Goal: Task Accomplishment & Management: Manage account settings

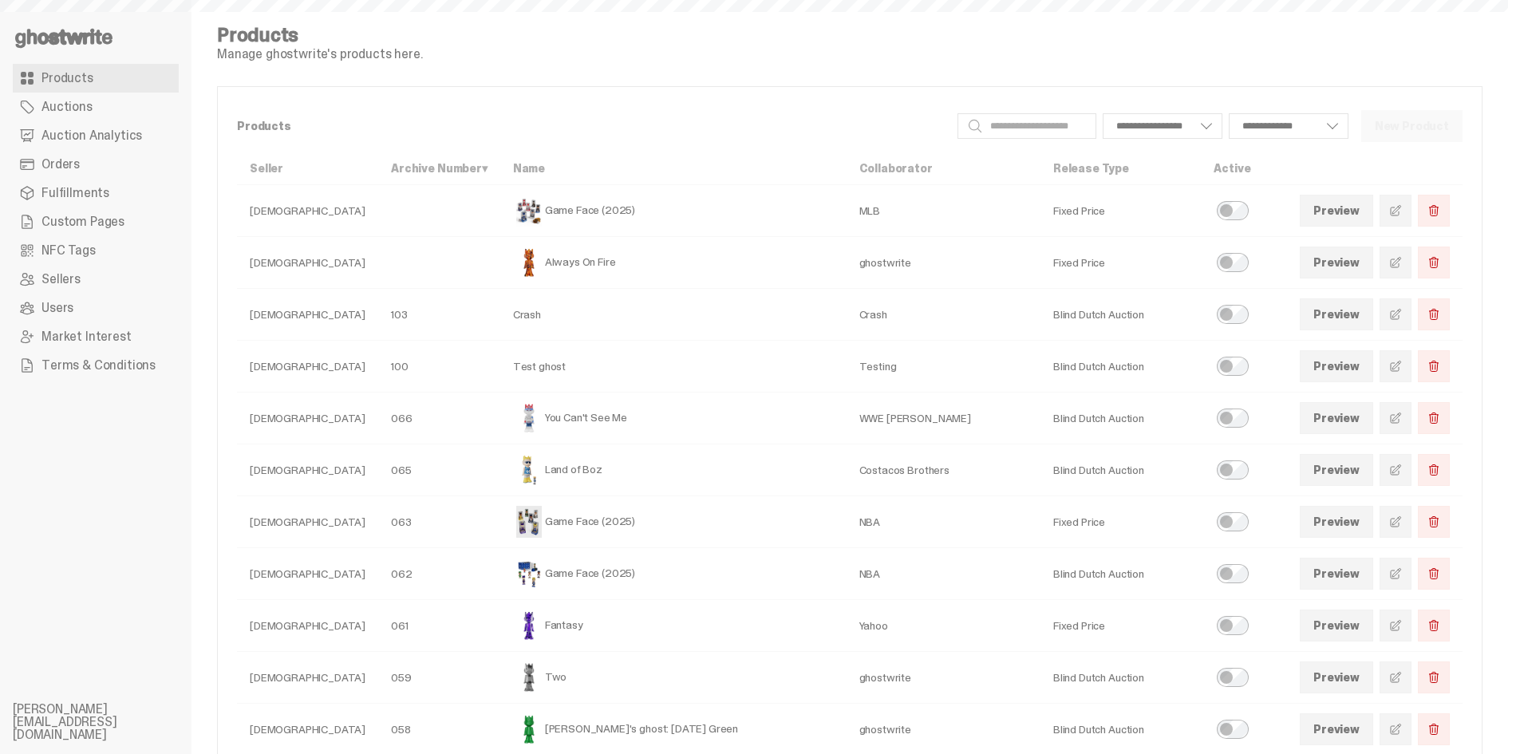
select select
click at [1402, 576] on span at bounding box center [1395, 573] width 13 height 13
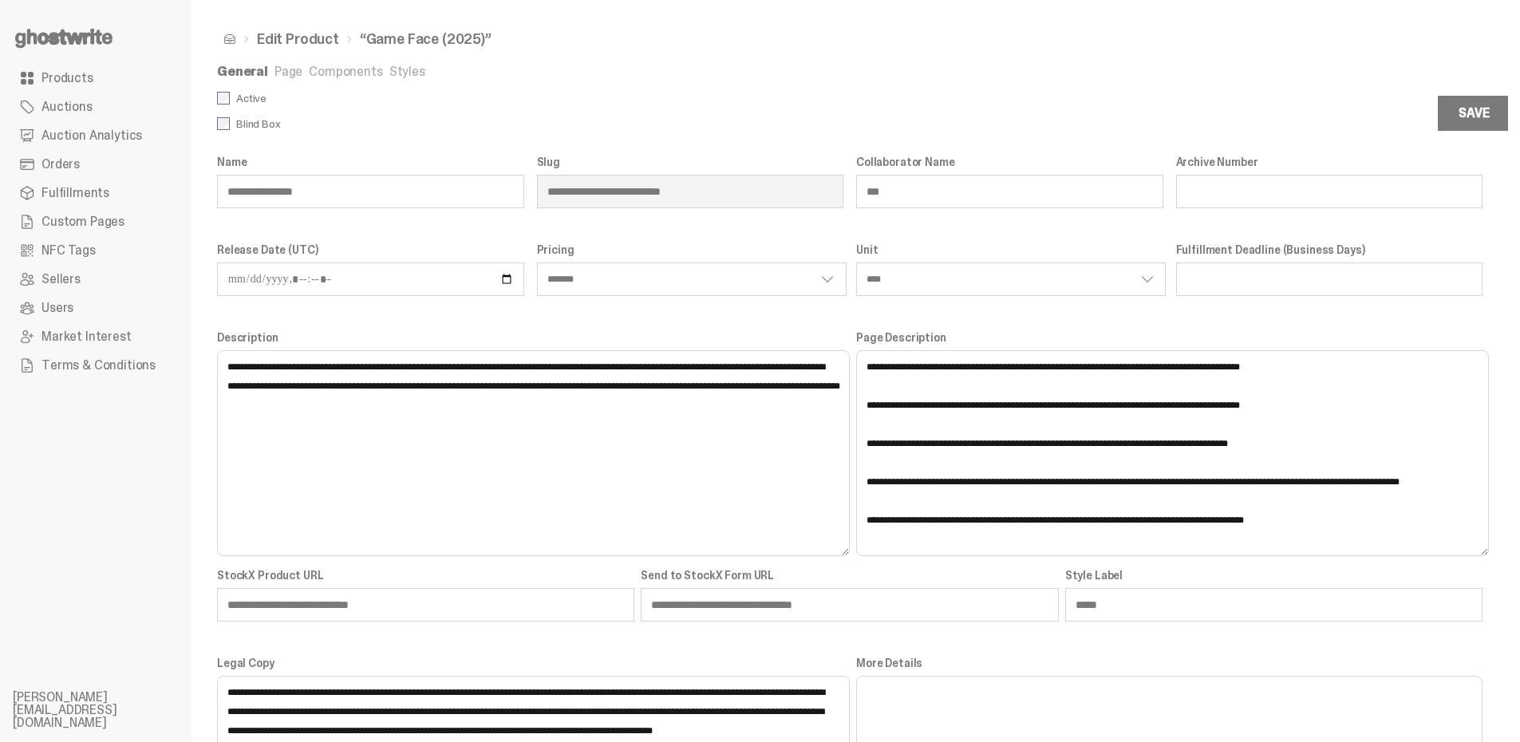
click at [366, 74] on link "Components" at bounding box center [345, 71] width 73 height 17
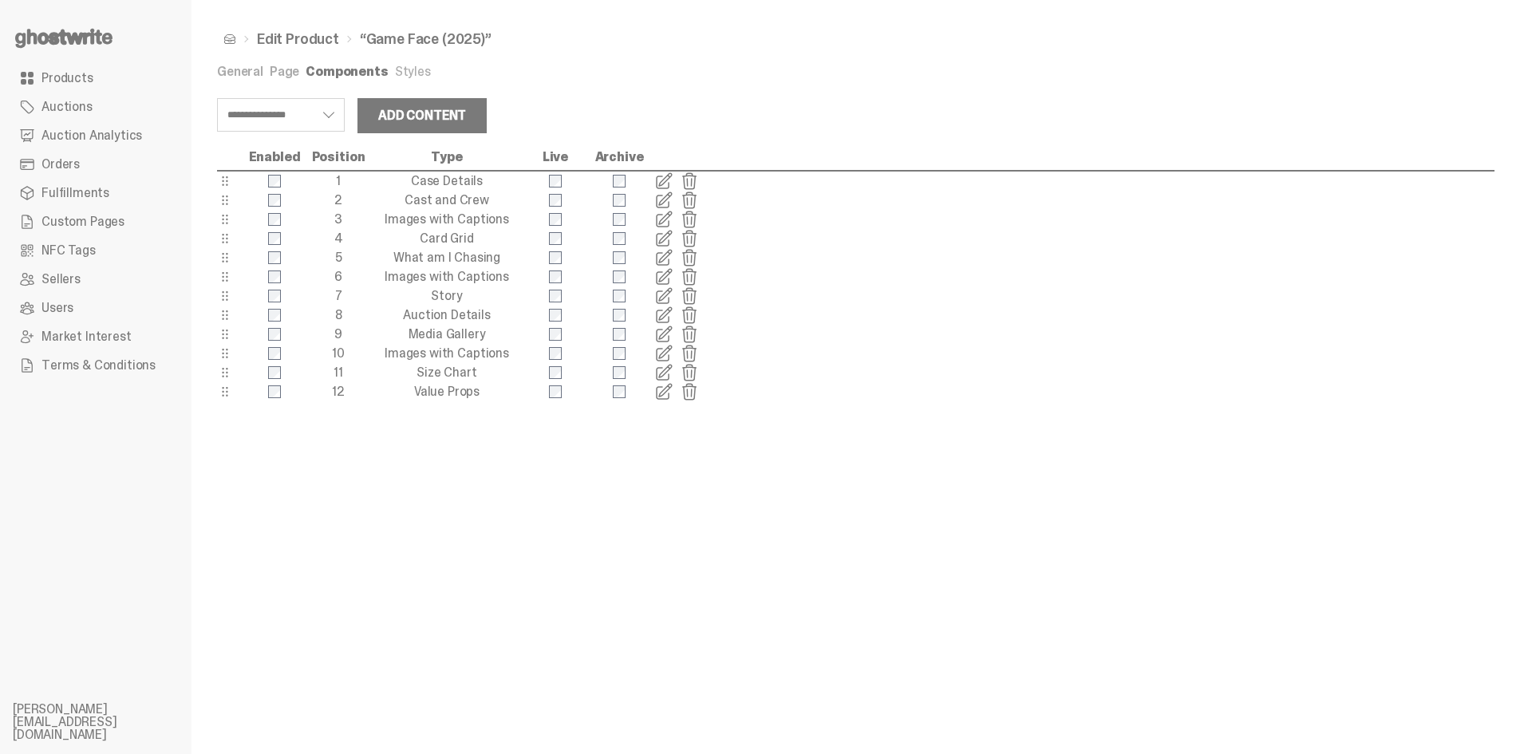
click at [50, 76] on span "Products" at bounding box center [67, 78] width 52 height 13
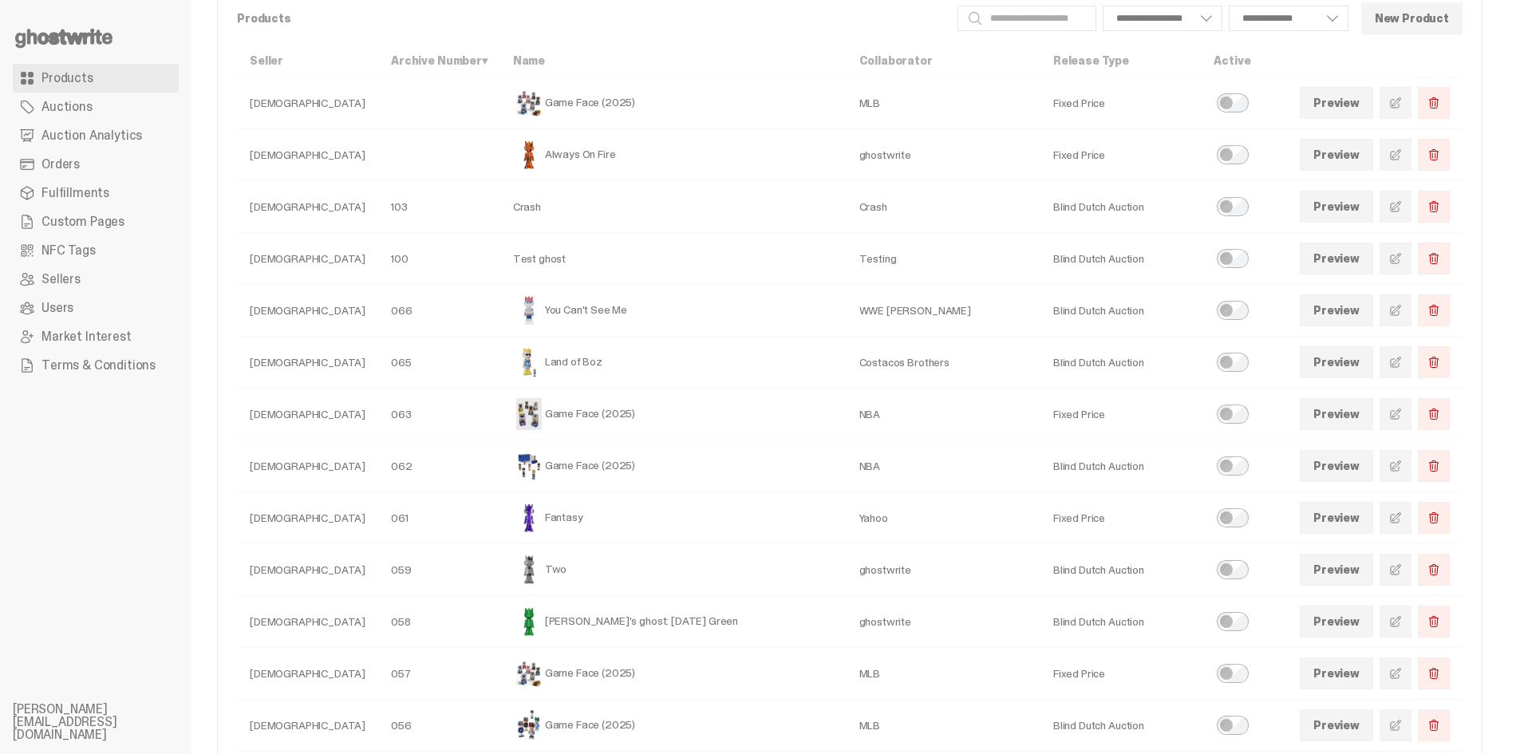
scroll to position [108, 0]
click at [1398, 420] on link at bounding box center [1395, 413] width 32 height 32
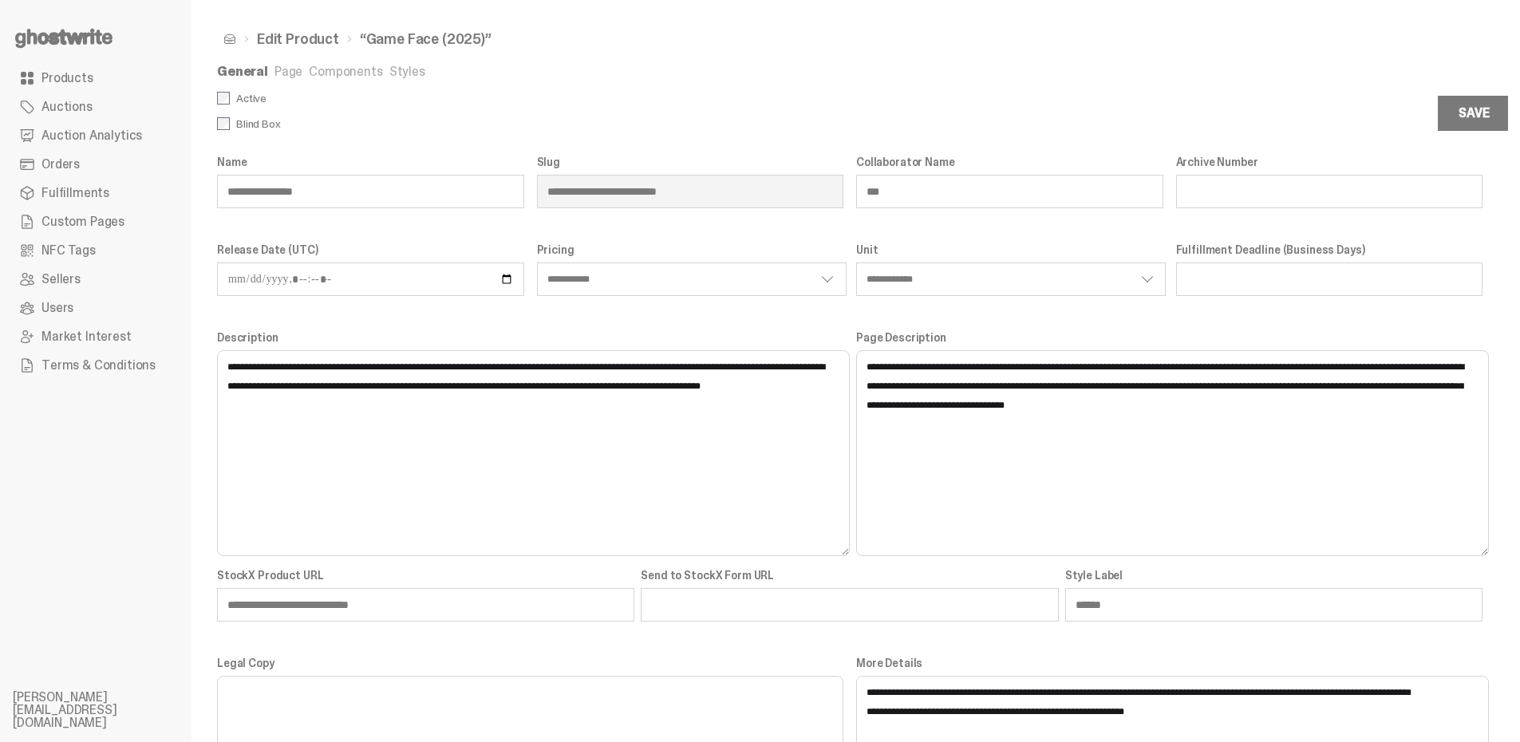
click at [406, 71] on link "Styles" at bounding box center [407, 71] width 36 height 17
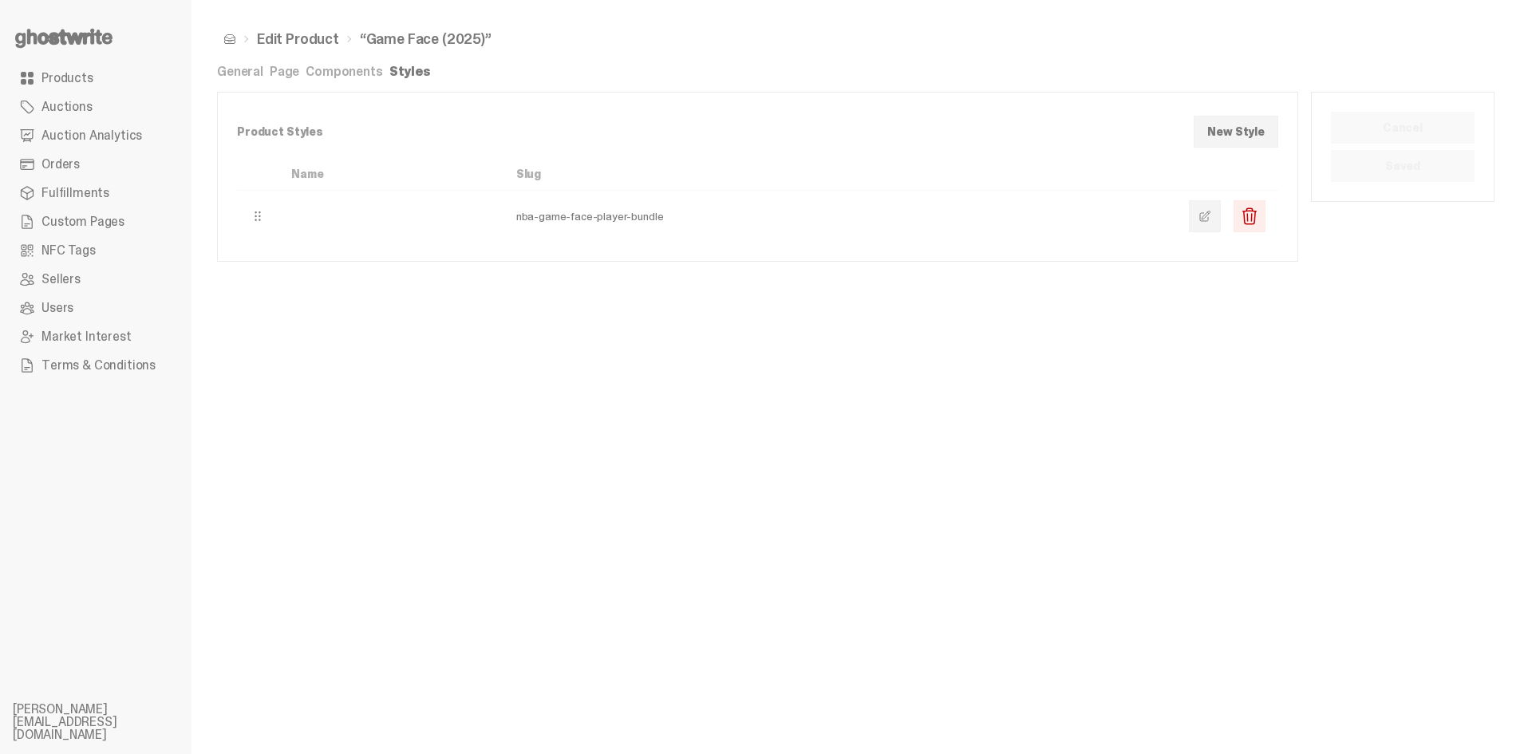
click at [1202, 212] on span at bounding box center [1204, 216] width 13 height 13
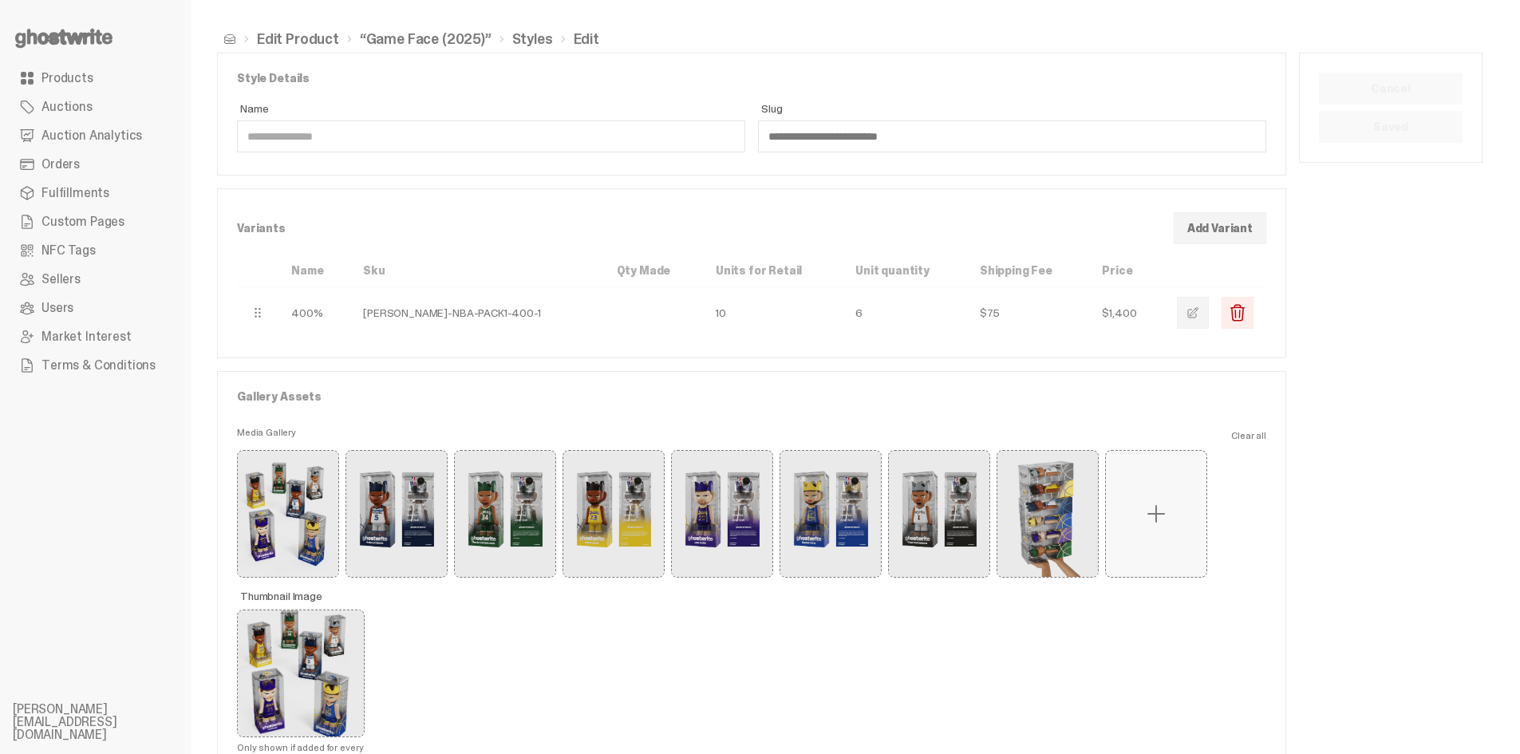
click at [69, 68] on link "Products" at bounding box center [96, 78] width 166 height 29
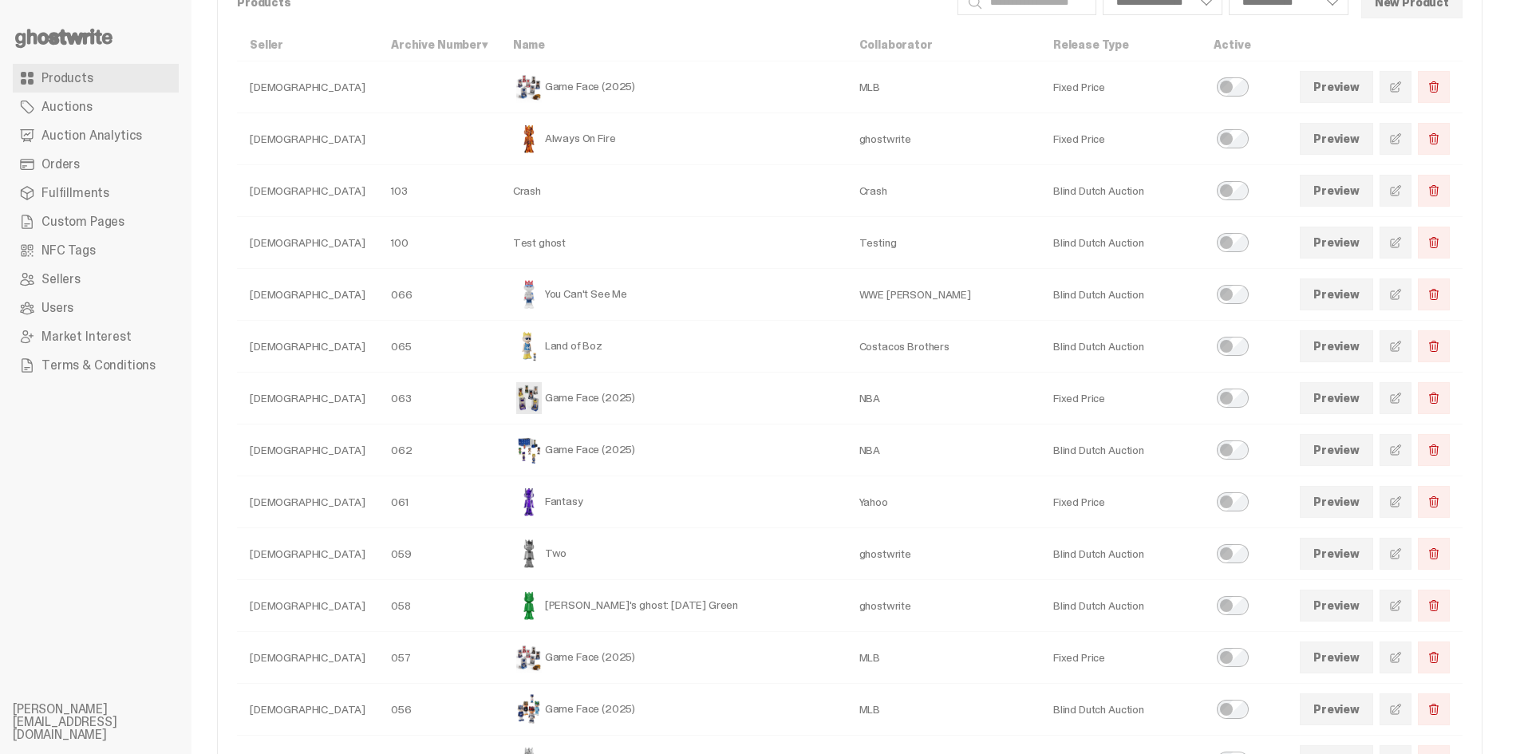
scroll to position [124, 0]
click at [1402, 455] on span at bounding box center [1395, 449] width 13 height 13
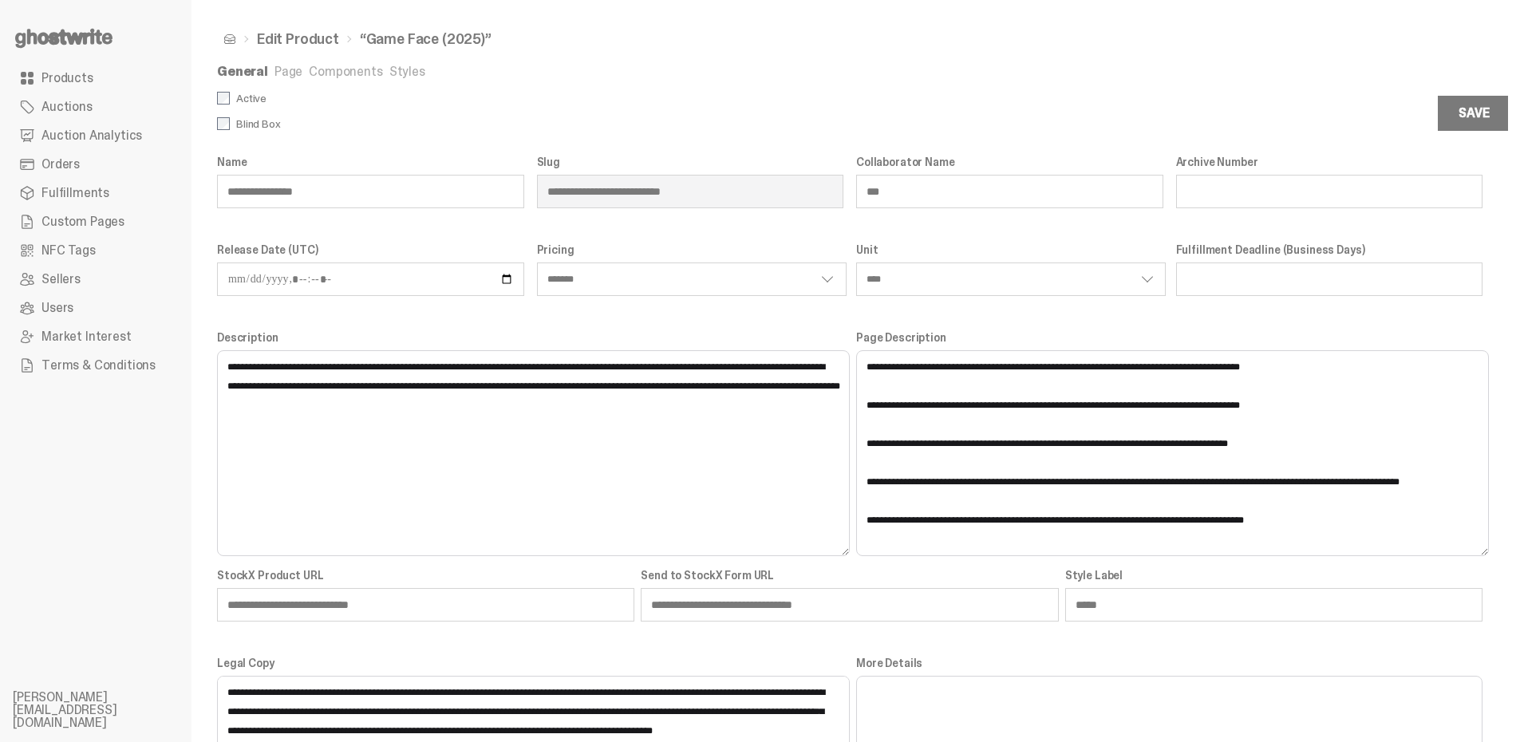
click at [338, 73] on link "Components" at bounding box center [345, 71] width 73 height 17
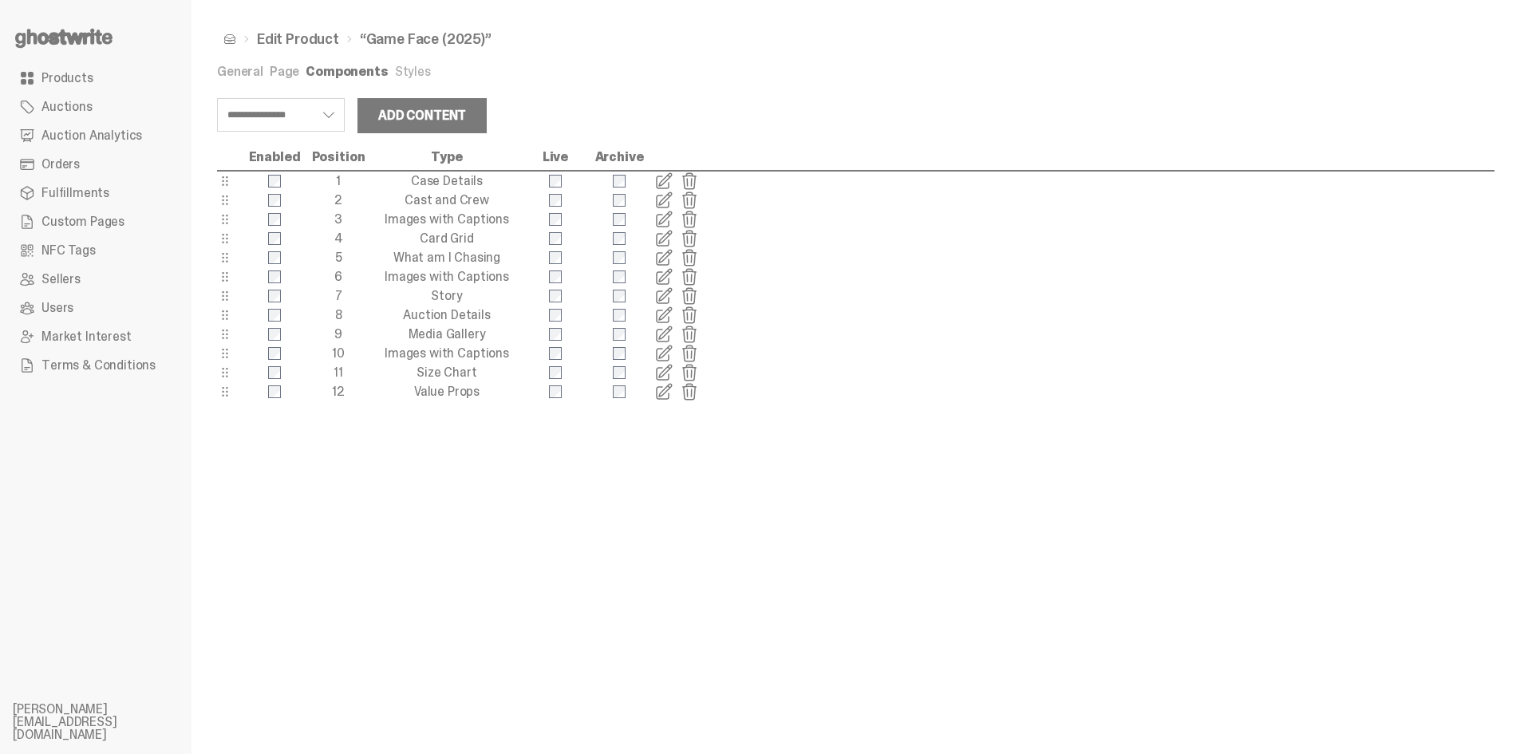
click at [326, 108] on div "**********" at bounding box center [281, 115] width 128 height 34
click at [315, 108] on select "**********" at bounding box center [281, 115] width 128 height 34
click at [217, 98] on select "**********" at bounding box center [281, 115] width 128 height 34
click at [415, 111] on div "Add Content" at bounding box center [422, 115] width 88 height 13
select select "**********"
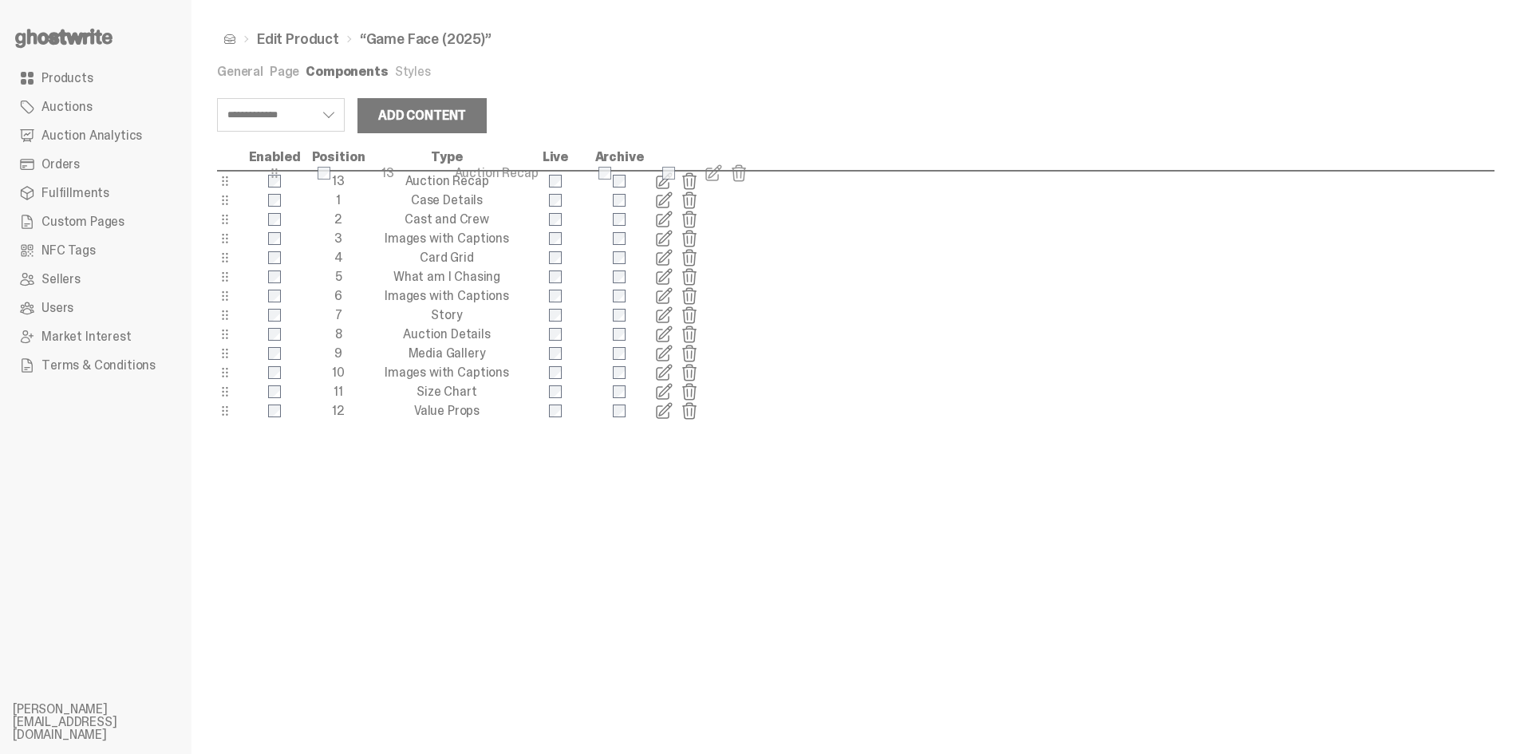
drag, startPoint x: 228, startPoint y: 412, endPoint x: 278, endPoint y: 174, distance: 242.8
click at [301, 106] on select "**********" at bounding box center [281, 115] width 128 height 34
click at [217, 98] on select "**********" at bounding box center [281, 115] width 128 height 34
click at [396, 116] on div "Add Content" at bounding box center [422, 115] width 88 height 13
drag, startPoint x: 219, startPoint y: 433, endPoint x: 298, endPoint y: 203, distance: 243.4
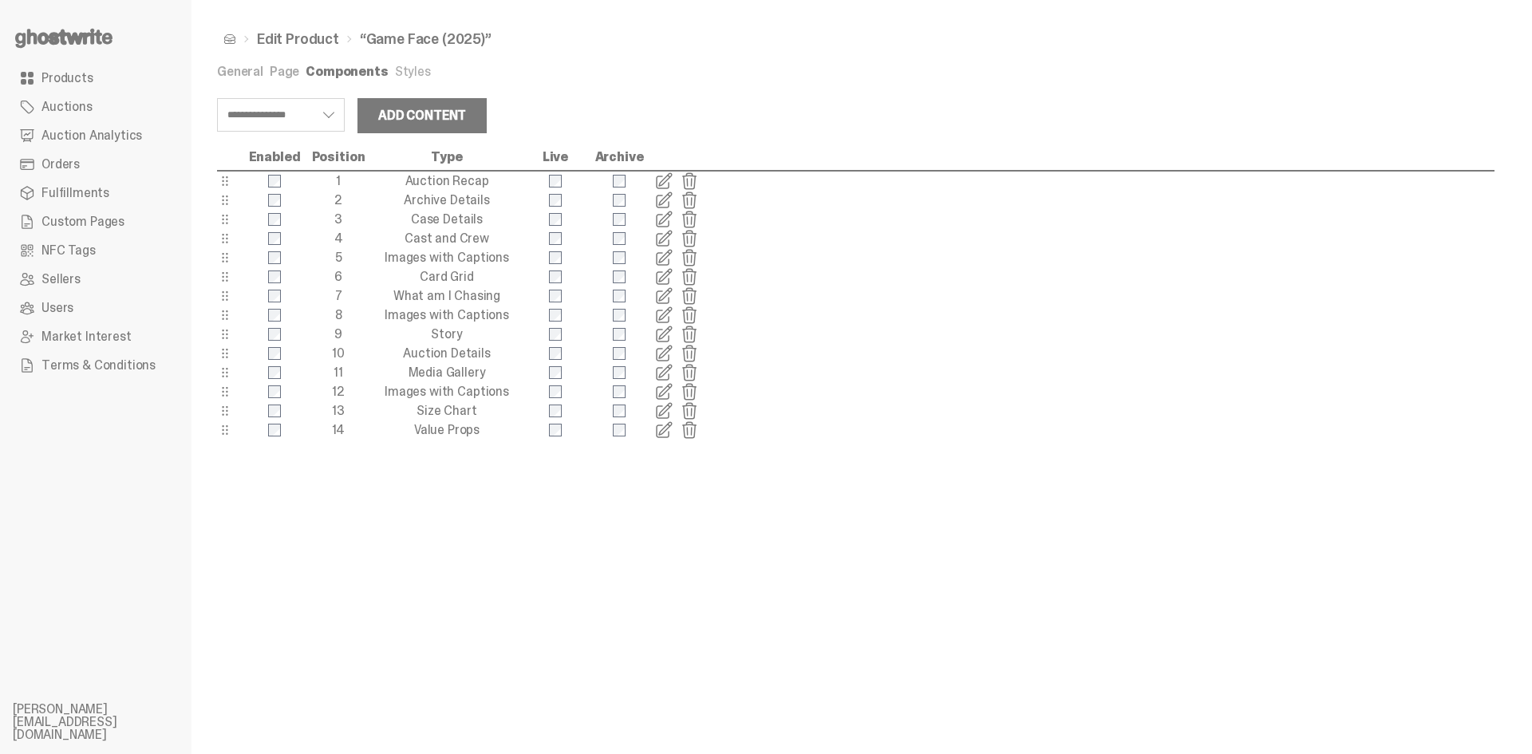
select select "**********"
click at [664, 198] on span at bounding box center [663, 200] width 19 height 19
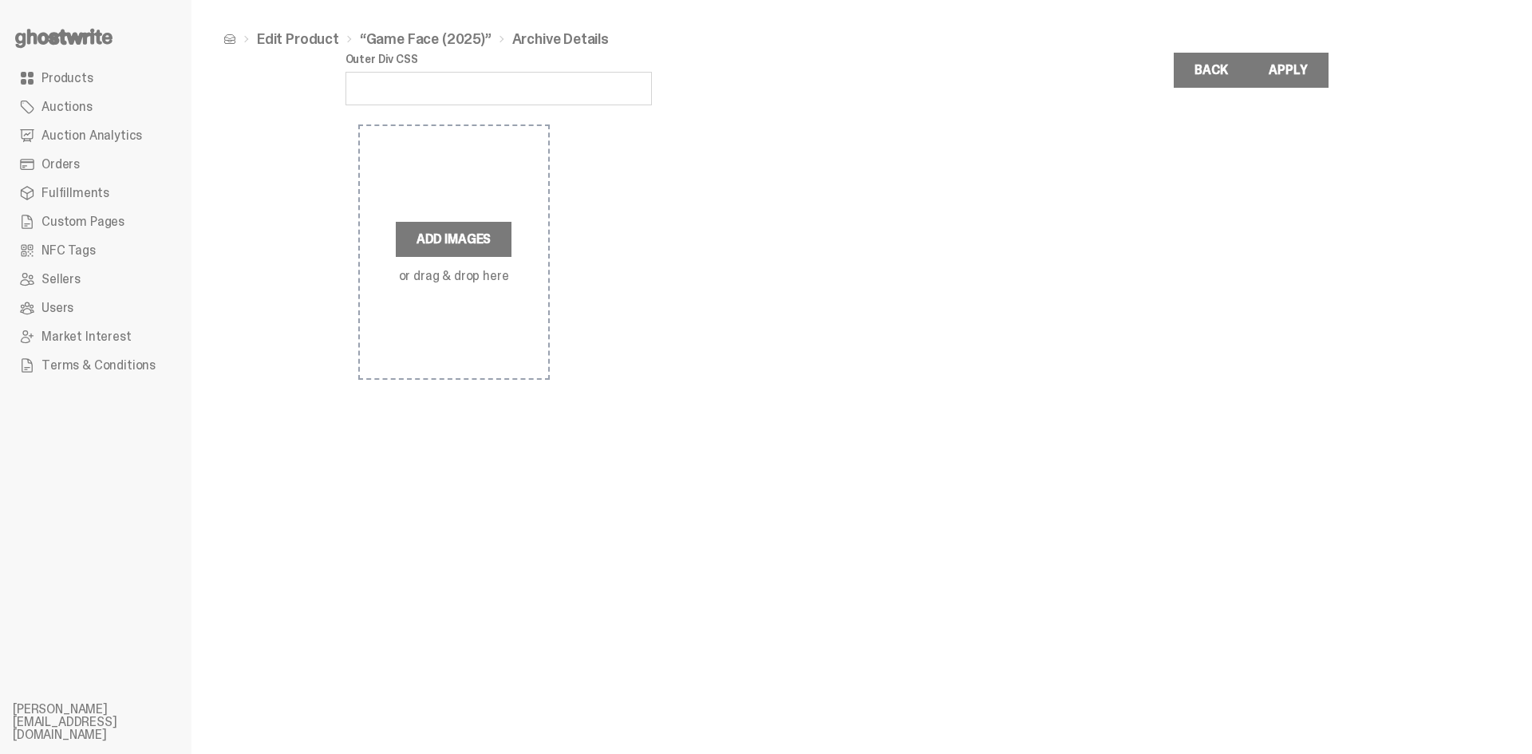
click at [517, 88] on input "Outer Div CSS" at bounding box center [498, 89] width 306 height 34
type input "**********"
click at [454, 237] on label "Add Images" at bounding box center [454, 239] width 116 height 35
click at [0, 0] on input "Add Images or drag & drop here" at bounding box center [0, 0] width 0 height 0
click at [461, 235] on label "Add Images" at bounding box center [454, 239] width 116 height 35
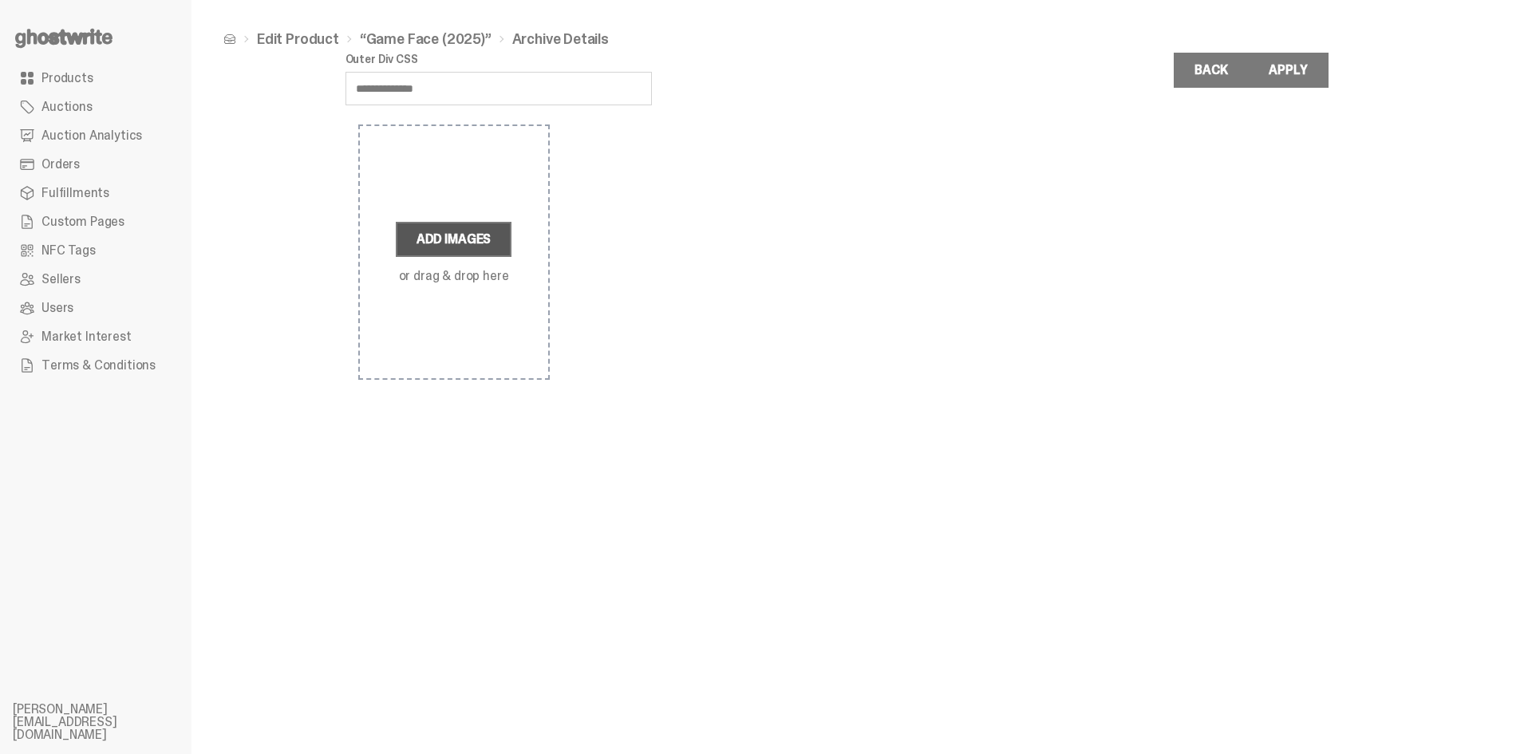
click at [0, 0] on input "Add Images or drag & drop here" at bounding box center [0, 0] width 0 height 0
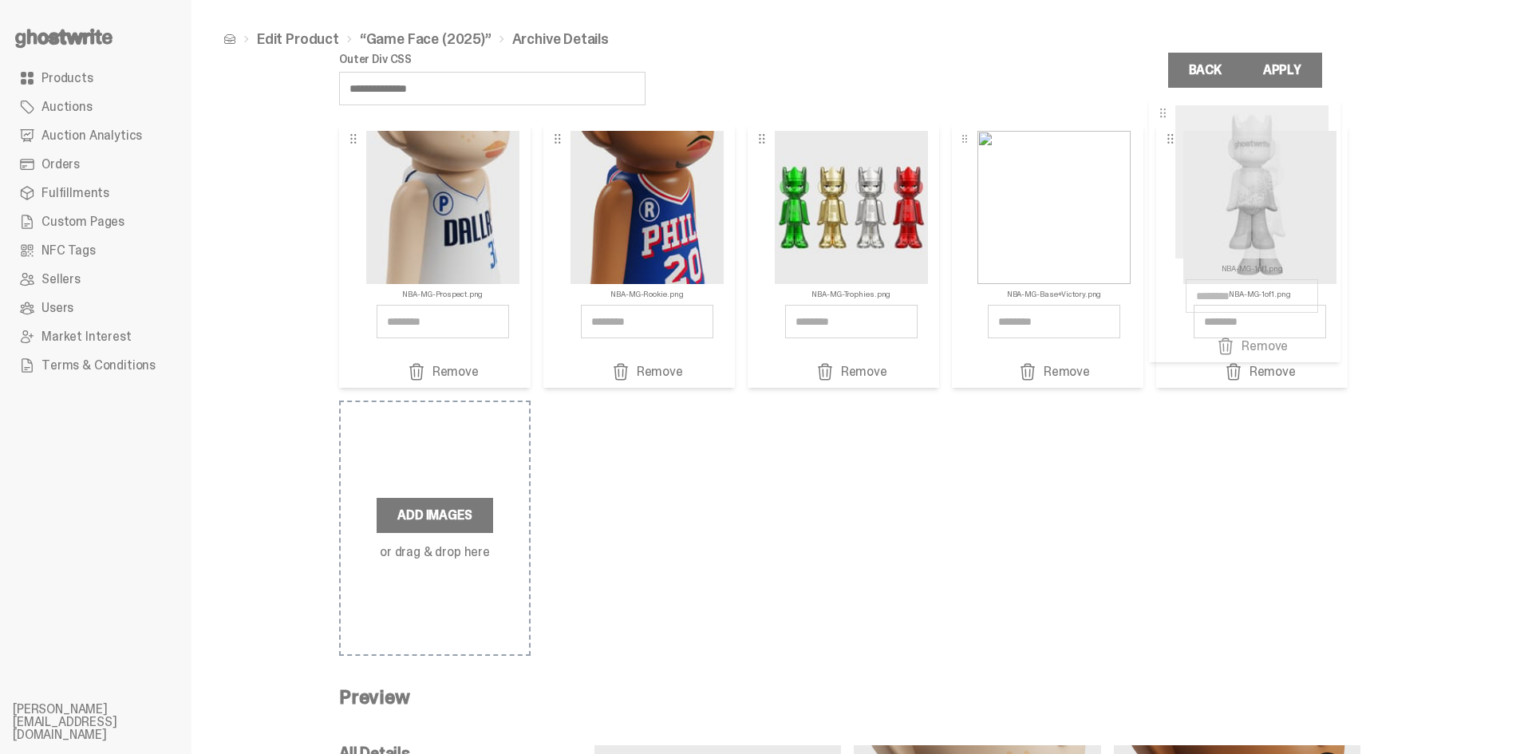
drag, startPoint x: 438, startPoint y: 256, endPoint x: 1252, endPoint y: 231, distance: 814.0
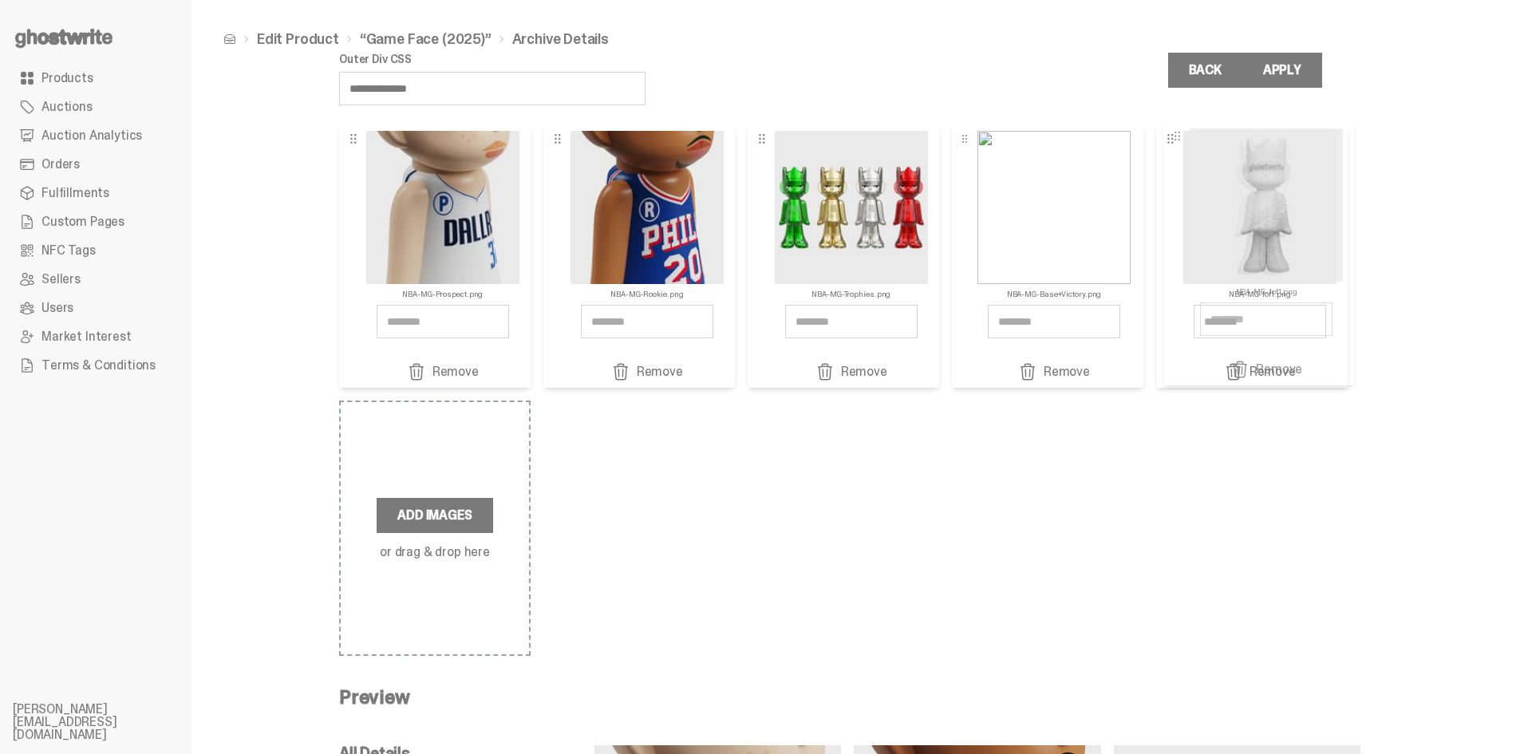
click at [1241, 229] on img at bounding box center [1259, 207] width 153 height 153
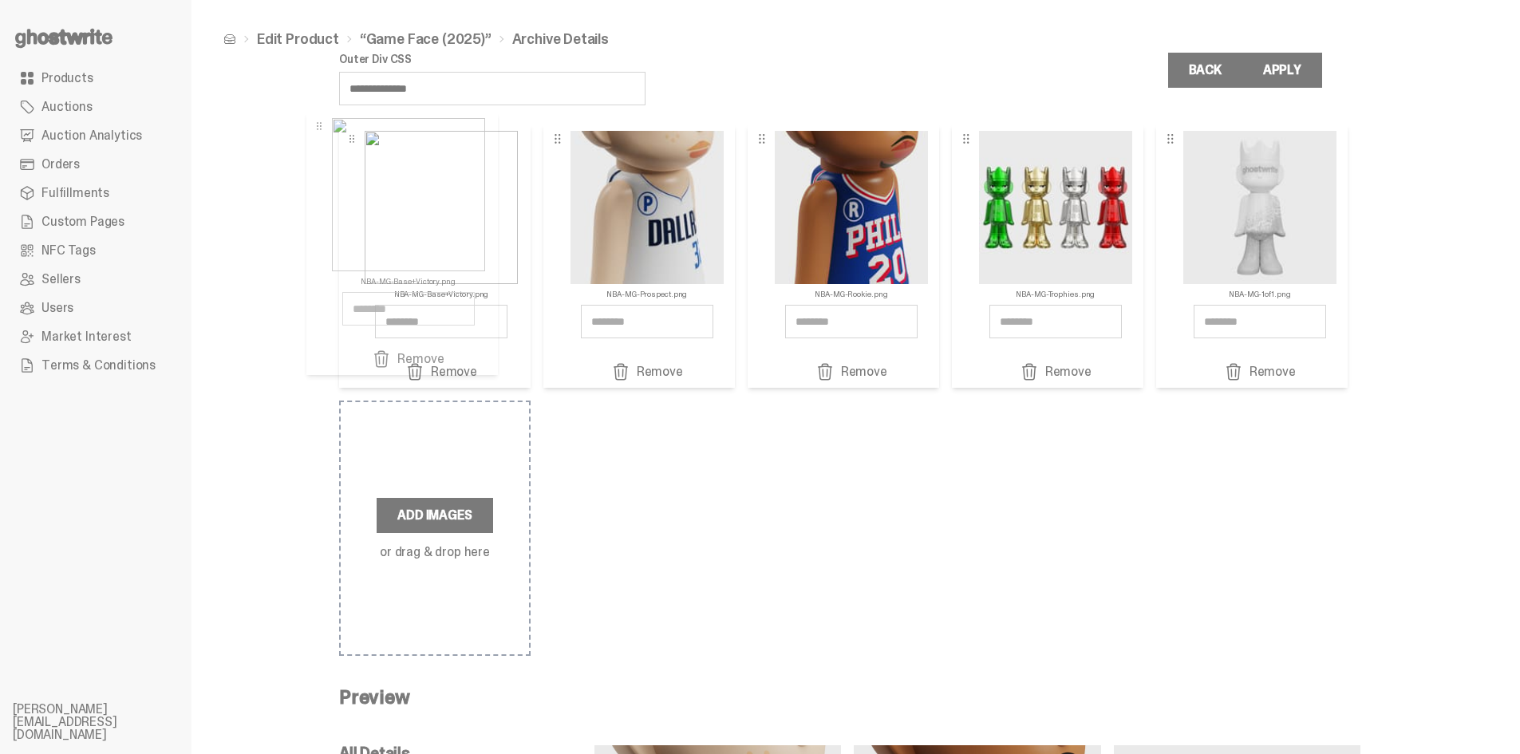
drag, startPoint x: 1055, startPoint y: 235, endPoint x: 403, endPoint y: 223, distance: 651.8
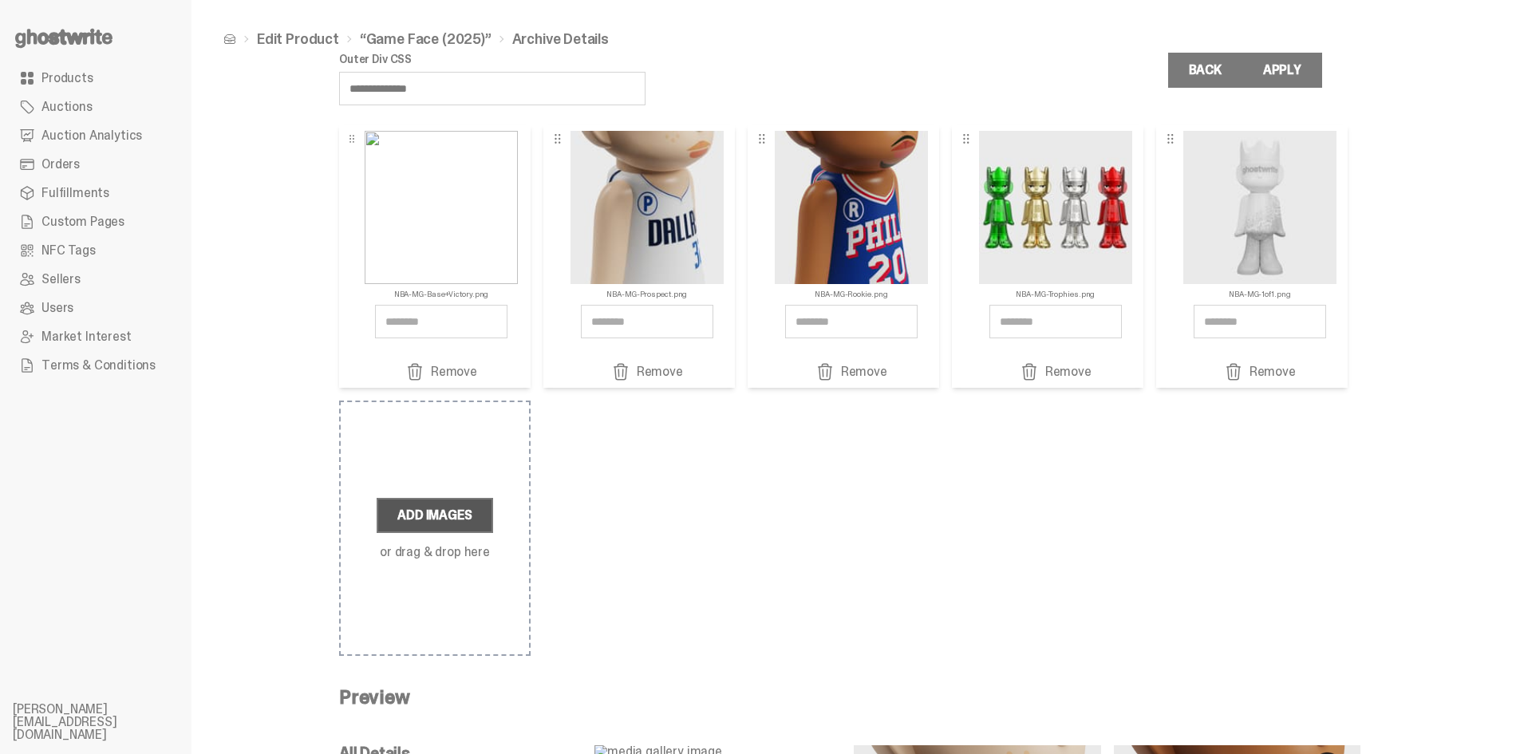
click at [411, 520] on label "Add Images" at bounding box center [435, 515] width 116 height 35
click at [0, 0] on input "Add Images or drag & drop here" at bounding box center [0, 0] width 0 height 0
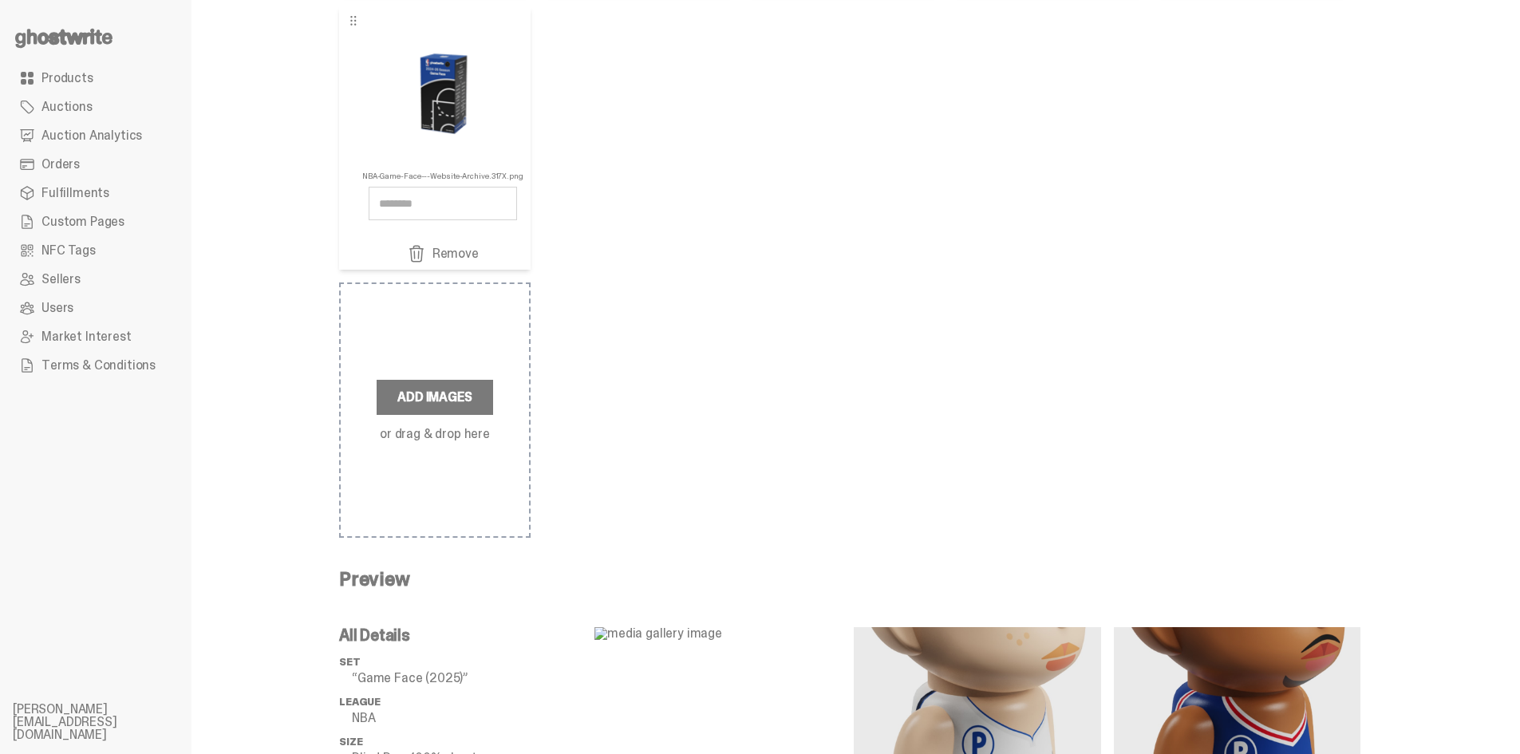
scroll to position [239, 0]
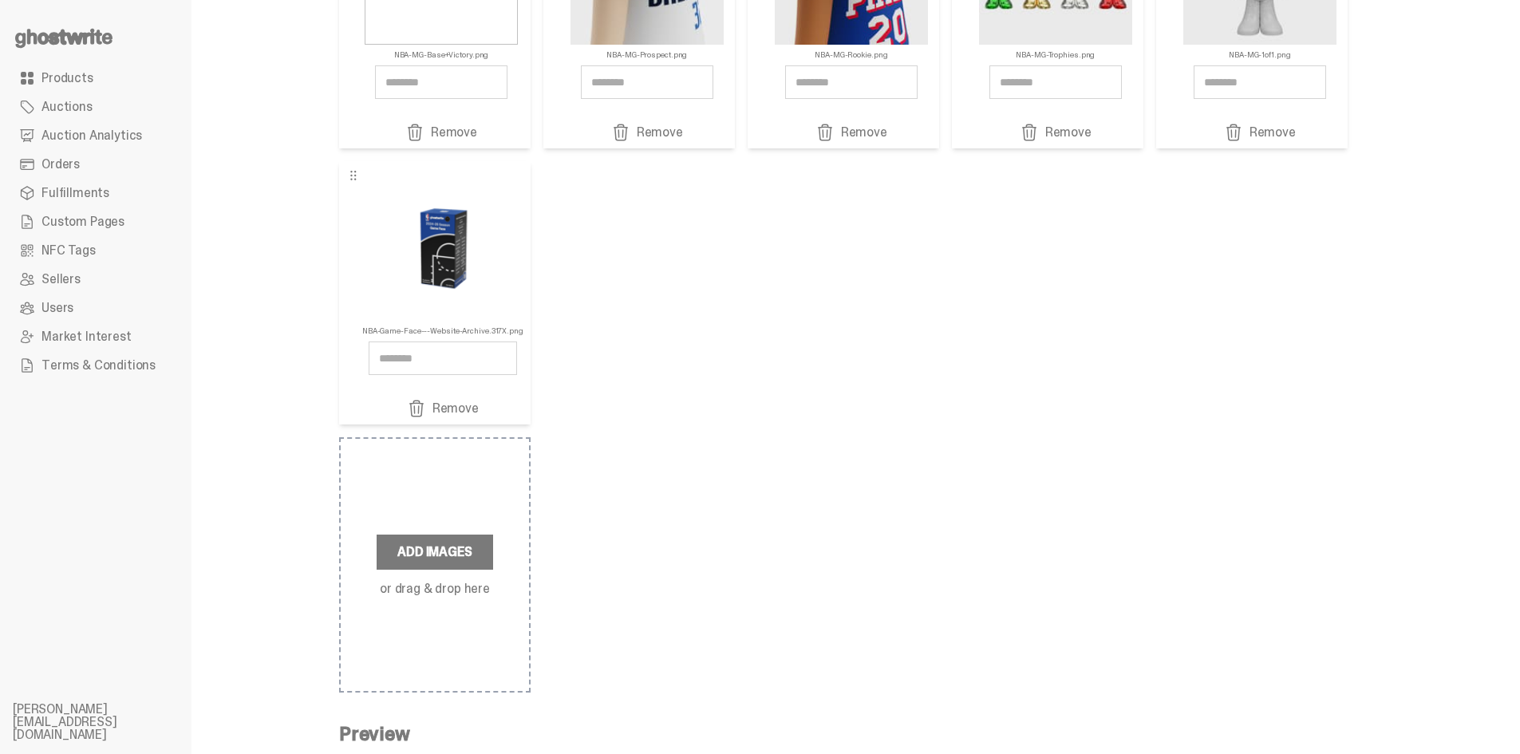
click at [426, 411] on span at bounding box center [416, 408] width 19 height 19
click at [932, 356] on div "NBA-MG-Base+Victory.png Remove NBA-MG-Prospect.png Remove" at bounding box center [843, 154] width 1008 height 539
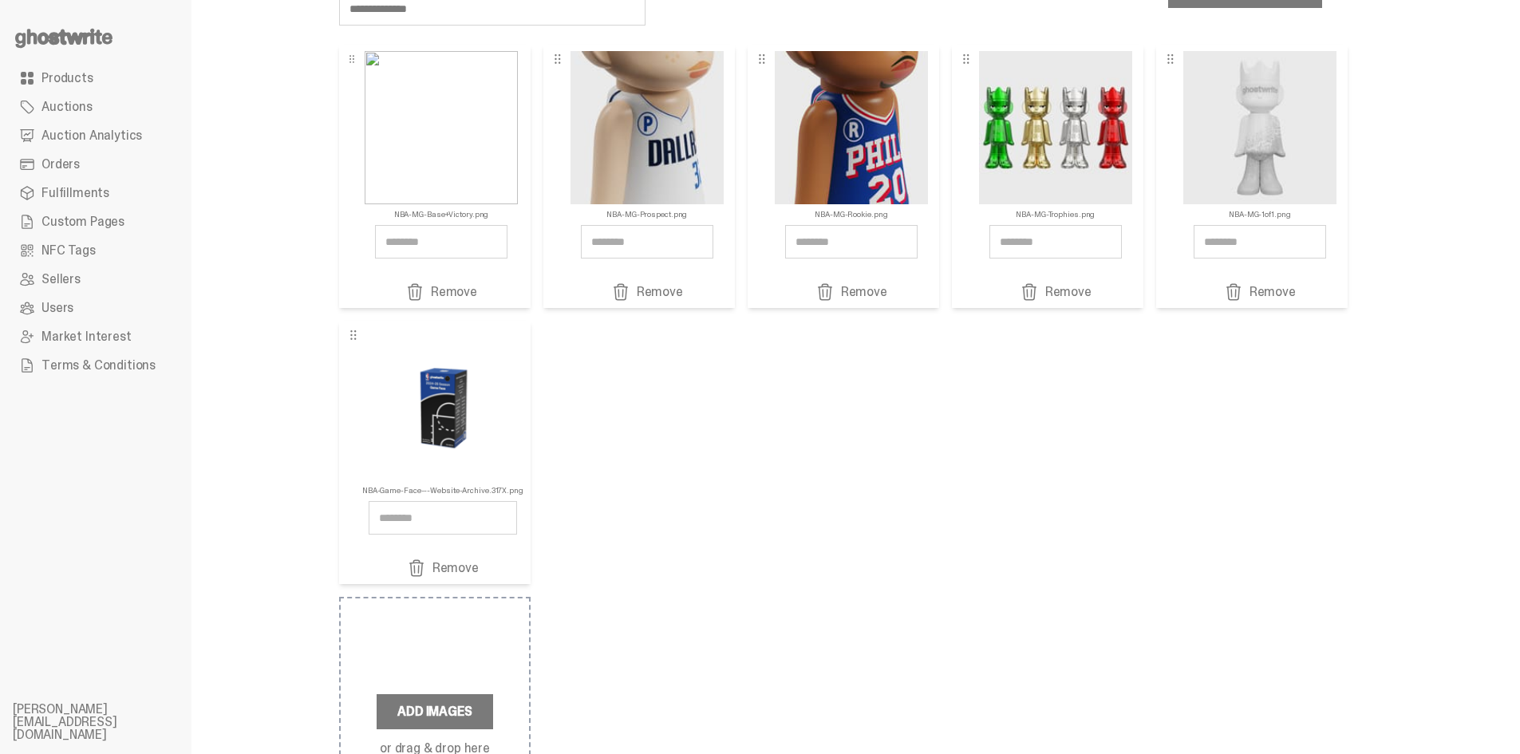
scroll to position [0, 0]
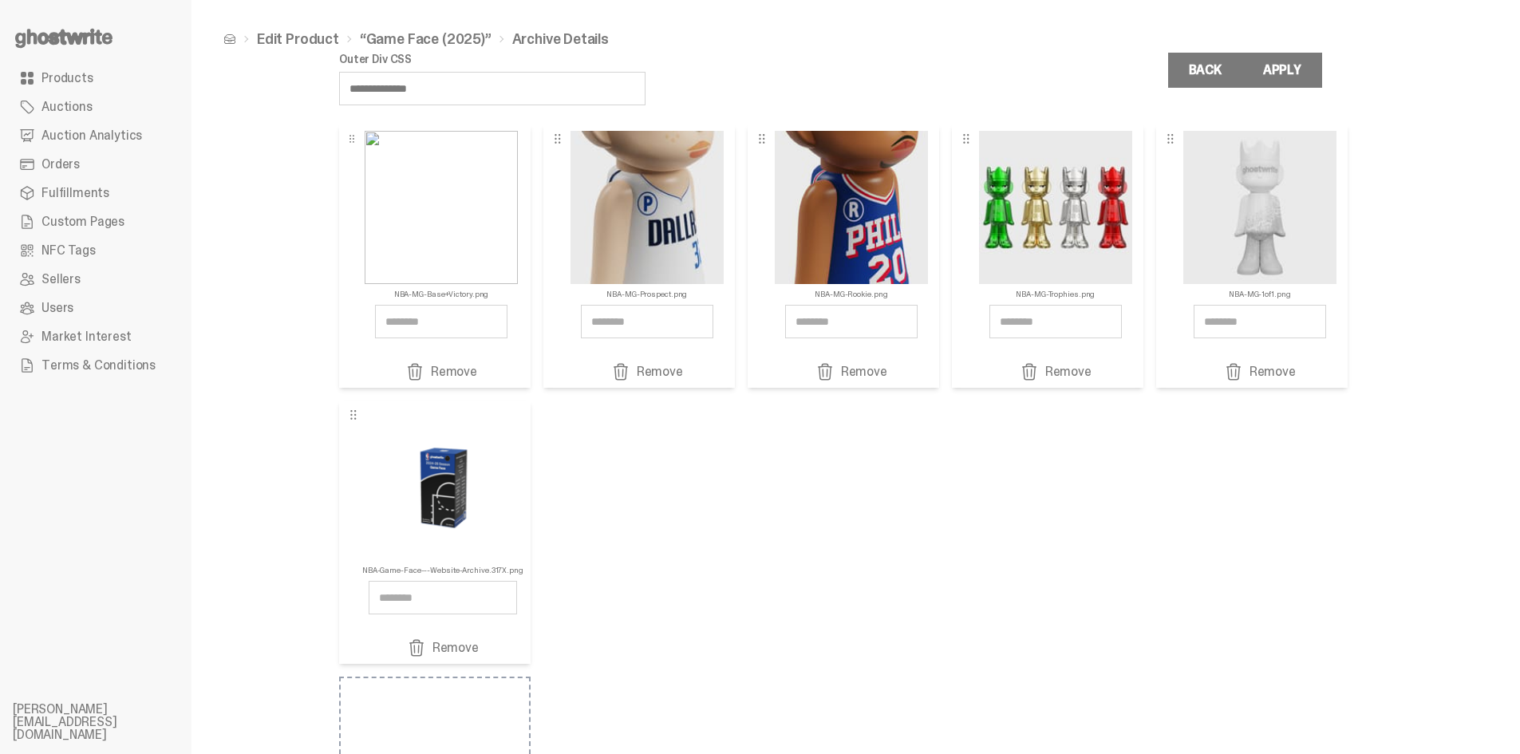
click at [426, 652] on span at bounding box center [416, 647] width 19 height 19
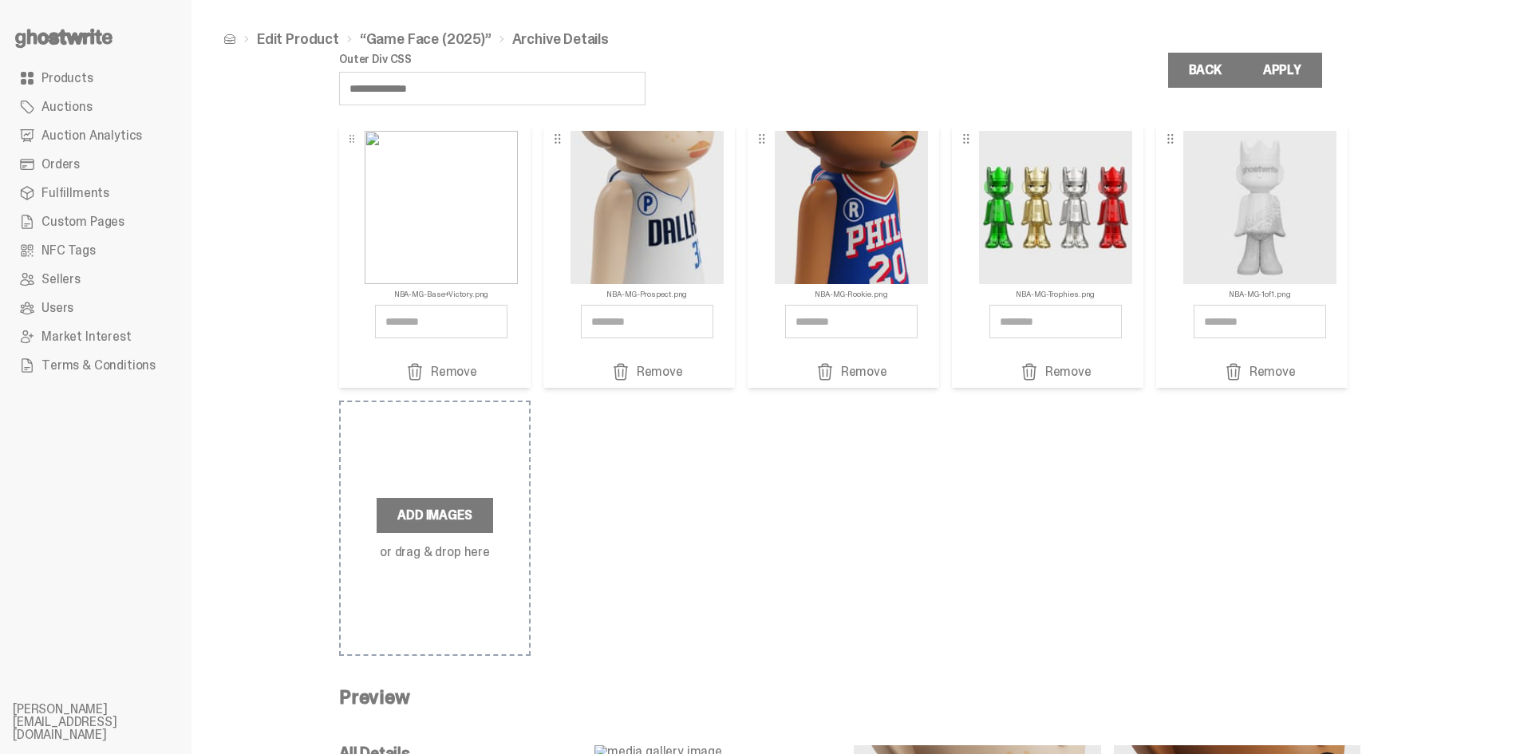
click at [905, 484] on div "NBA-MG-Base+Victory.png Remove NBA-MG-Prospect.png Remove" at bounding box center [849, 389] width 1021 height 531
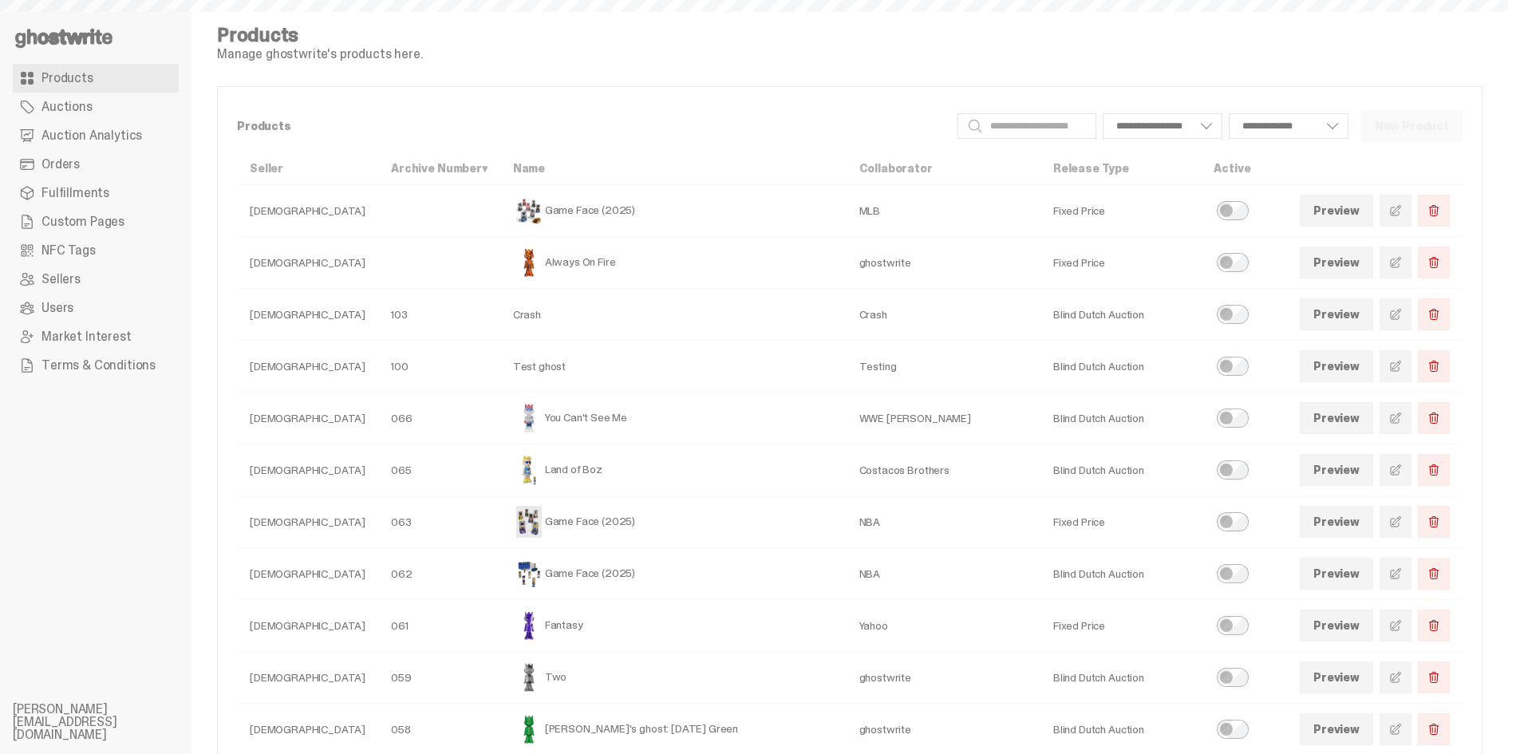
select select
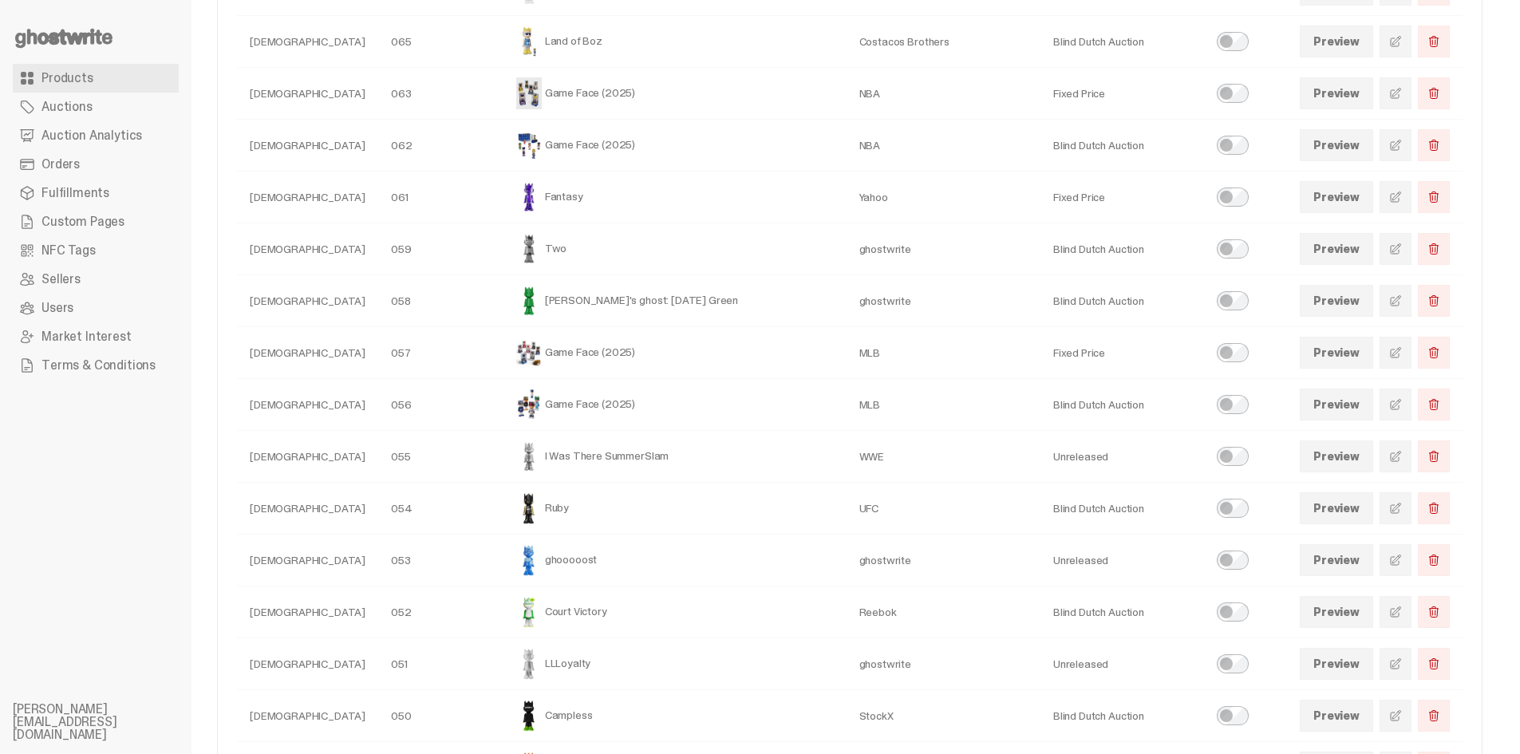
scroll to position [429, 0]
click at [1402, 404] on span at bounding box center [1395, 403] width 13 height 13
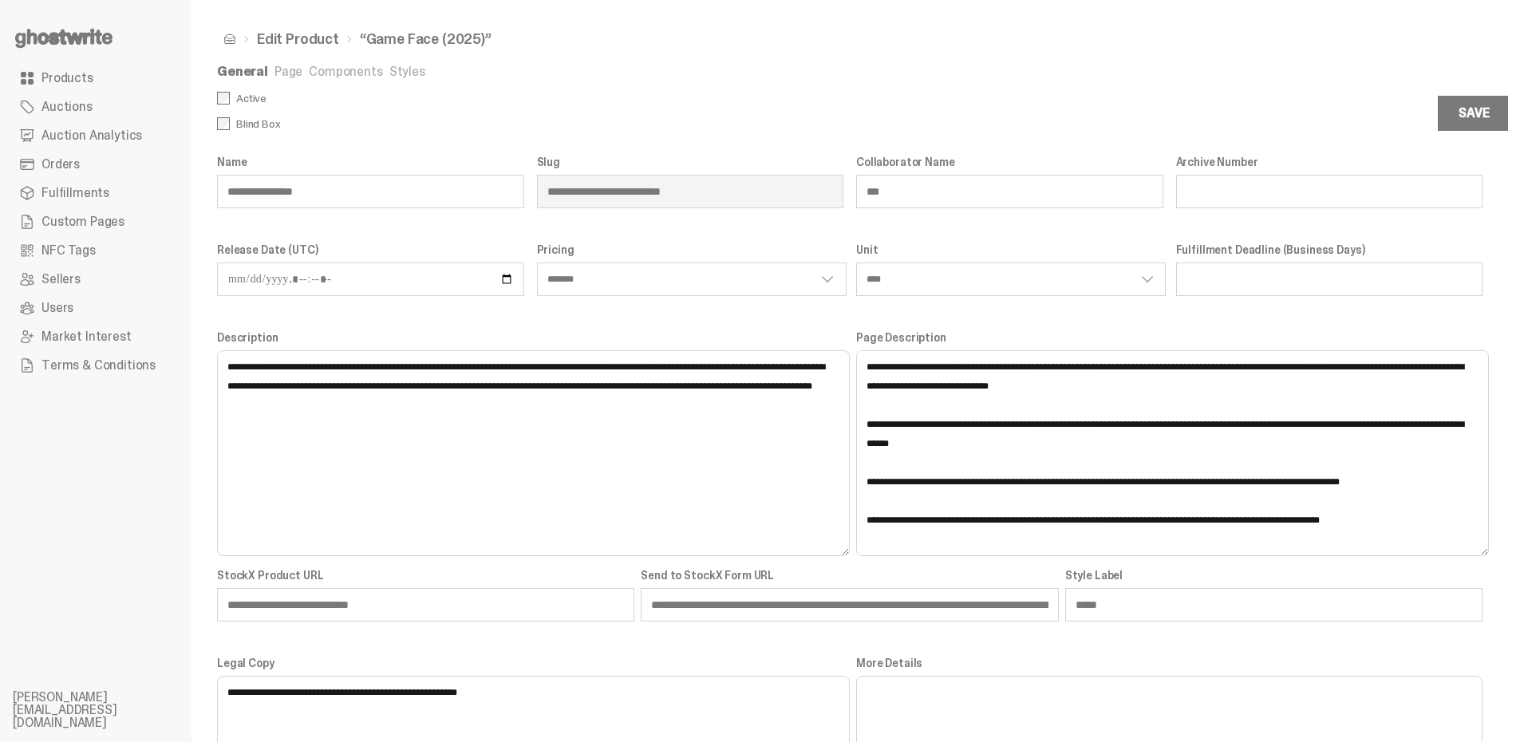
click at [361, 72] on link "Components" at bounding box center [345, 71] width 73 height 17
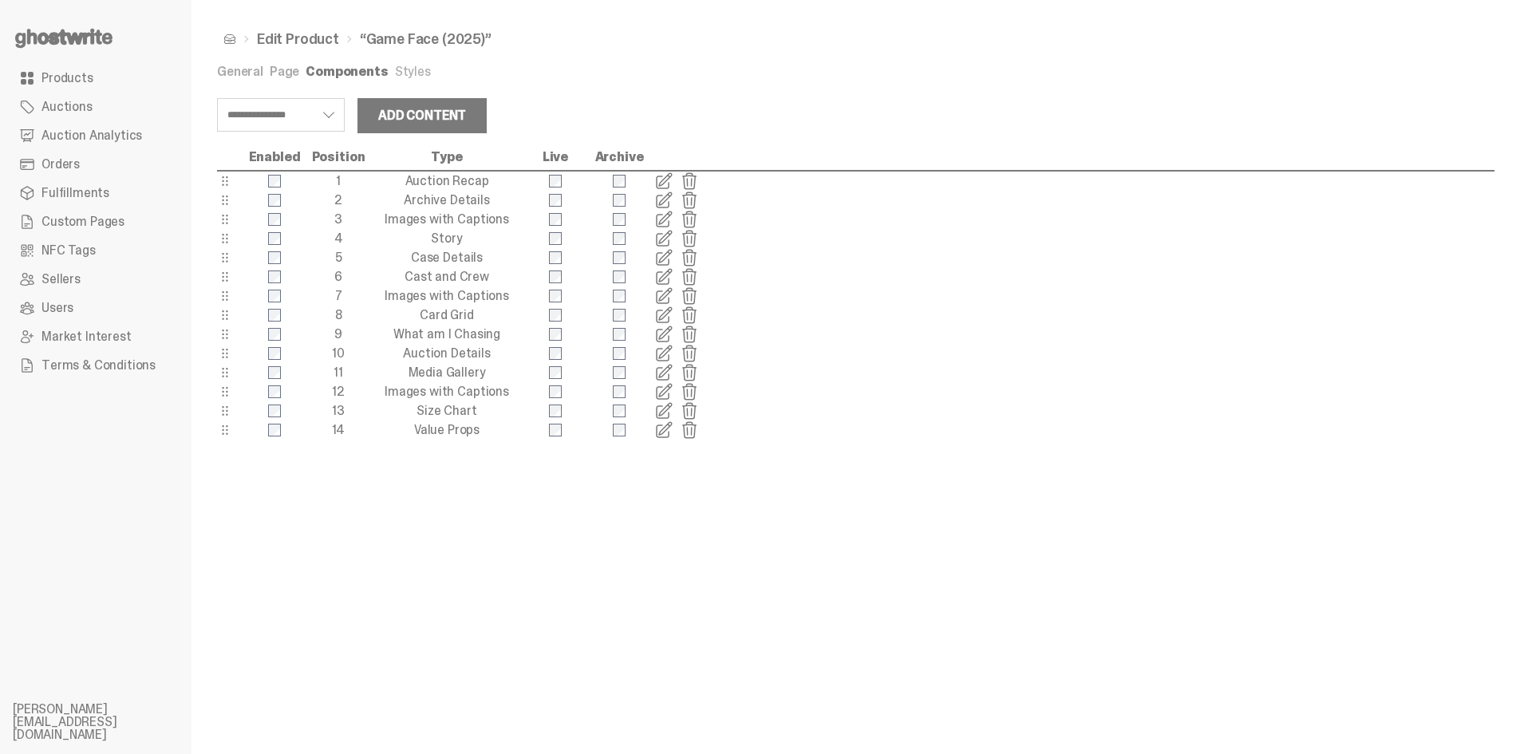
click at [666, 198] on span at bounding box center [663, 200] width 19 height 19
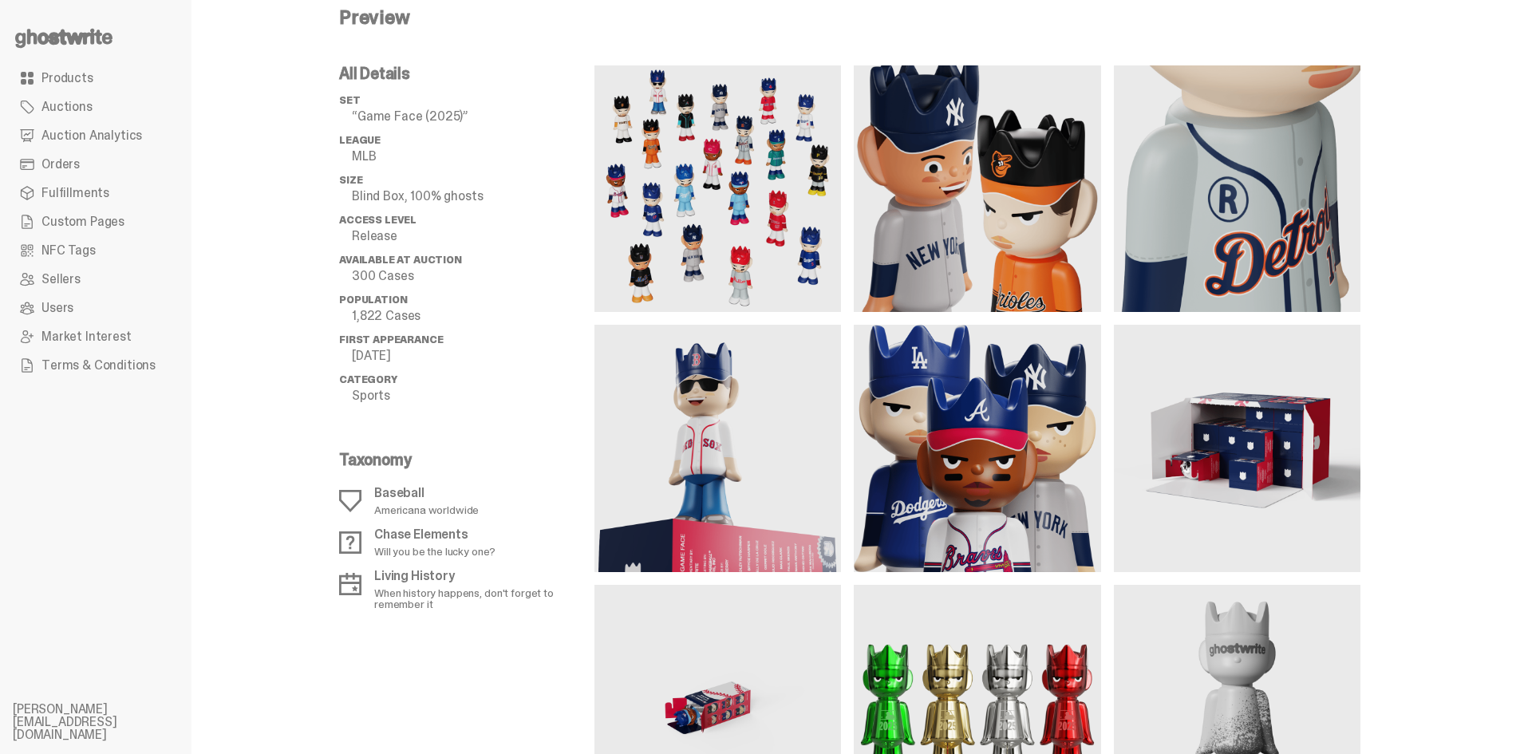
scroll to position [1059, 0]
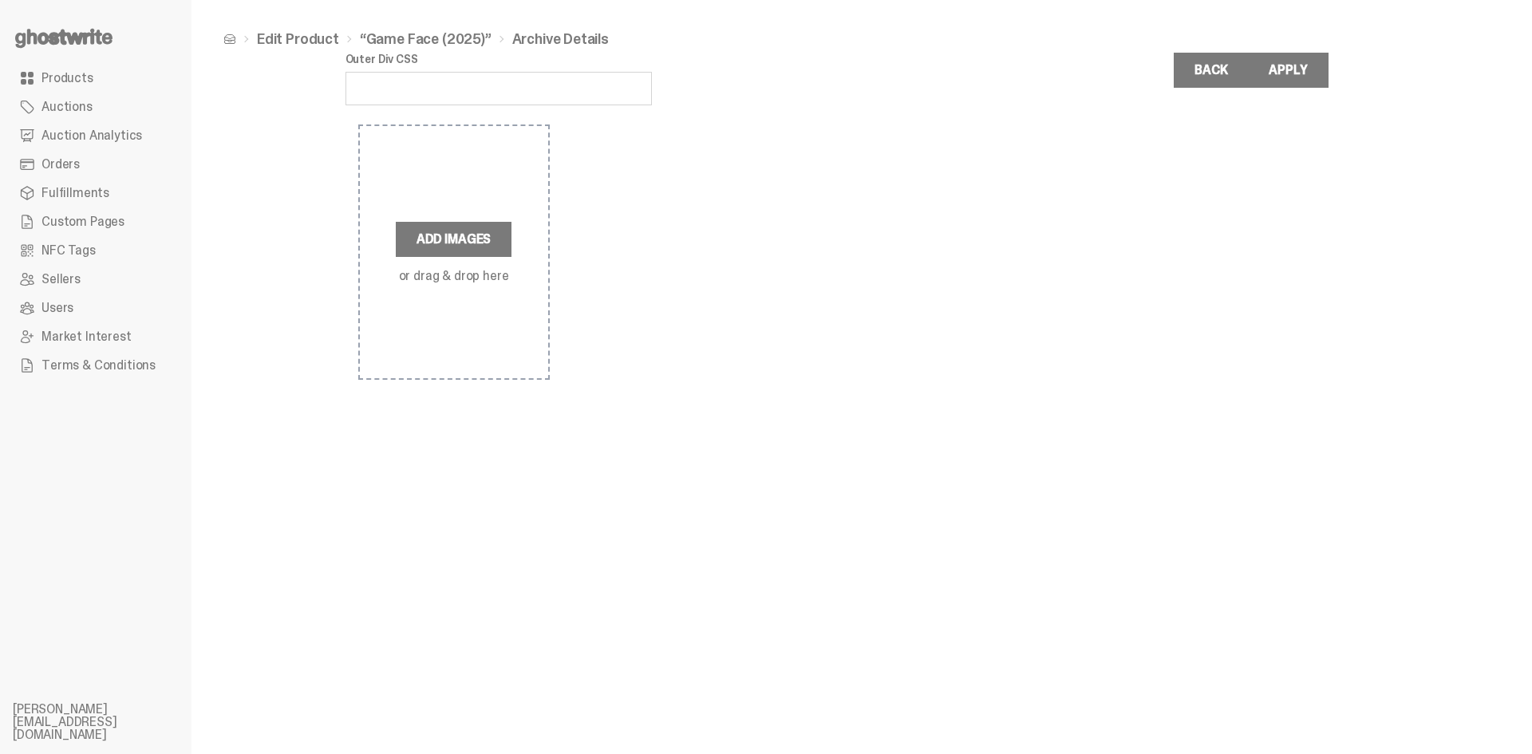
click at [420, 85] on input "Outer Div CSS" at bounding box center [498, 89] width 306 height 34
type input "**********"
click at [472, 227] on label "Add Images" at bounding box center [454, 239] width 116 height 35
click at [0, 0] on input "Add Images or drag & drop here" at bounding box center [0, 0] width 0 height 0
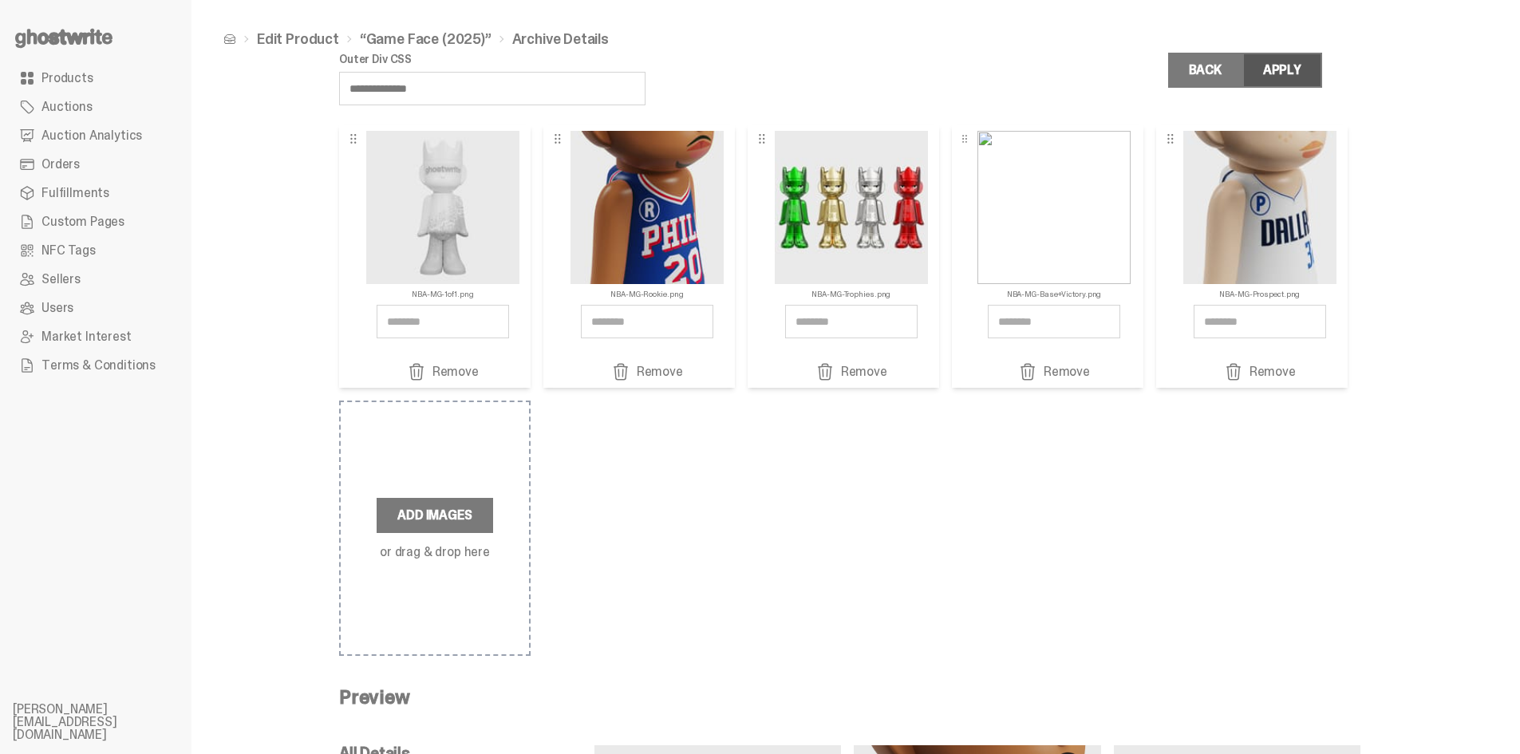
click at [1301, 69] on div "Apply" at bounding box center [1282, 70] width 38 height 13
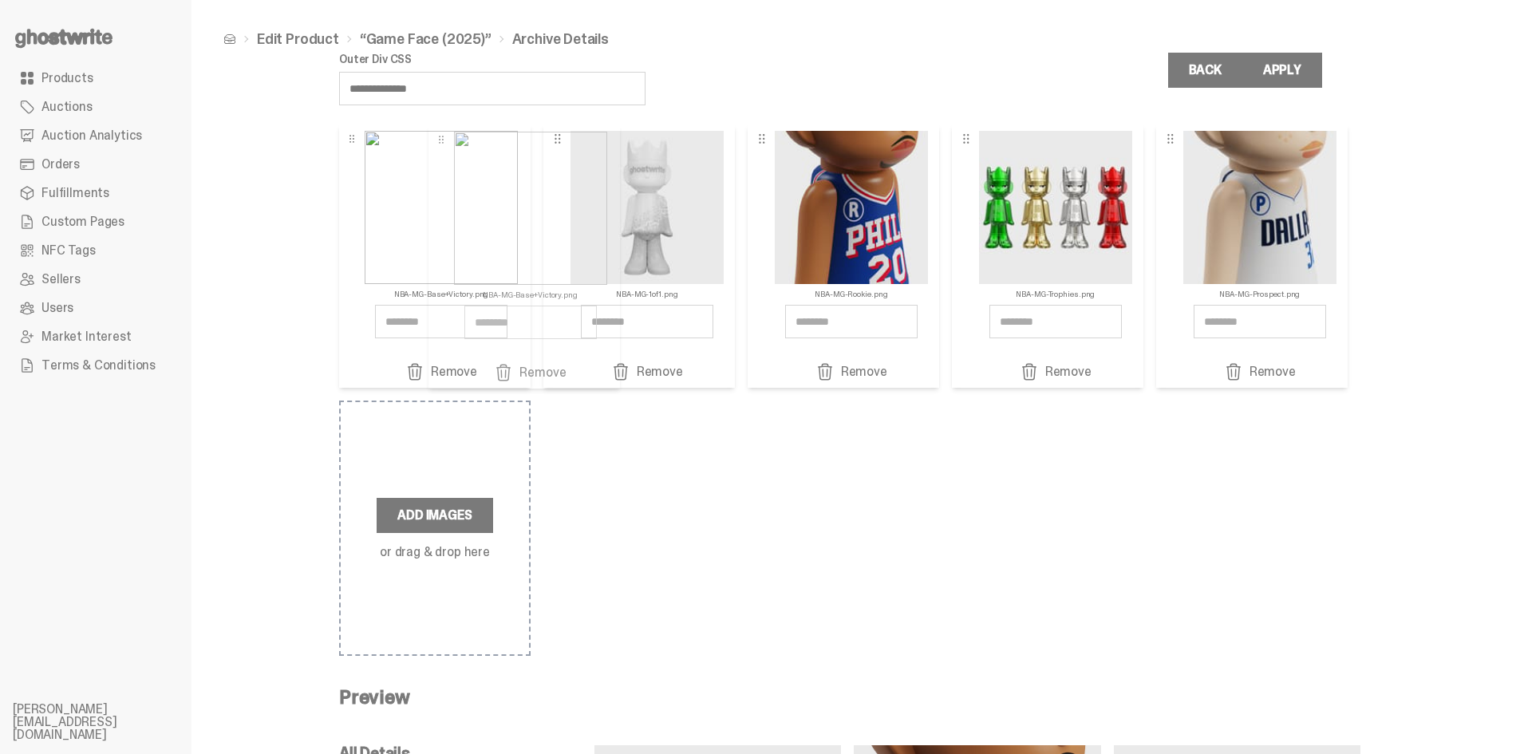
drag, startPoint x: 1015, startPoint y: 193, endPoint x: 484, endPoint y: 194, distance: 531.3
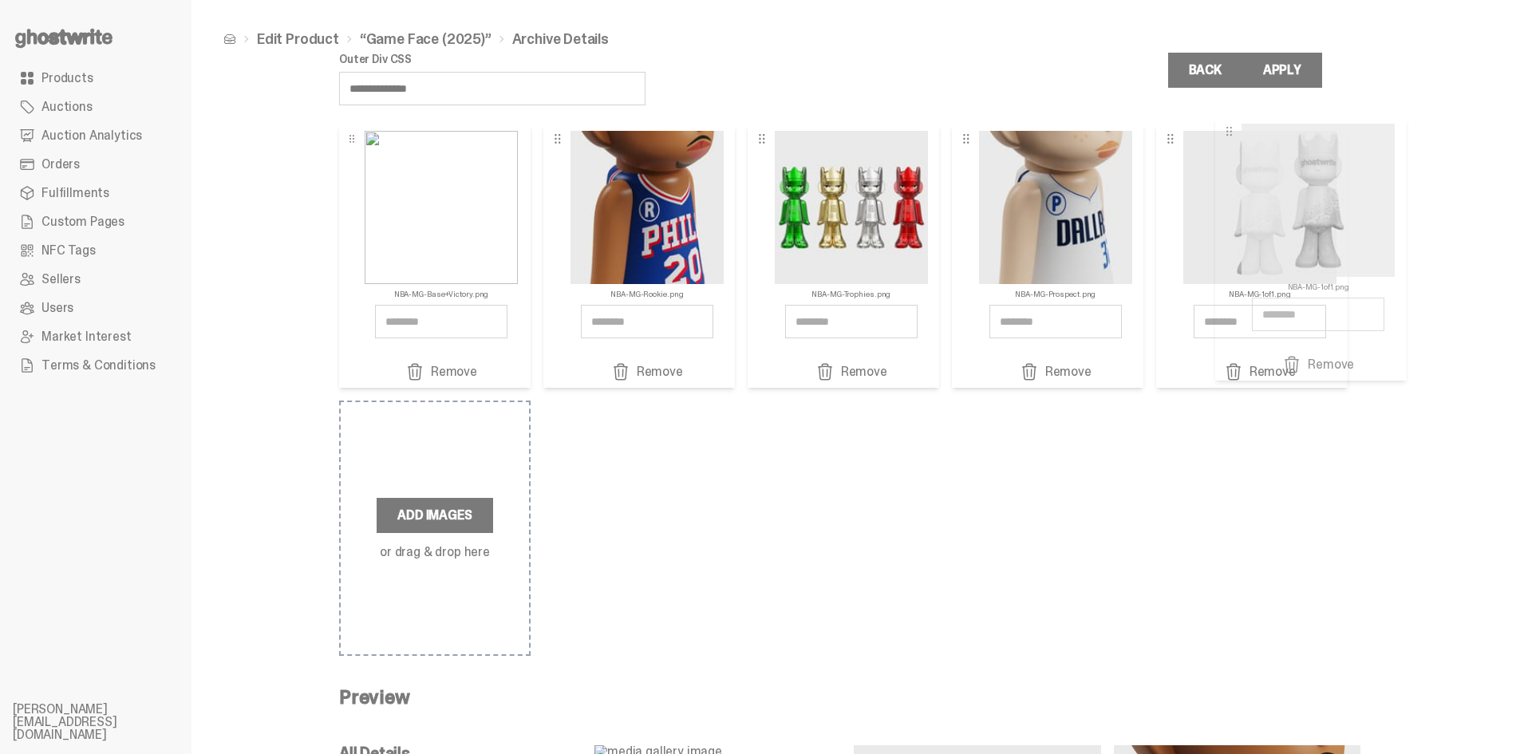
drag, startPoint x: 854, startPoint y: 183, endPoint x: 1325, endPoint y: 183, distance: 471.4
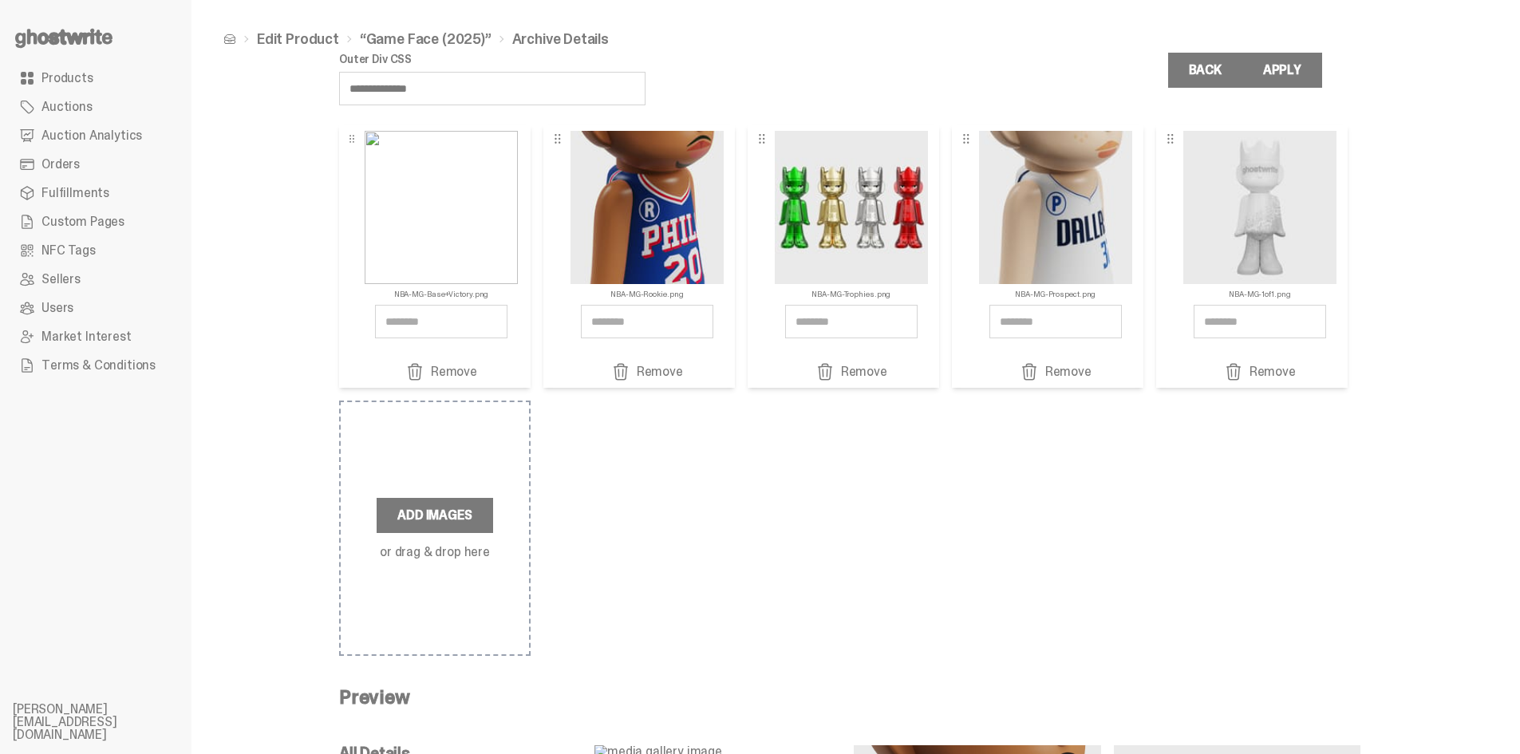
click at [1301, 64] on div "Apply" at bounding box center [1282, 70] width 38 height 13
click at [1198, 76] on link "Back" at bounding box center [1205, 70] width 74 height 35
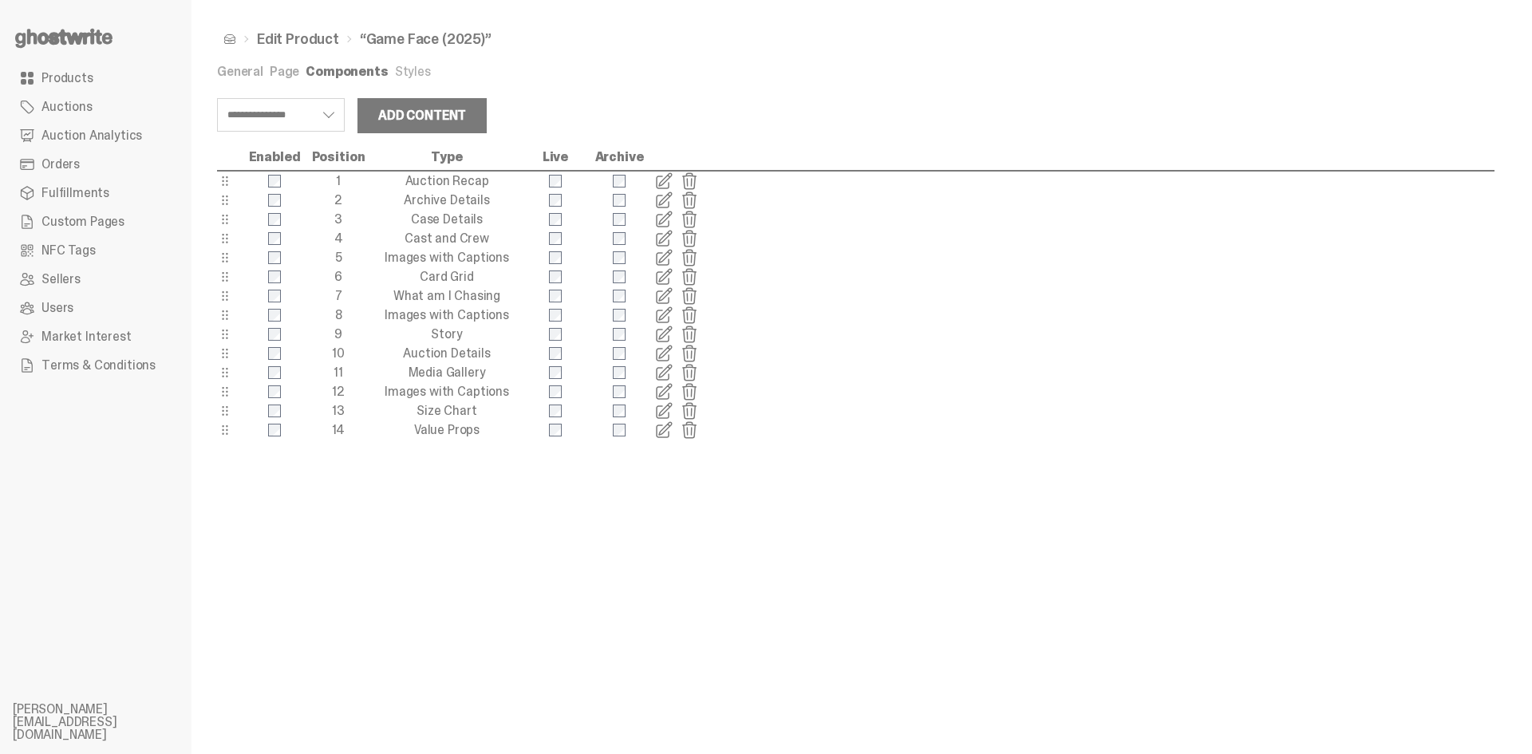
click at [661, 199] on span at bounding box center [663, 200] width 19 height 19
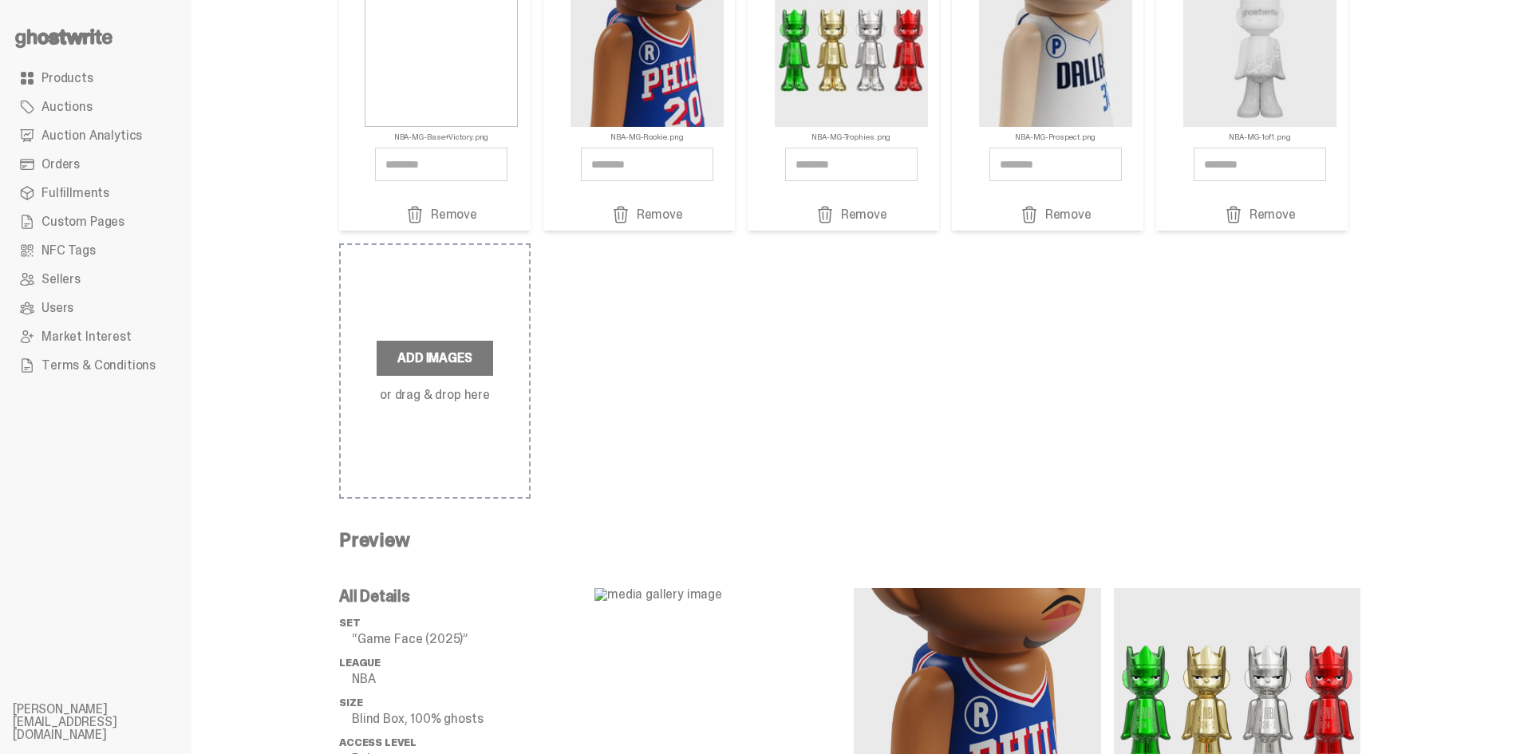
scroll to position [558, 0]
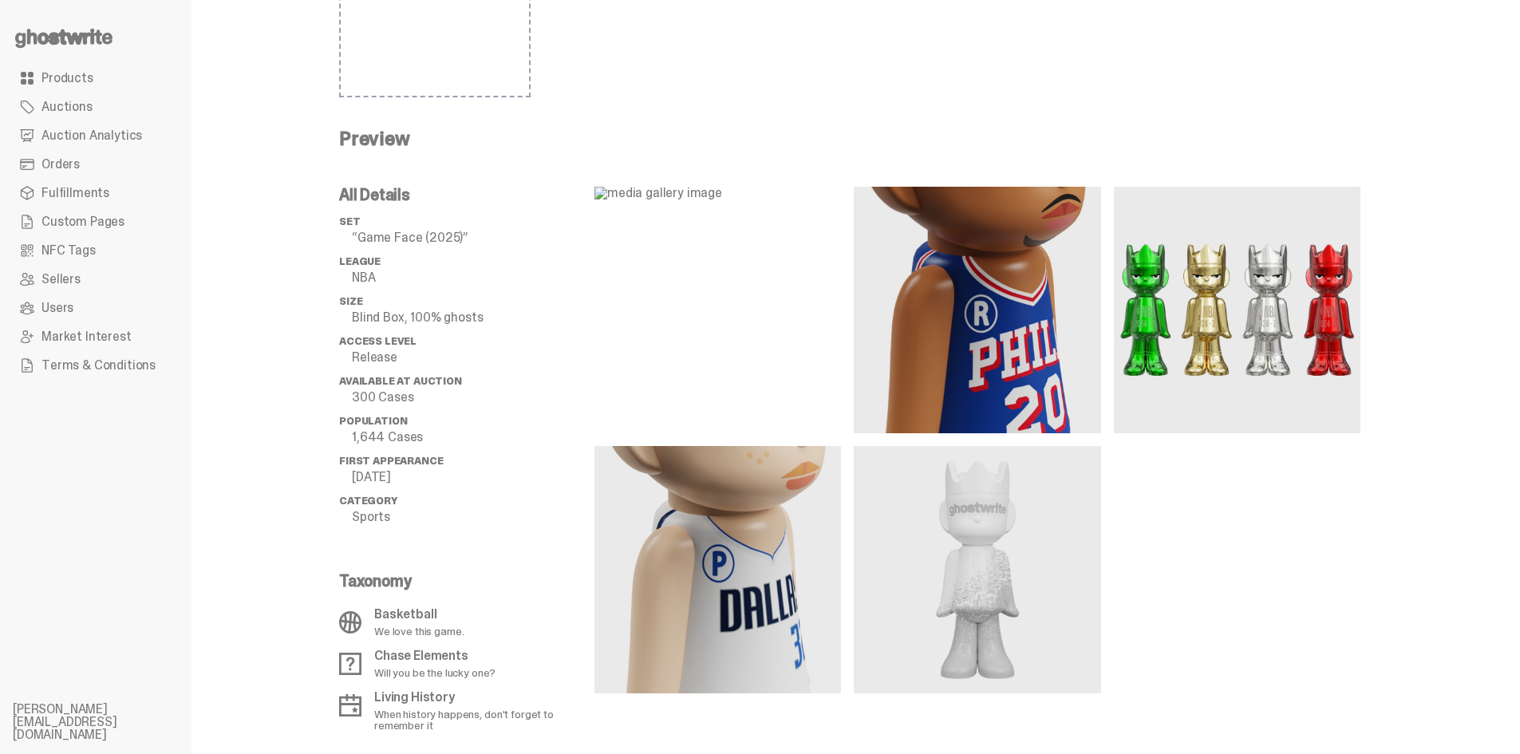
click at [754, 289] on img at bounding box center [717, 310] width 246 height 246
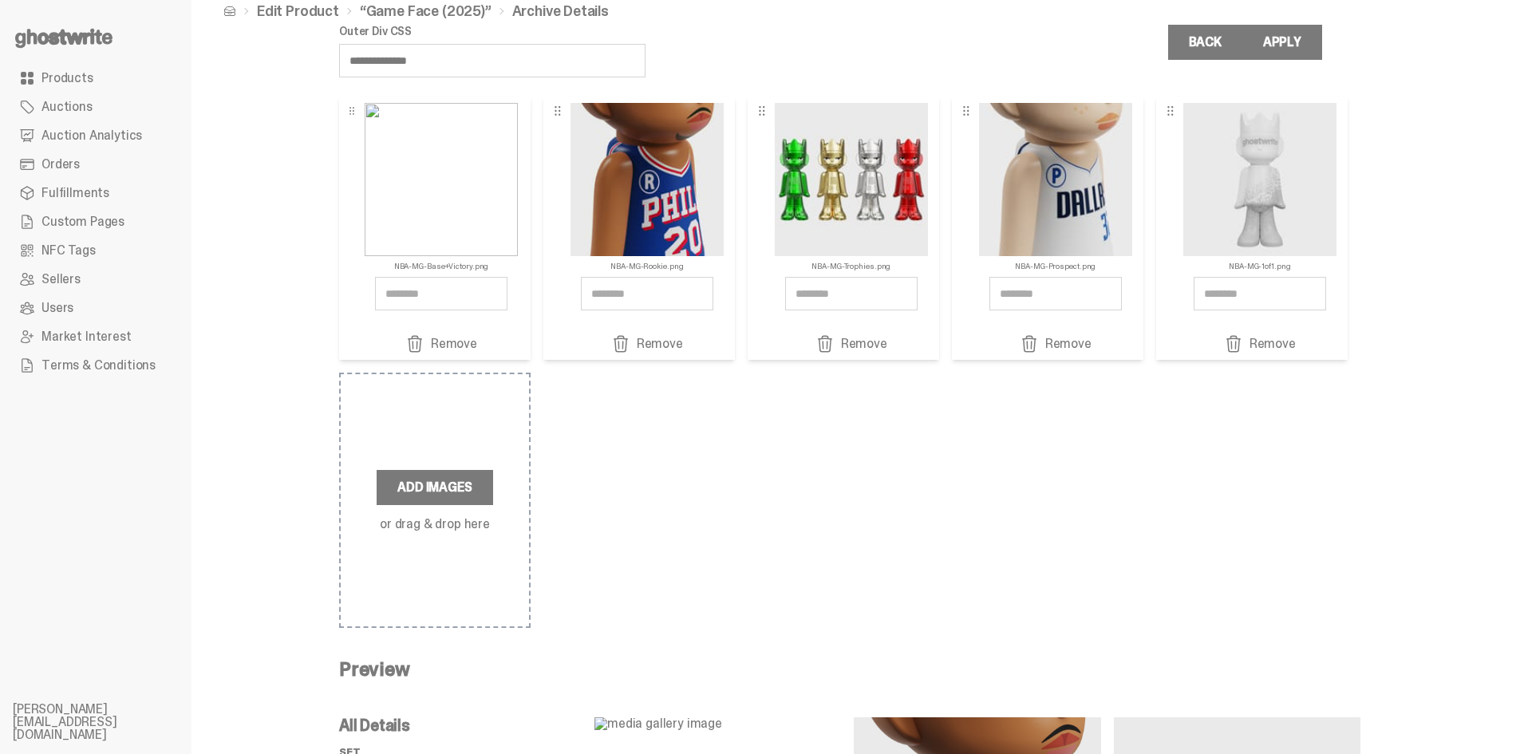
scroll to position [0, 0]
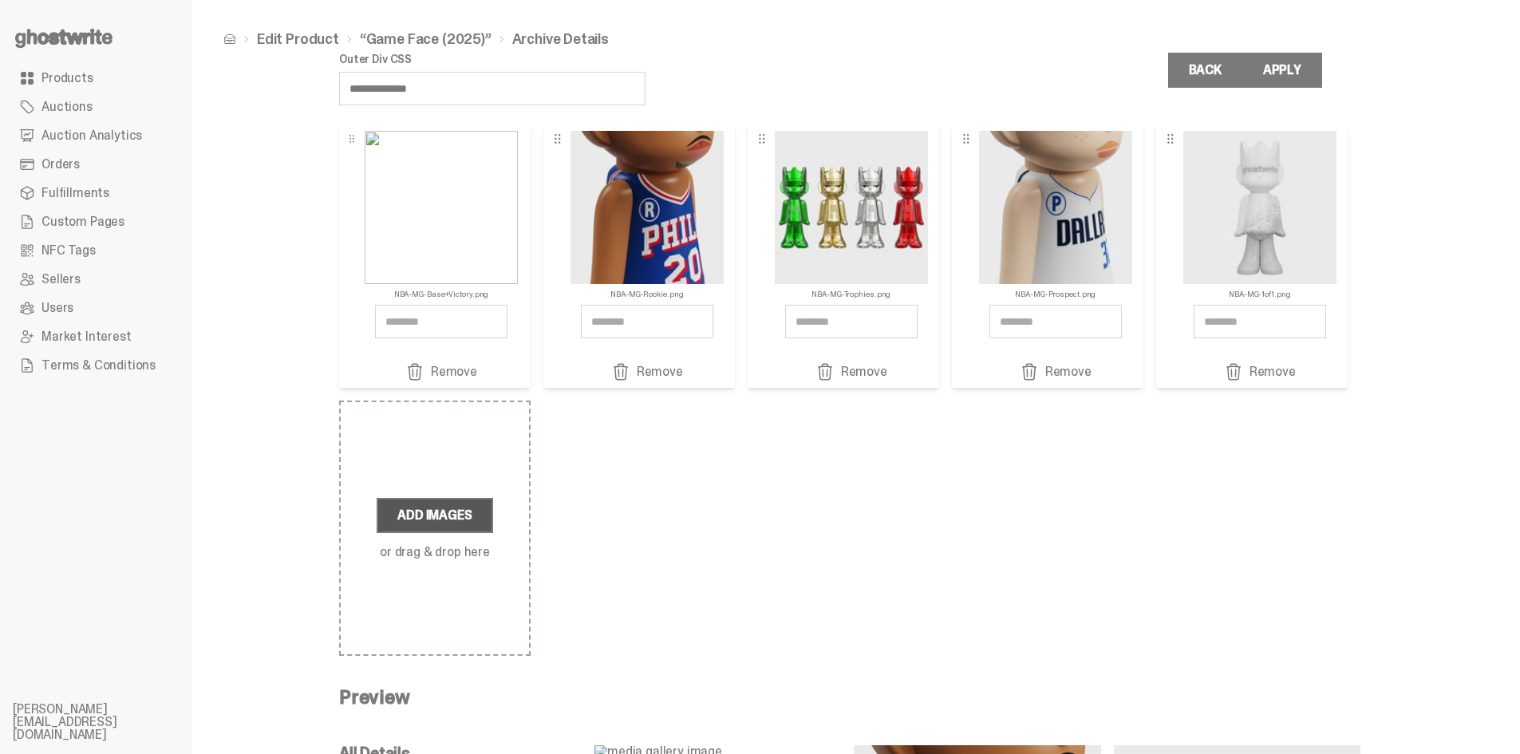
click at [449, 513] on label "Add Images" at bounding box center [435, 515] width 116 height 35
click at [0, 0] on input "Add Images or drag & drop here" at bounding box center [0, 0] width 0 height 0
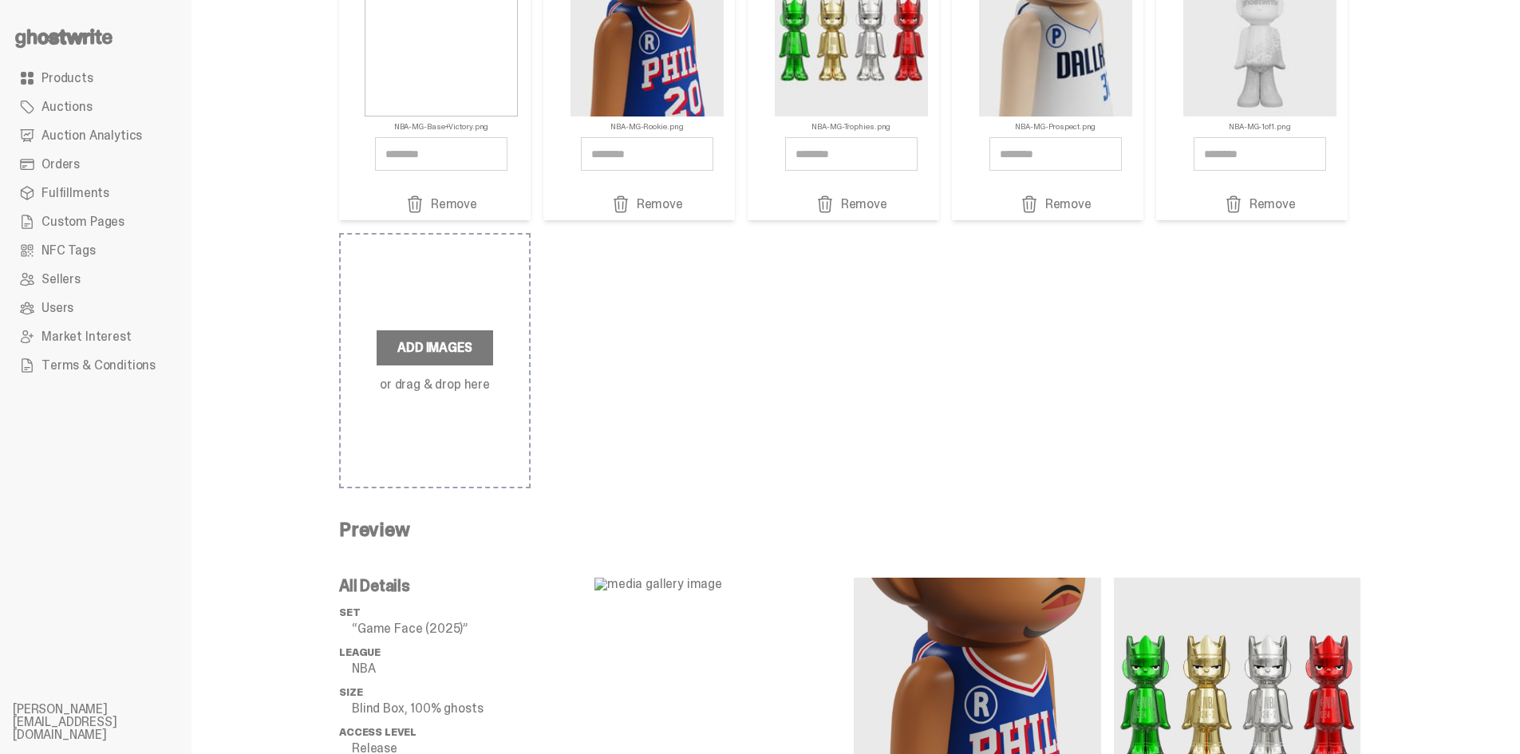
scroll to position [162, 0]
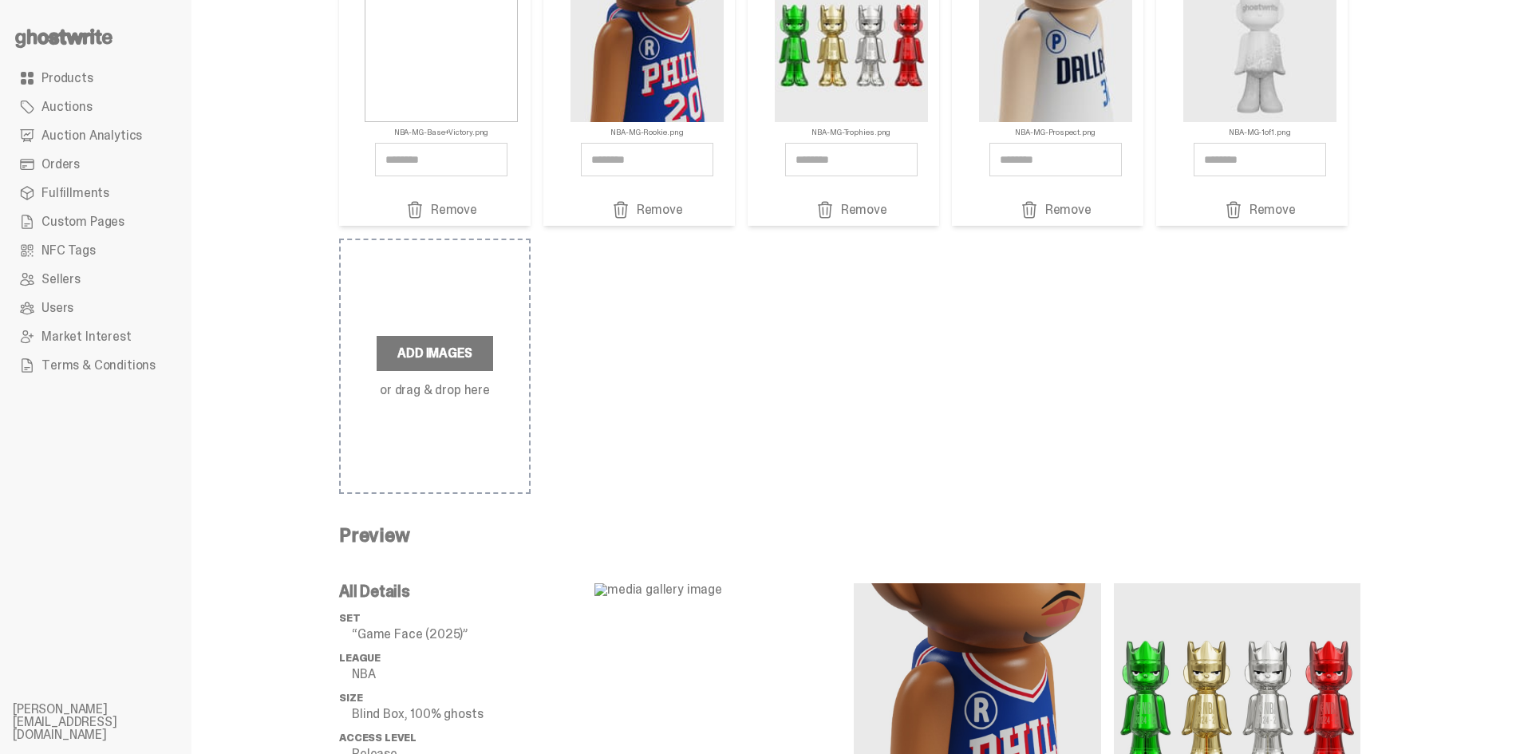
click at [1063, 317] on div "NBA-MG-Base+Victory.png Remove NBA-MG-Rookie.png Remove" at bounding box center [849, 228] width 1021 height 531
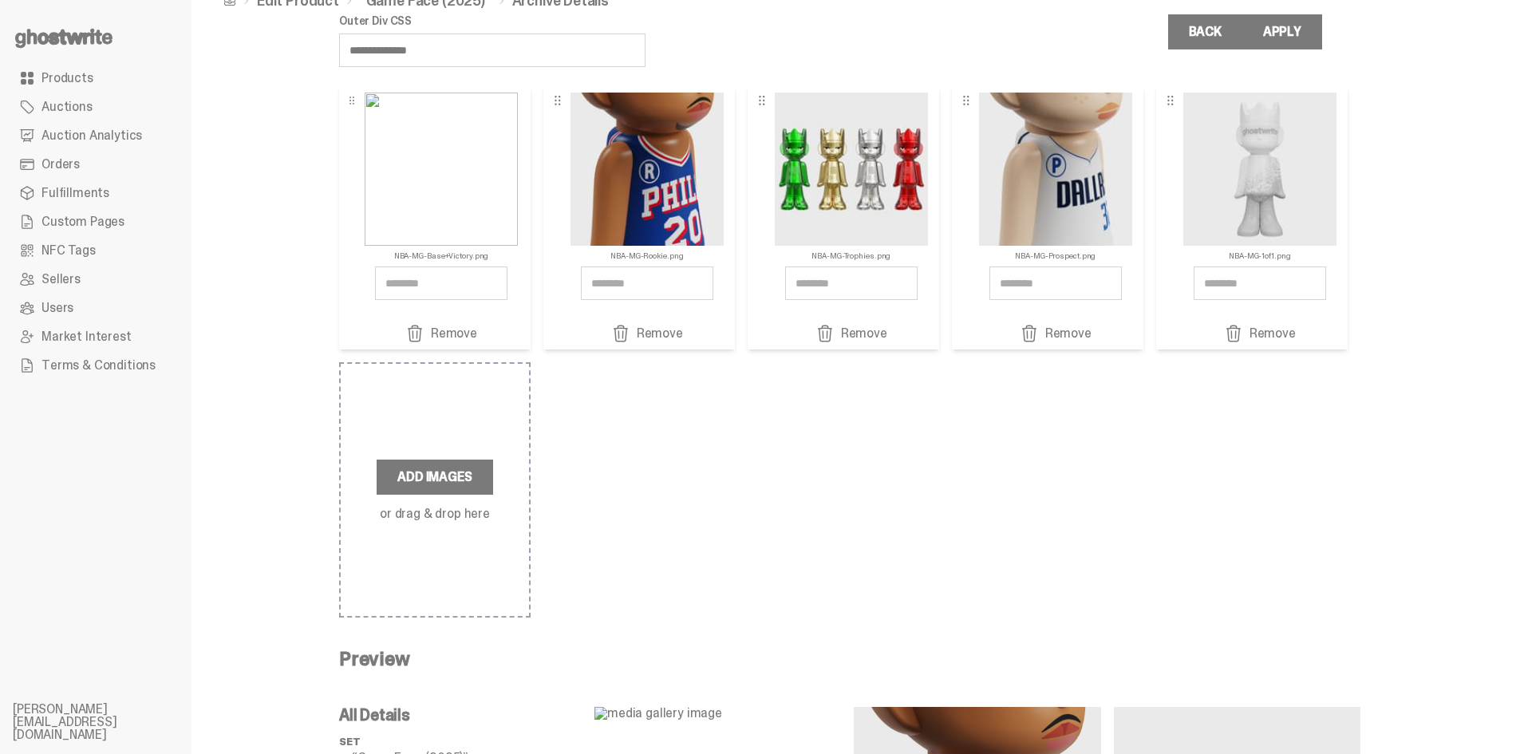
scroll to position [0, 0]
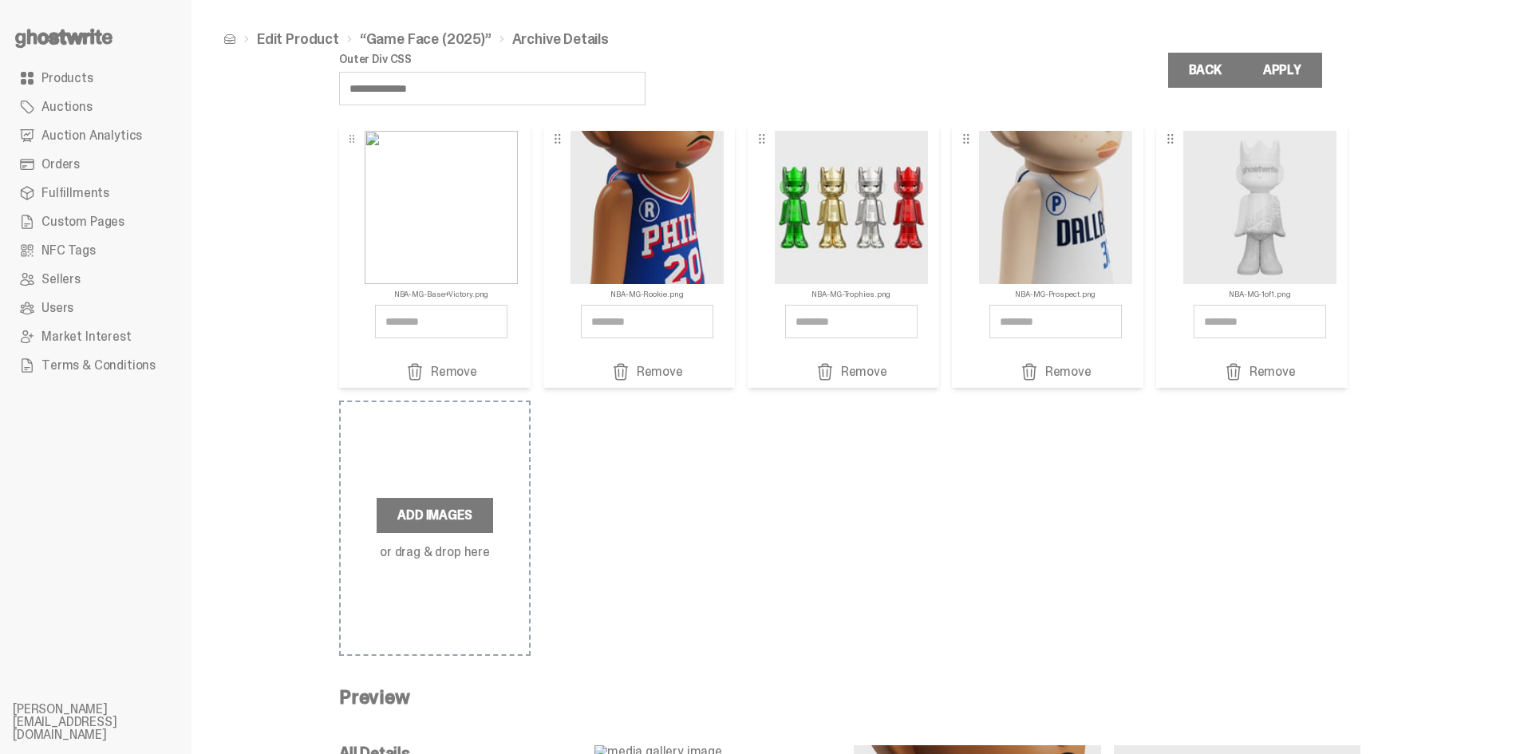
click at [471, 382] on div "NBA-MG-Base+Victory.png Remove" at bounding box center [434, 255] width 191 height 263
click at [470, 373] on link "Remove" at bounding box center [441, 371] width 145 height 19
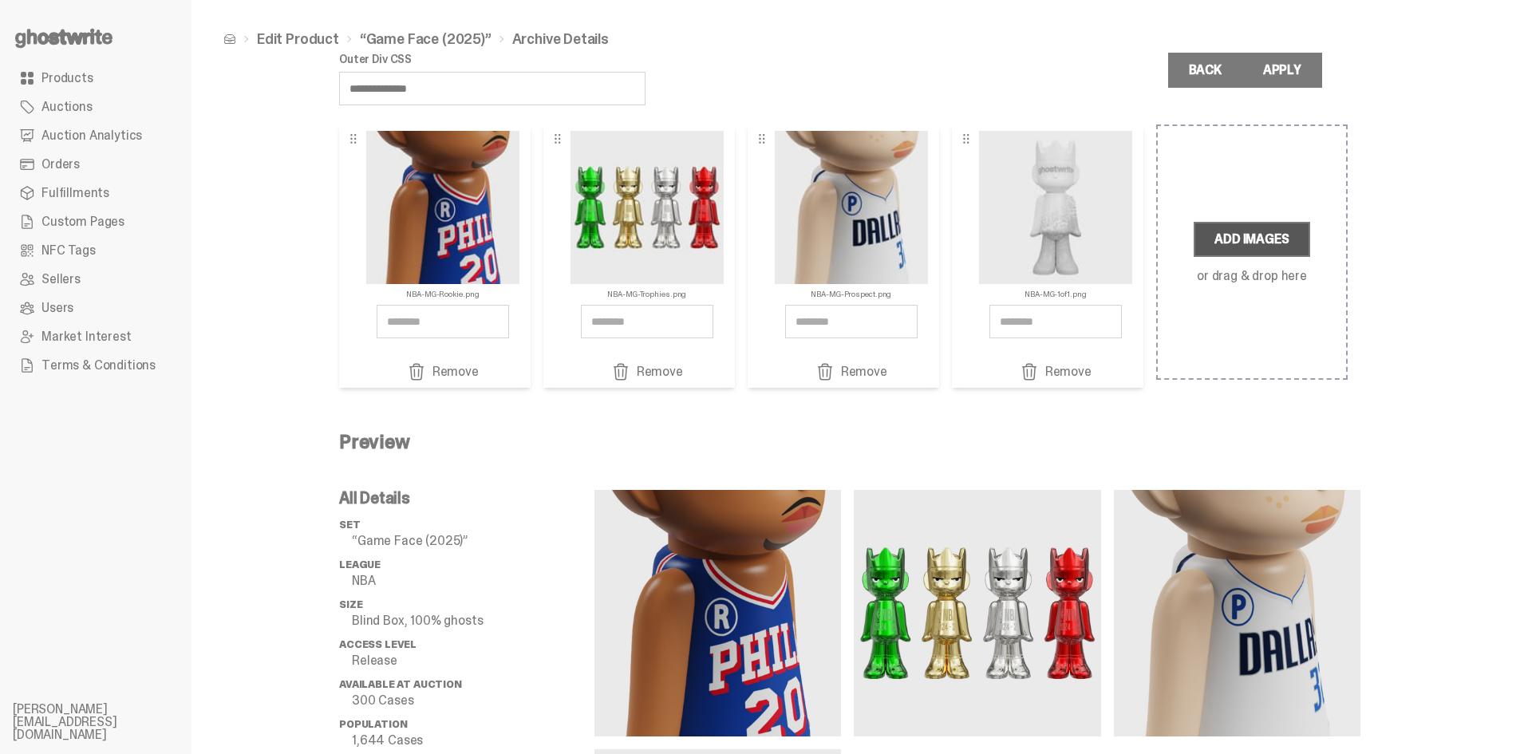
click at [1254, 235] on label "Add Images" at bounding box center [1251, 239] width 116 height 35
click at [0, 0] on input "Add Images or drag & drop here" at bounding box center [0, 0] width 0 height 0
click at [1273, 239] on label "Add Images" at bounding box center [1251, 239] width 116 height 35
click at [0, 0] on input "Add Images or drag & drop here" at bounding box center [0, 0] width 0 height 0
click at [1484, 309] on div "**********" at bounding box center [849, 529] width 1316 height 1059
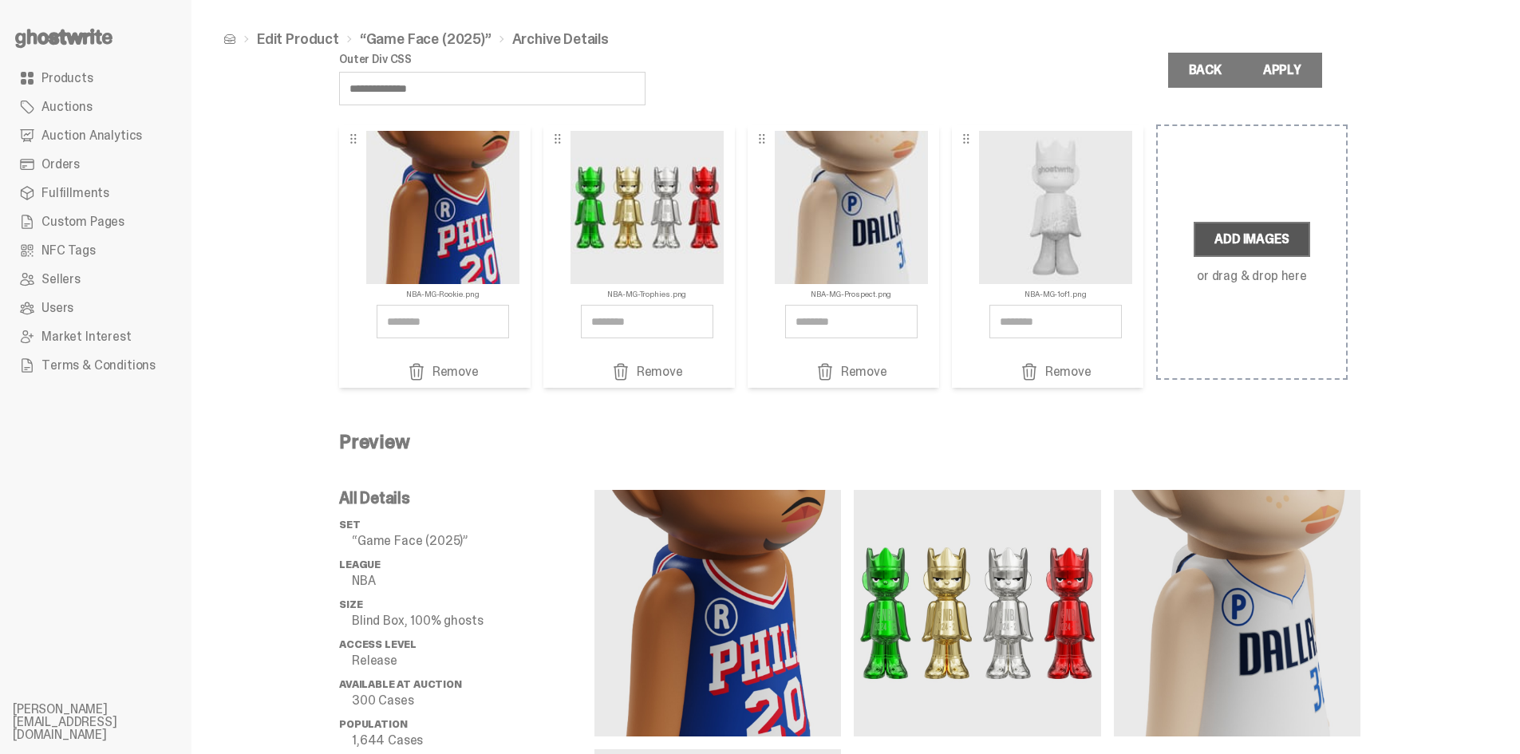
click at [1272, 239] on label "Add Images" at bounding box center [1251, 239] width 116 height 35
click at [0, 0] on input "Add Images or drag & drop here" at bounding box center [0, 0] width 0 height 0
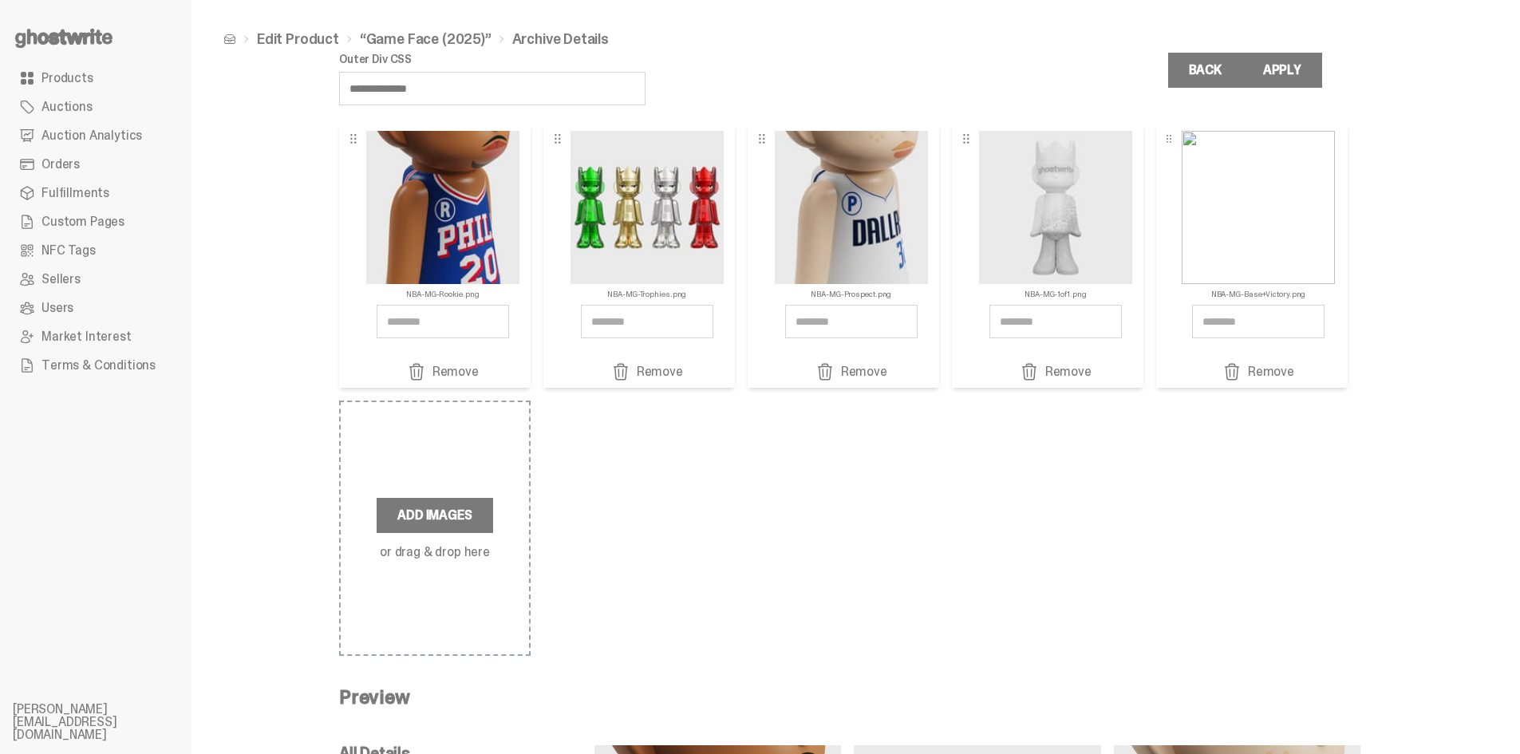
click at [1253, 377] on link "Remove" at bounding box center [1257, 371] width 145 height 19
click at [1256, 363] on link "Remove" at bounding box center [1257, 371] width 145 height 19
click at [441, 507] on label "Add Images" at bounding box center [435, 515] width 116 height 35
click at [0, 0] on input "Add Images or drag & drop here" at bounding box center [0, 0] width 0 height 0
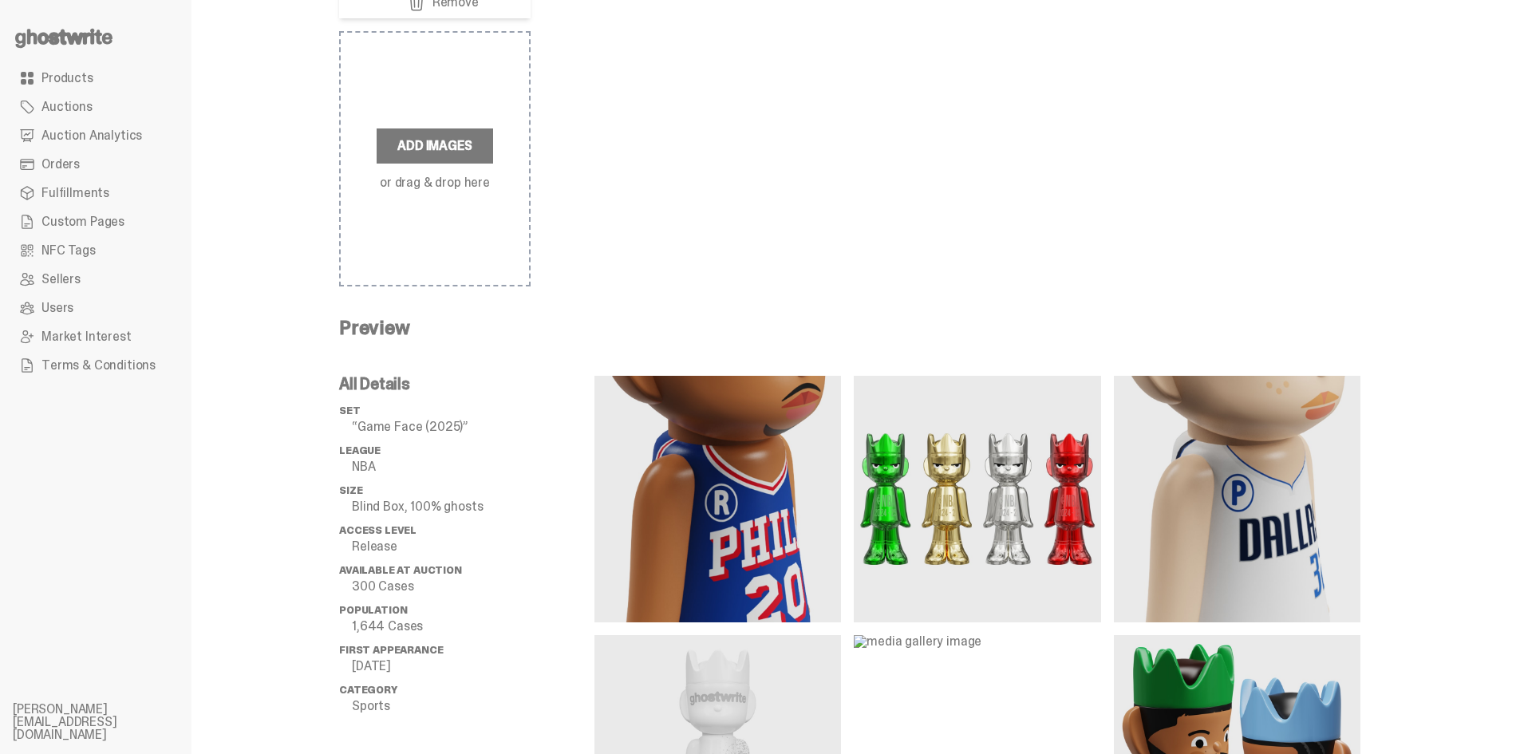
scroll to position [837, 0]
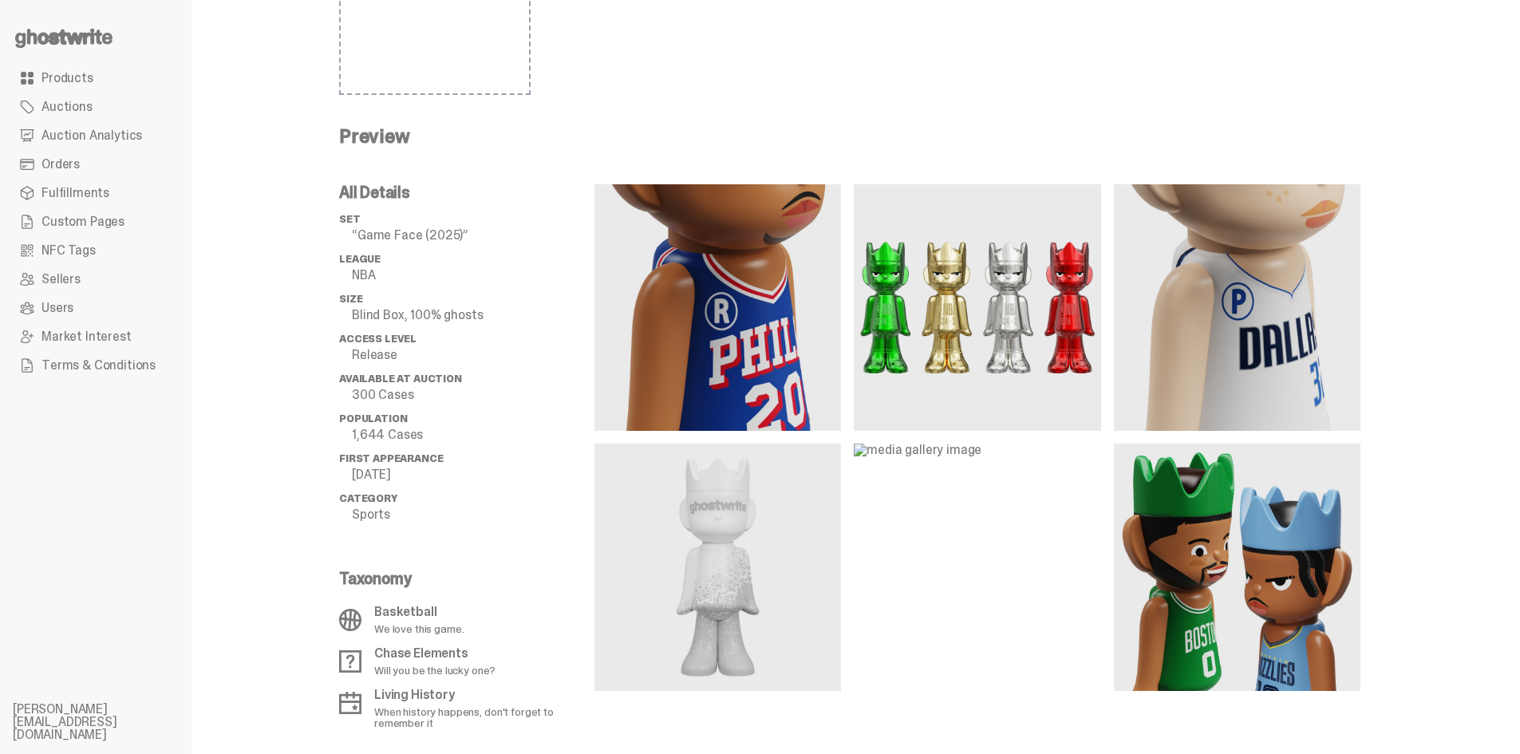
click at [1262, 538] on img at bounding box center [1237, 567] width 246 height 246
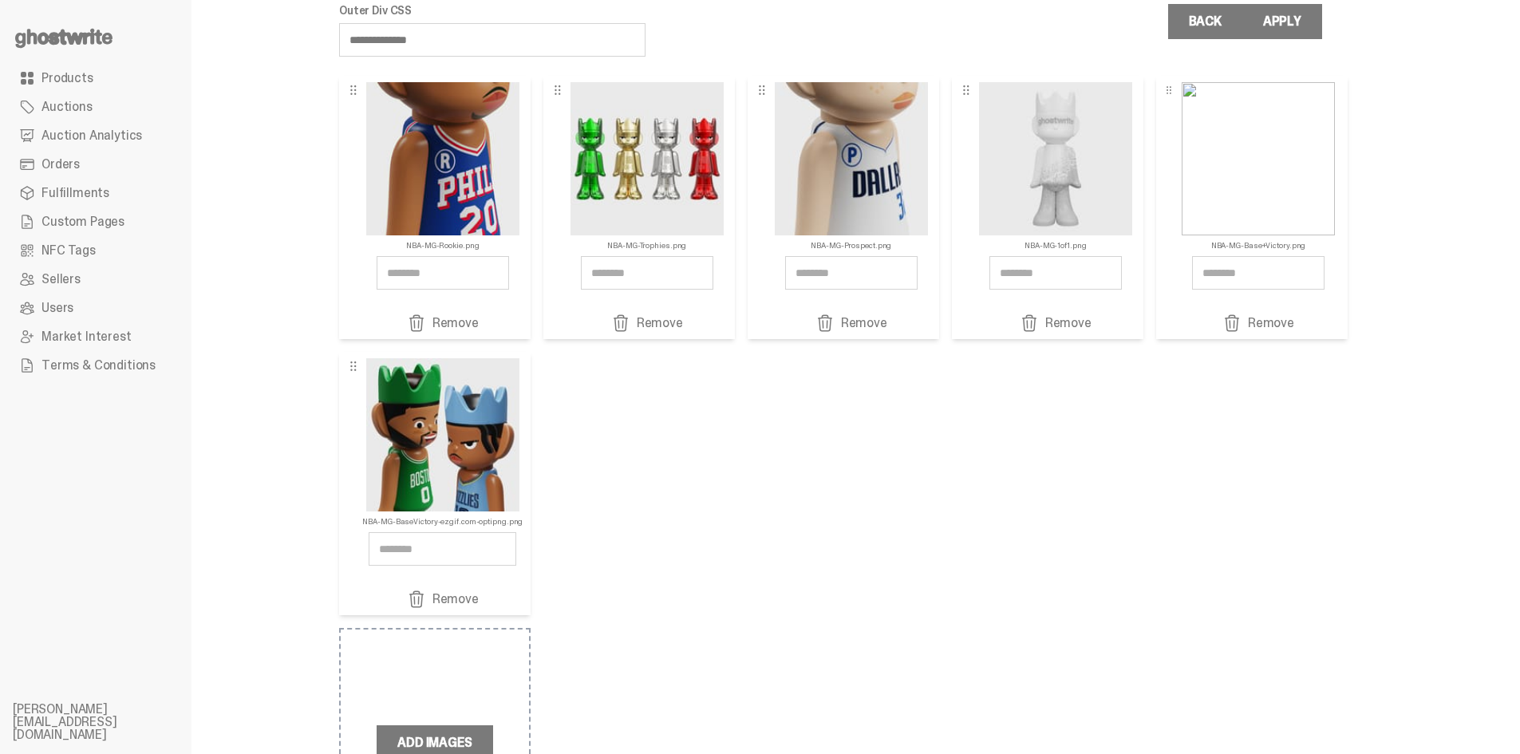
scroll to position [39, 0]
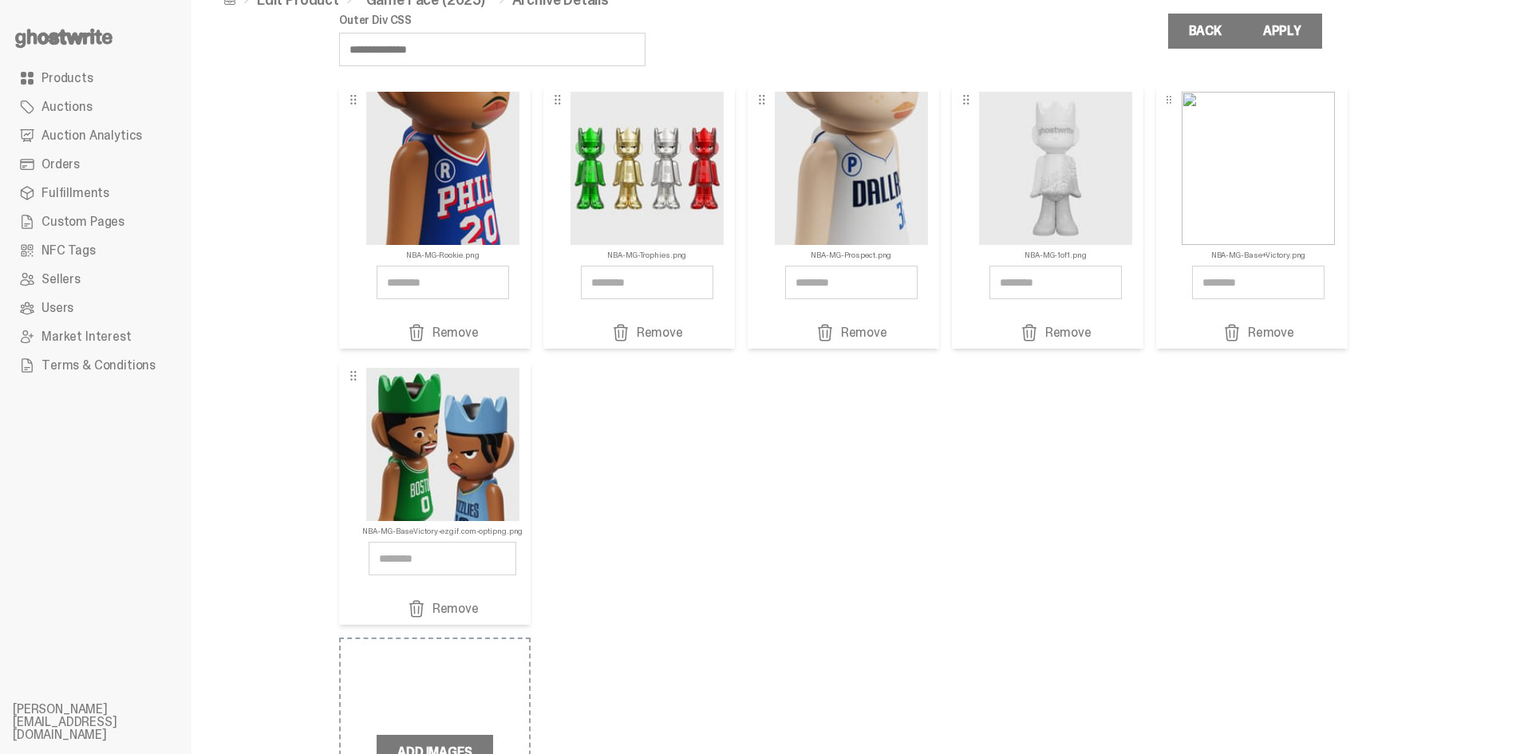
click at [1270, 331] on link "Remove" at bounding box center [1257, 332] width 145 height 19
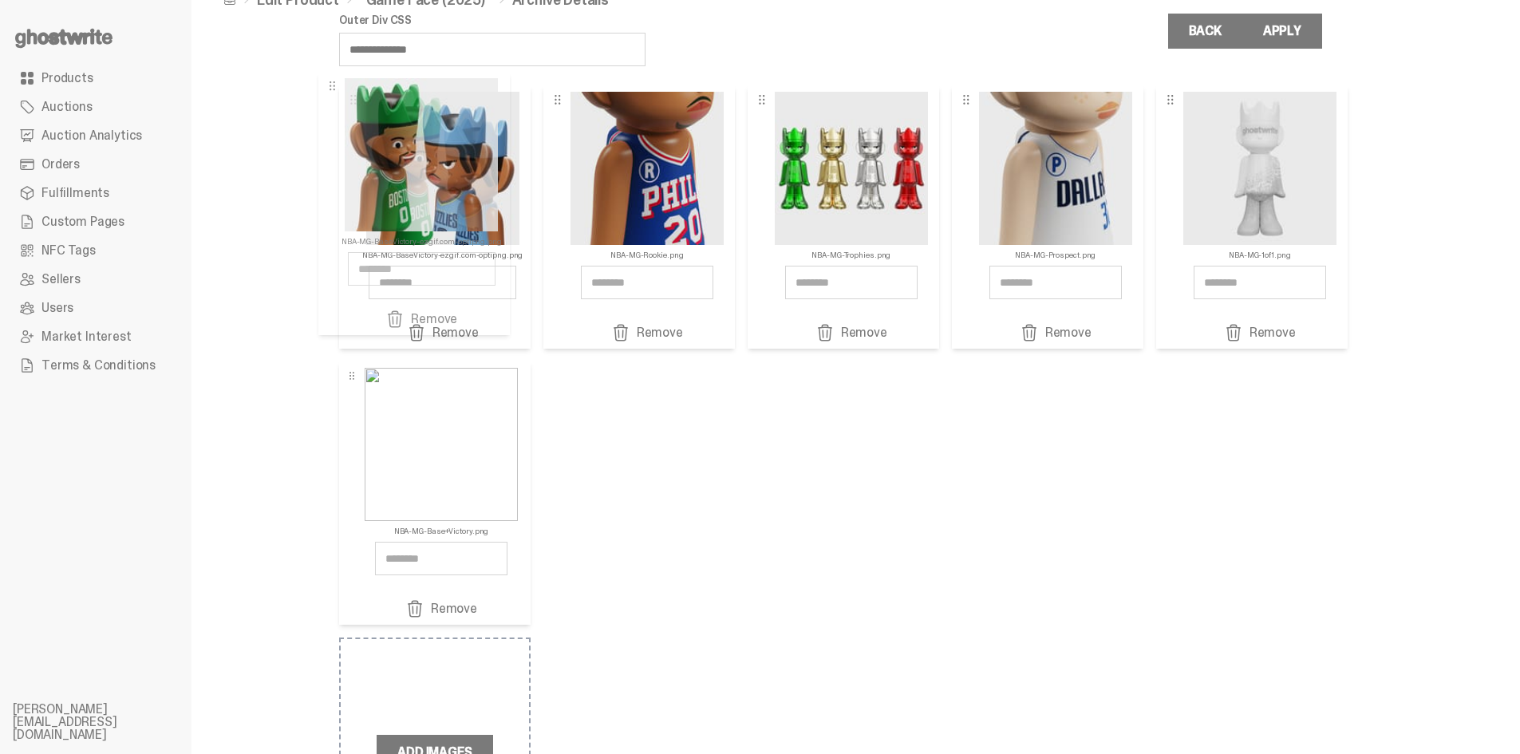
drag, startPoint x: 467, startPoint y: 451, endPoint x: 440, endPoint y: 161, distance: 290.8
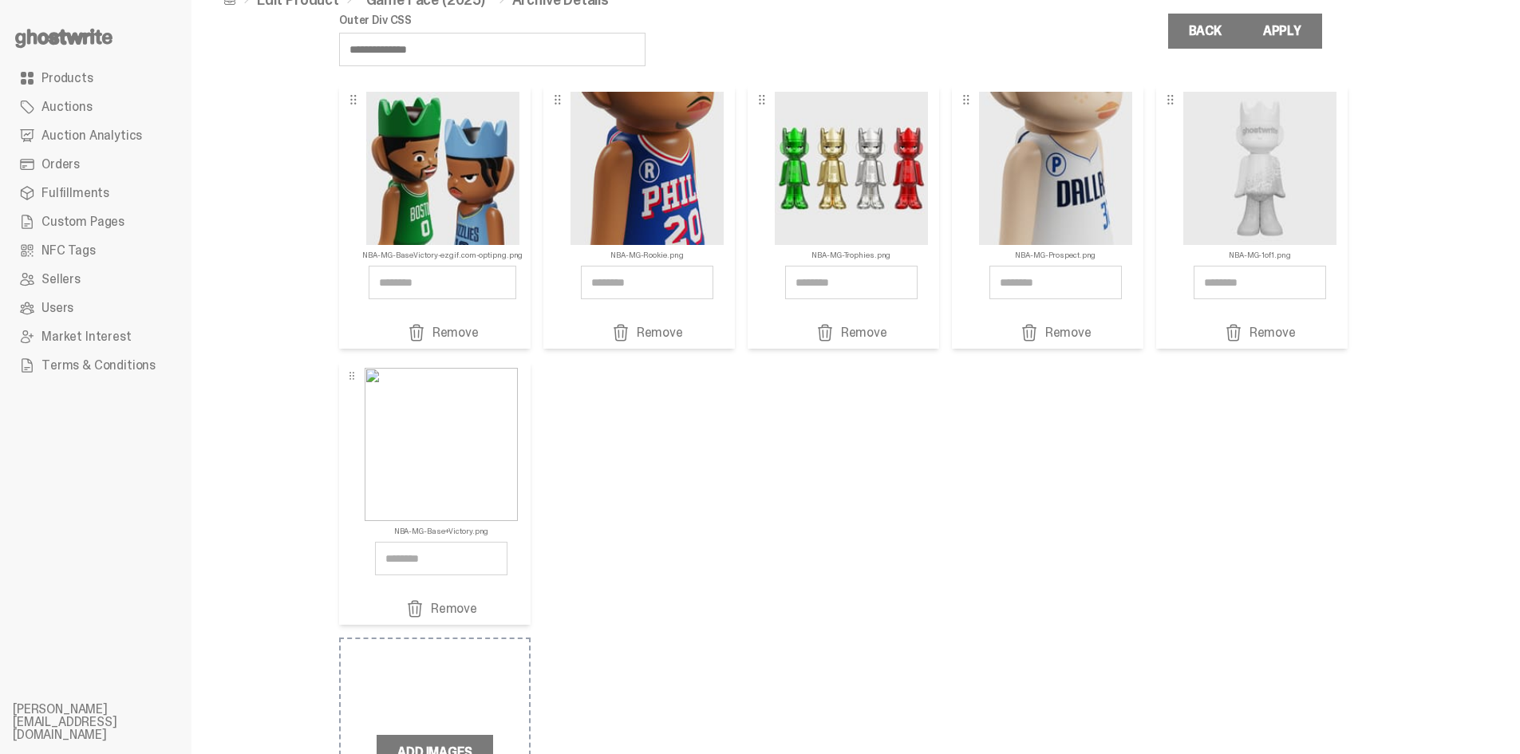
click at [1310, 19] on button "Apply" at bounding box center [1282, 31] width 80 height 35
click at [1213, 28] on link "Back" at bounding box center [1205, 31] width 74 height 35
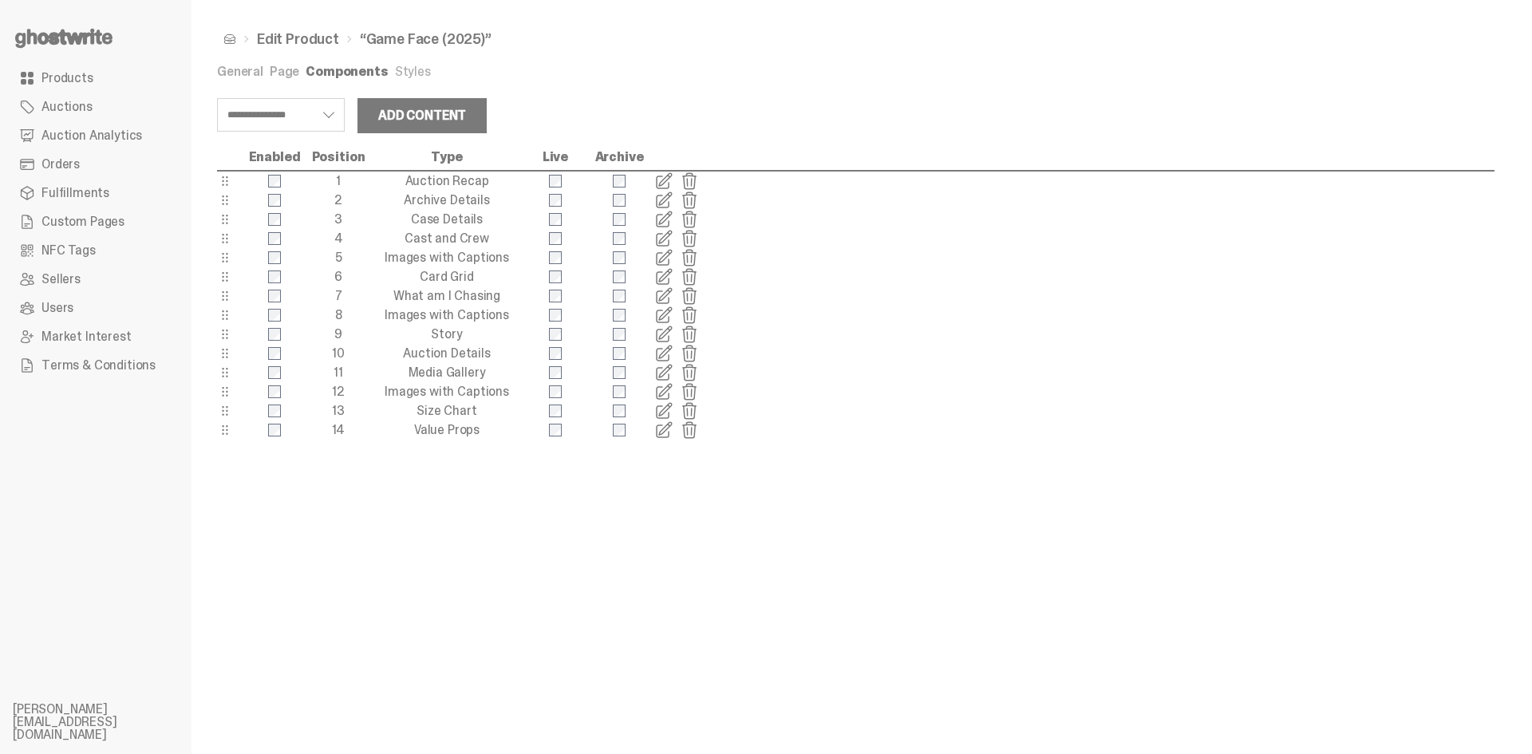
click at [667, 198] on span at bounding box center [663, 200] width 19 height 19
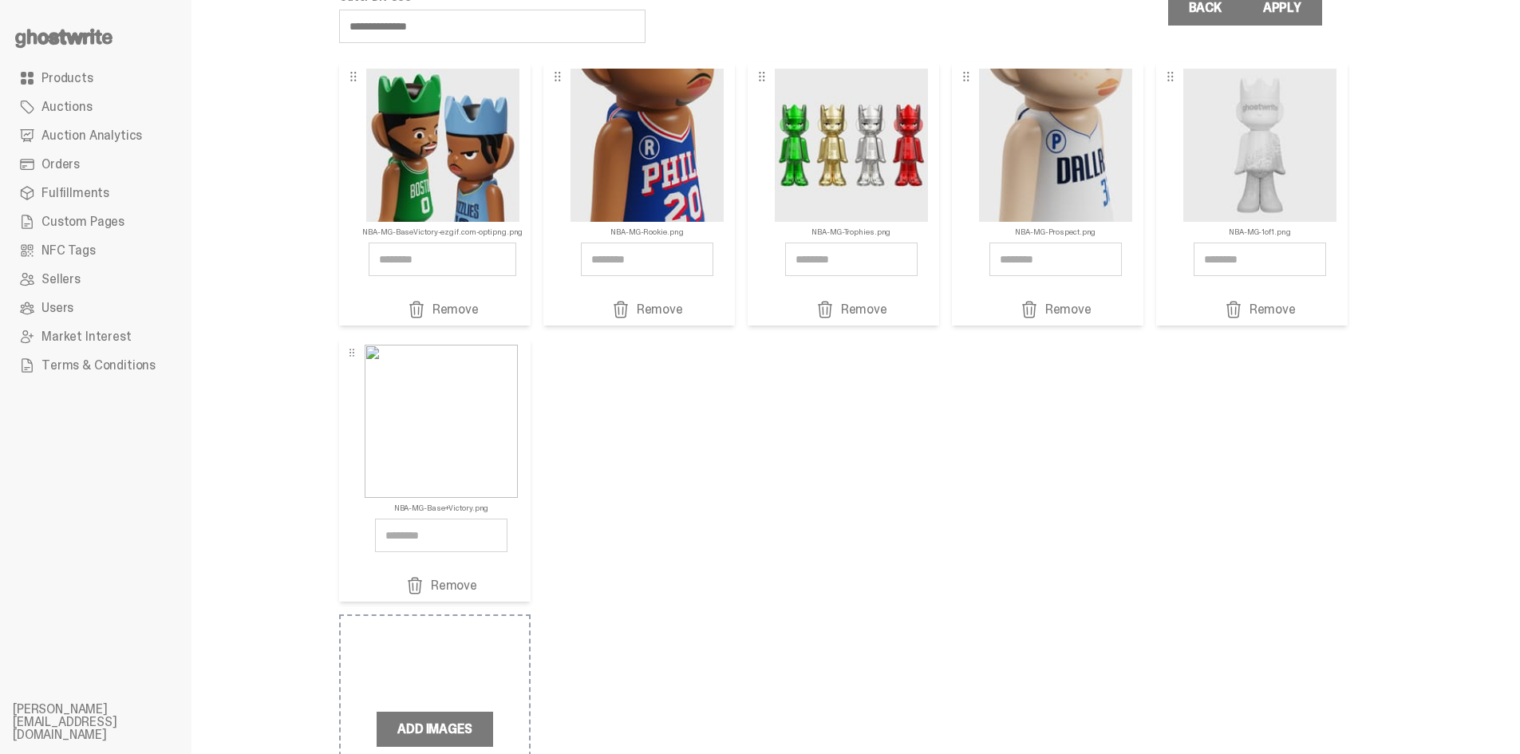
scroll to position [160, 0]
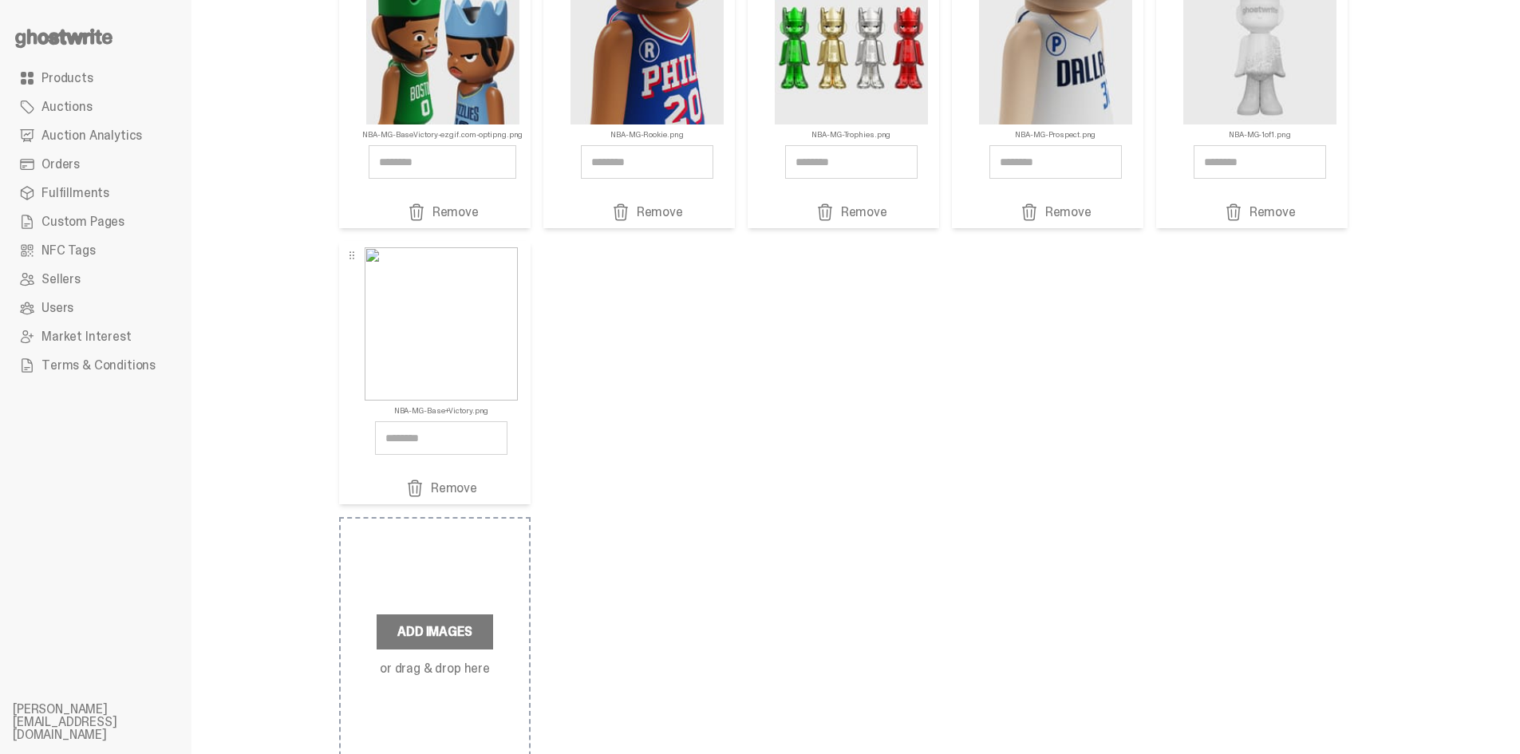
click at [454, 486] on link "Remove" at bounding box center [441, 488] width 145 height 19
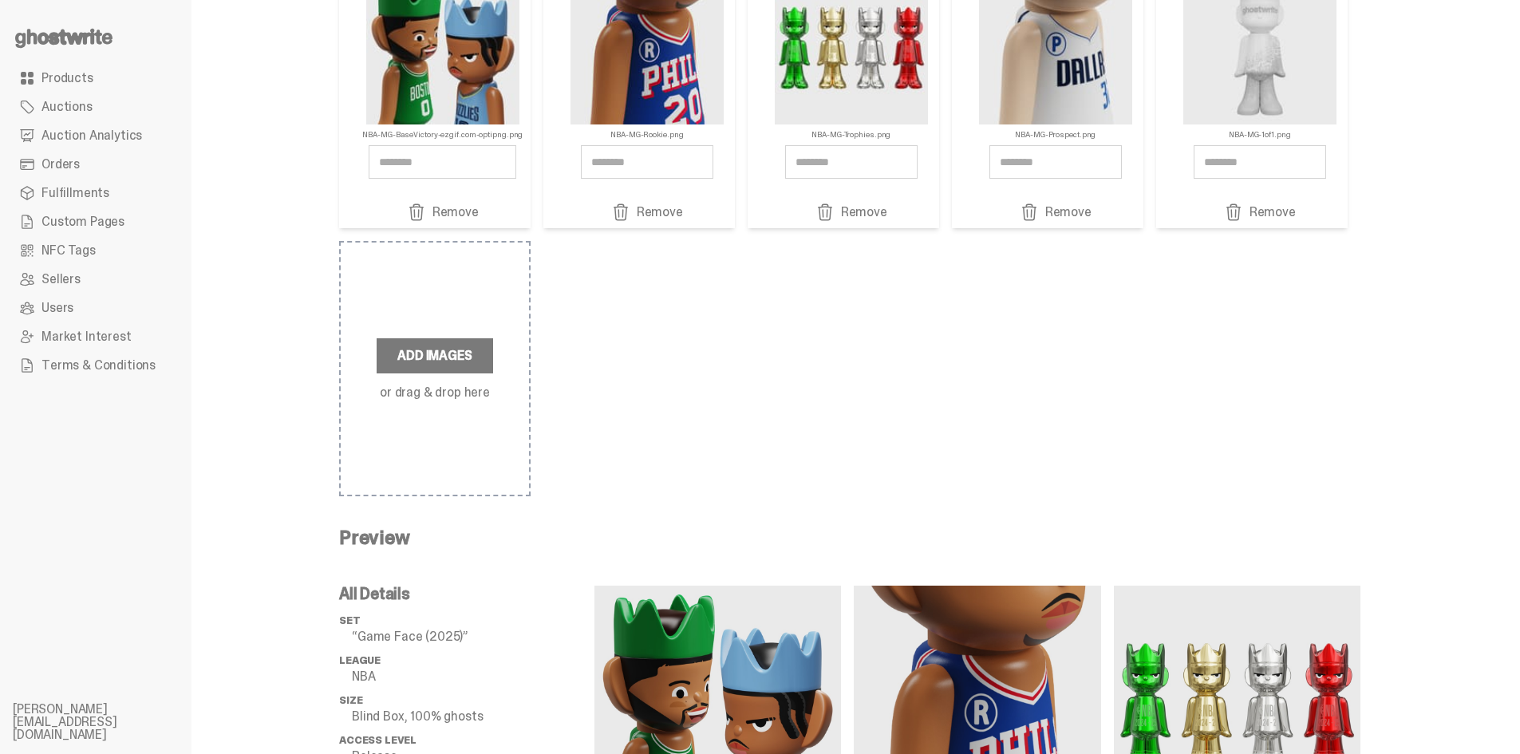
click at [759, 435] on div "NBA-MG-BaseVictory-ezgif.com-optipng.png Remove NBA-MG-Rookie.png Remove" at bounding box center [849, 230] width 1021 height 531
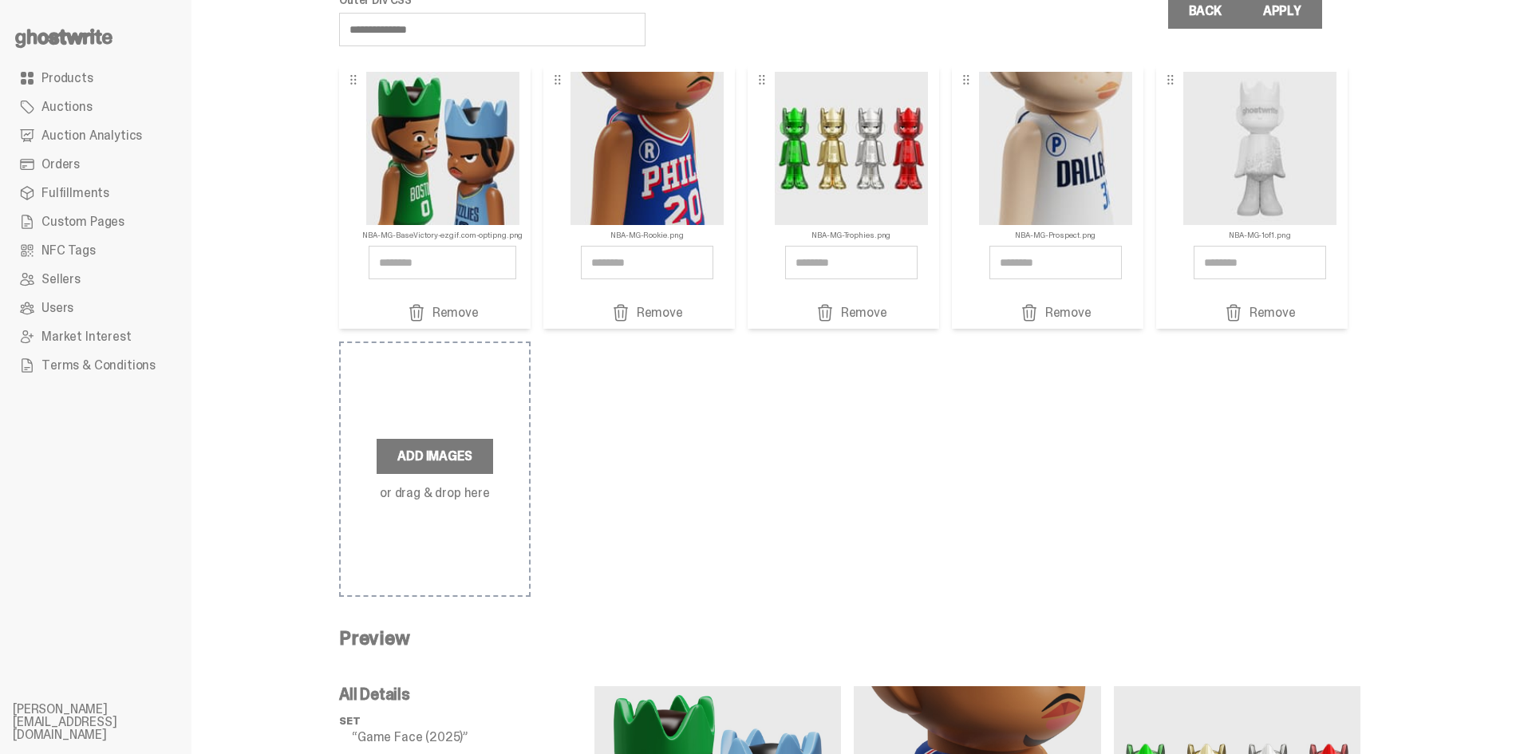
scroll to position [0, 0]
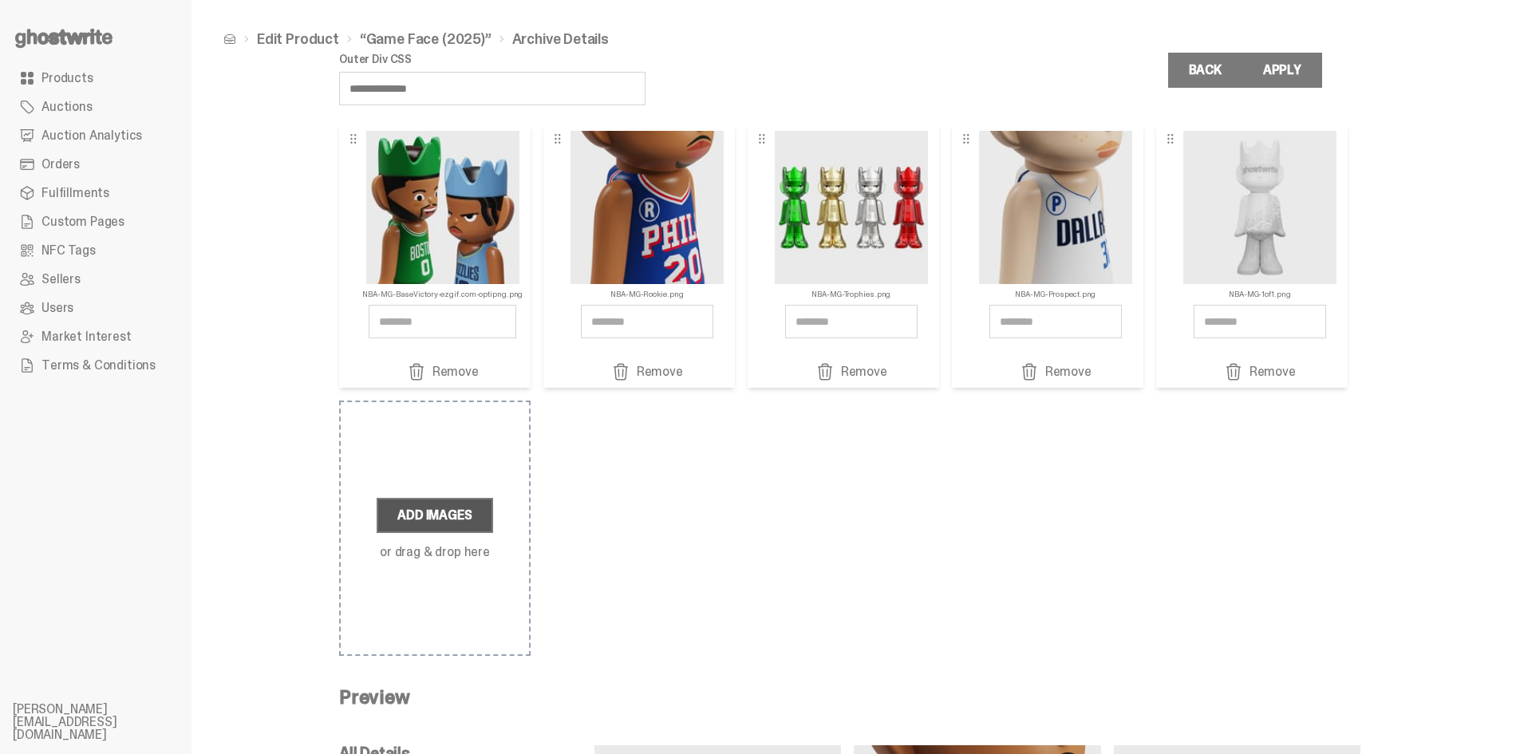
click at [469, 514] on label "Add Images" at bounding box center [435, 515] width 116 height 35
click at [0, 0] on input "Add Images or drag & drop here" at bounding box center [0, 0] width 0 height 0
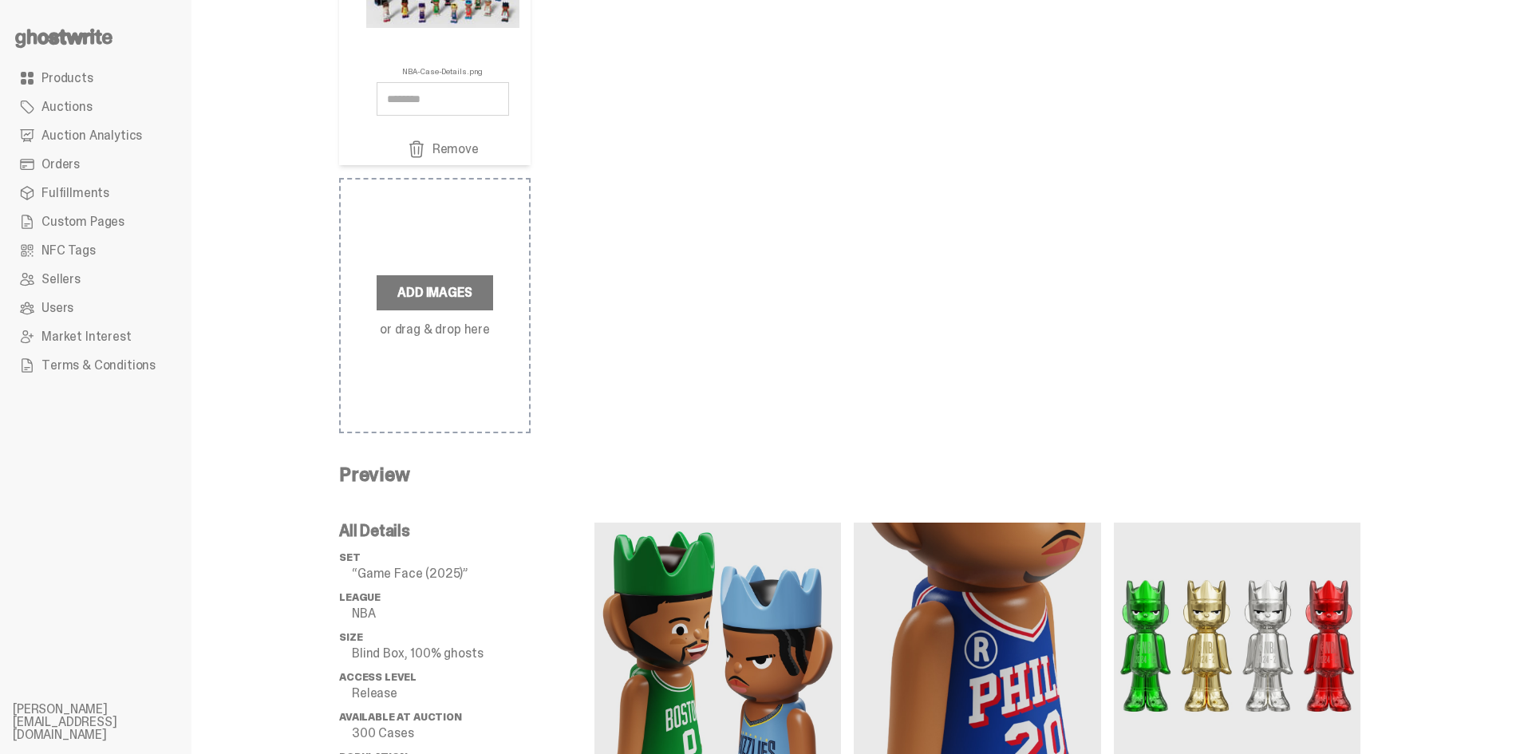
scroll to position [358, 0]
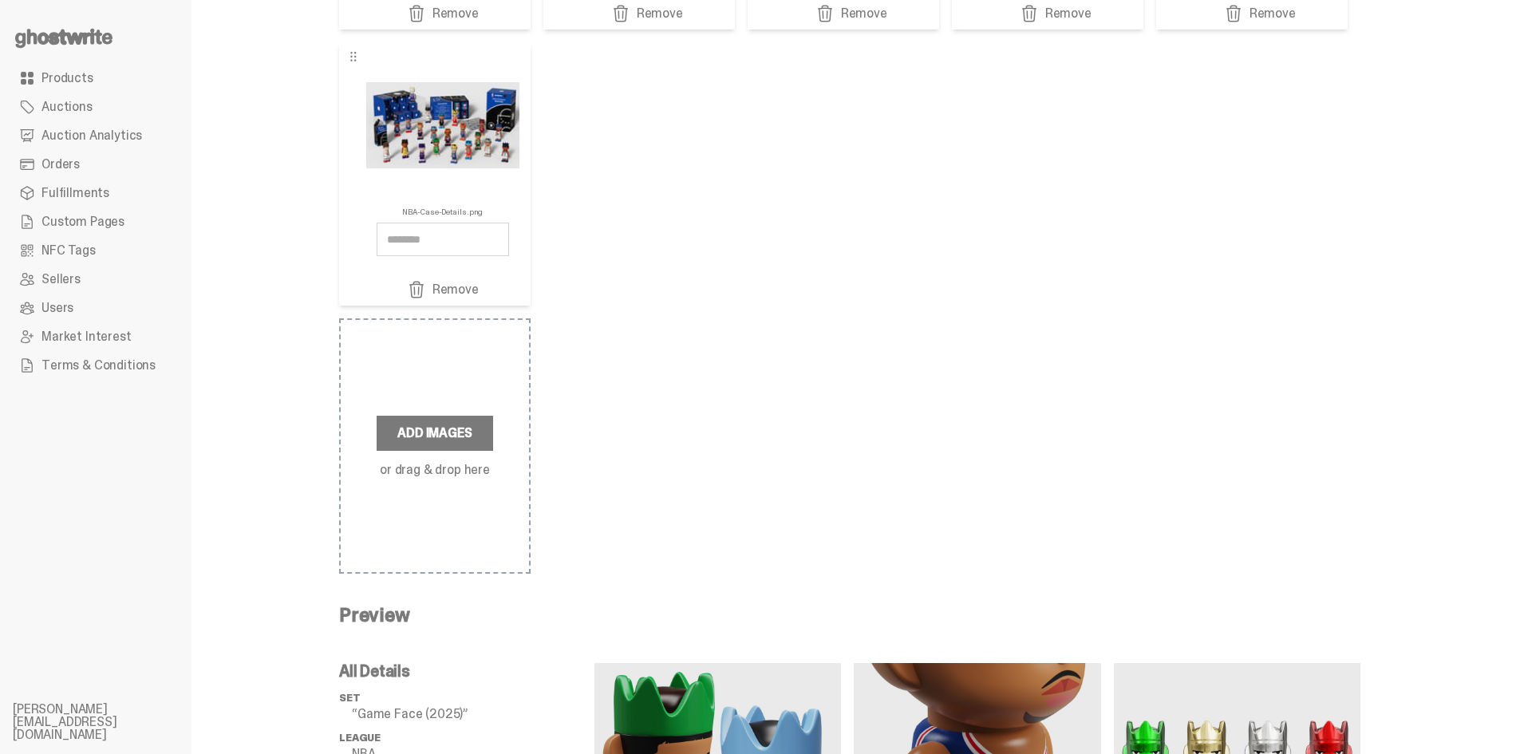
click at [461, 290] on link "Remove" at bounding box center [442, 289] width 145 height 19
click at [460, 288] on link "Remove" at bounding box center [442, 289] width 145 height 19
click at [459, 286] on link "Remove" at bounding box center [442, 289] width 145 height 19
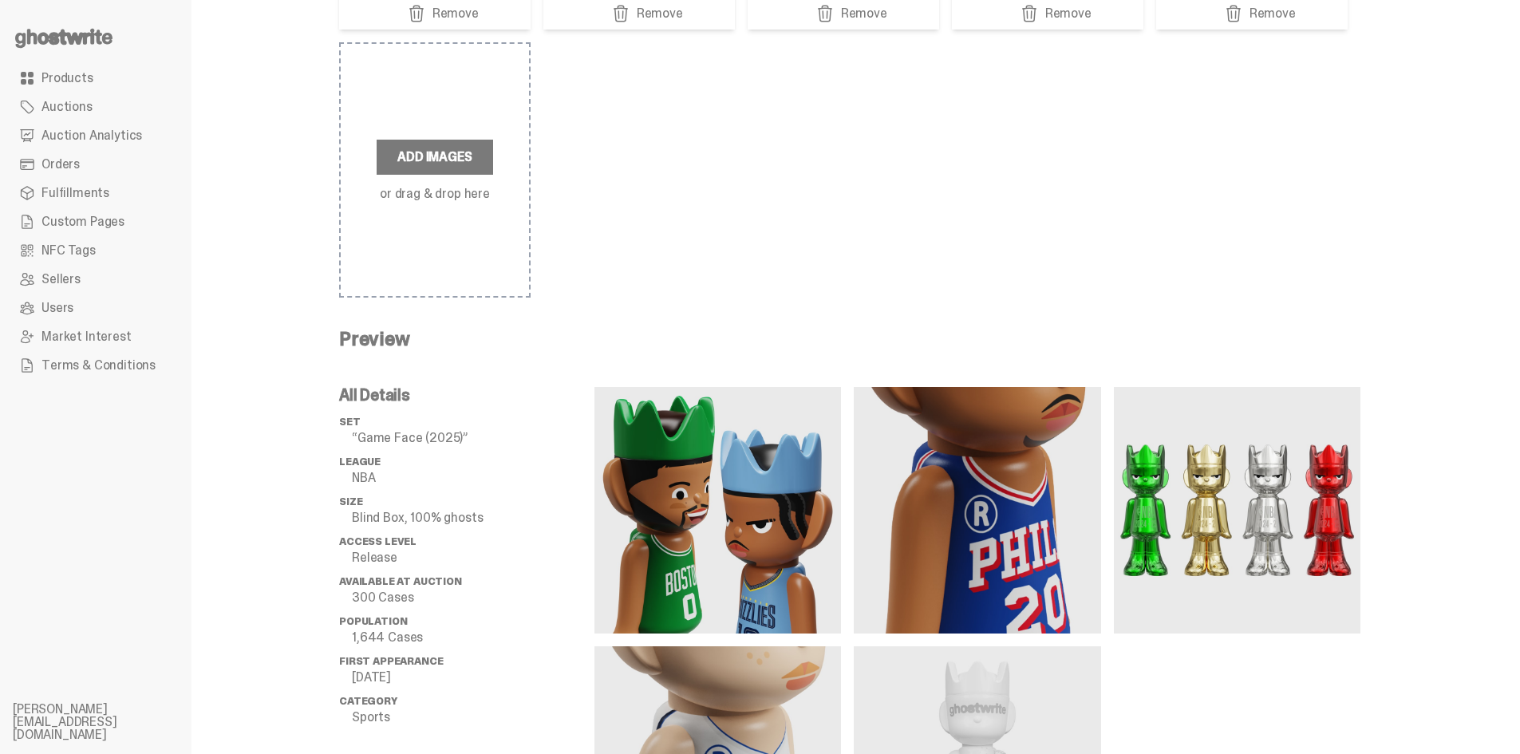
click at [637, 258] on div "NBA-MG-BaseVictory-ezgif.com-optipng.png Remove NBA-MG-Rookie.png Remove" at bounding box center [849, 31] width 1021 height 531
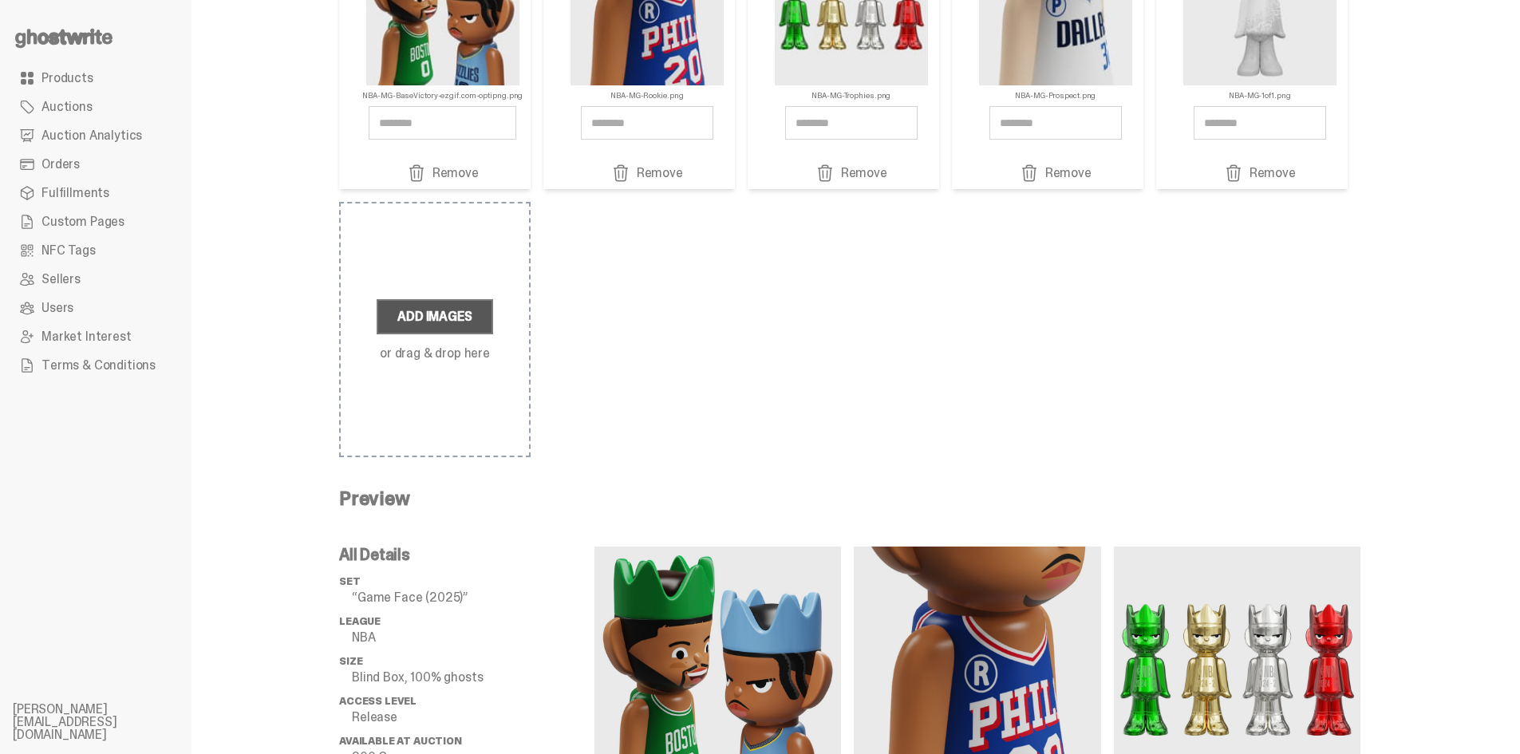
click at [432, 316] on label "Add Images" at bounding box center [435, 316] width 116 height 35
click at [0, 0] on input "Add Images or drag & drop here" at bounding box center [0, 0] width 0 height 0
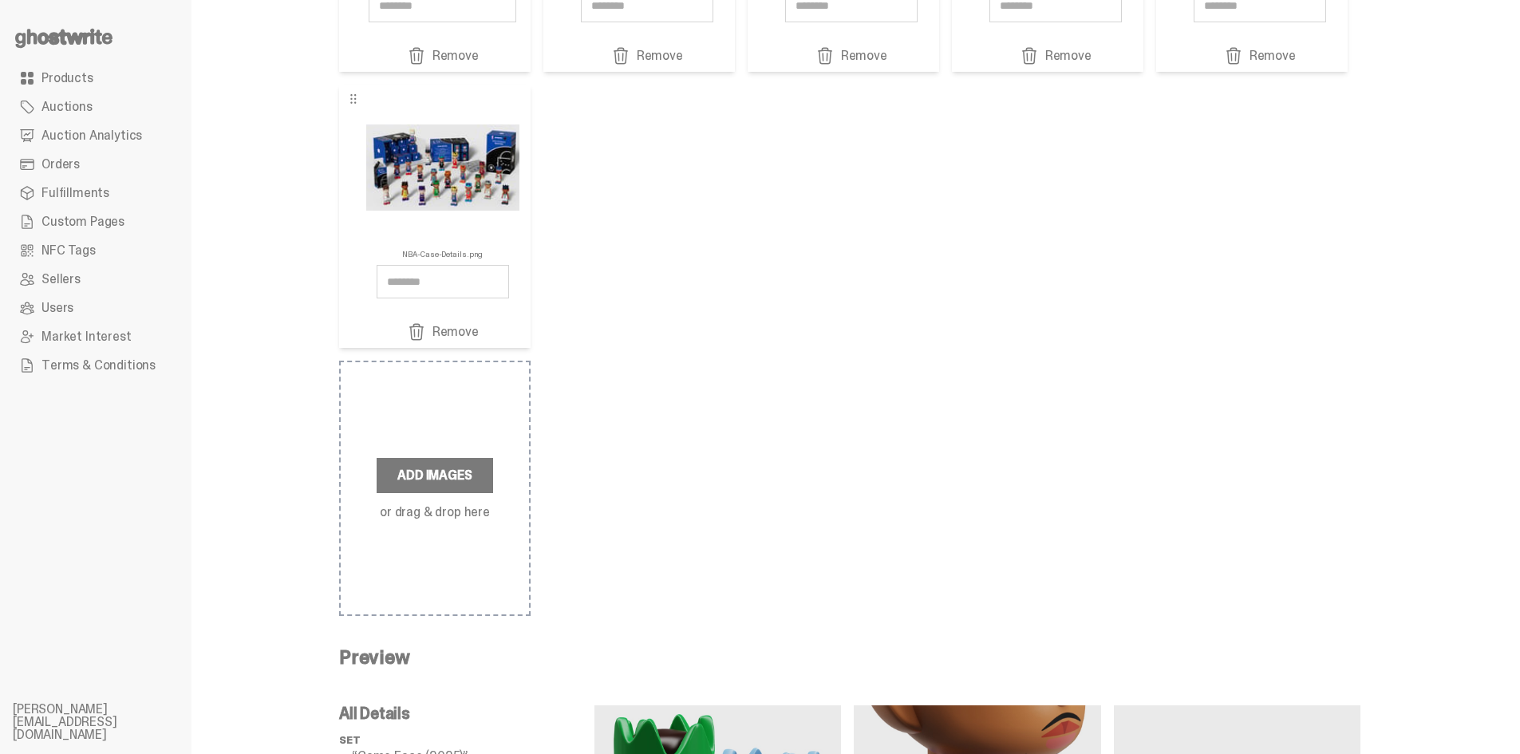
scroll to position [119, 0]
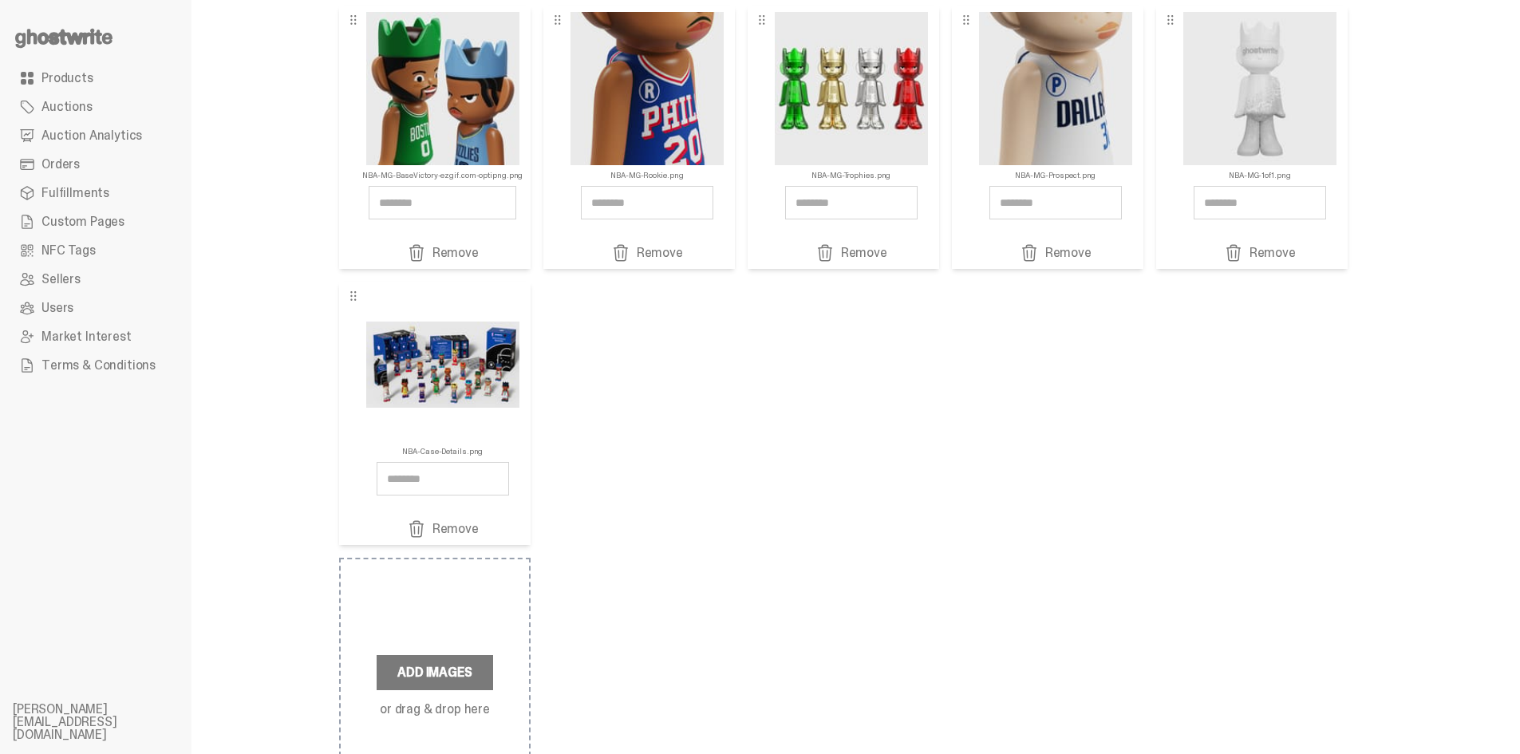
click at [484, 536] on link "Remove" at bounding box center [442, 528] width 145 height 19
click at [467, 526] on link "Remove" at bounding box center [442, 528] width 145 height 19
click at [477, 677] on label "Add Images" at bounding box center [435, 672] width 116 height 35
click at [0, 0] on input "Add Images or drag & drop here" at bounding box center [0, 0] width 0 height 0
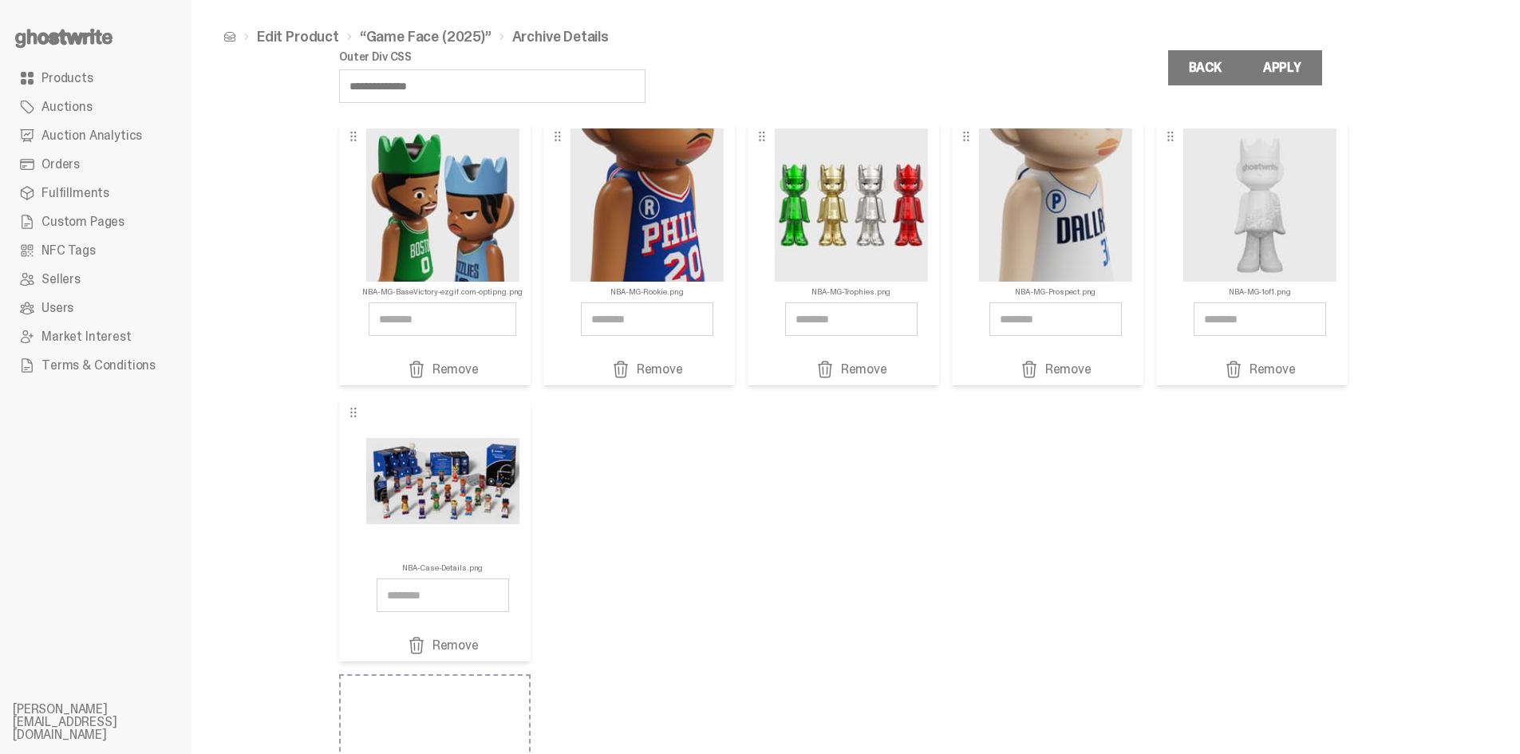
scroll to position [0, 0]
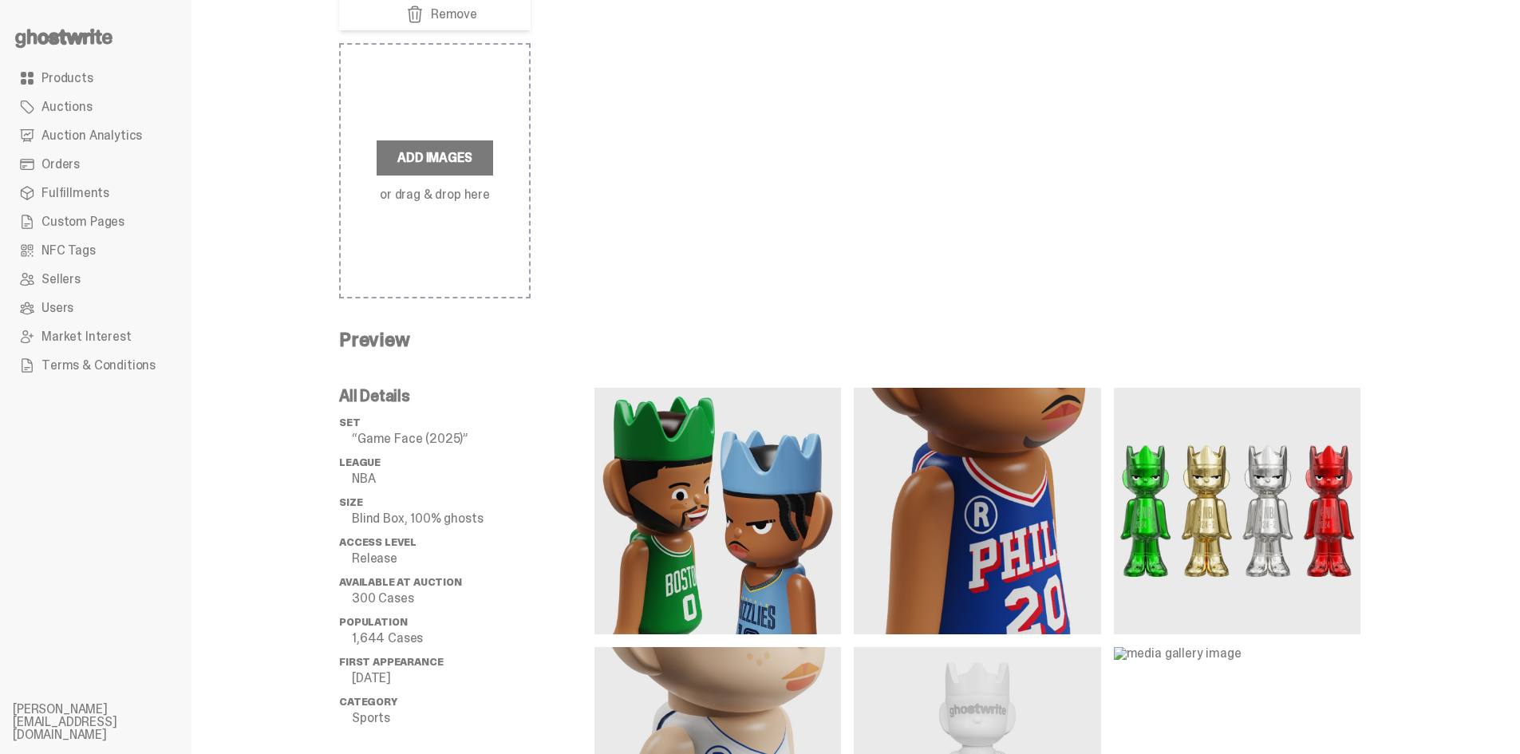
scroll to position [199, 0]
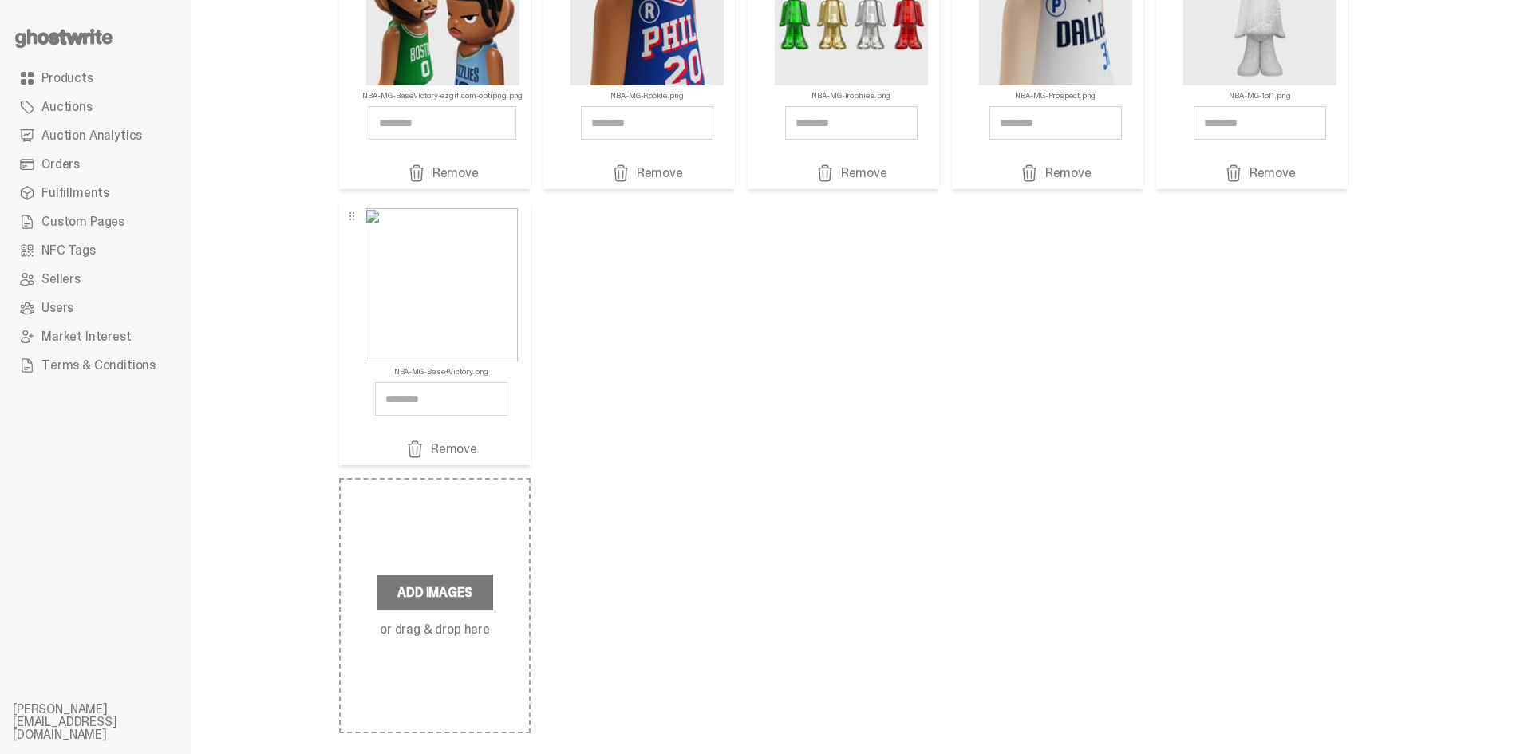
click at [434, 448] on link "Remove" at bounding box center [441, 449] width 145 height 19
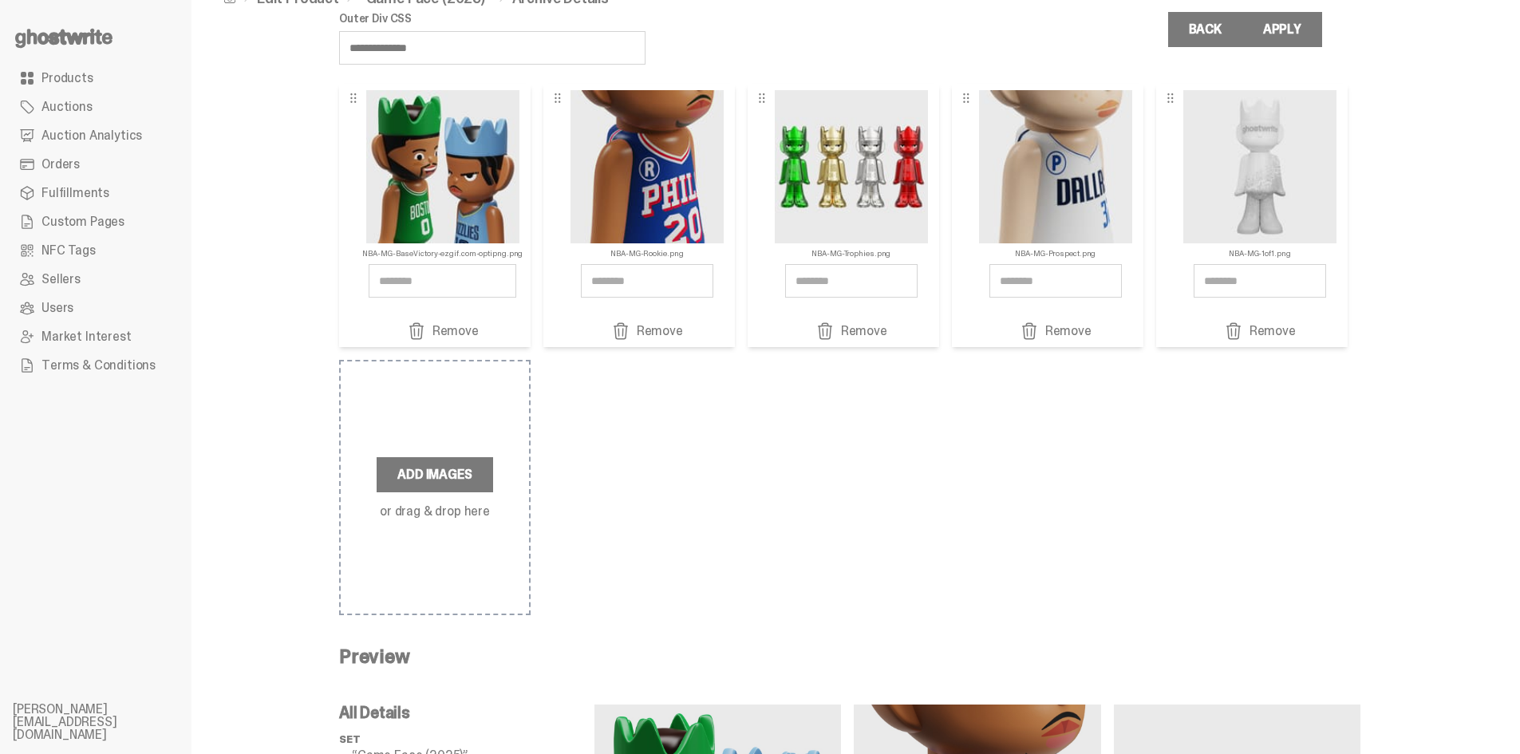
scroll to position [39, 0]
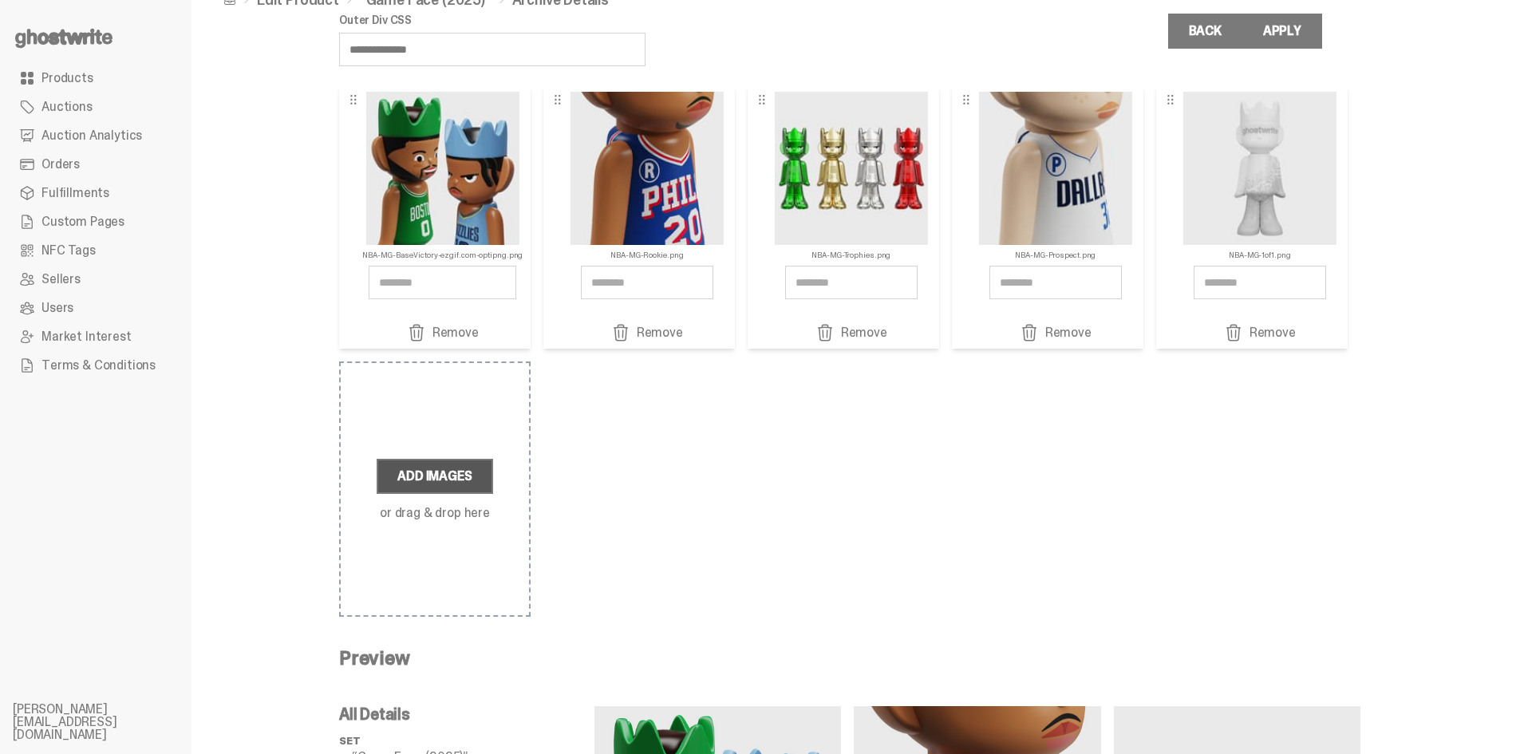
click at [427, 463] on label "Add Images" at bounding box center [435, 476] width 116 height 35
click at [0, 0] on input "Add Images or drag & drop here" at bounding box center [0, 0] width 0 height 0
click at [468, 474] on label "Add Images" at bounding box center [435, 476] width 116 height 35
click at [0, 0] on input "Add Images or drag & drop here" at bounding box center [0, 0] width 0 height 0
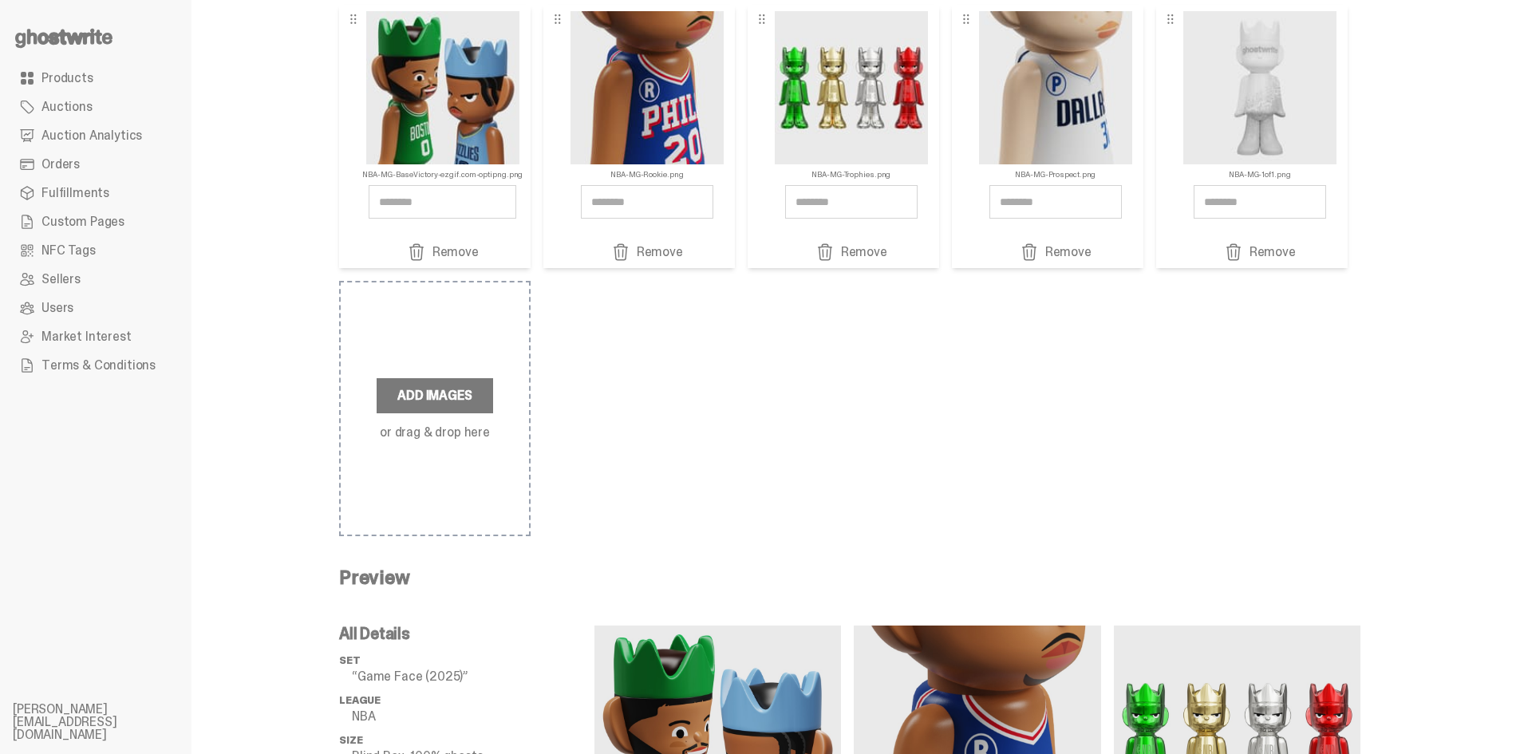
scroll to position [561, 0]
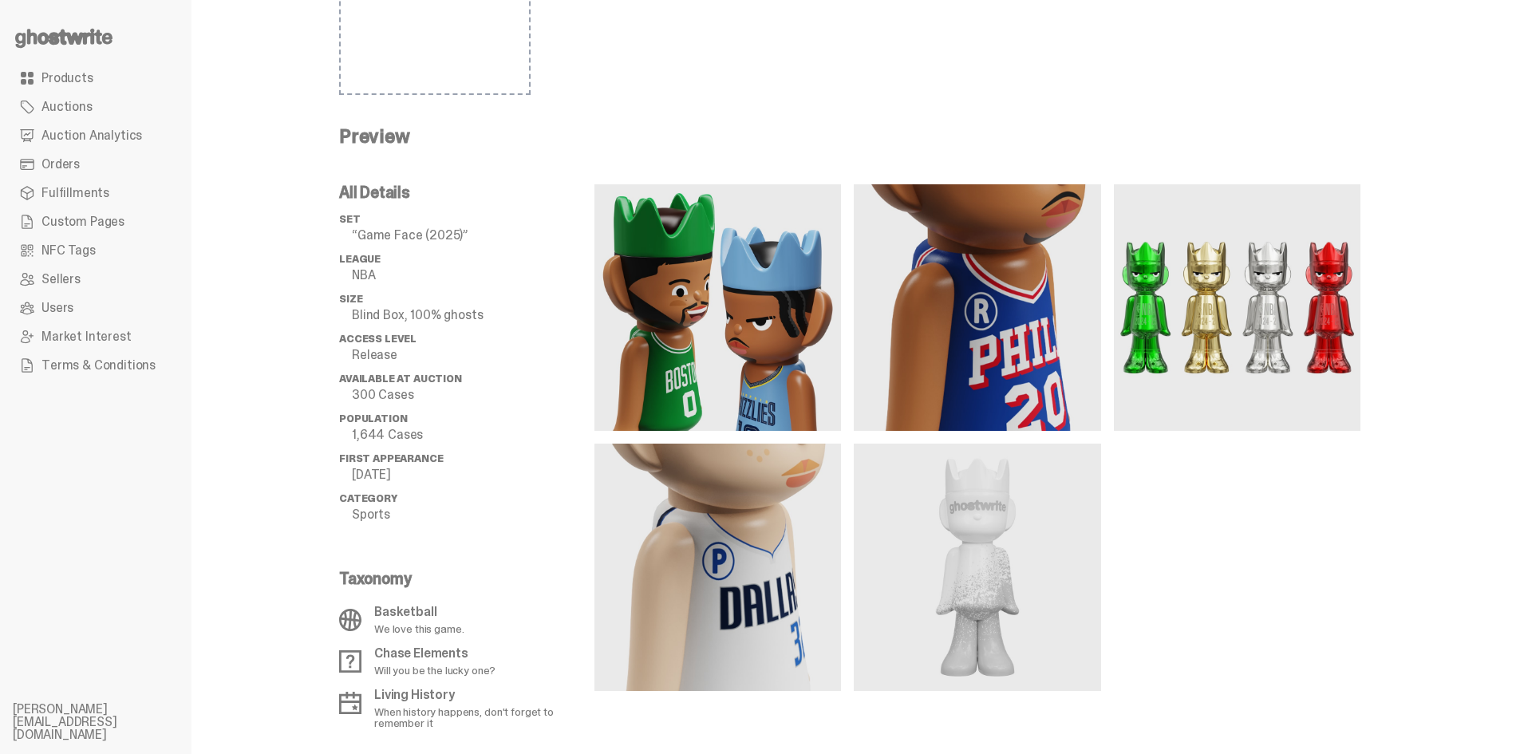
click at [1406, 484] on div "**********" at bounding box center [849, 96] width 1316 height 1315
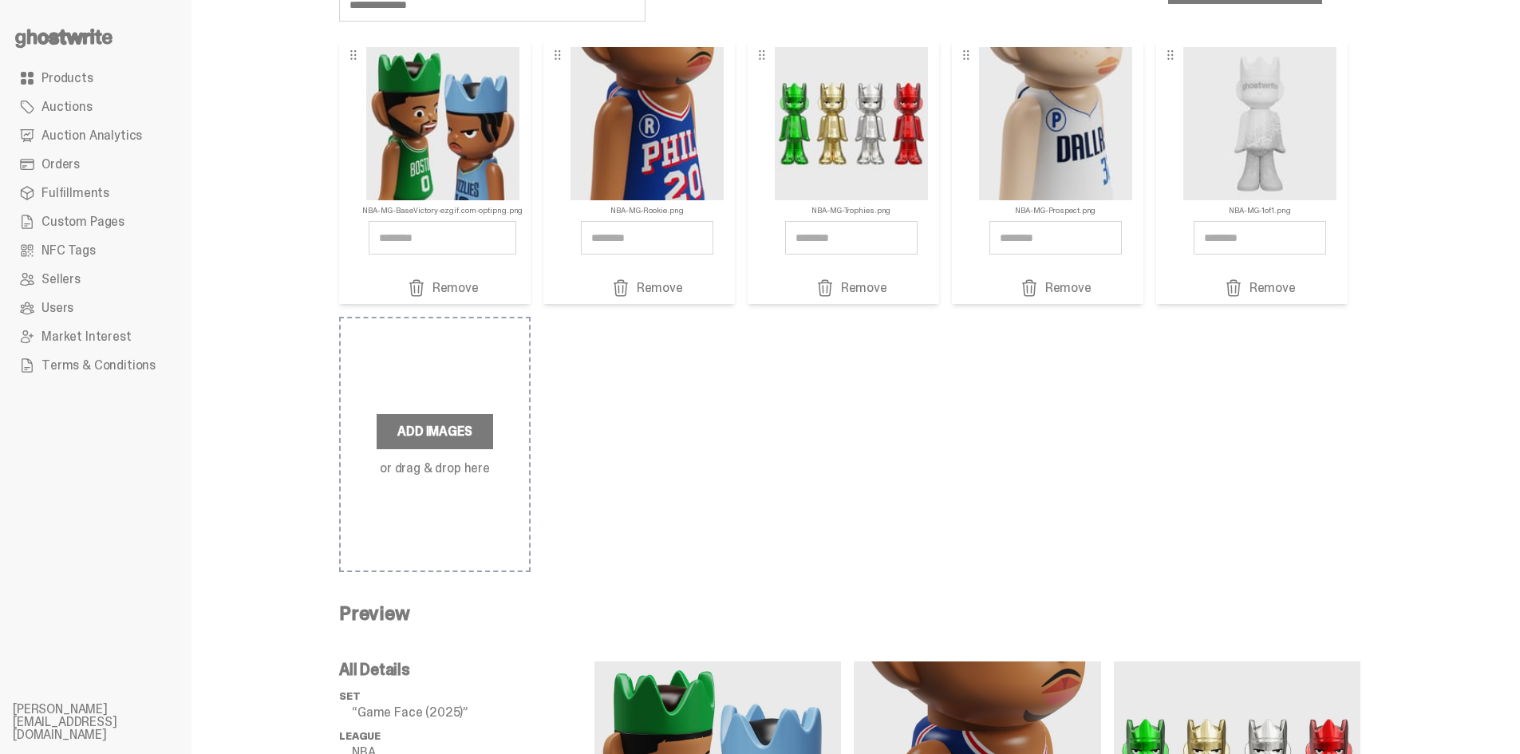
scroll to position [82, 0]
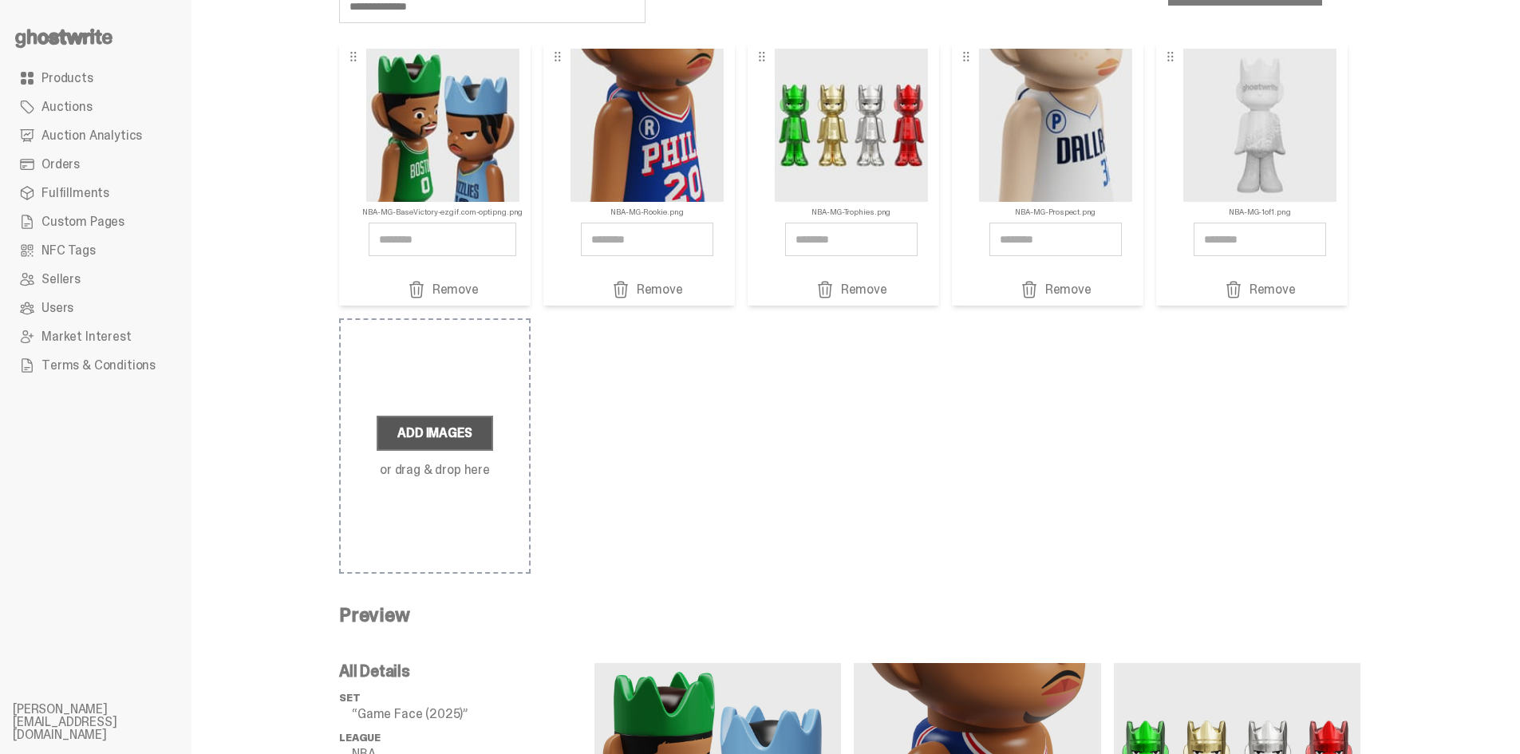
click at [482, 442] on label "Add Images" at bounding box center [435, 433] width 116 height 35
click at [0, 0] on input "Add Images or drag & drop here" at bounding box center [0, 0] width 0 height 0
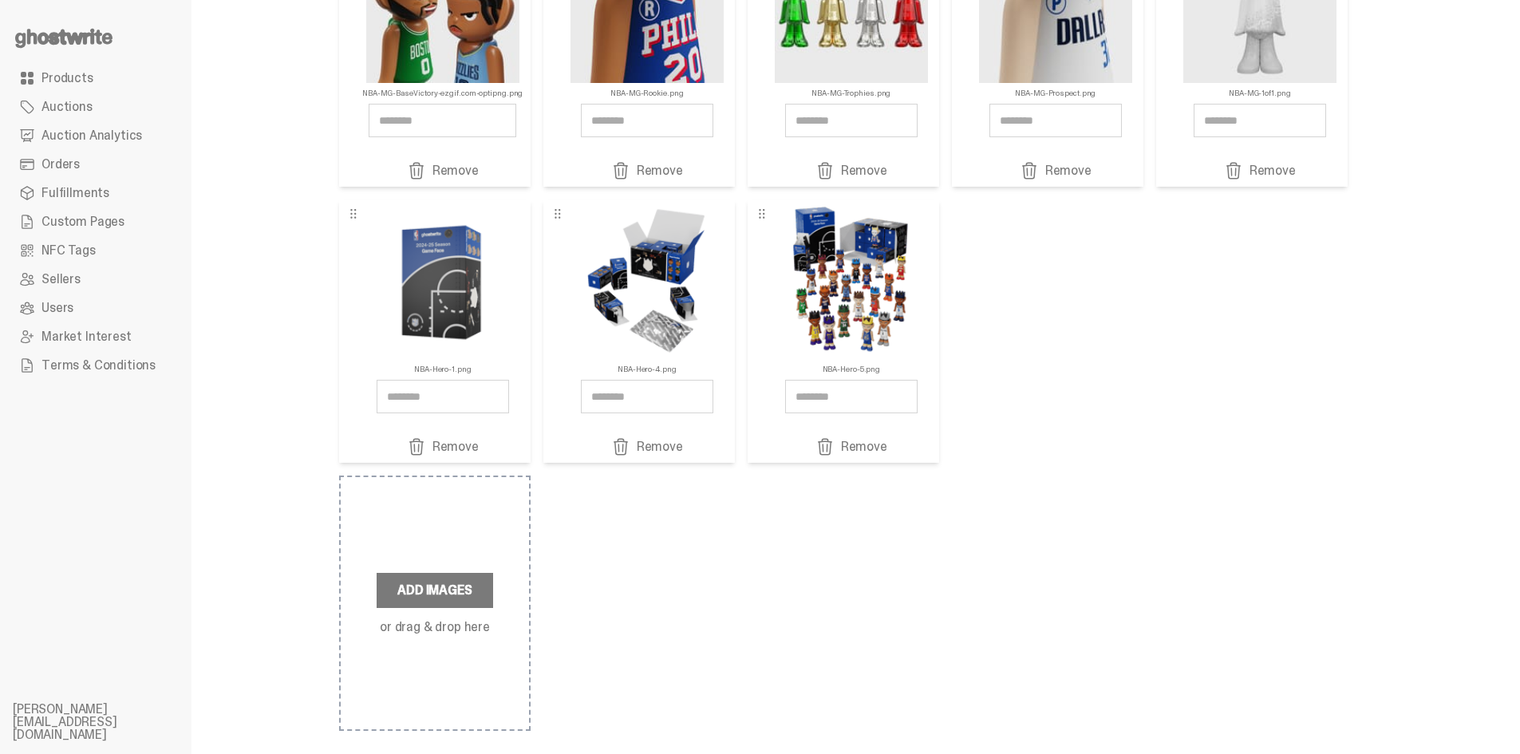
scroll to position [239, 0]
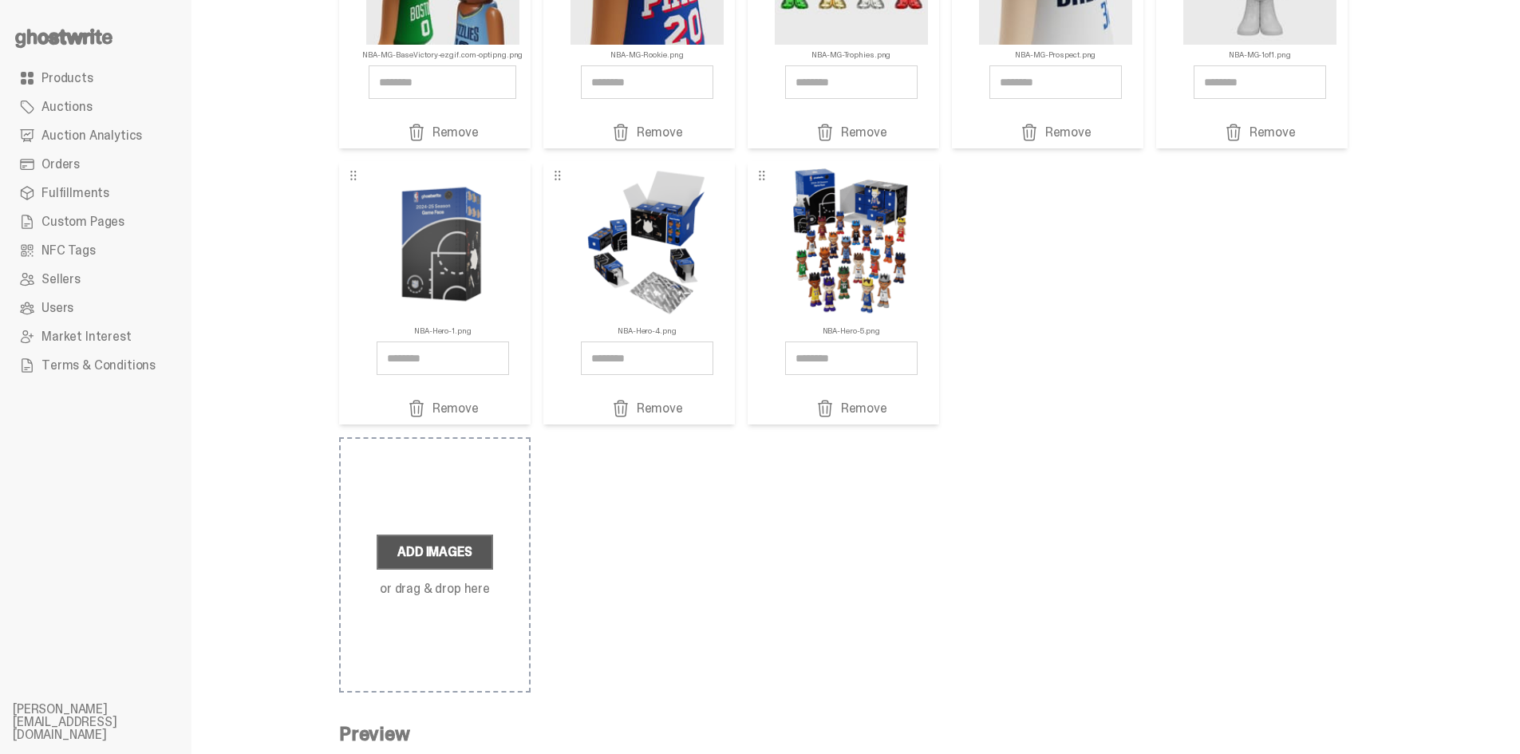
click at [447, 562] on label "Add Images" at bounding box center [435, 551] width 116 height 35
click at [0, 0] on input "Add Images or drag & drop here" at bounding box center [0, 0] width 0 height 0
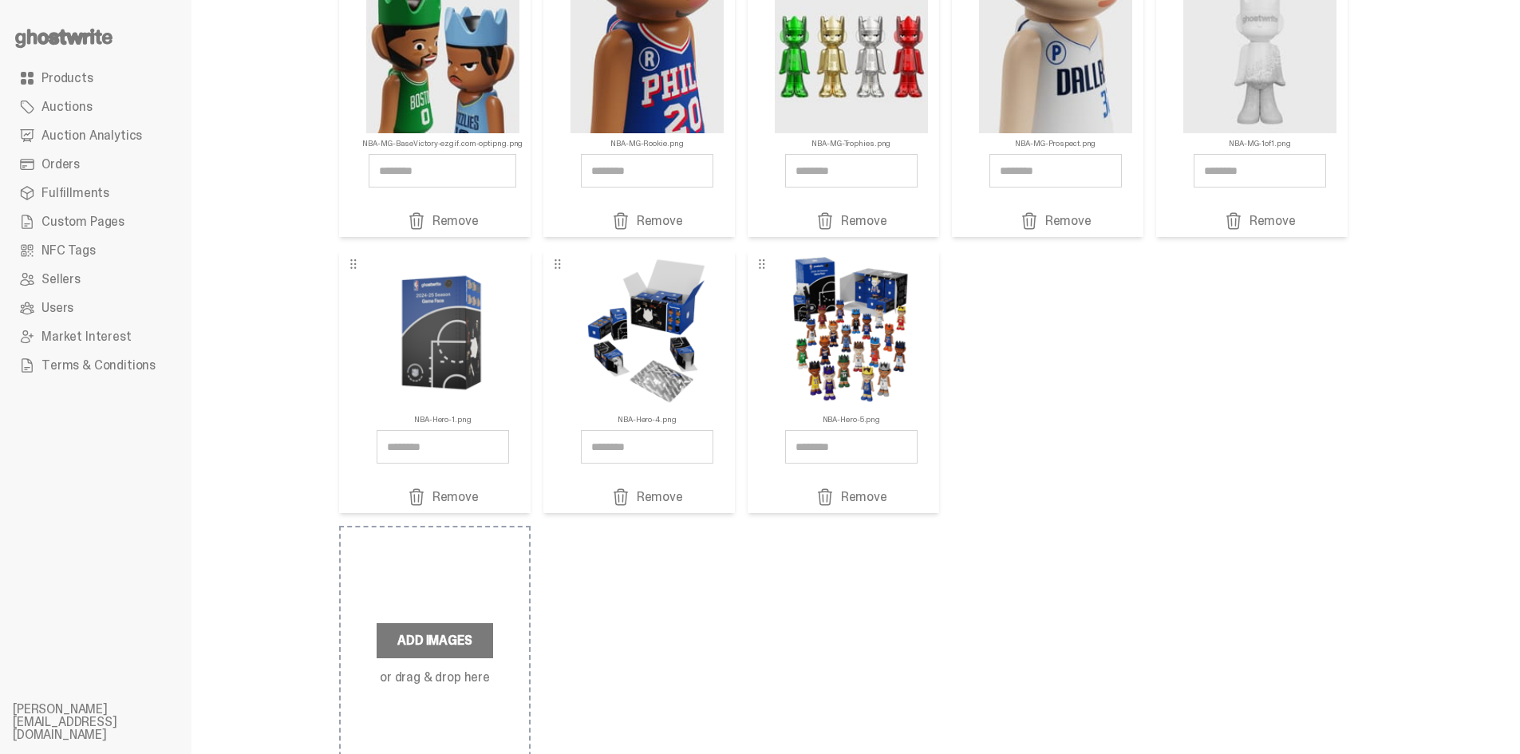
scroll to position [146, 0]
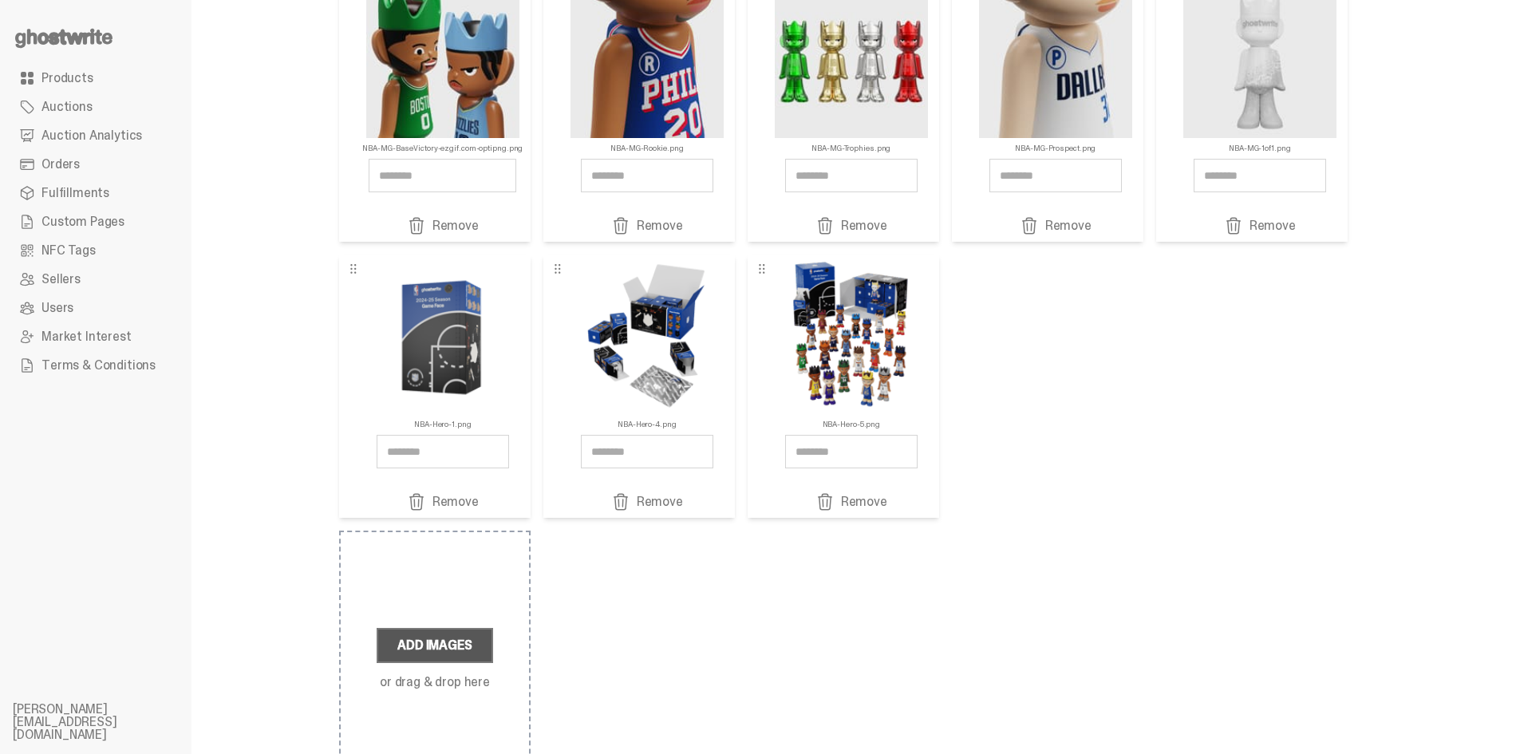
click at [447, 647] on label "Add Images" at bounding box center [435, 645] width 116 height 35
click at [0, 0] on input "Add Images or drag & drop here" at bounding box center [0, 0] width 0 height 0
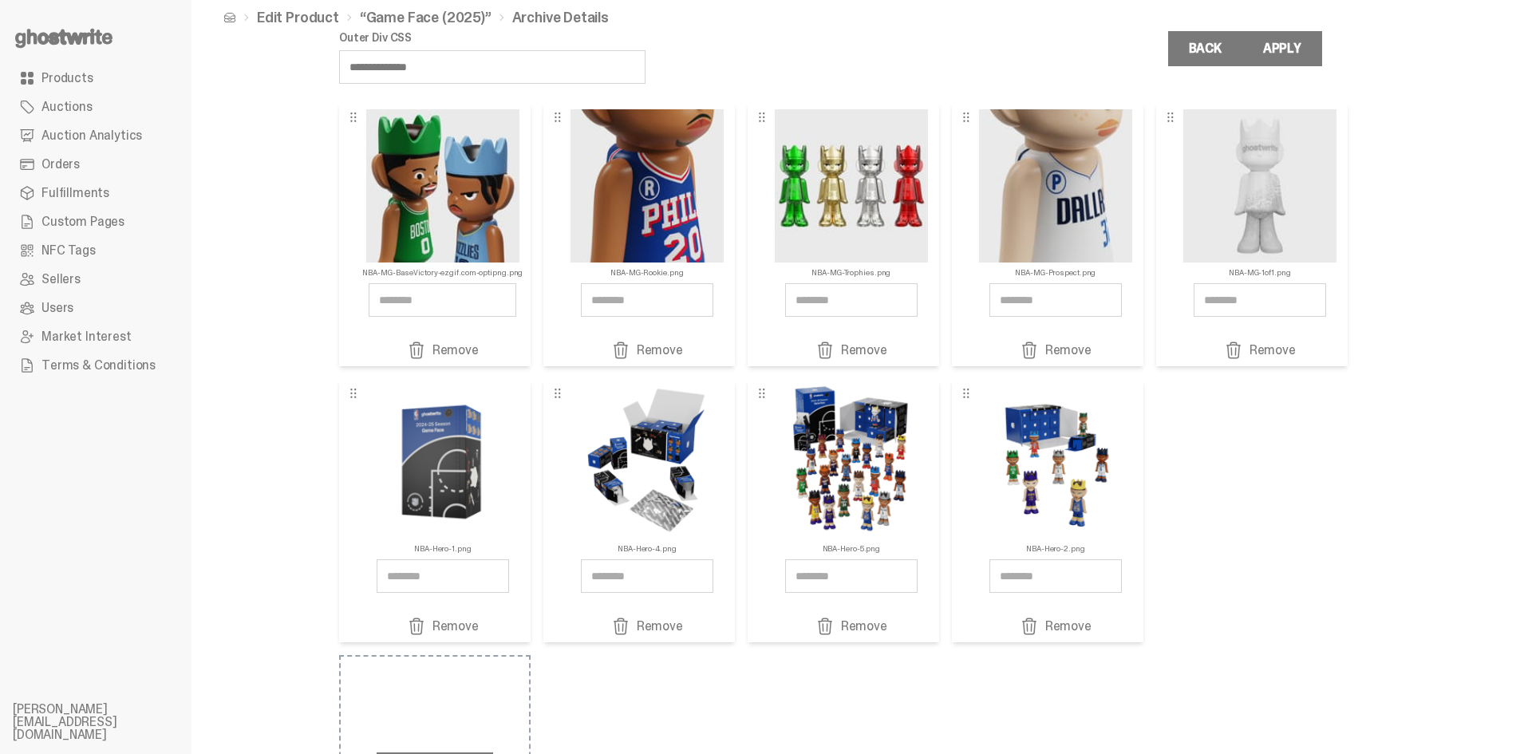
scroll to position [0, 0]
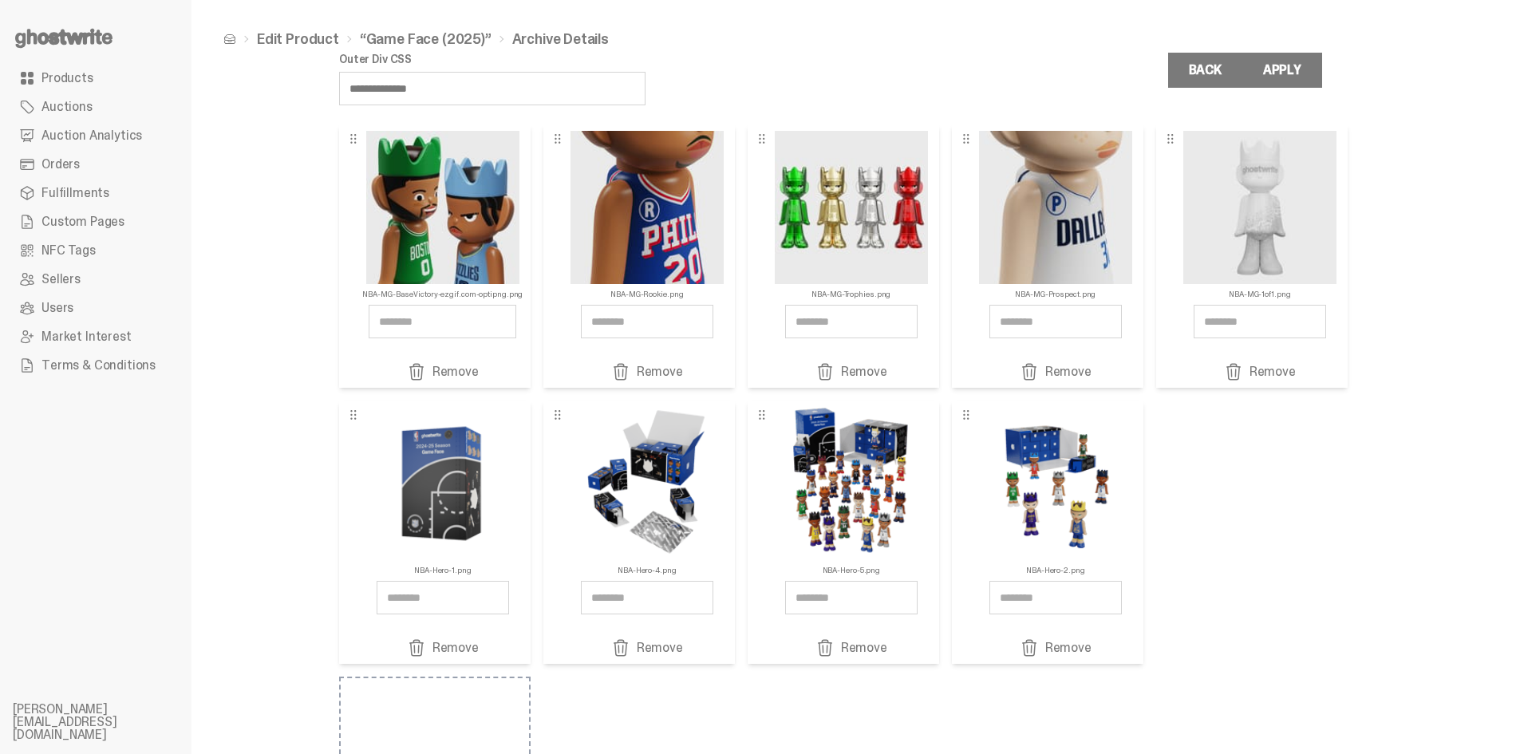
click at [865, 653] on link "Remove" at bounding box center [851, 647] width 145 height 19
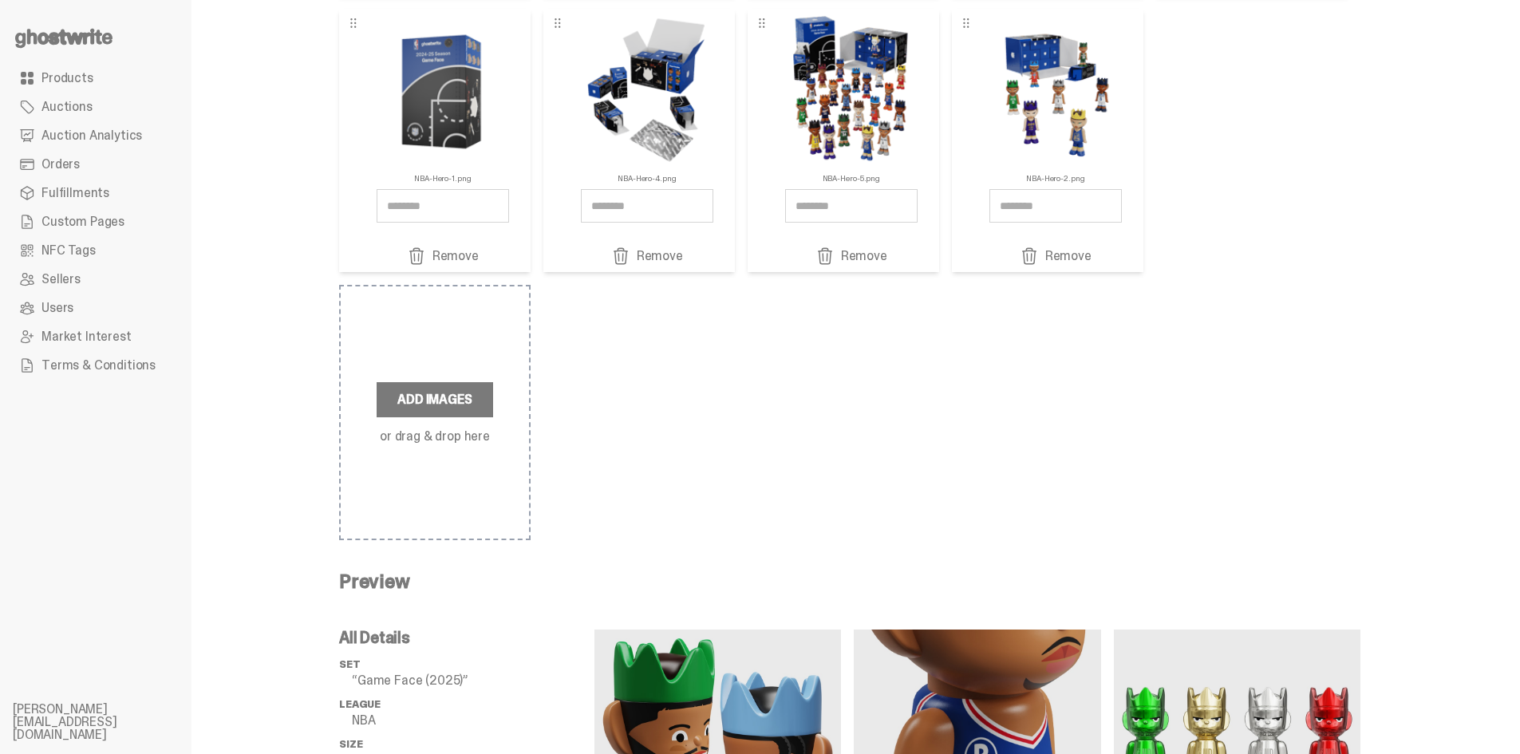
scroll to position [226, 0]
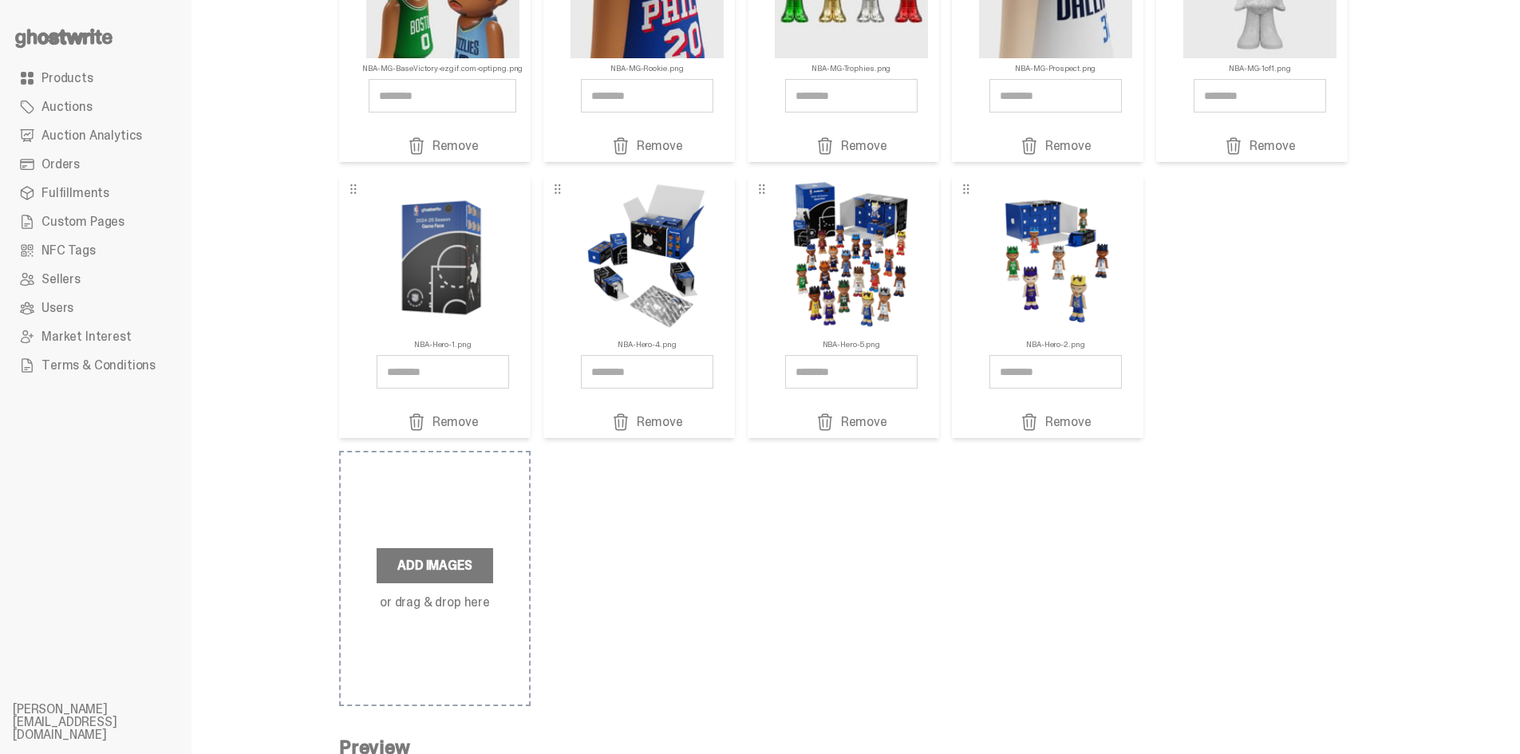
click at [864, 427] on link "Remove" at bounding box center [851, 421] width 145 height 19
click at [870, 418] on link "Remove" at bounding box center [851, 421] width 145 height 19
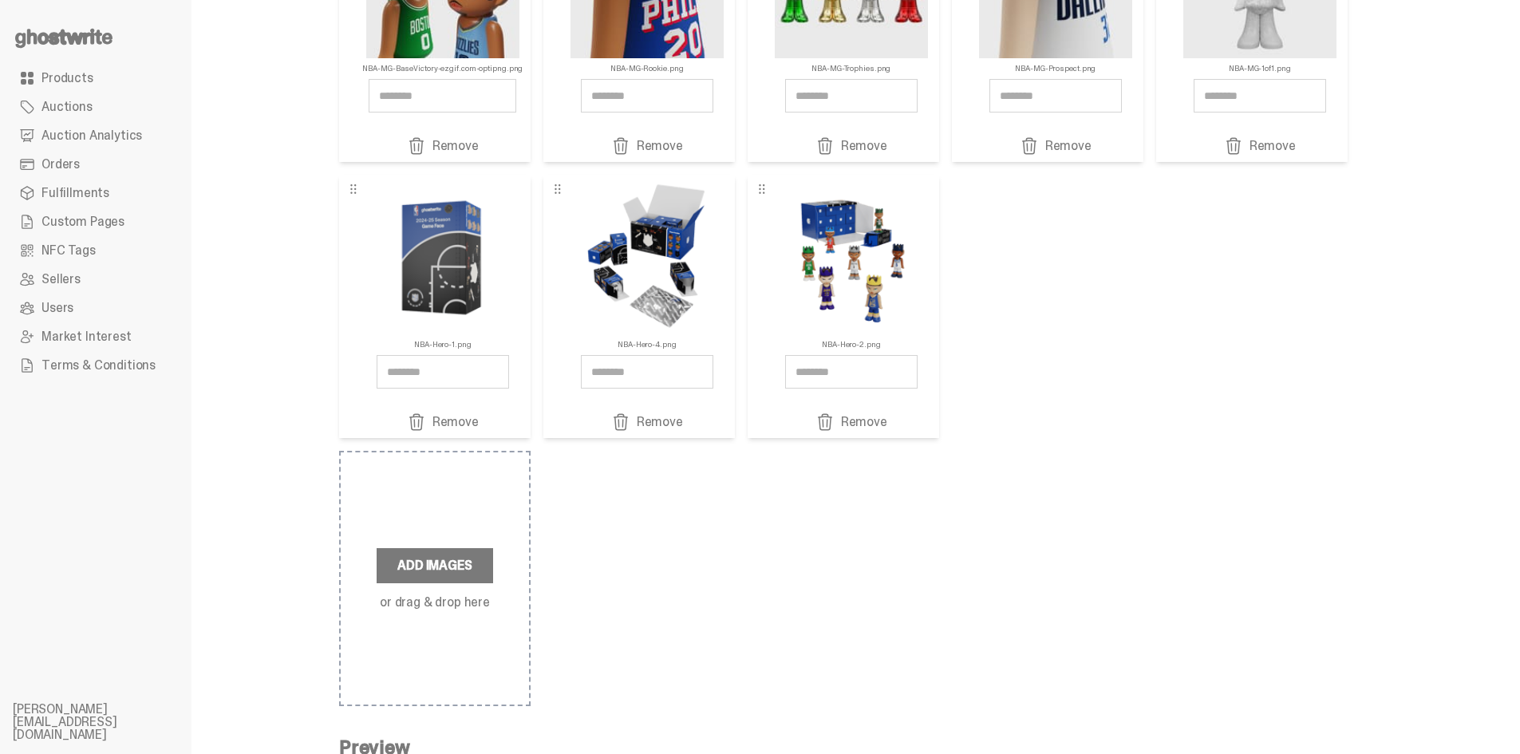
drag, startPoint x: 927, startPoint y: 577, endPoint x: 915, endPoint y: 578, distance: 12.1
click at [926, 577] on div "NBA-MG-BaseVictory-ezgif.com-optipng.png Remove NBA-MG-Rookie.png Remove" at bounding box center [849, 302] width 1021 height 807
click at [403, 579] on label "Add Images" at bounding box center [435, 565] width 116 height 35
click at [0, 0] on input "Add Images or drag & drop here" at bounding box center [0, 0] width 0 height 0
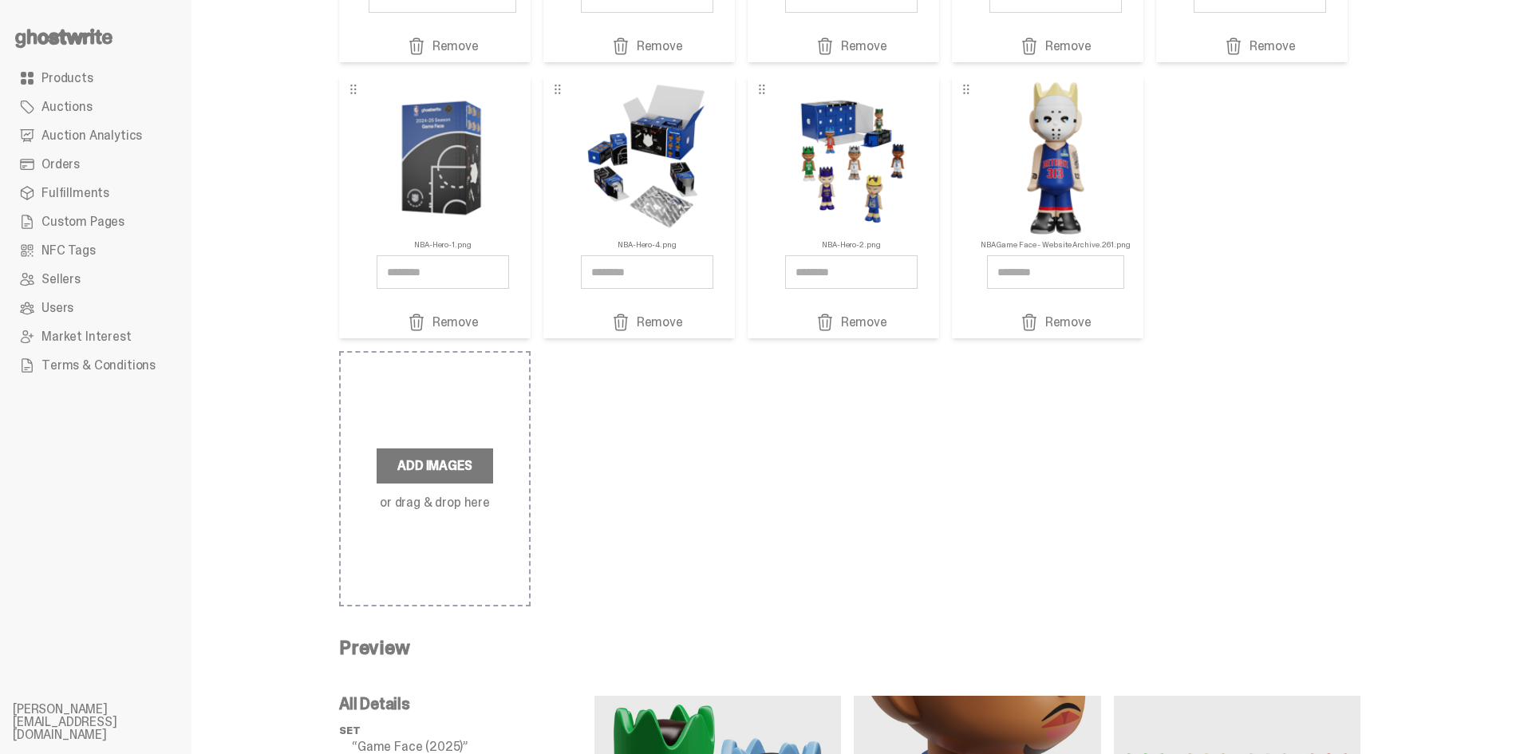
scroll to position [164, 0]
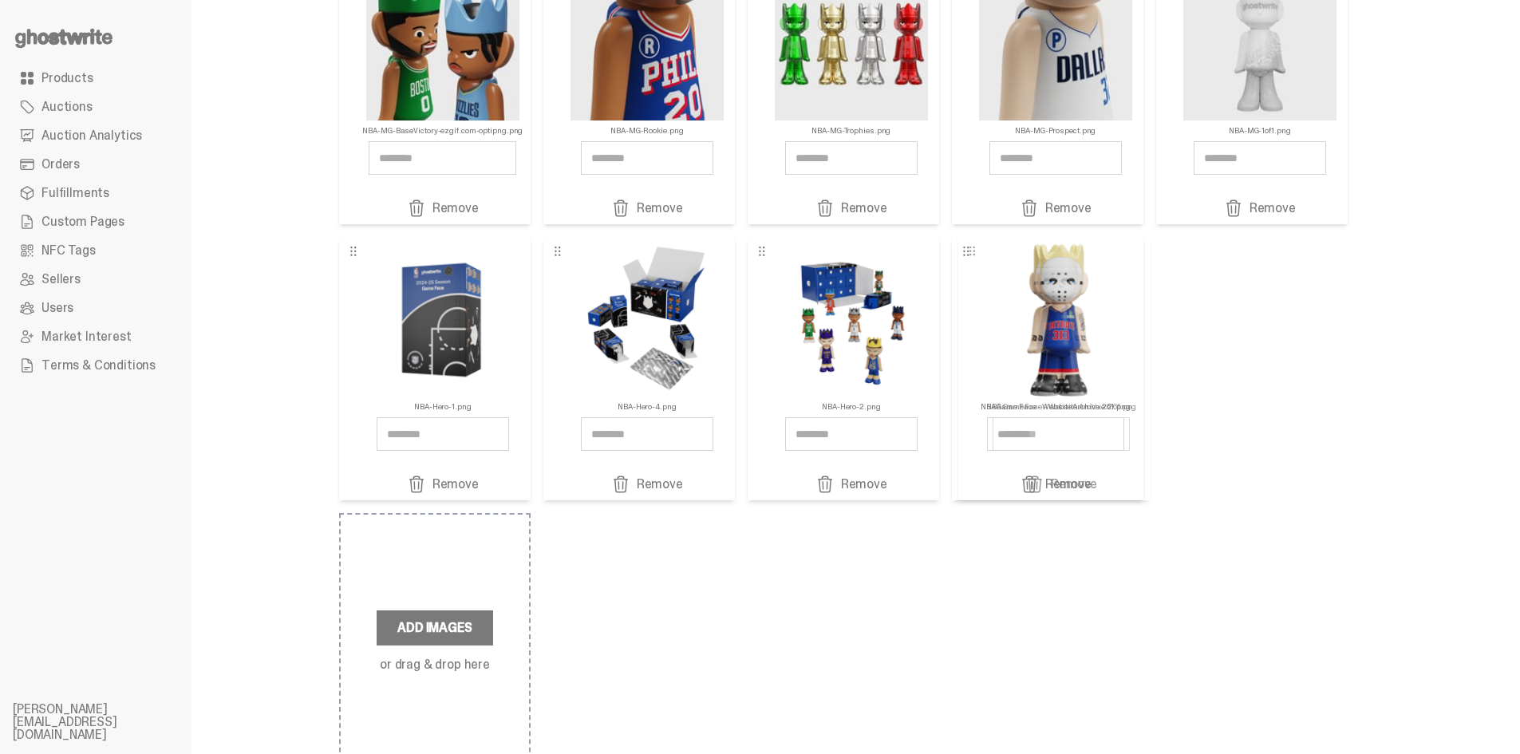
click at [1094, 487] on link "Remove" at bounding box center [1055, 484] width 150 height 19
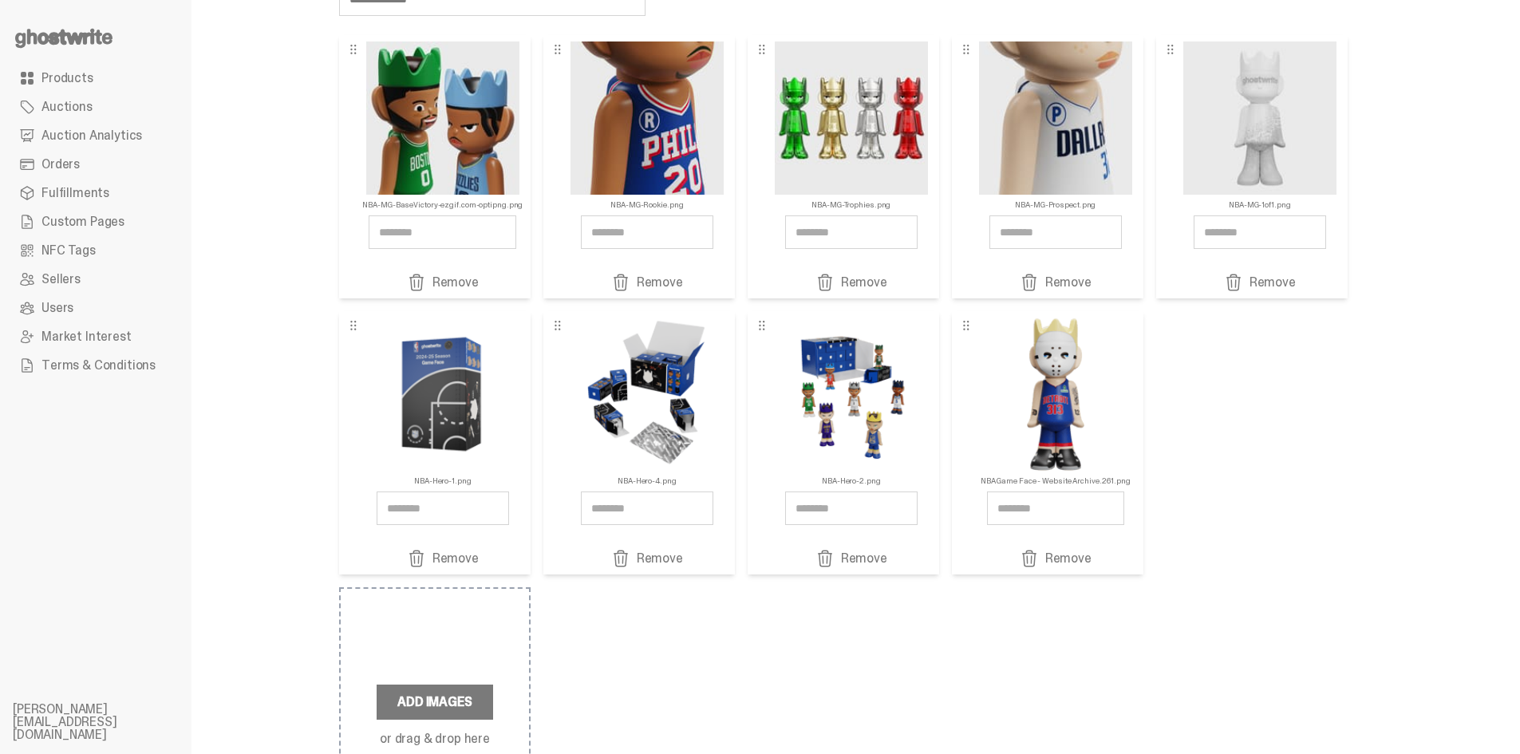
scroll to position [4, 0]
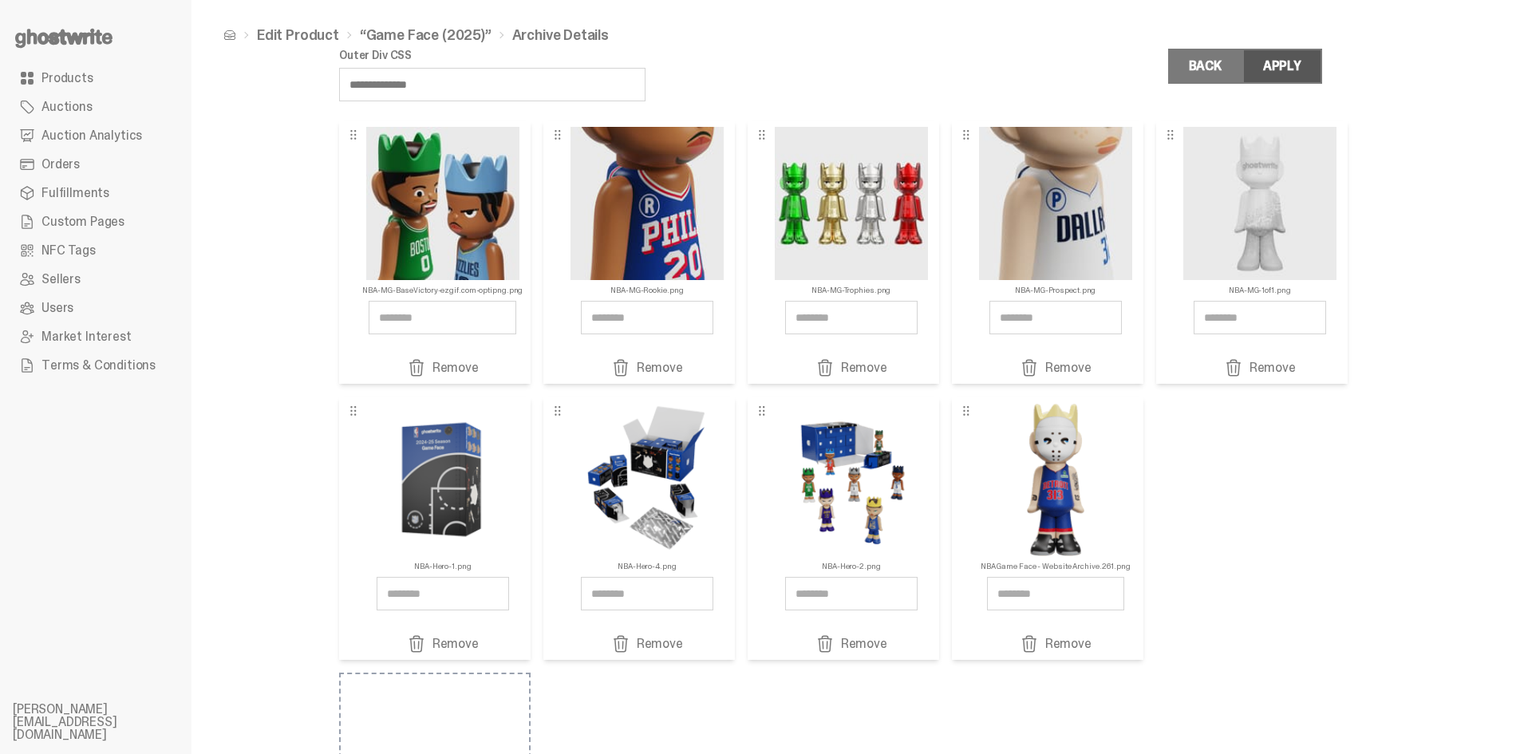
click at [1260, 53] on button "Apply" at bounding box center [1282, 66] width 80 height 35
click at [1238, 64] on link "Back" at bounding box center [1205, 66] width 74 height 35
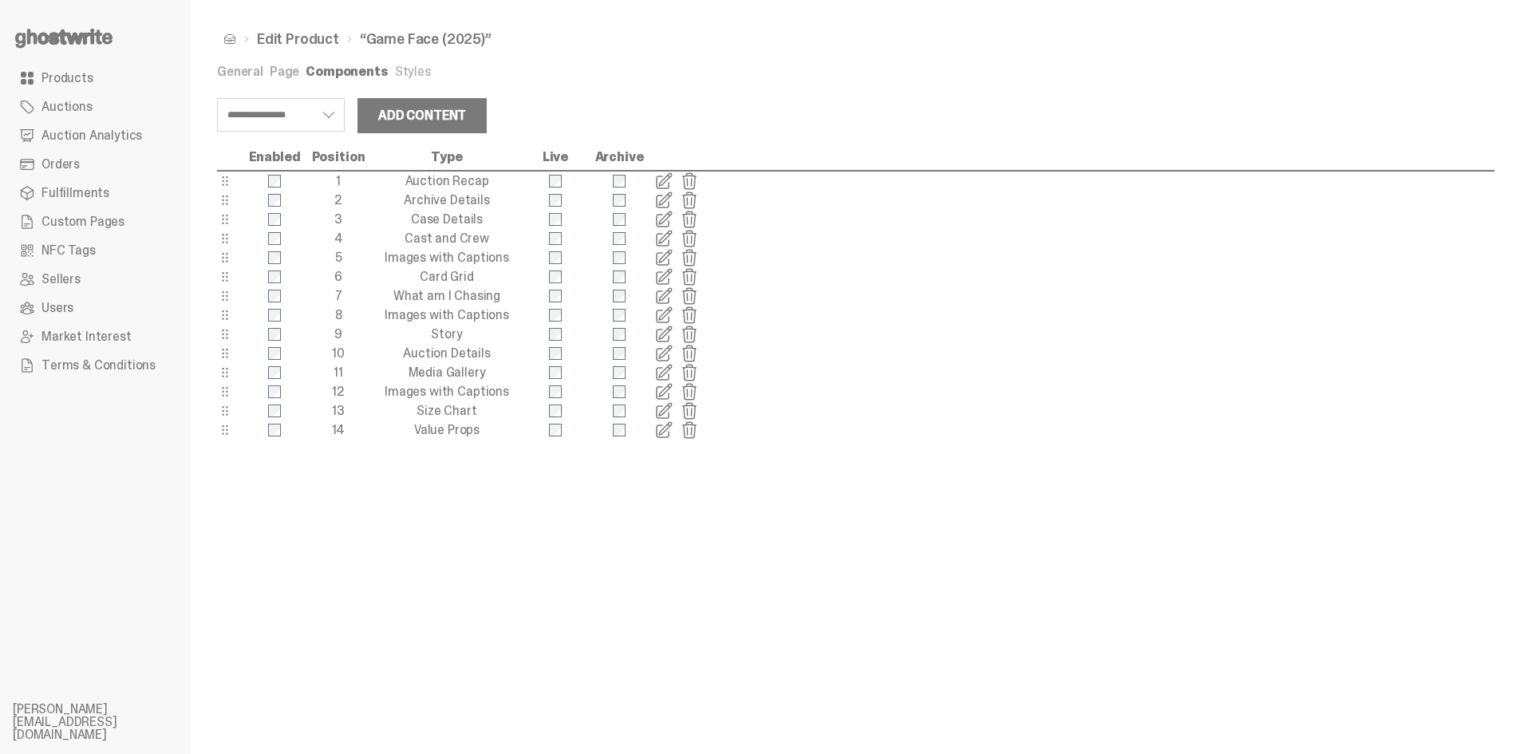
click at [668, 189] on span at bounding box center [663, 180] width 19 height 19
click at [666, 199] on span at bounding box center [663, 200] width 19 height 19
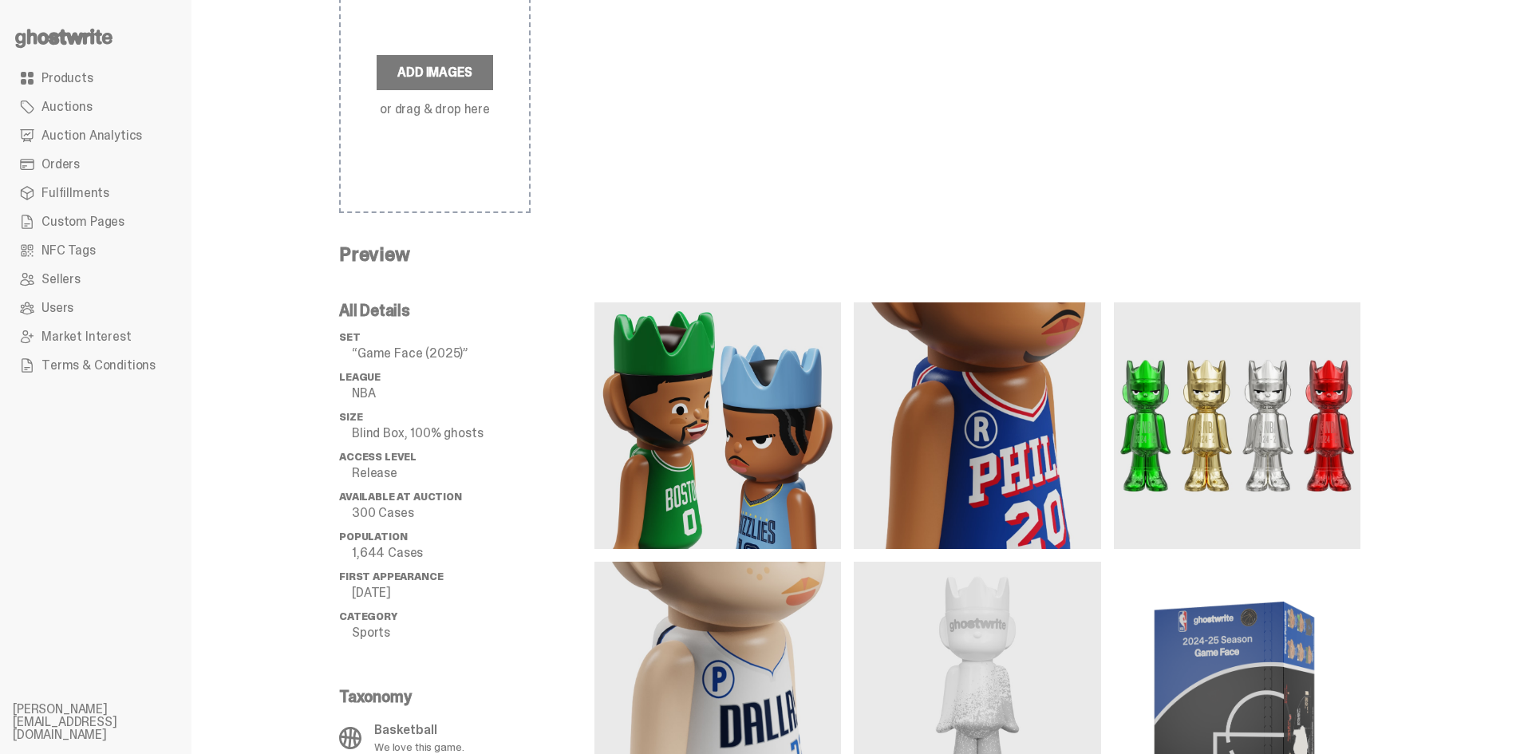
scroll to position [323, 0]
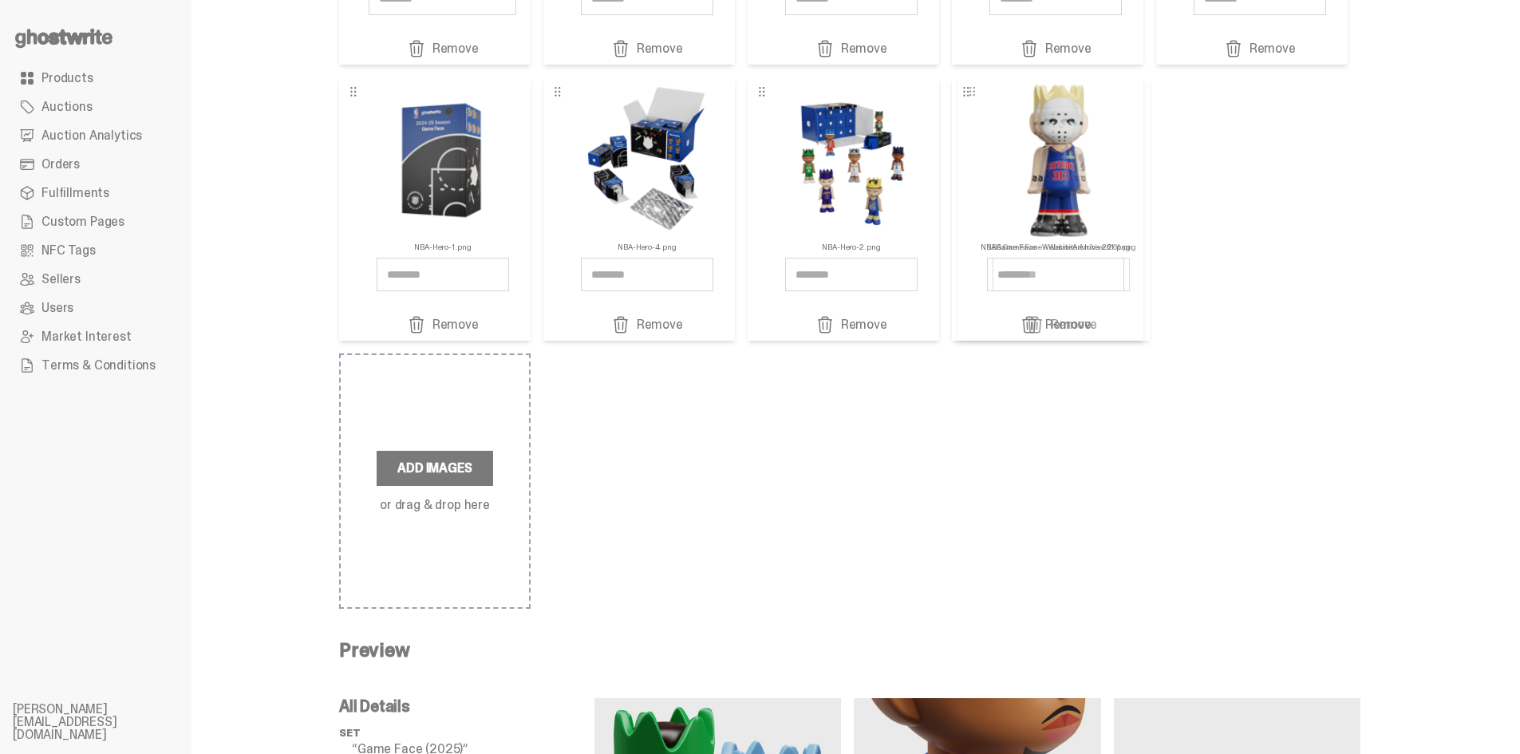
click at [1086, 329] on link "Remove" at bounding box center [1055, 324] width 150 height 19
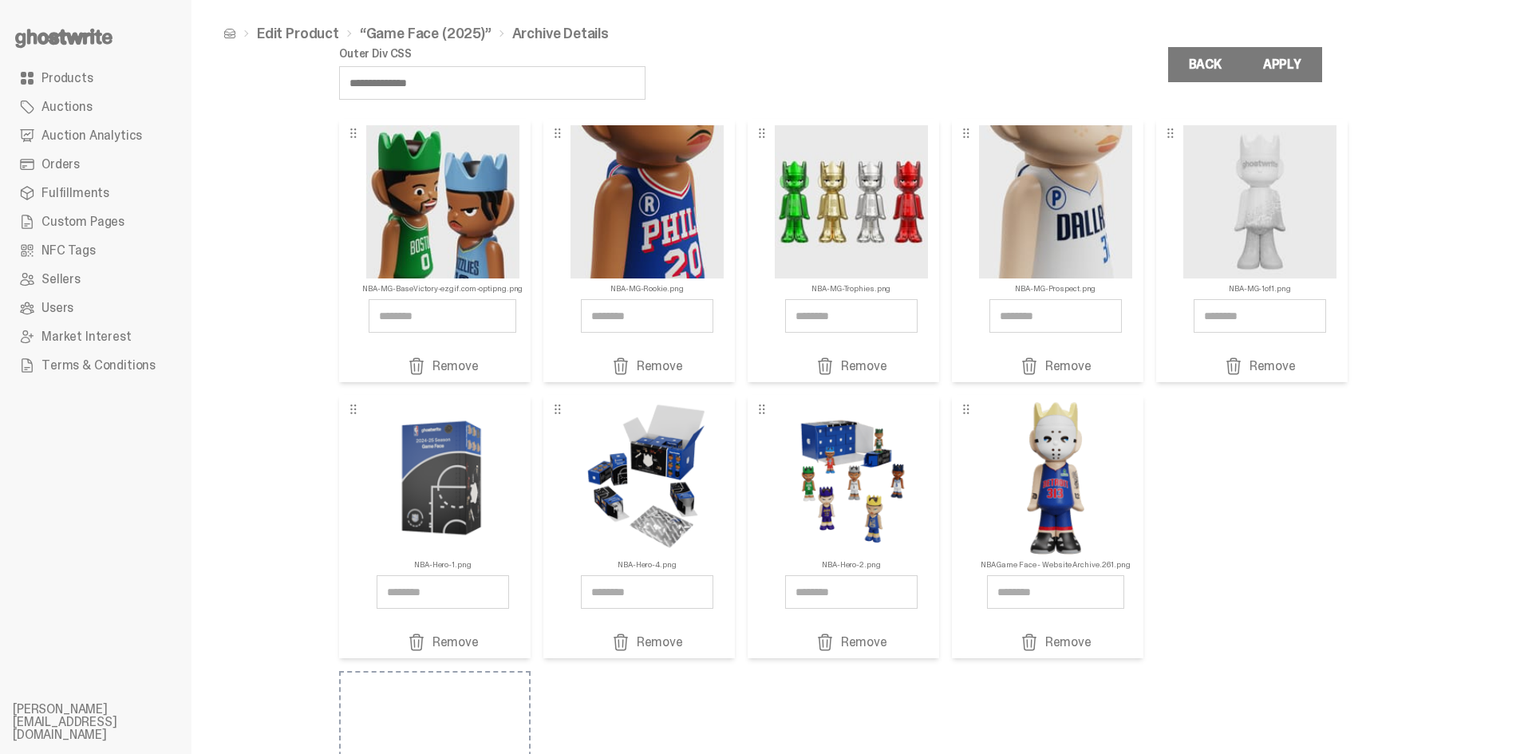
scroll to position [0, 0]
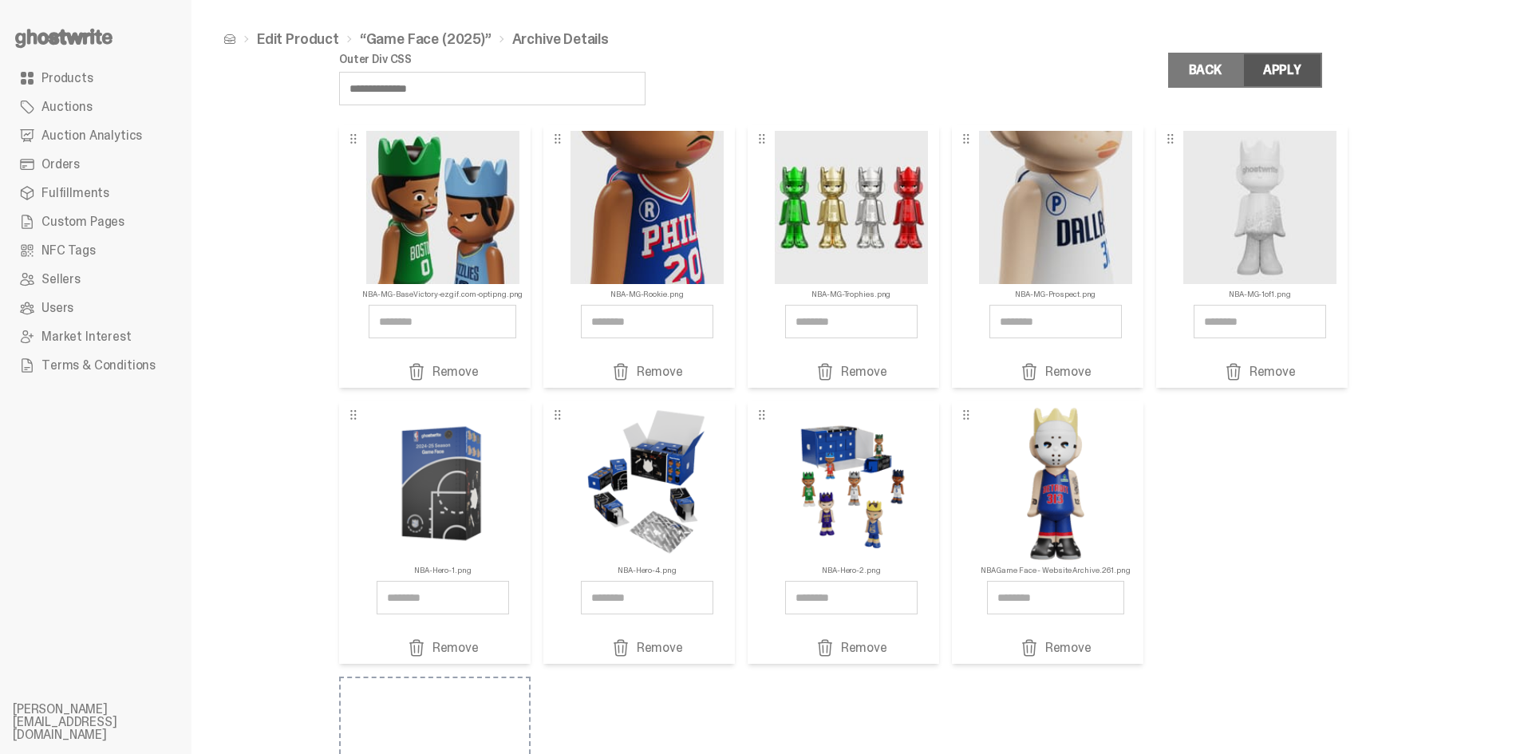
click at [1315, 71] on button "Apply" at bounding box center [1282, 70] width 80 height 35
click at [1234, 76] on link "Back" at bounding box center [1205, 70] width 74 height 35
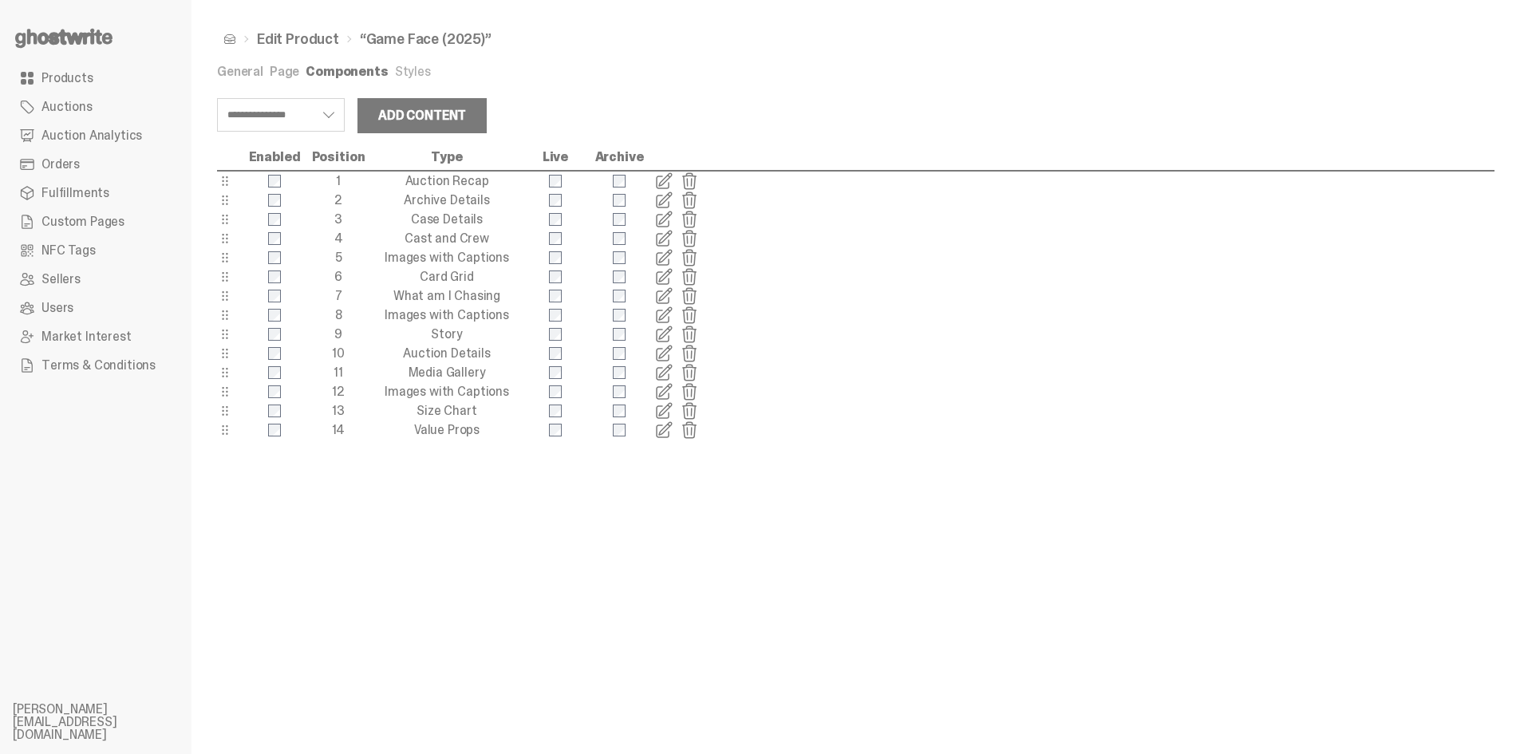
click at [661, 198] on span at bounding box center [663, 200] width 19 height 19
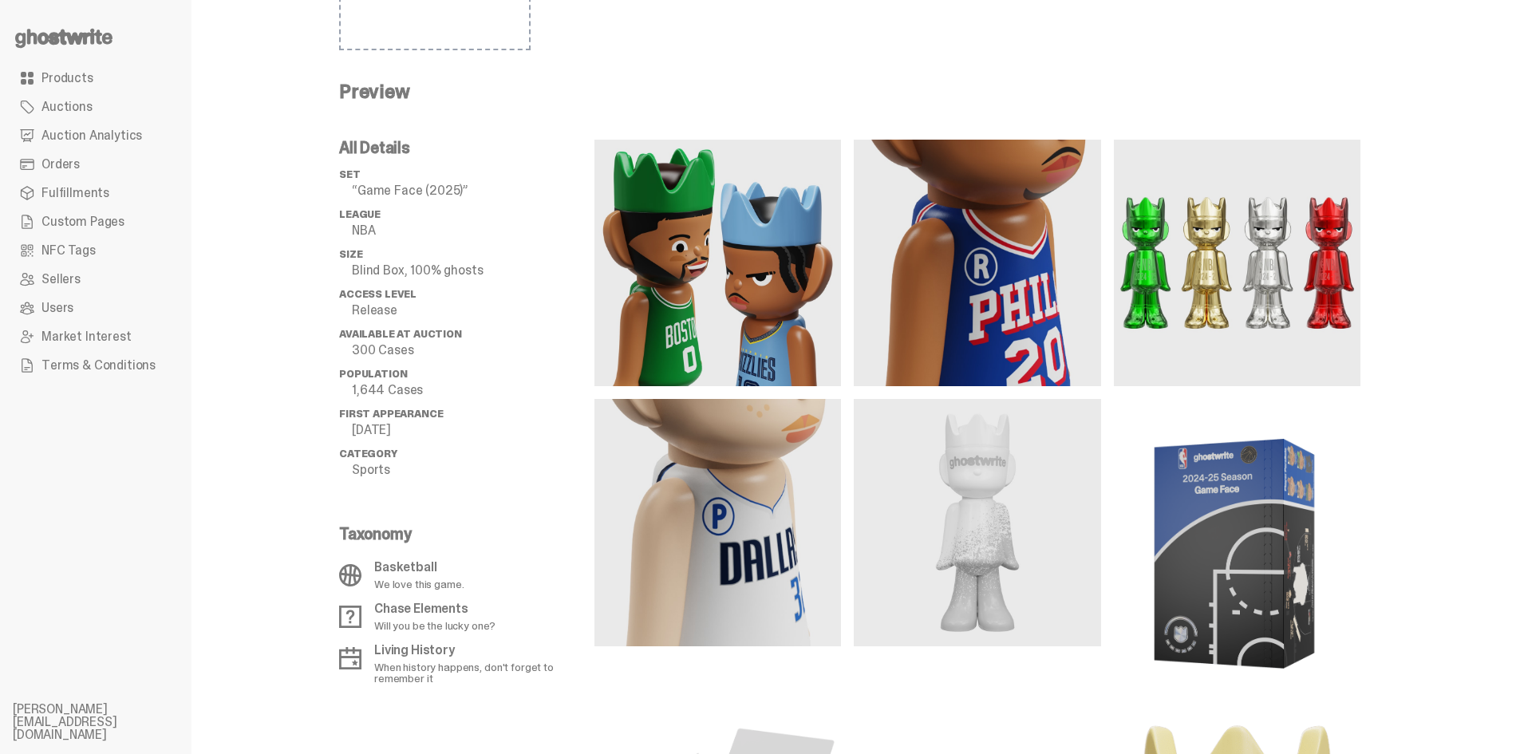
scroll to position [403, 0]
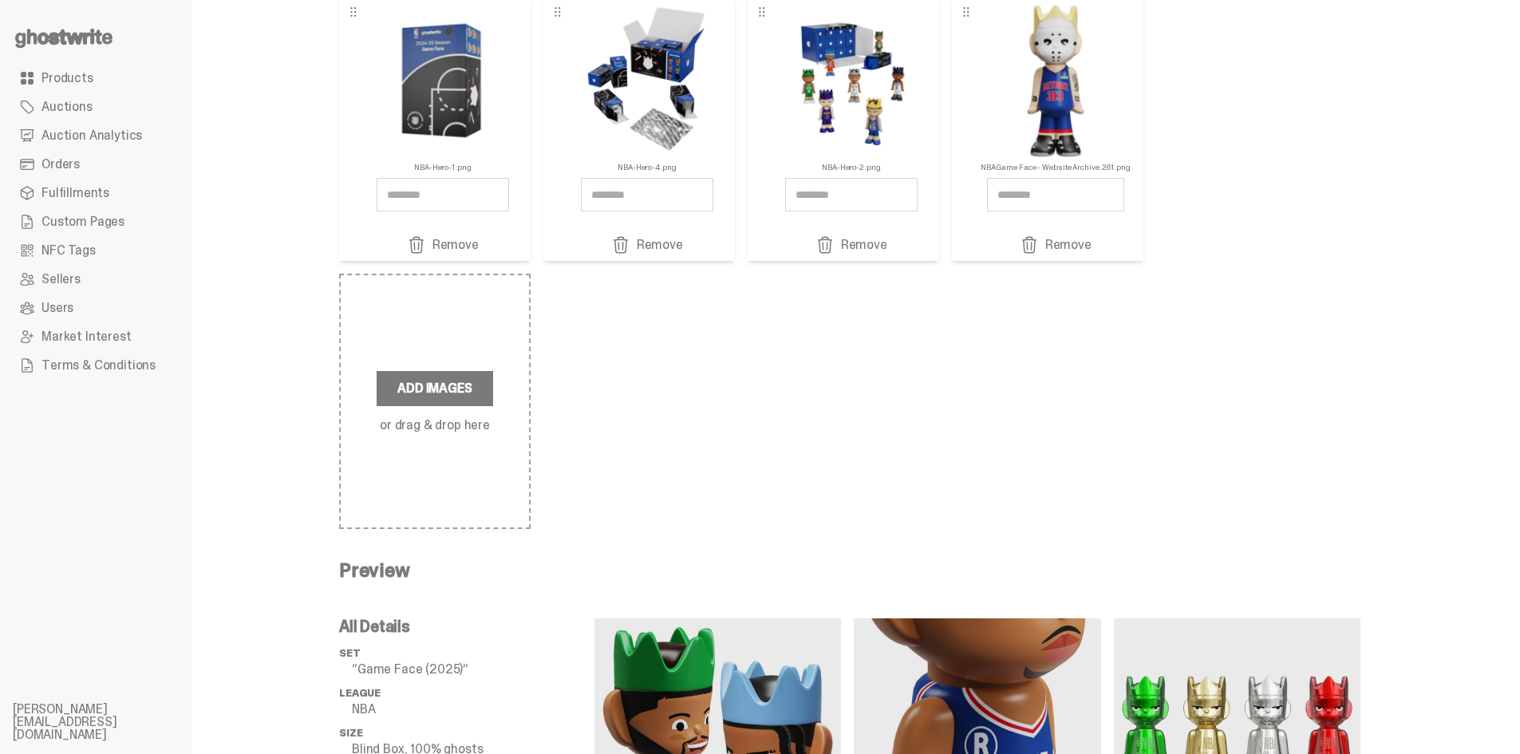
click at [1059, 248] on link "Remove" at bounding box center [1055, 244] width 150 height 19
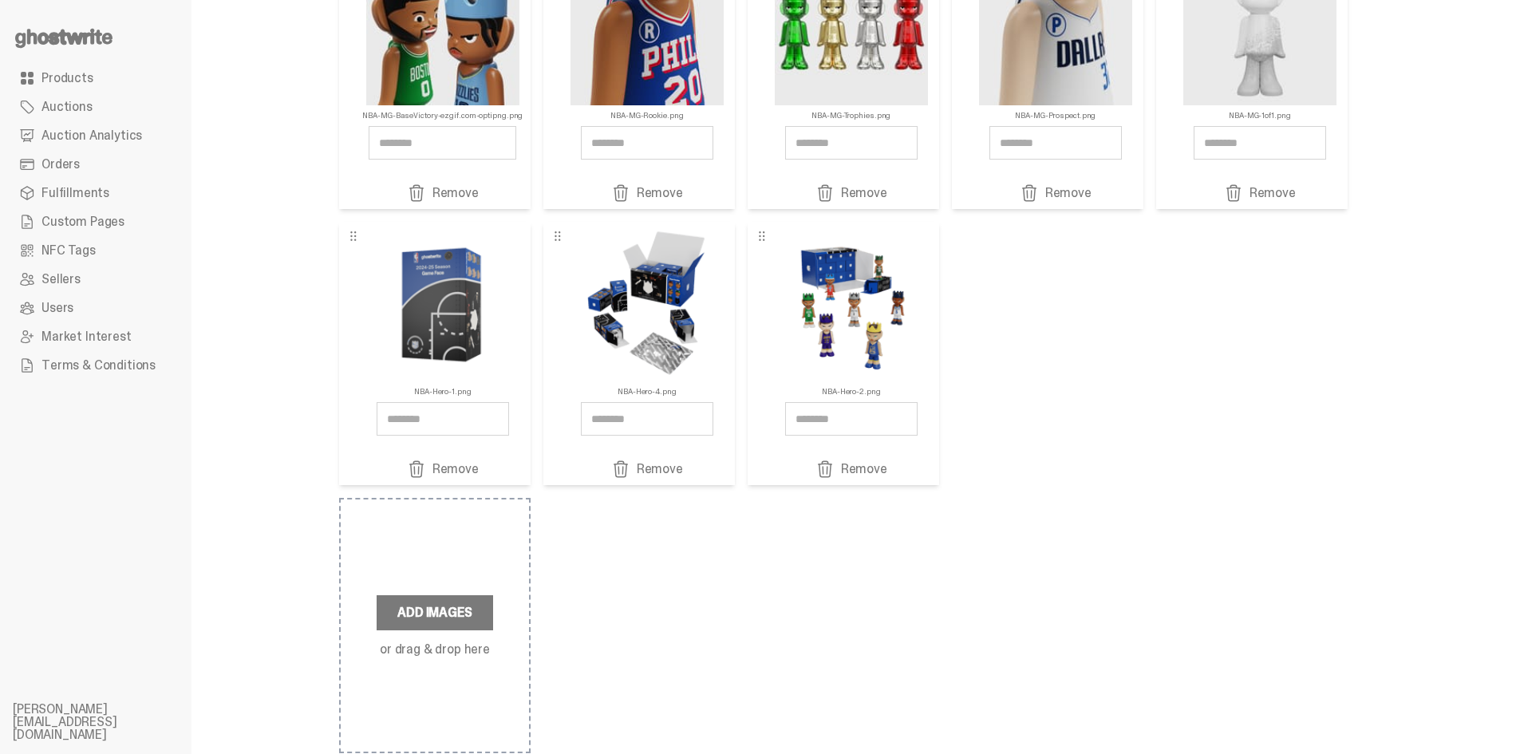
scroll to position [146, 0]
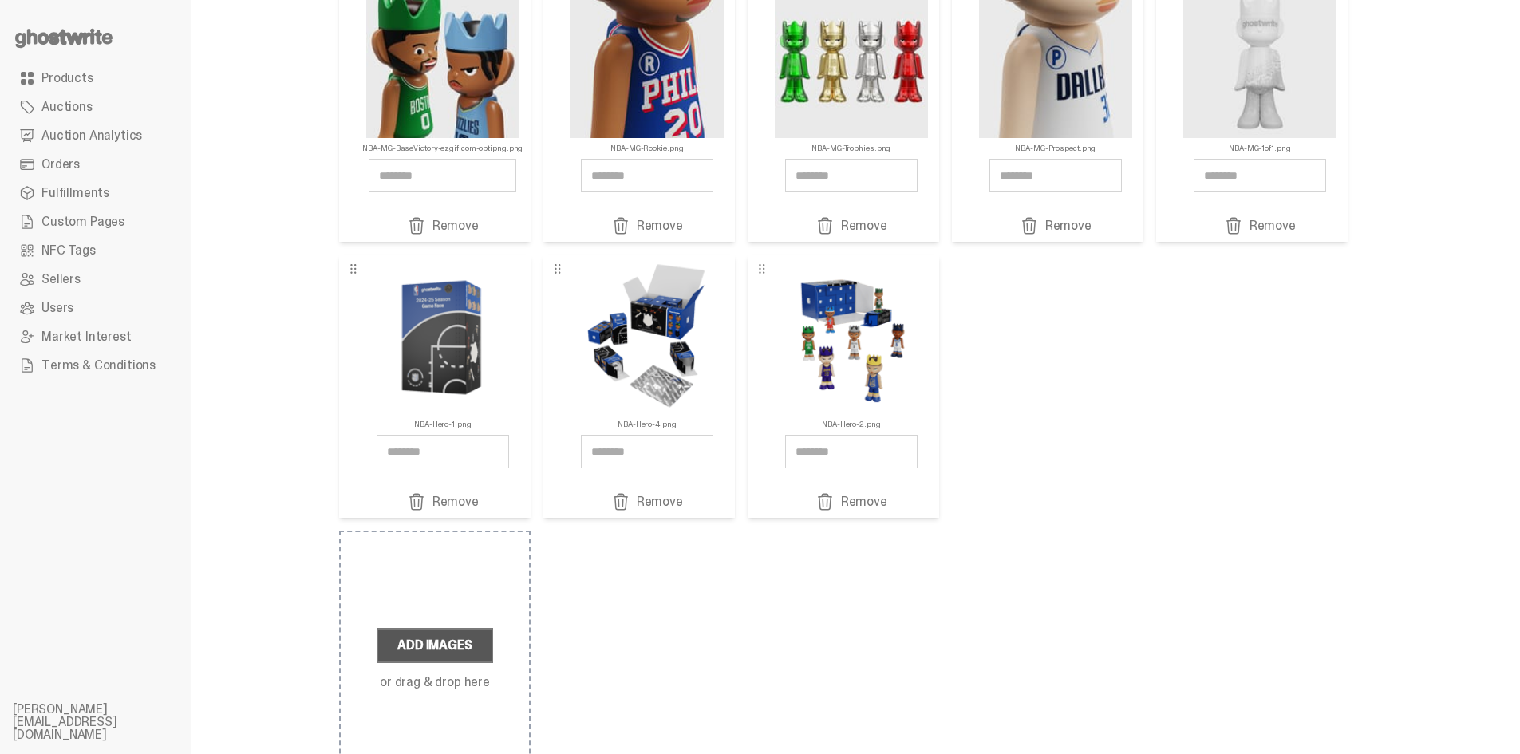
click at [453, 649] on label "Add Images" at bounding box center [435, 645] width 116 height 35
click at [0, 0] on input "Add Images or drag & drop here" at bounding box center [0, 0] width 0 height 0
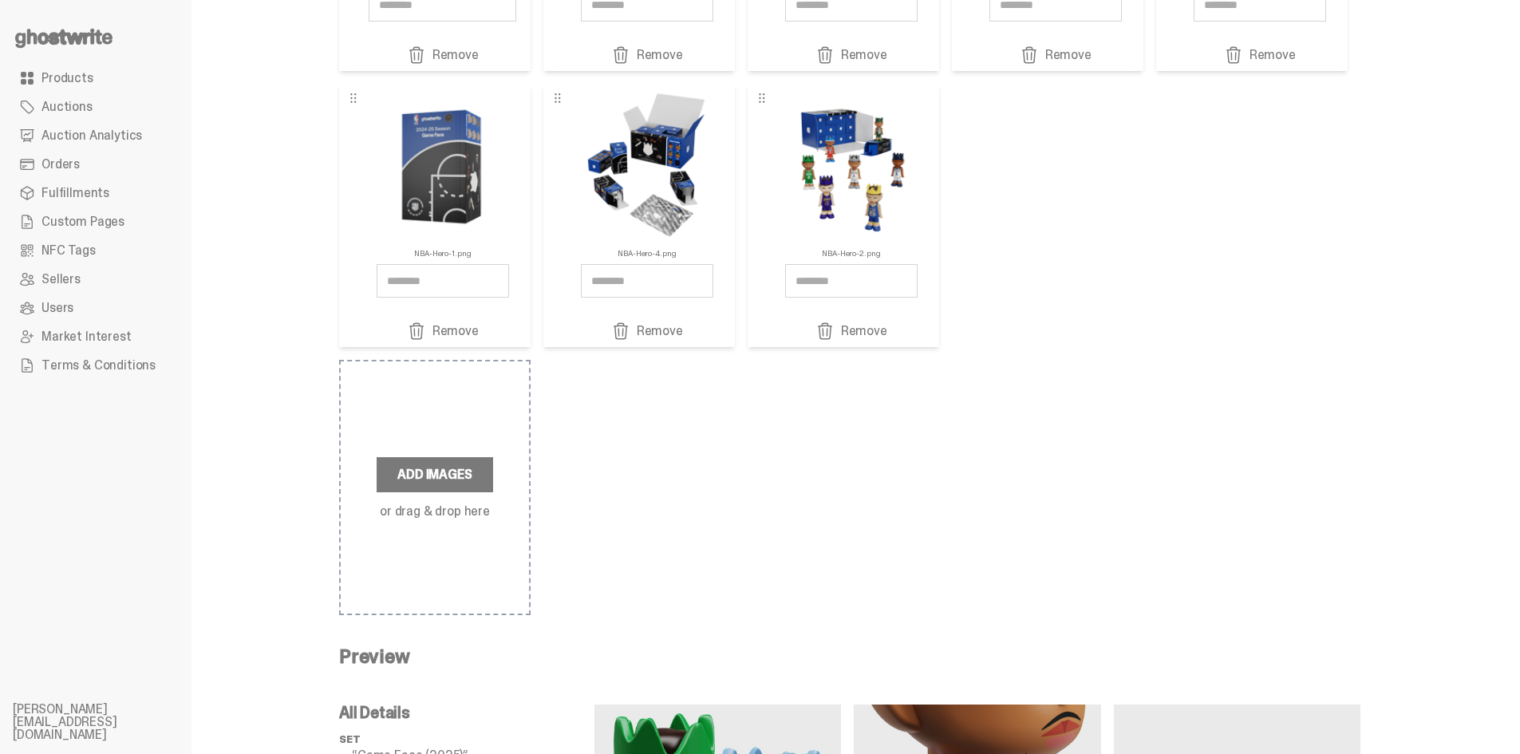
scroll to position [319, 0]
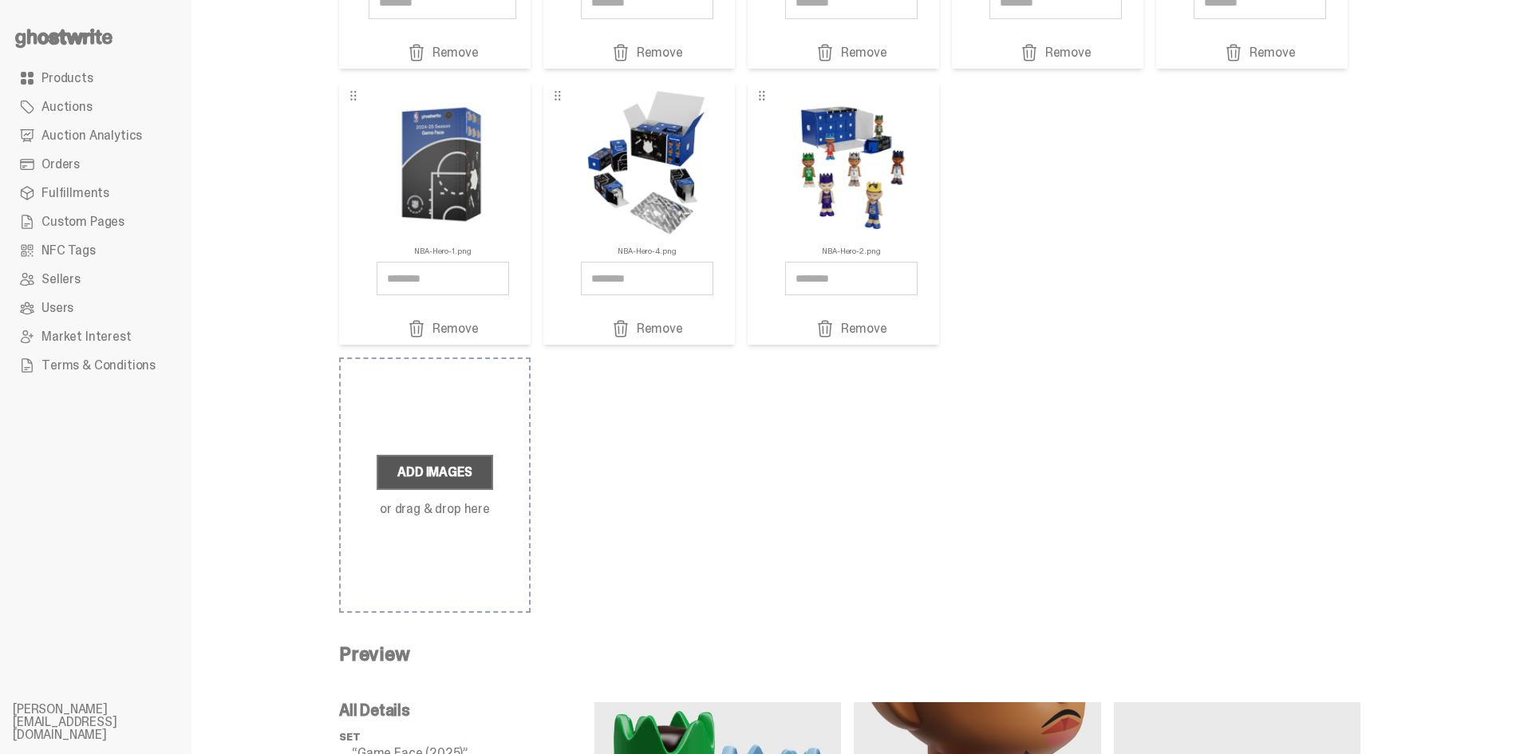
click at [467, 478] on label "Add Images" at bounding box center [435, 472] width 116 height 35
click at [0, 0] on input "Add Images or drag & drop here" at bounding box center [0, 0] width 0 height 0
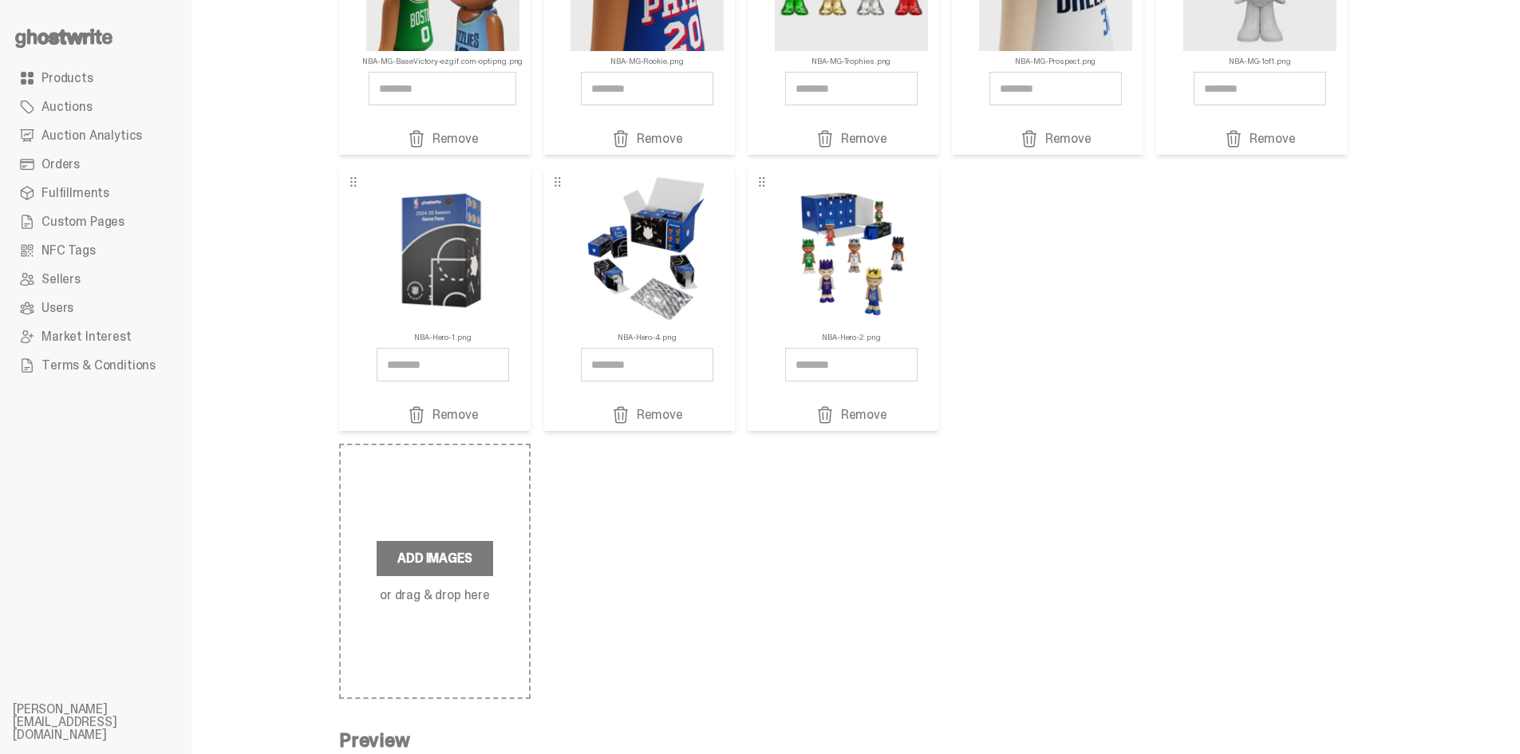
scroll to position [80, 0]
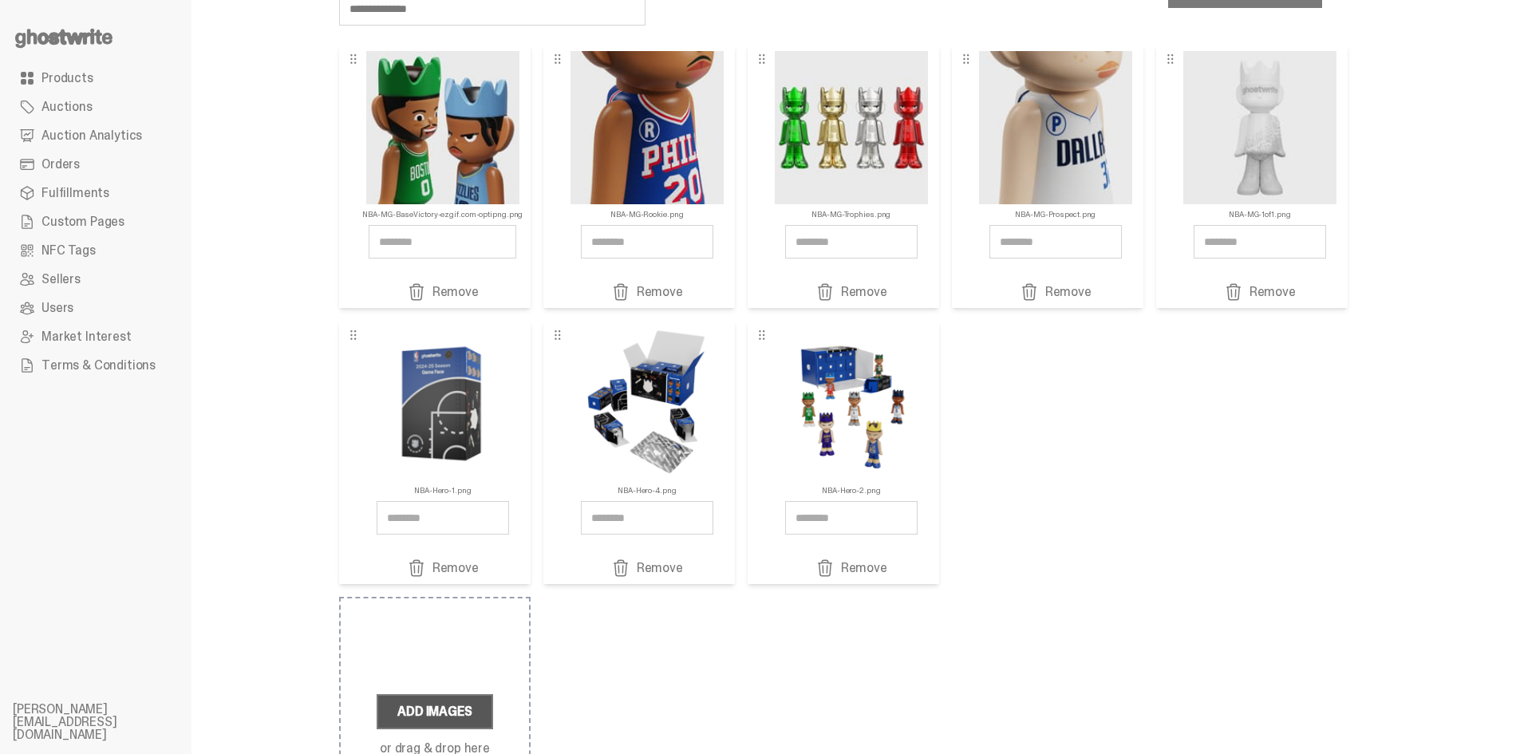
click at [432, 715] on label "Add Images" at bounding box center [435, 711] width 116 height 35
click at [0, 0] on input "Add Images or drag & drop here" at bounding box center [0, 0] width 0 height 0
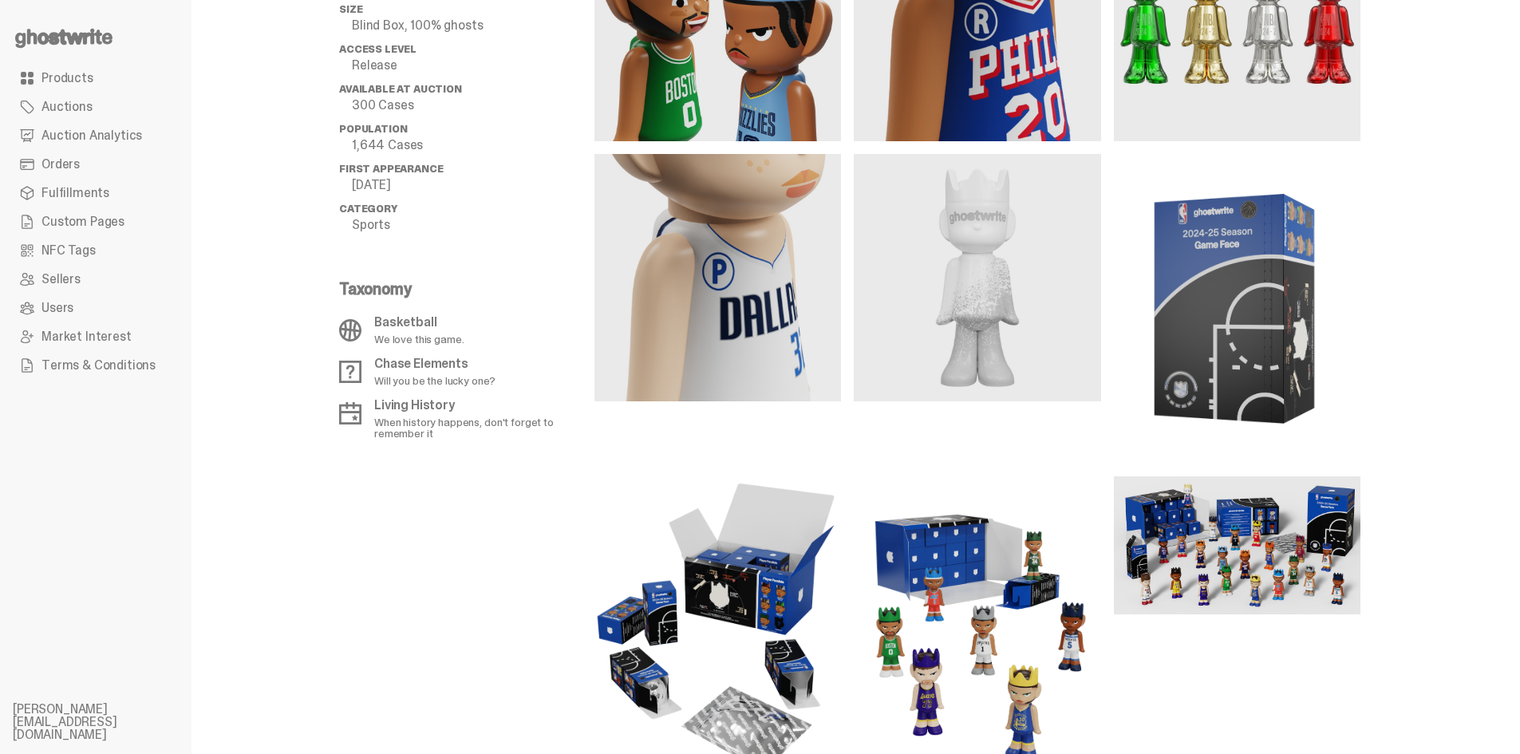
scroll to position [1183, 0]
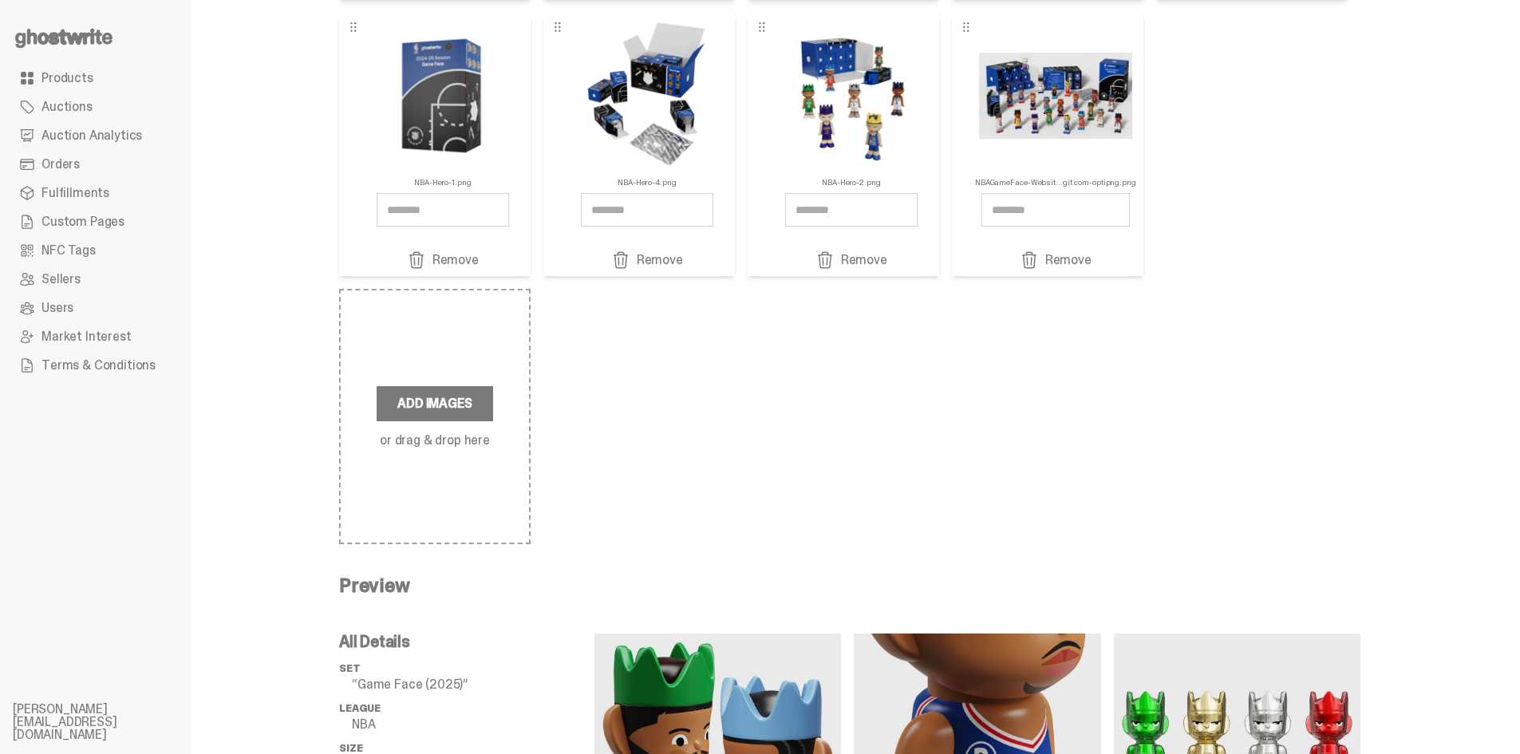
scroll to position [226, 0]
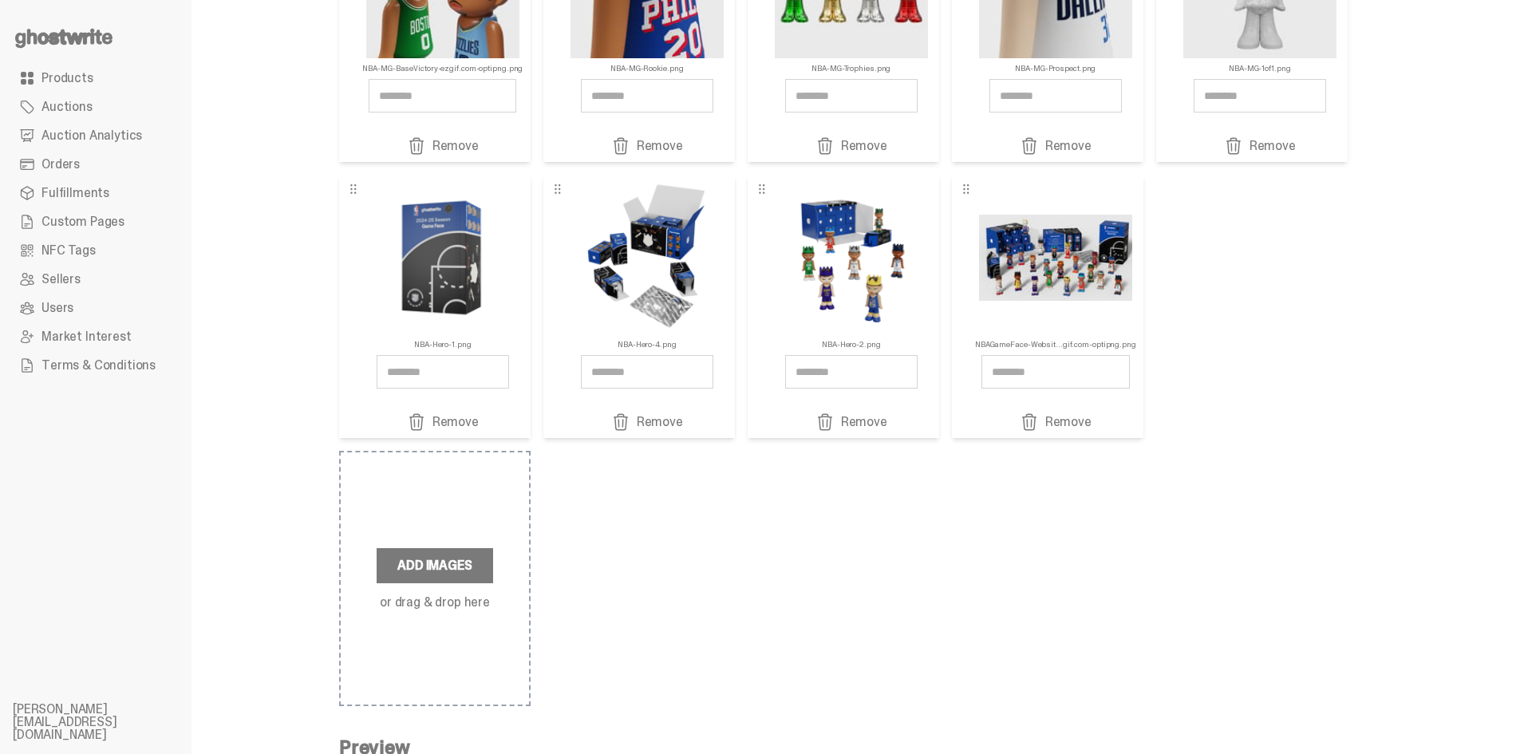
click at [1055, 424] on link "Remove" at bounding box center [1055, 421] width 161 height 19
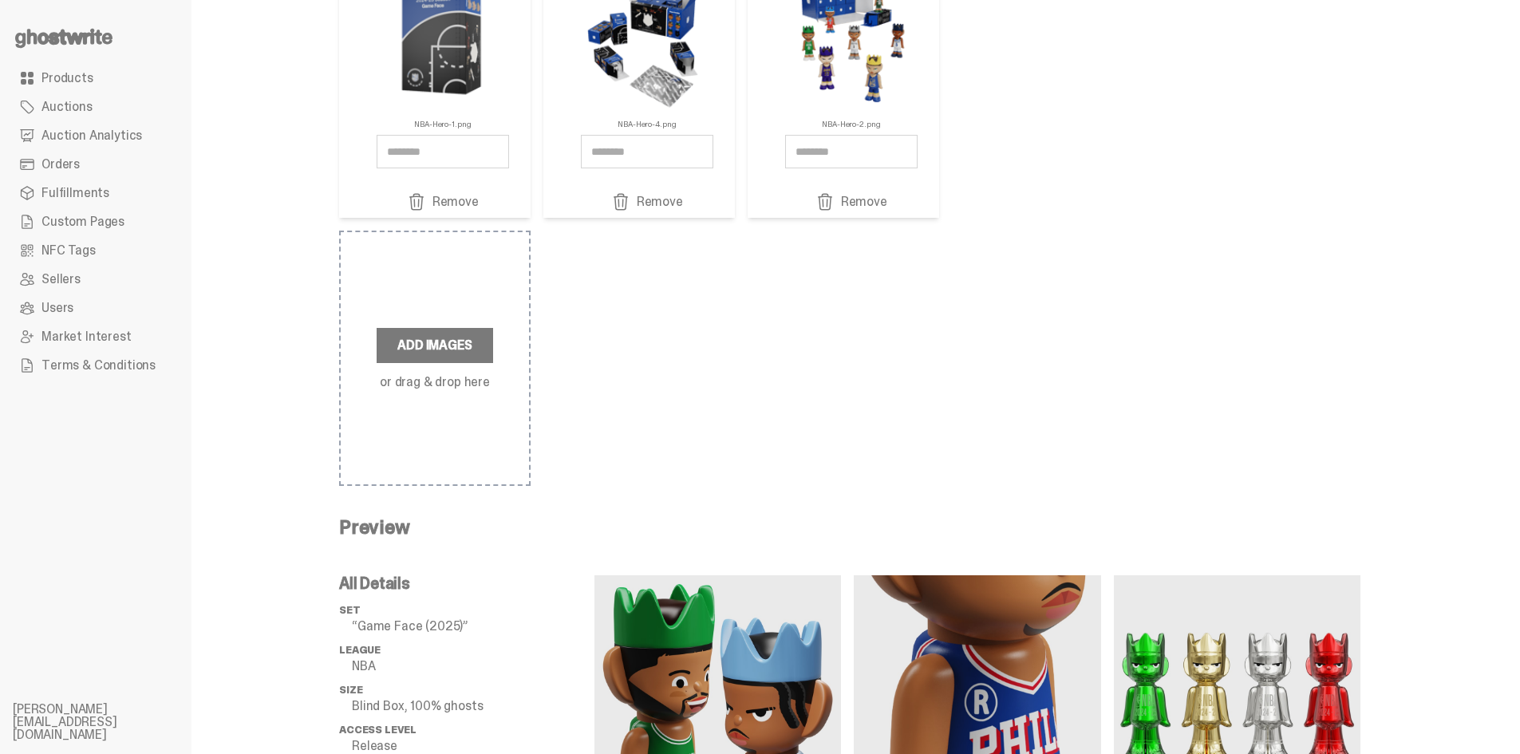
scroll to position [239, 0]
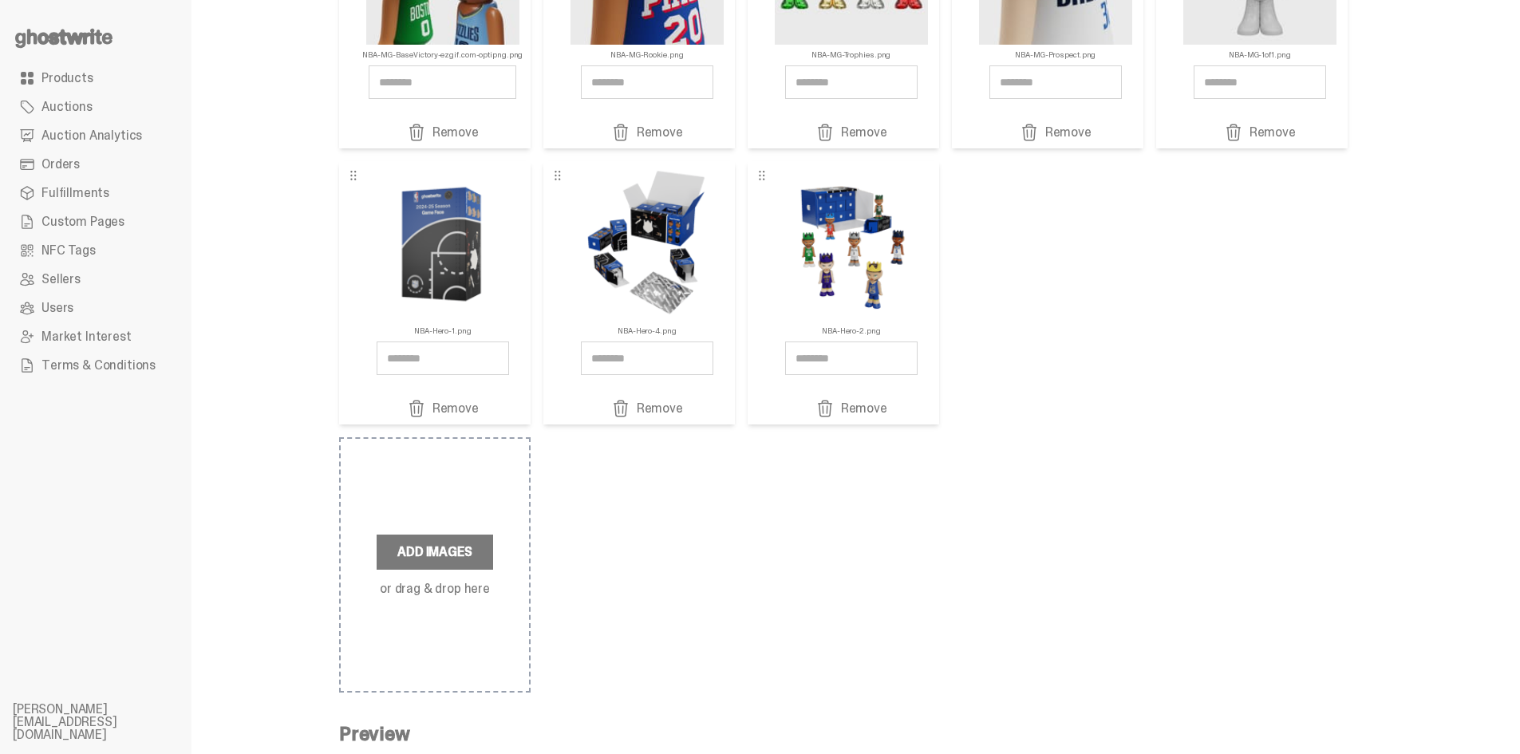
click at [1110, 427] on div "NBA-MG-BaseVictory-ezgif.com-optipng.png Remove NBA-MG-Rookie.png Remove" at bounding box center [849, 288] width 1021 height 807
click at [1195, 371] on div "NBA-MG-BaseVictory-ezgif.com-optipng.png Remove NBA-MG-Rookie.png Remove" at bounding box center [843, 154] width 1008 height 539
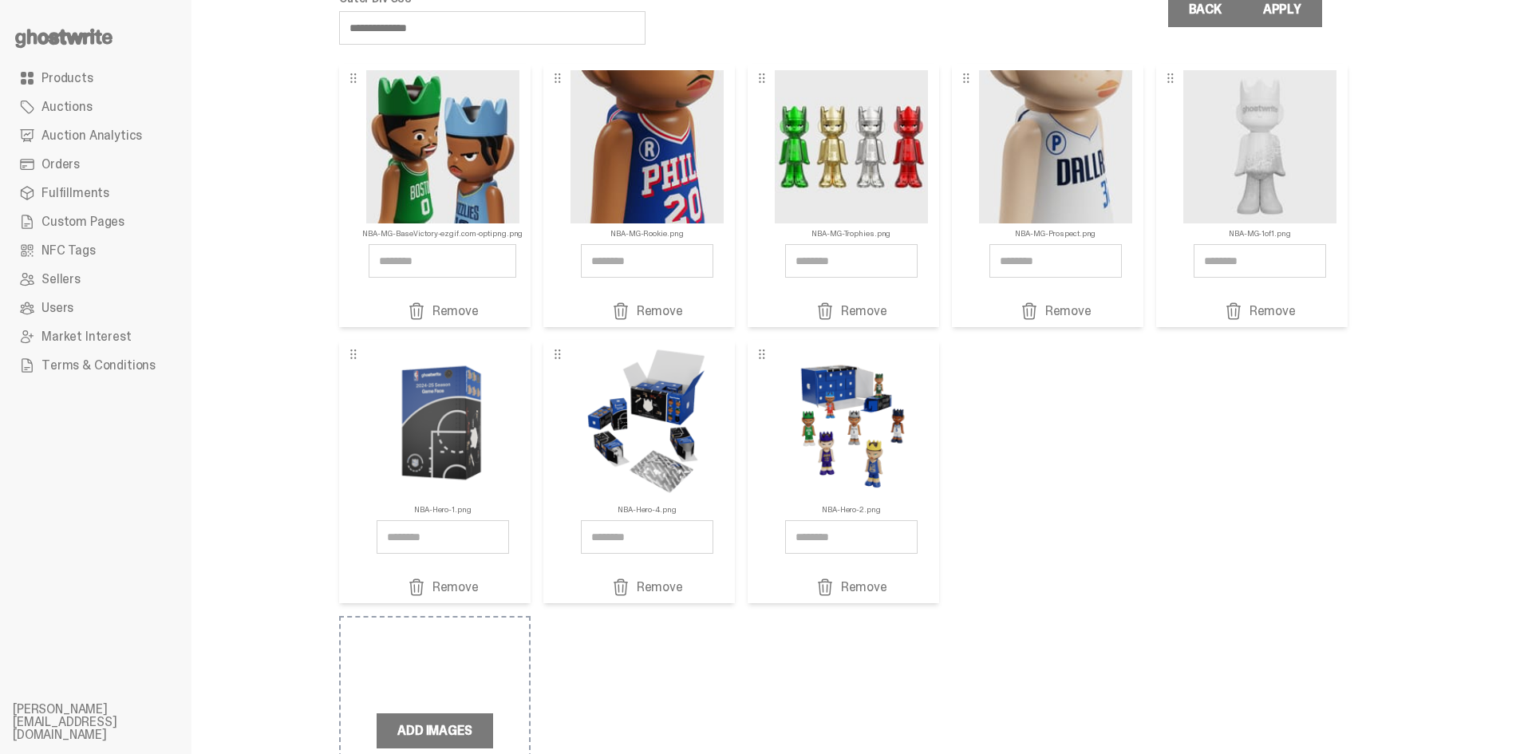
scroll to position [160, 0]
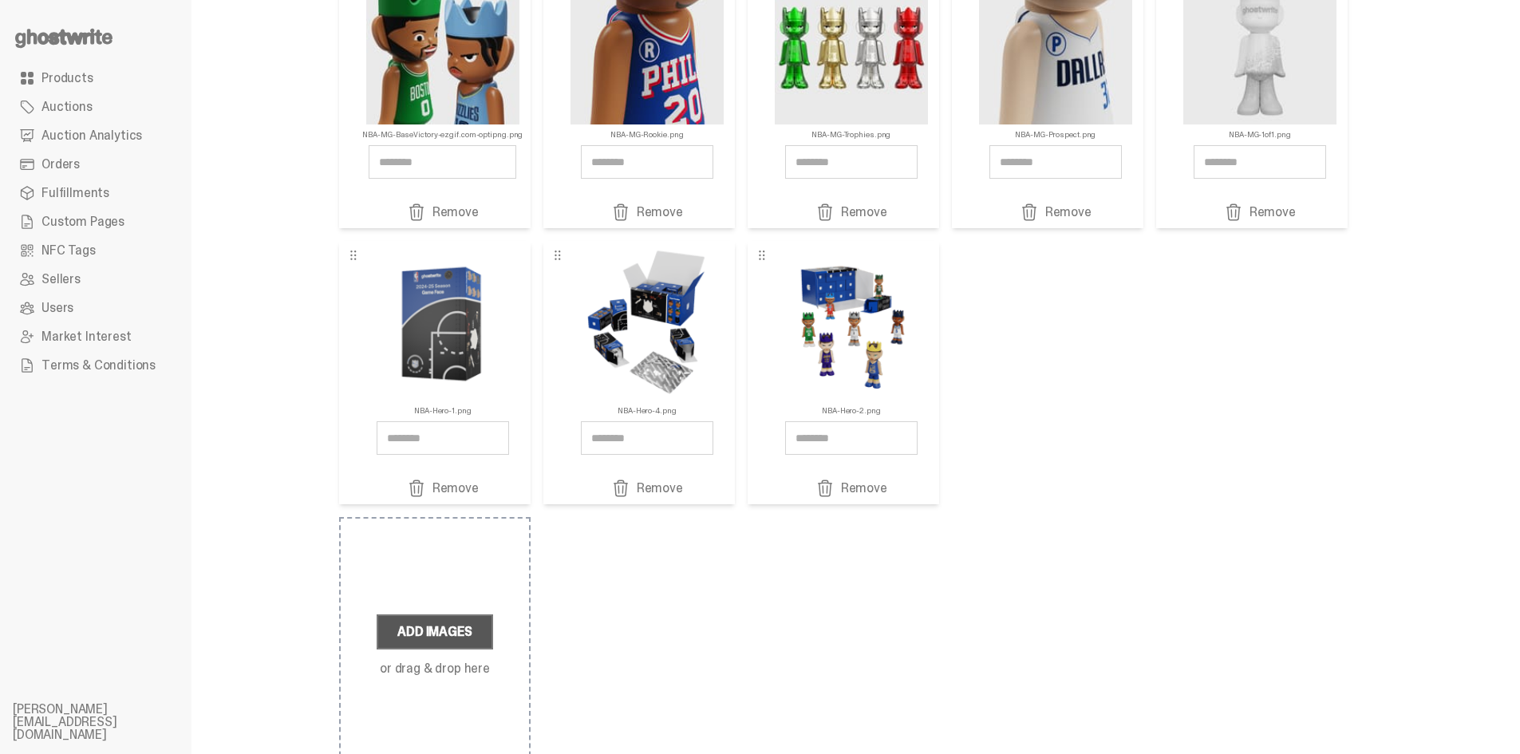
click at [412, 636] on label "Add Images" at bounding box center [435, 631] width 116 height 35
click at [0, 0] on input "Add Images or drag & drop here" at bounding box center [0, 0] width 0 height 0
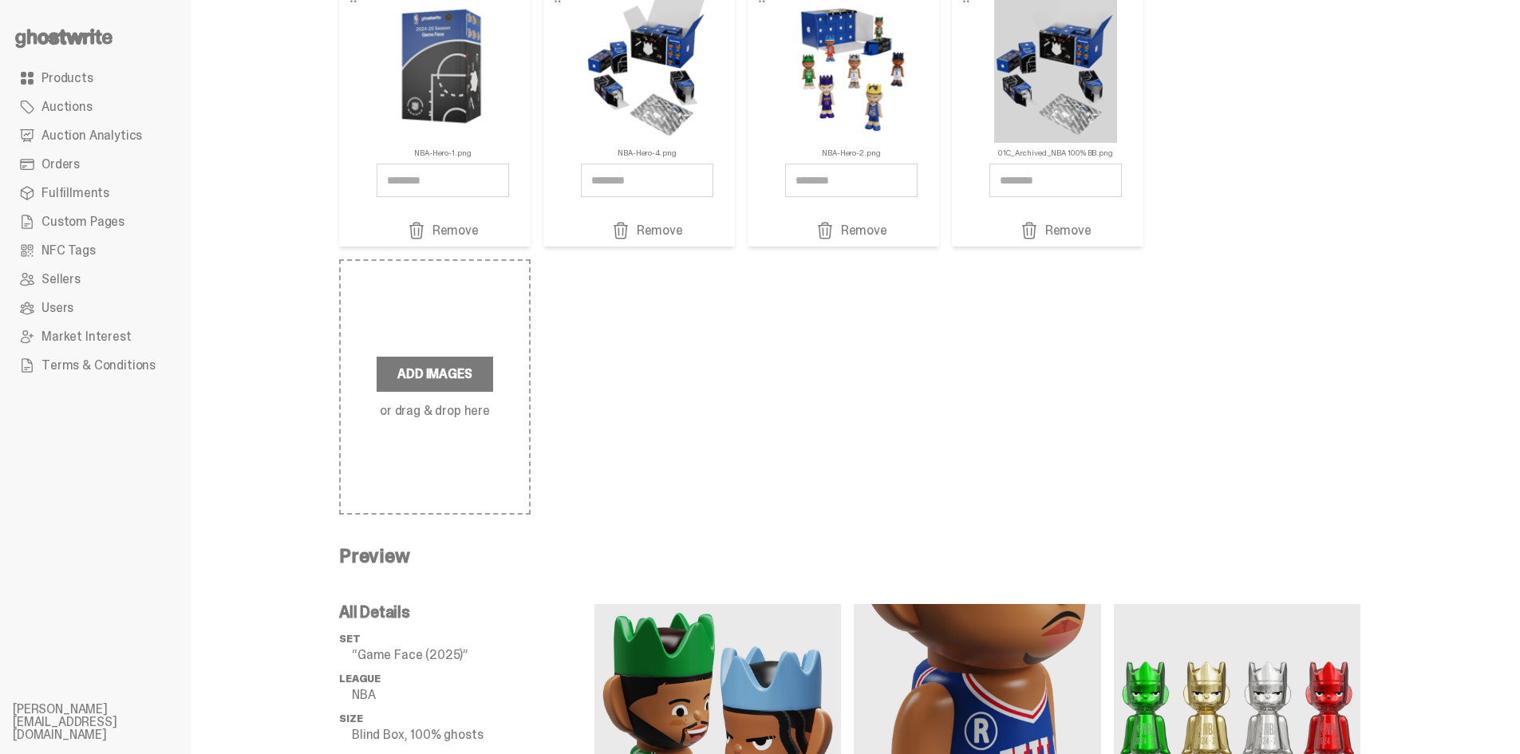
scroll to position [226, 0]
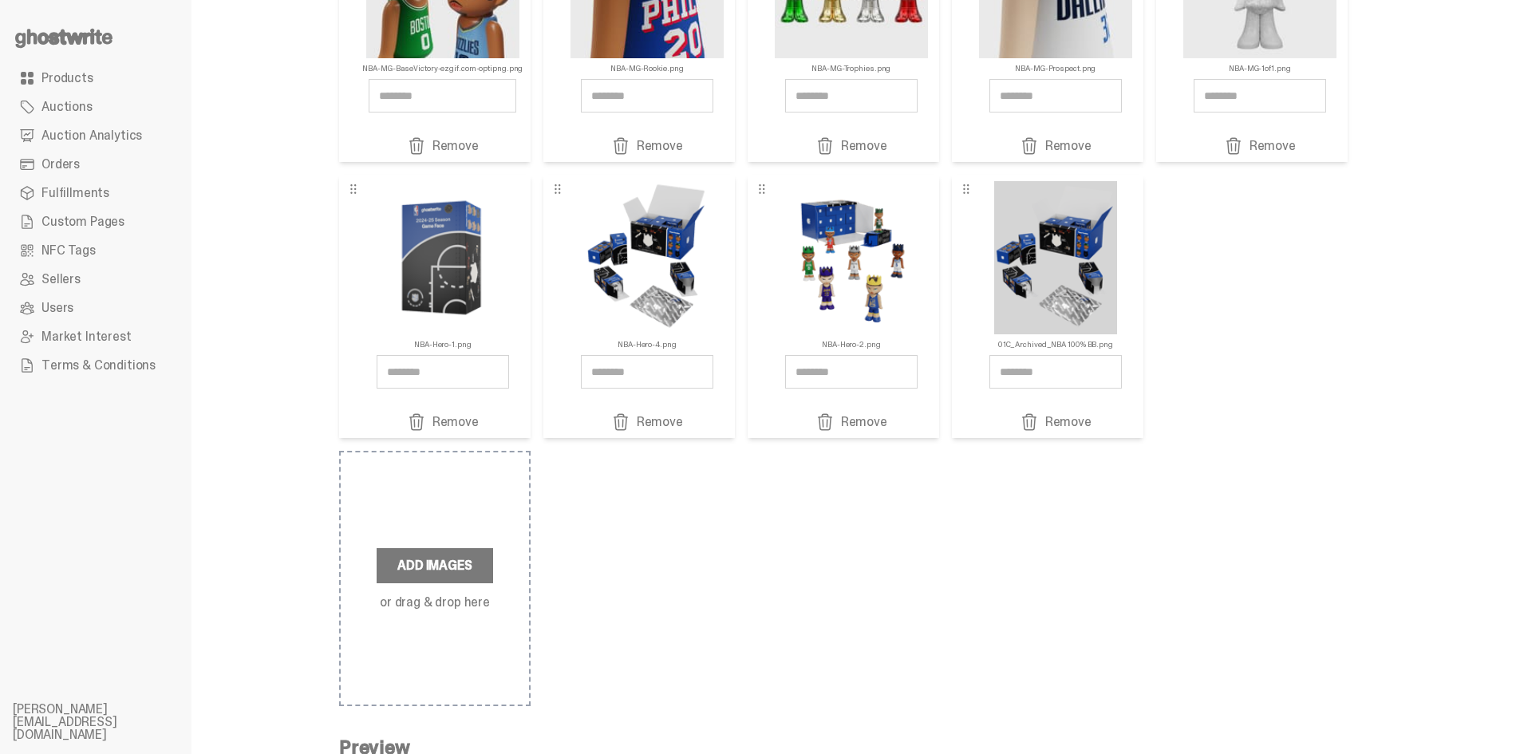
click at [1090, 416] on link "Remove" at bounding box center [1055, 421] width 145 height 19
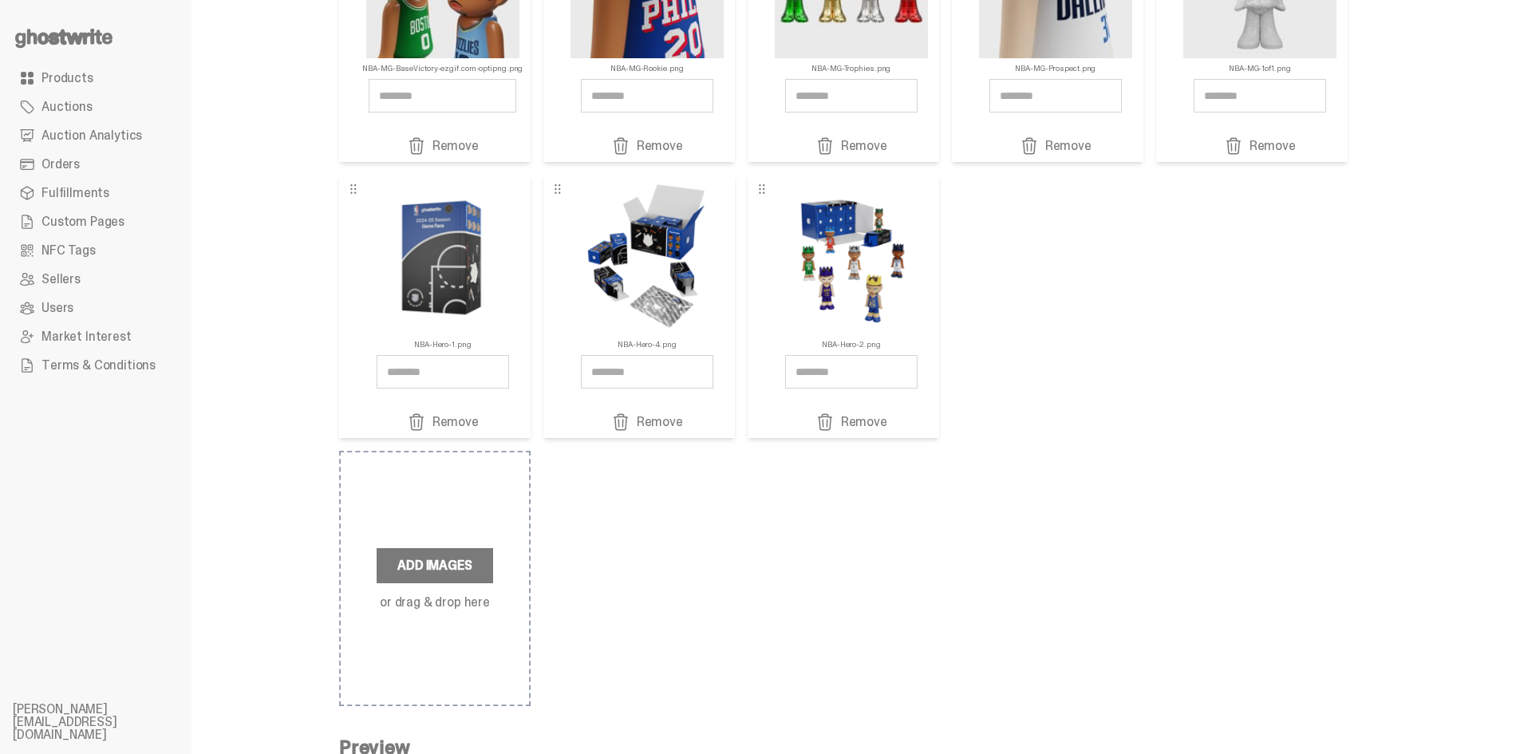
click at [1278, 291] on div "NBA-MG-BaseVictory-ezgif.com-optipng.png Remove NBA-MG-Rookie.png Remove" at bounding box center [843, 168] width 1008 height 539
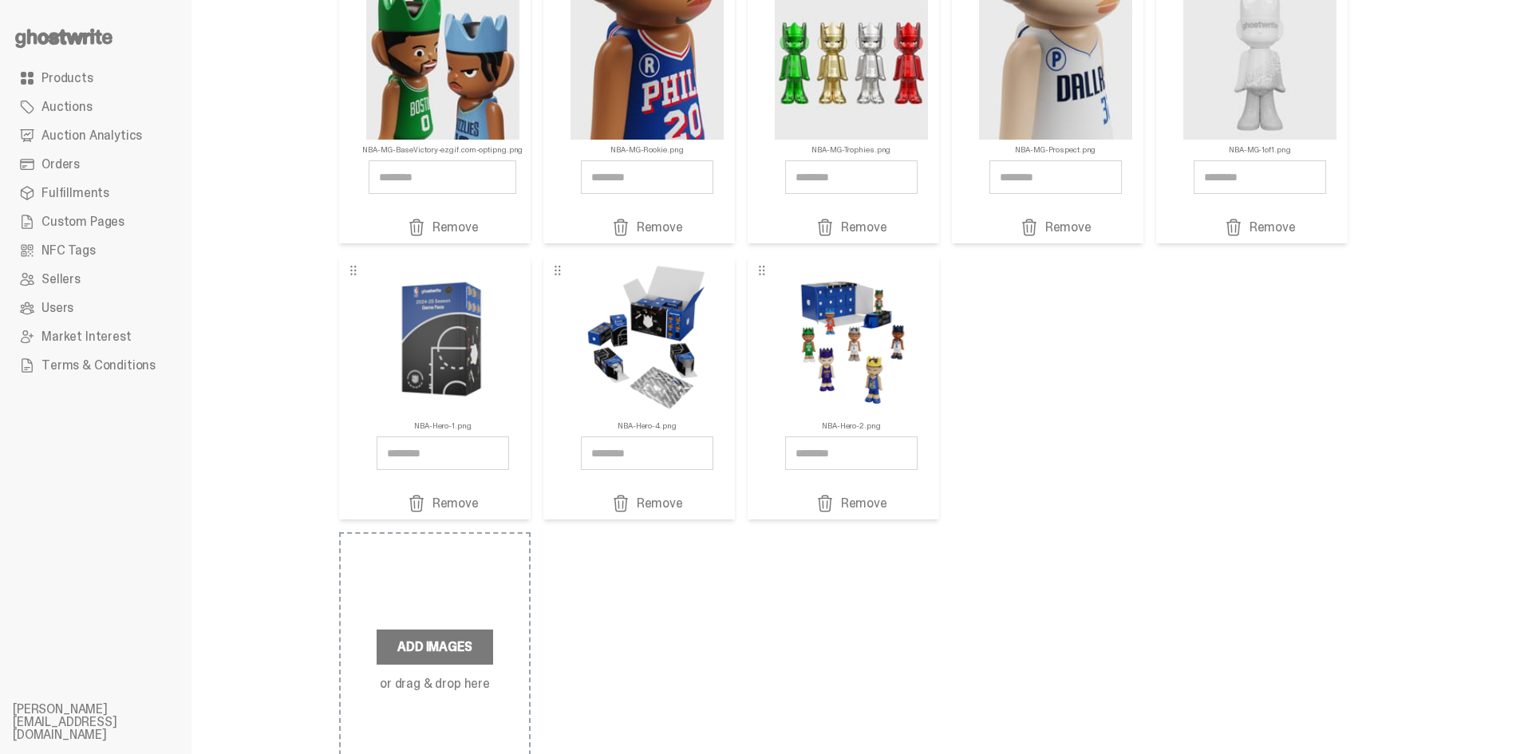
scroll to position [66, 0]
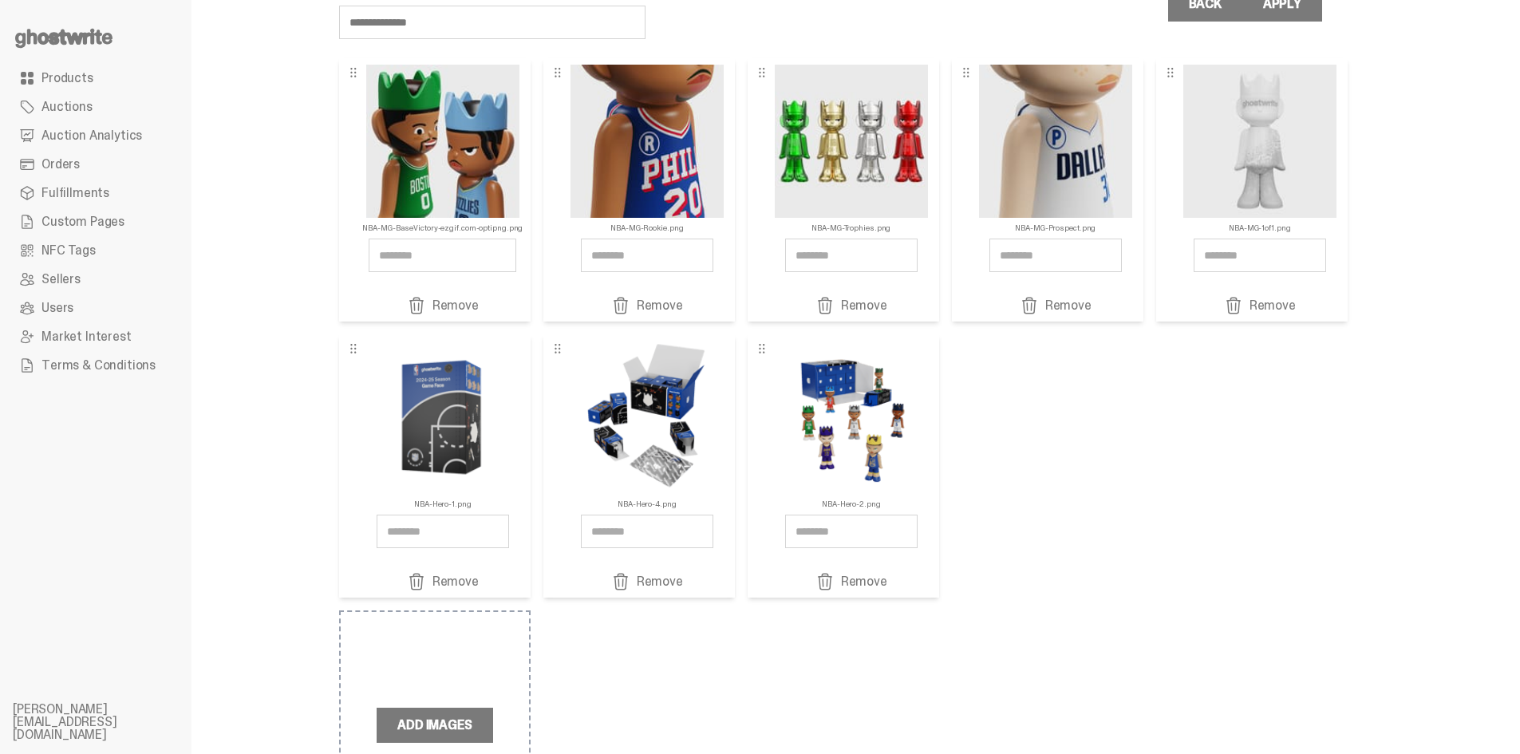
click at [851, 585] on link "Remove" at bounding box center [851, 581] width 145 height 19
click at [679, 583] on link "Remove" at bounding box center [646, 581] width 145 height 19
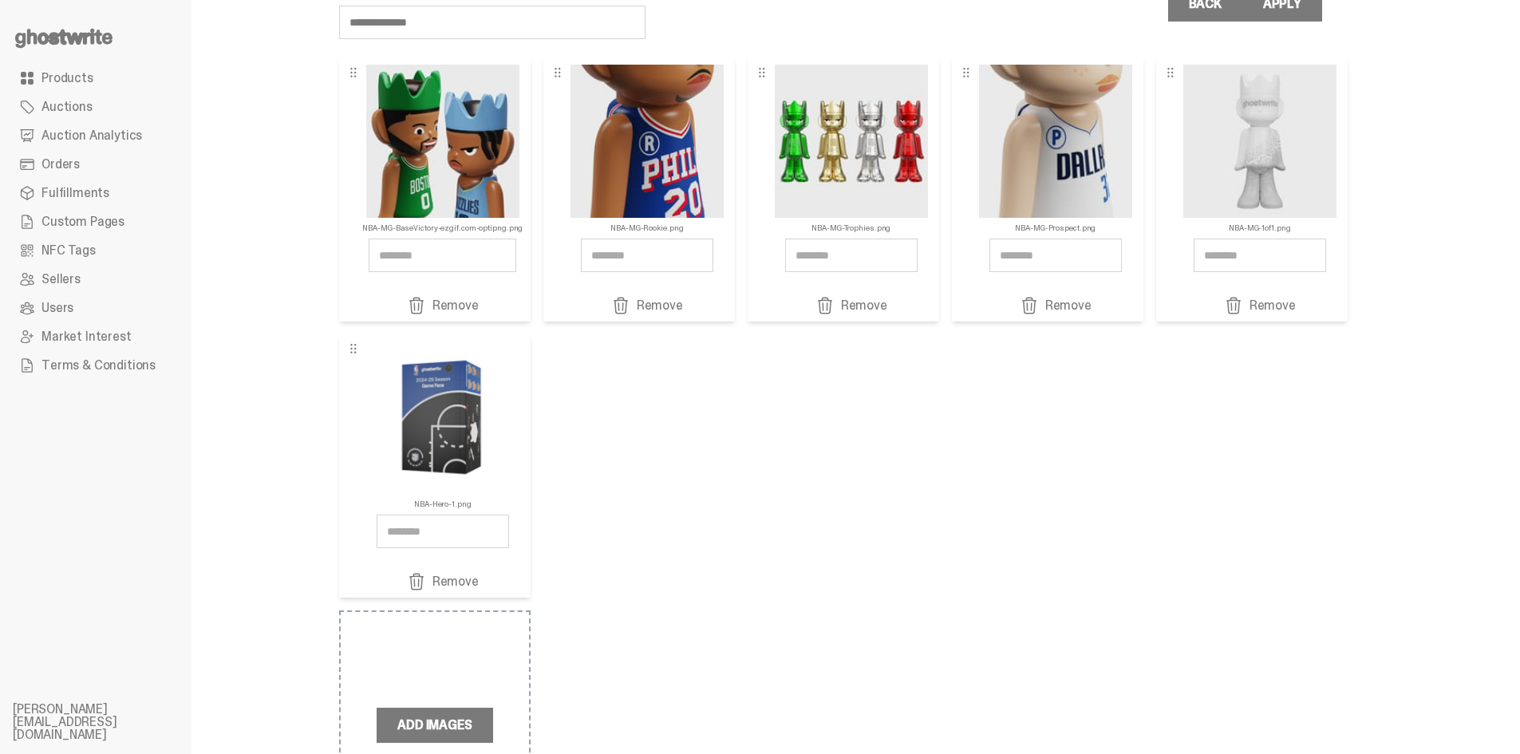
click at [467, 574] on link "Remove" at bounding box center [442, 581] width 145 height 19
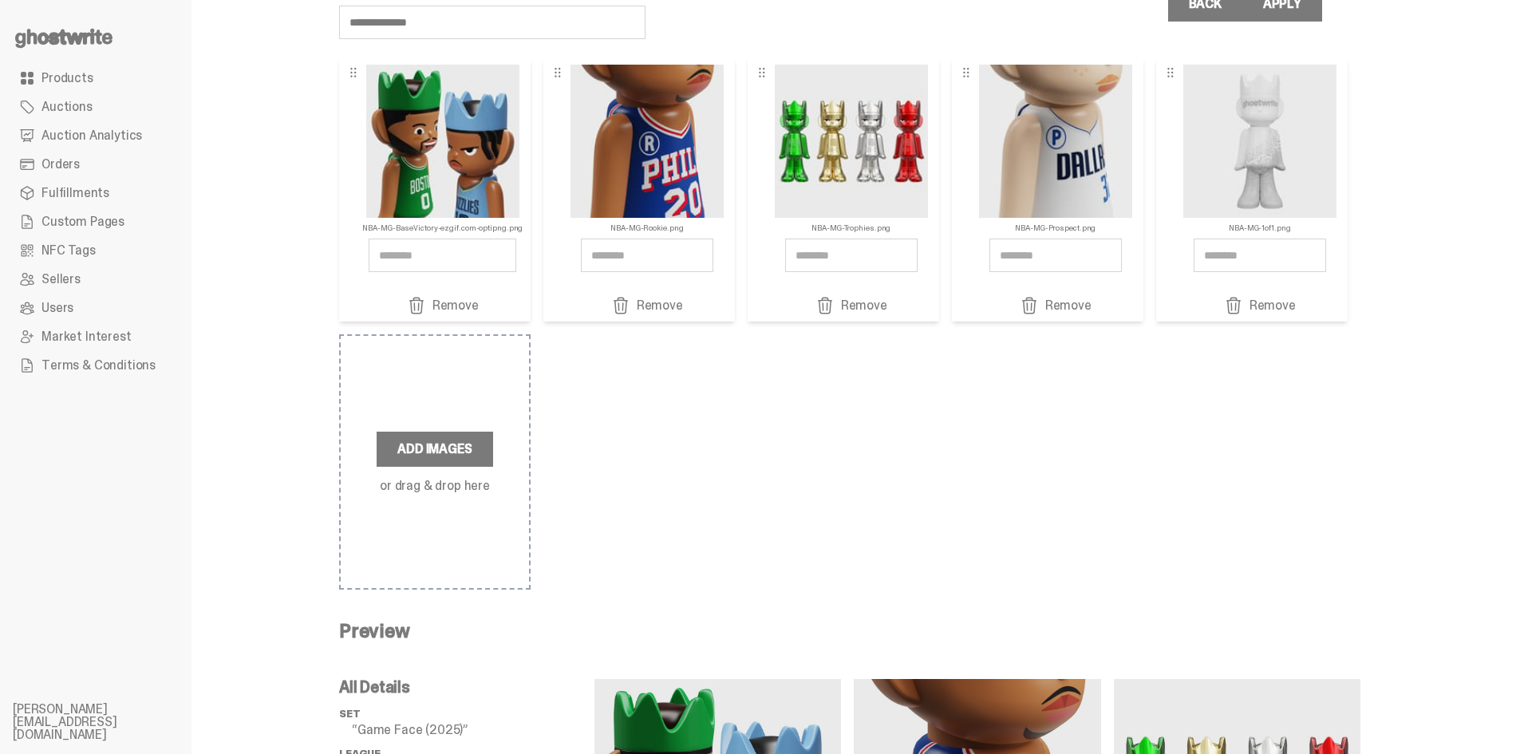
click at [1042, 538] on div "NBA-MG-BaseVictory-ezgif.com-optipng.png Remove NBA-MG-Rookie.png Remove" at bounding box center [849, 323] width 1021 height 531
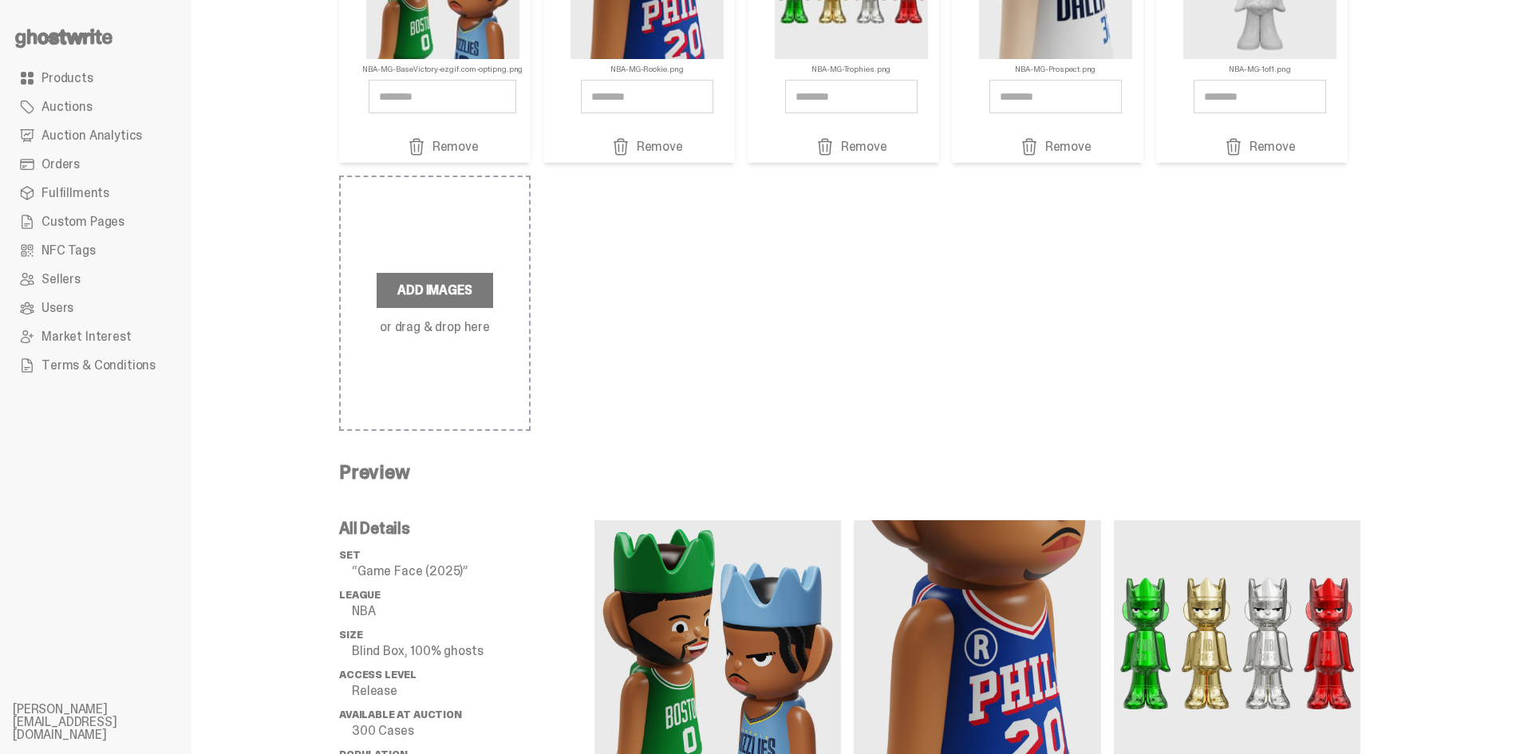
scroll to position [226, 0]
click at [392, 296] on label "Add Images" at bounding box center [435, 289] width 116 height 35
click at [0, 0] on input "Add Images or drag & drop here" at bounding box center [0, 0] width 0 height 0
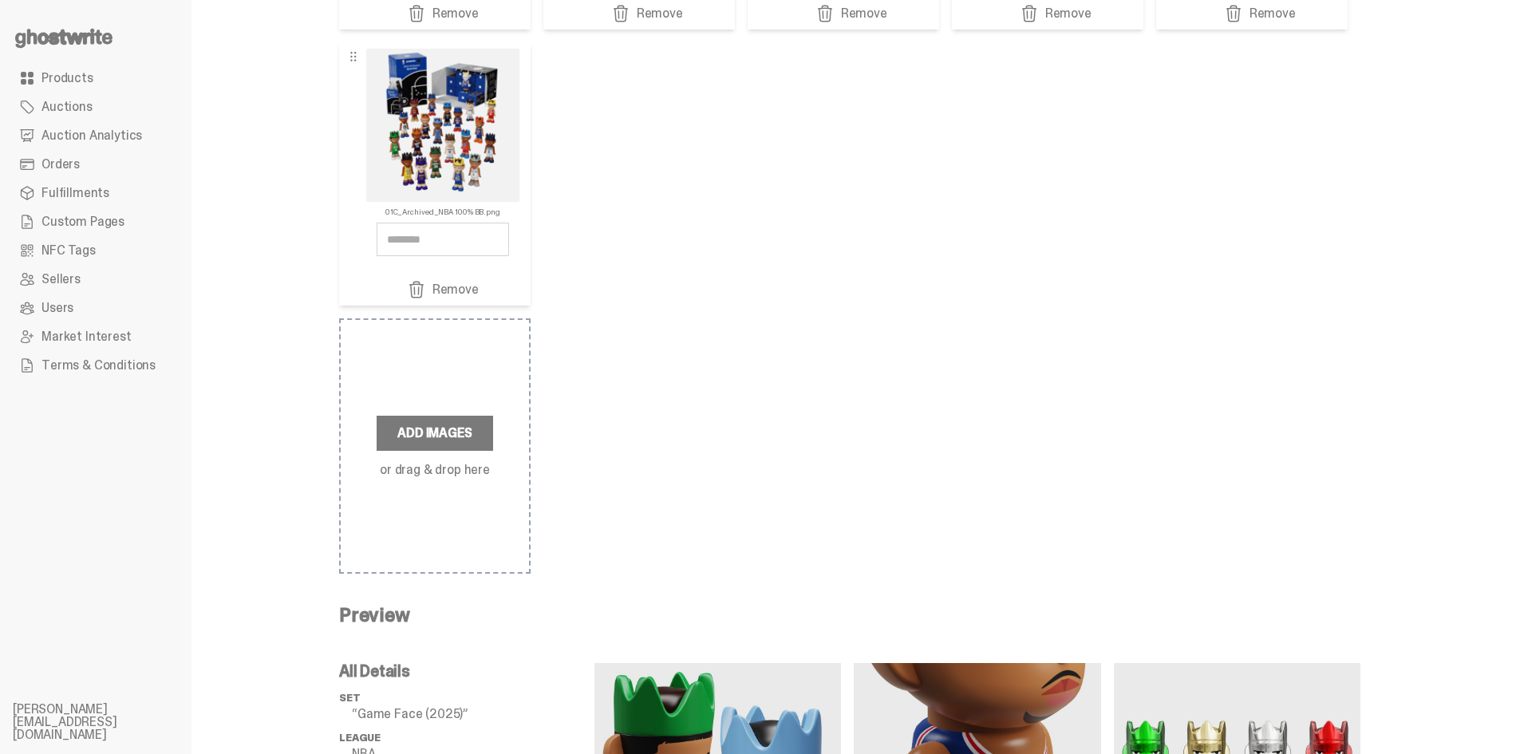
scroll to position [119, 0]
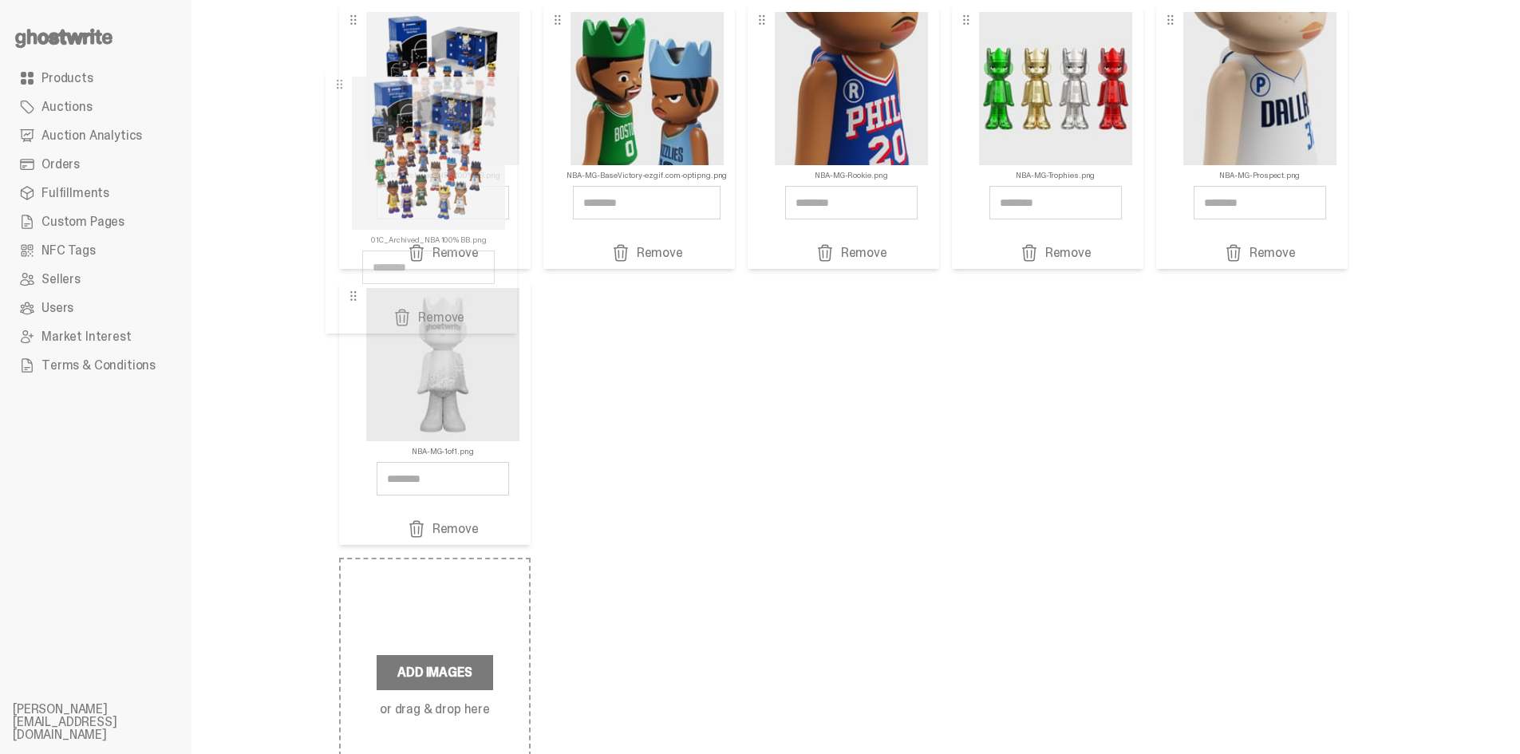
drag, startPoint x: 474, startPoint y: 377, endPoint x: 454, endPoint y: 165, distance: 212.3
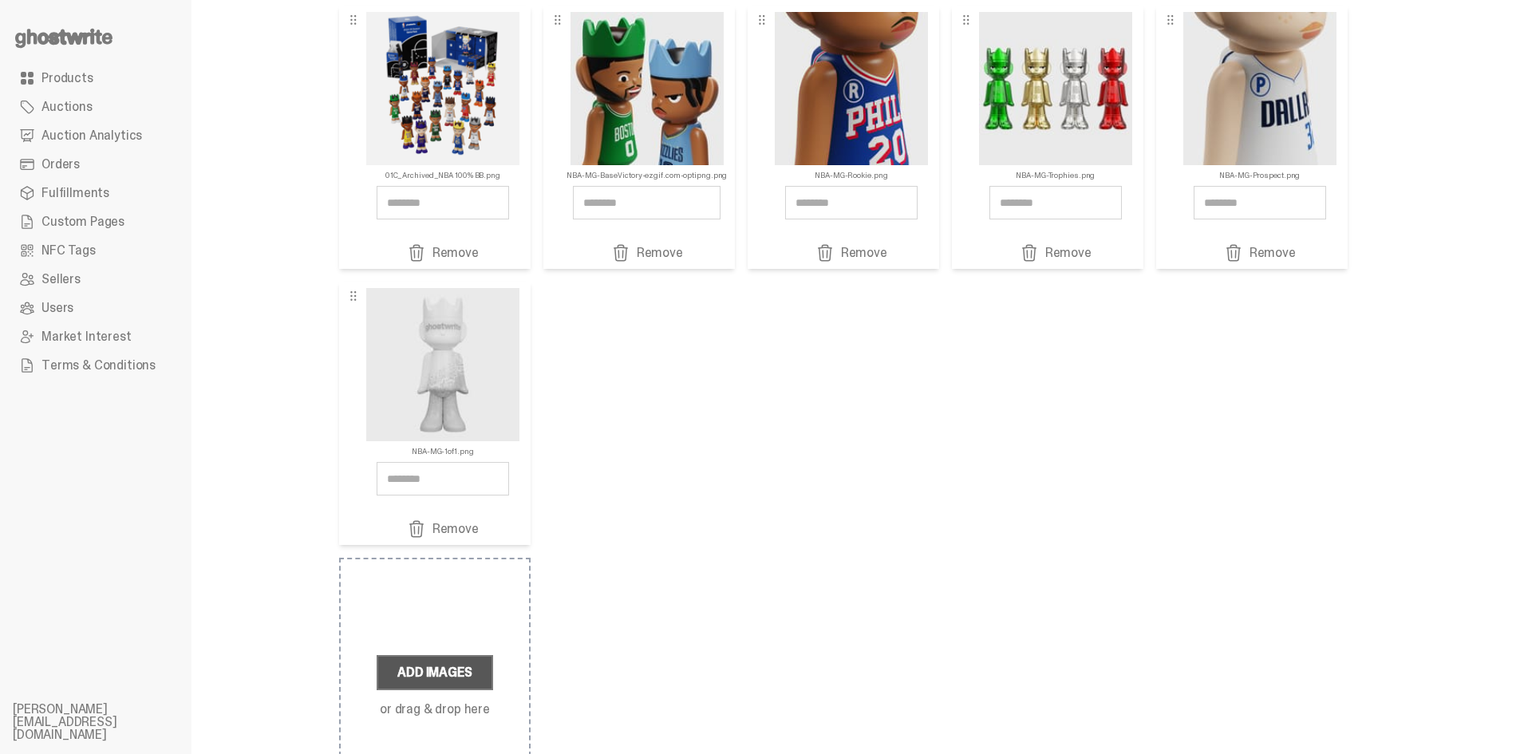
click at [440, 681] on label "Add Images" at bounding box center [435, 672] width 116 height 35
click at [0, 0] on input "Add Images or drag & drop here" at bounding box center [0, 0] width 0 height 0
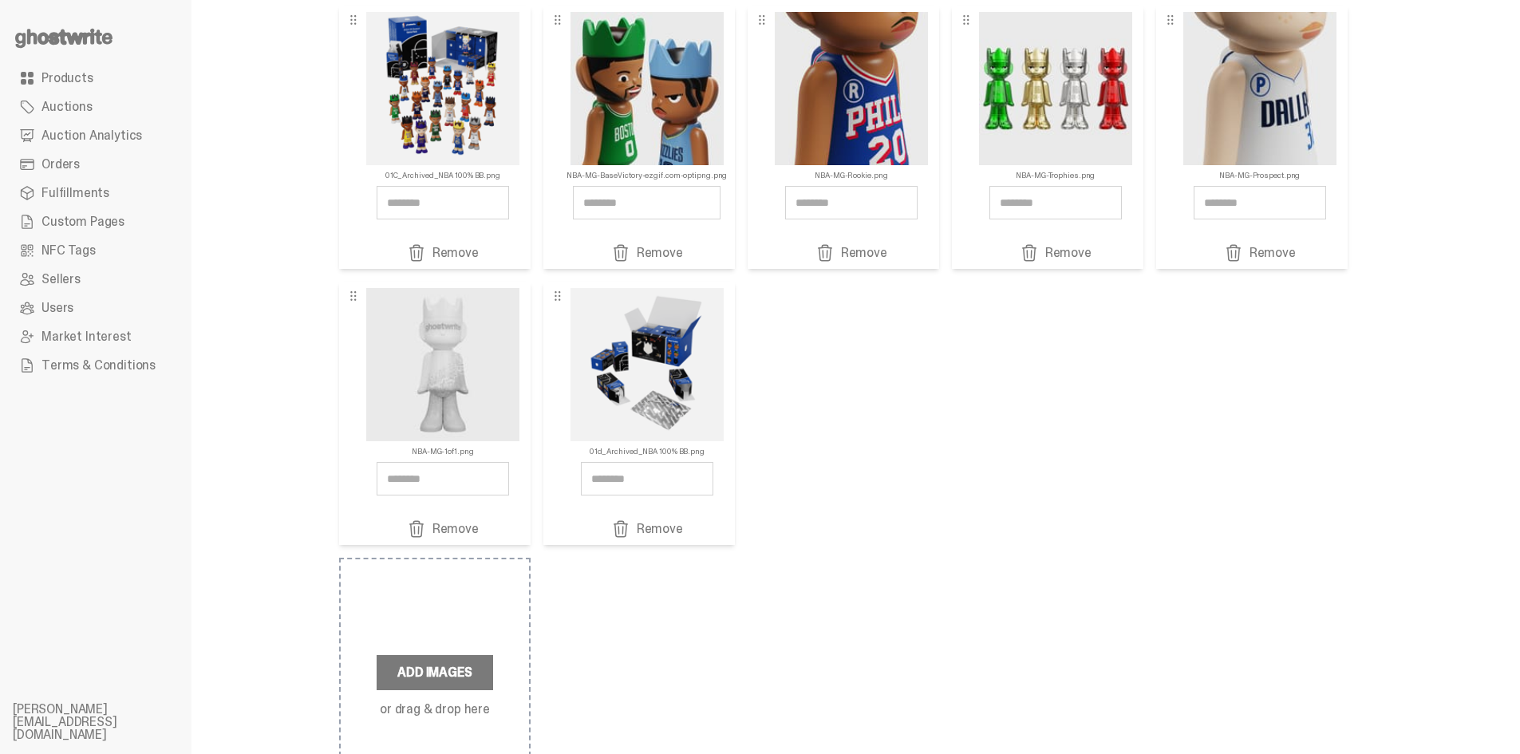
click at [1165, 382] on div "01C_Archived_NBA 100% BB.png Remove NBA-MG-BaseVictory-ezgif.com-optipng.png Re…" at bounding box center [843, 275] width 1008 height 539
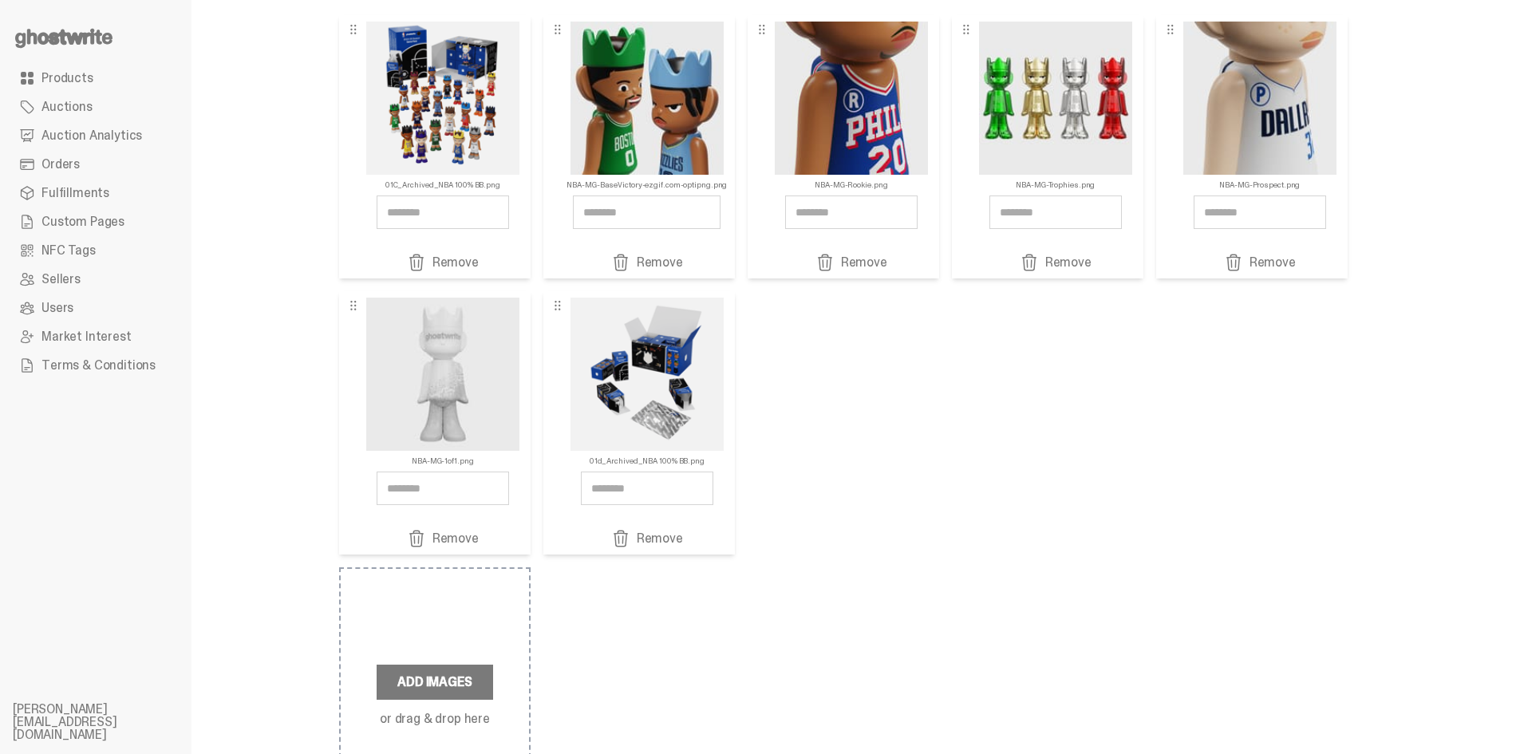
scroll to position [101, 0]
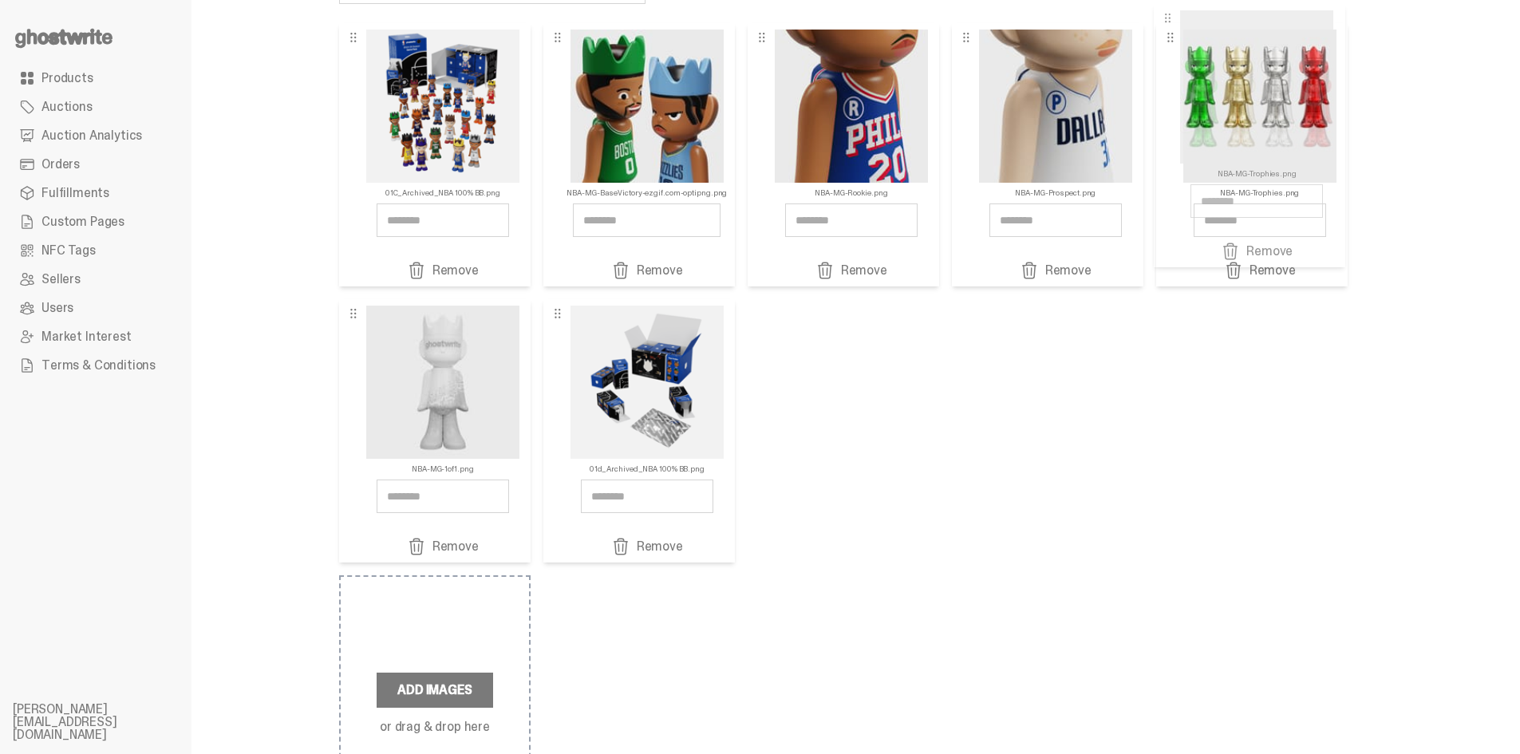
drag, startPoint x: 1107, startPoint y: 96, endPoint x: 1303, endPoint y: 77, distance: 196.4
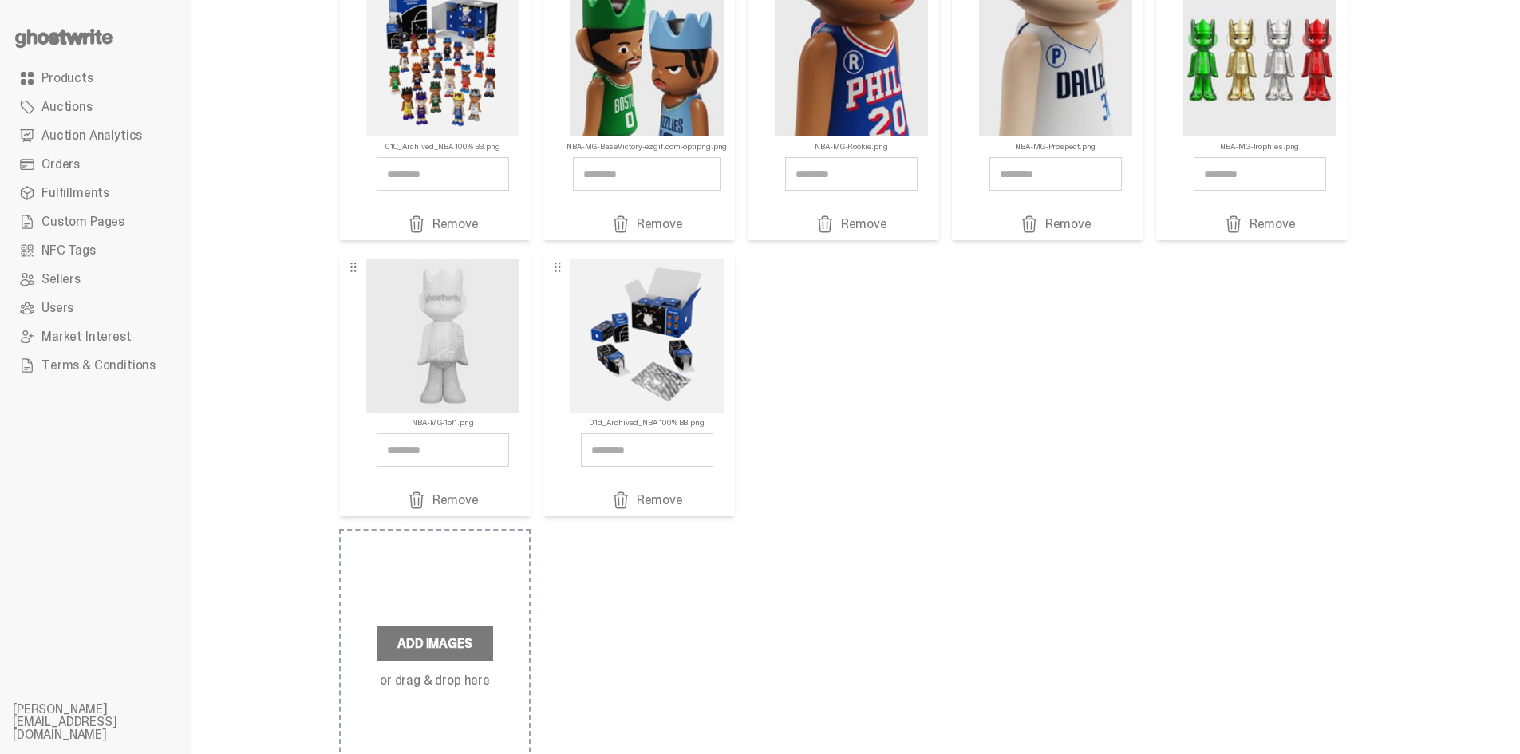
scroll to position [239, 0]
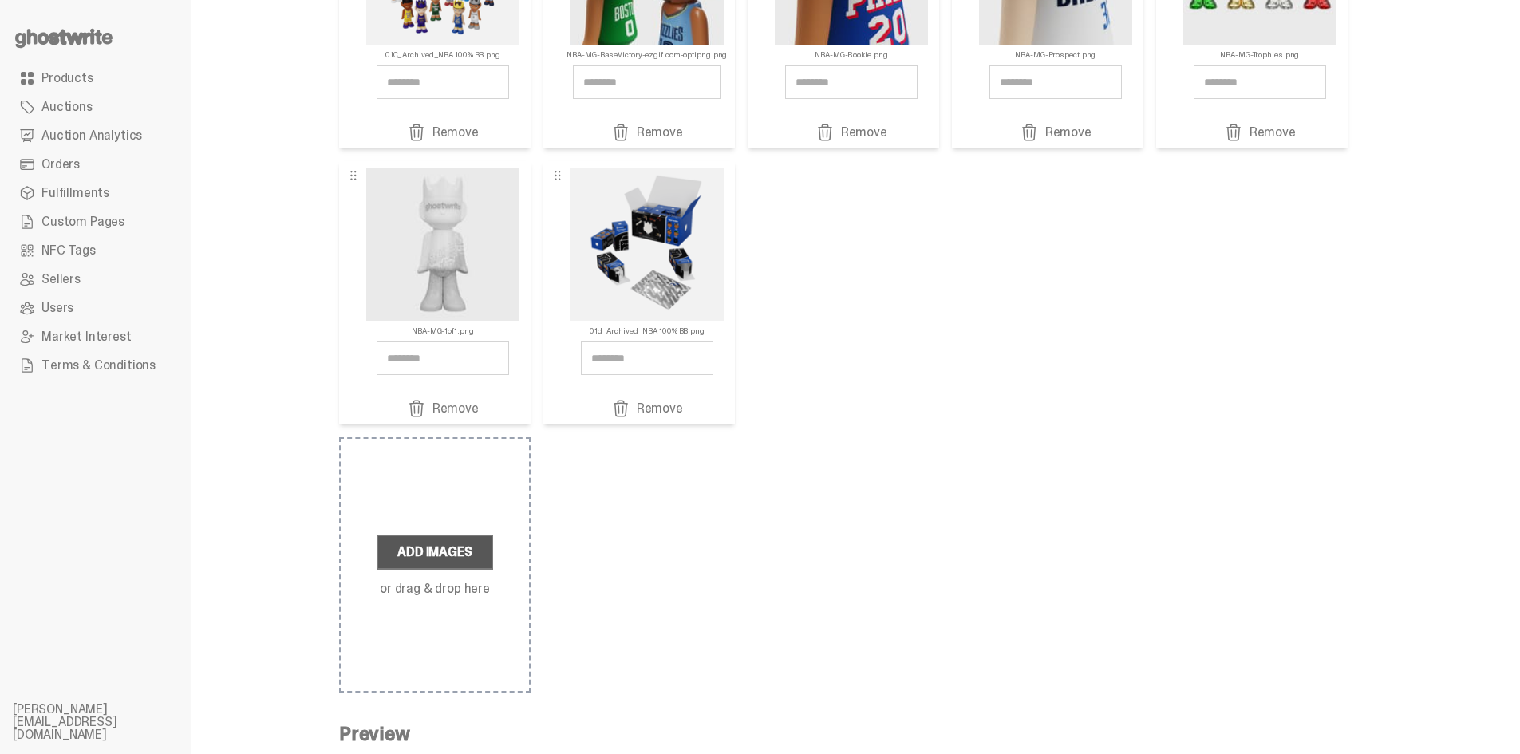
click at [482, 550] on label "Add Images" at bounding box center [435, 551] width 116 height 35
click at [0, 0] on input "Add Images or drag & drop here" at bounding box center [0, 0] width 0 height 0
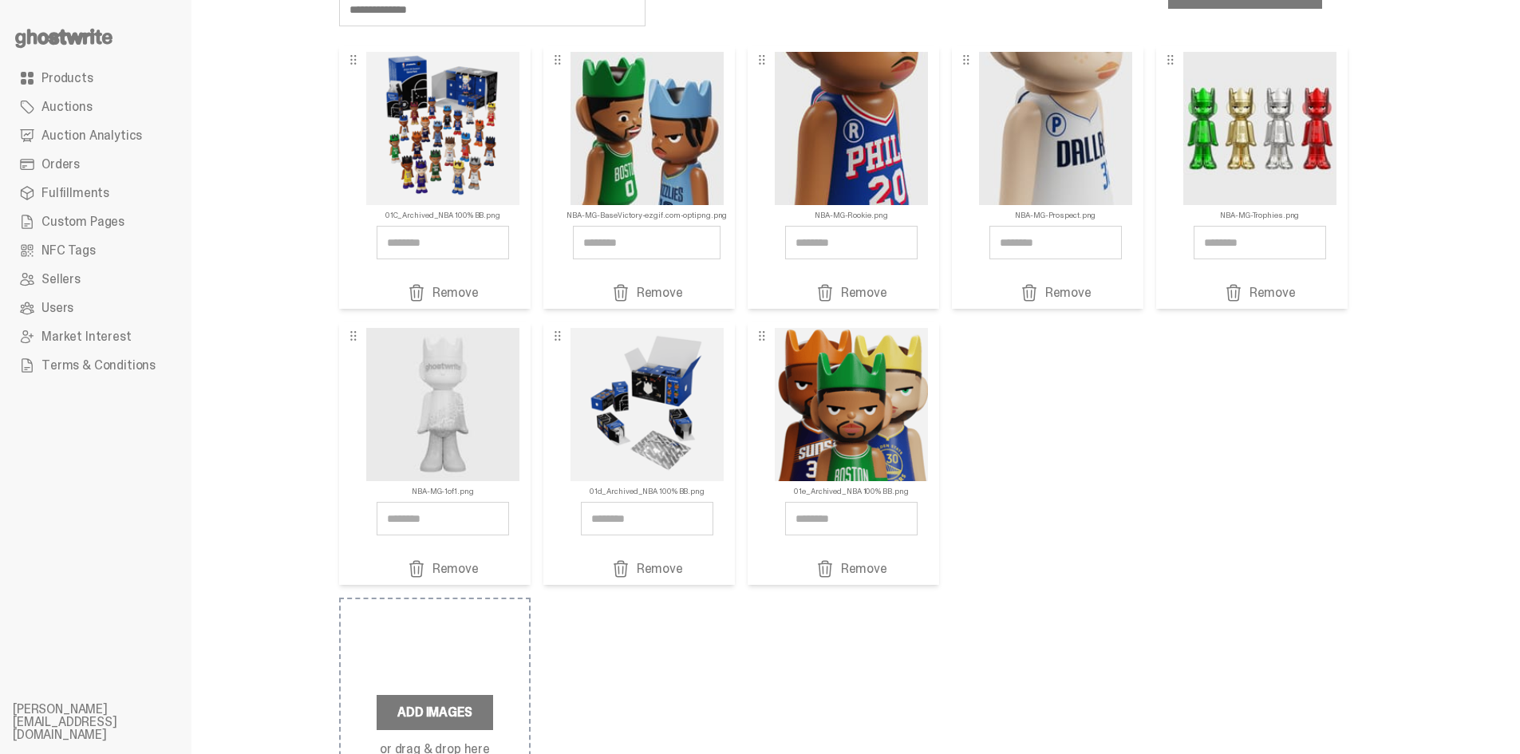
scroll to position [0, 0]
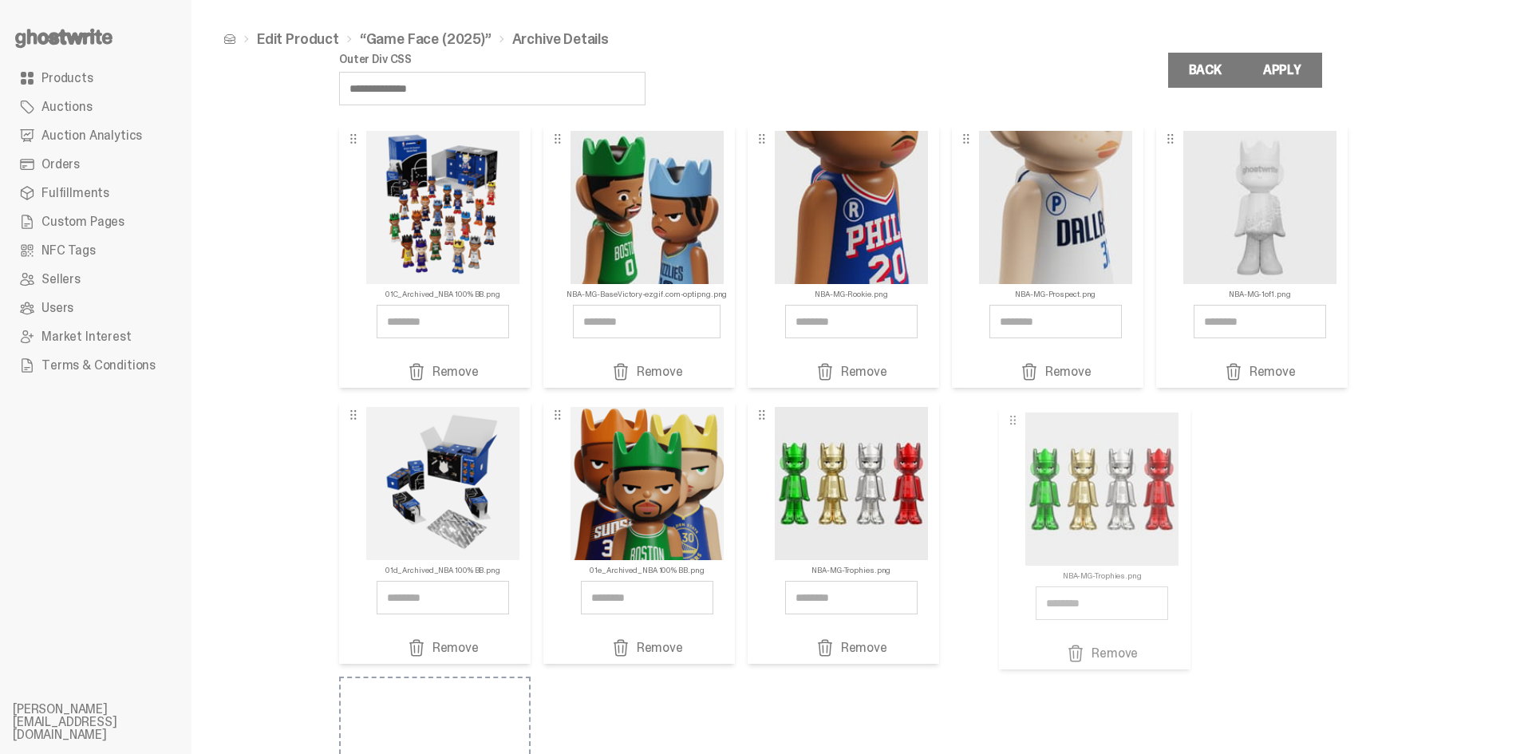
drag, startPoint x: 1242, startPoint y: 195, endPoint x: 1078, endPoint y: 477, distance: 325.6
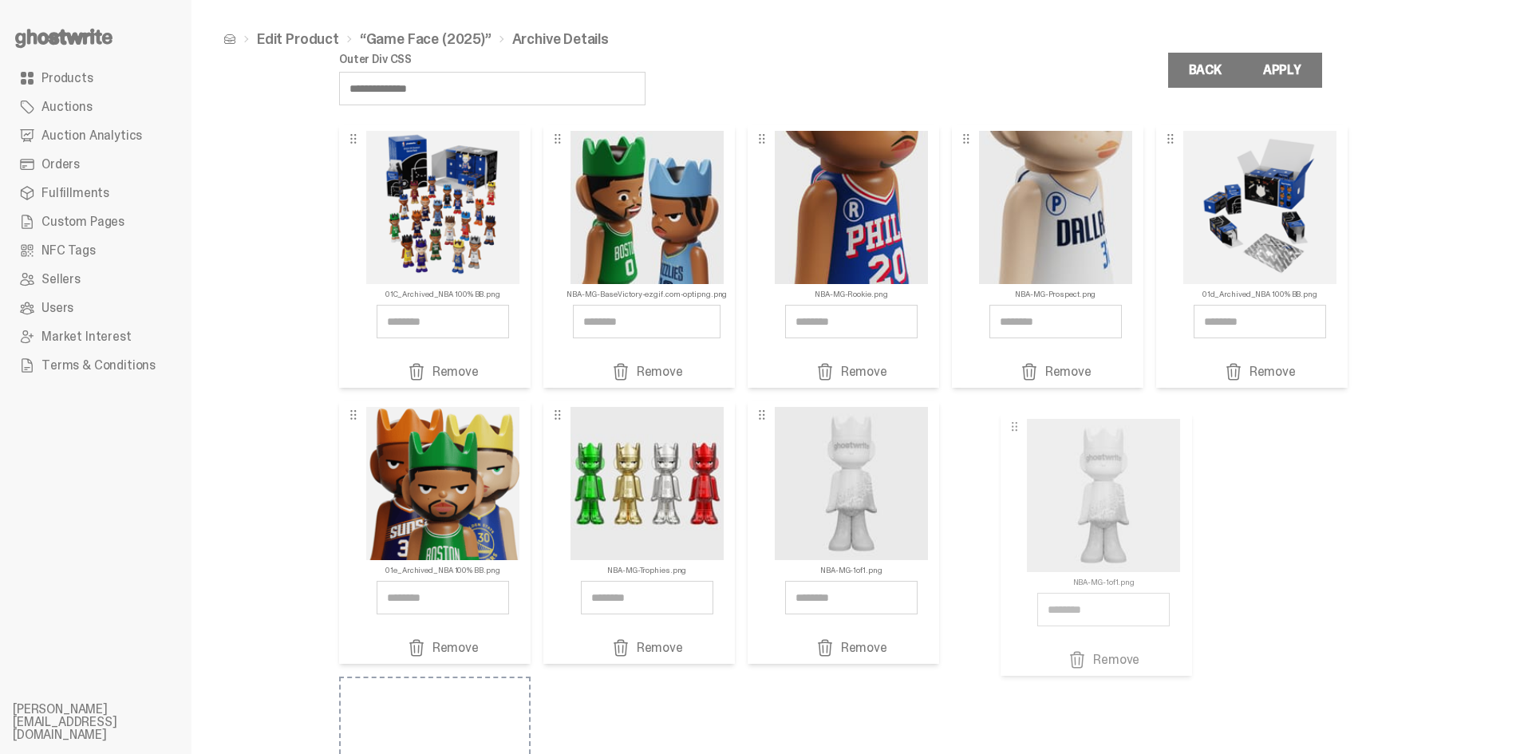
drag, startPoint x: 1328, startPoint y: 156, endPoint x: 1157, endPoint y: 453, distance: 343.4
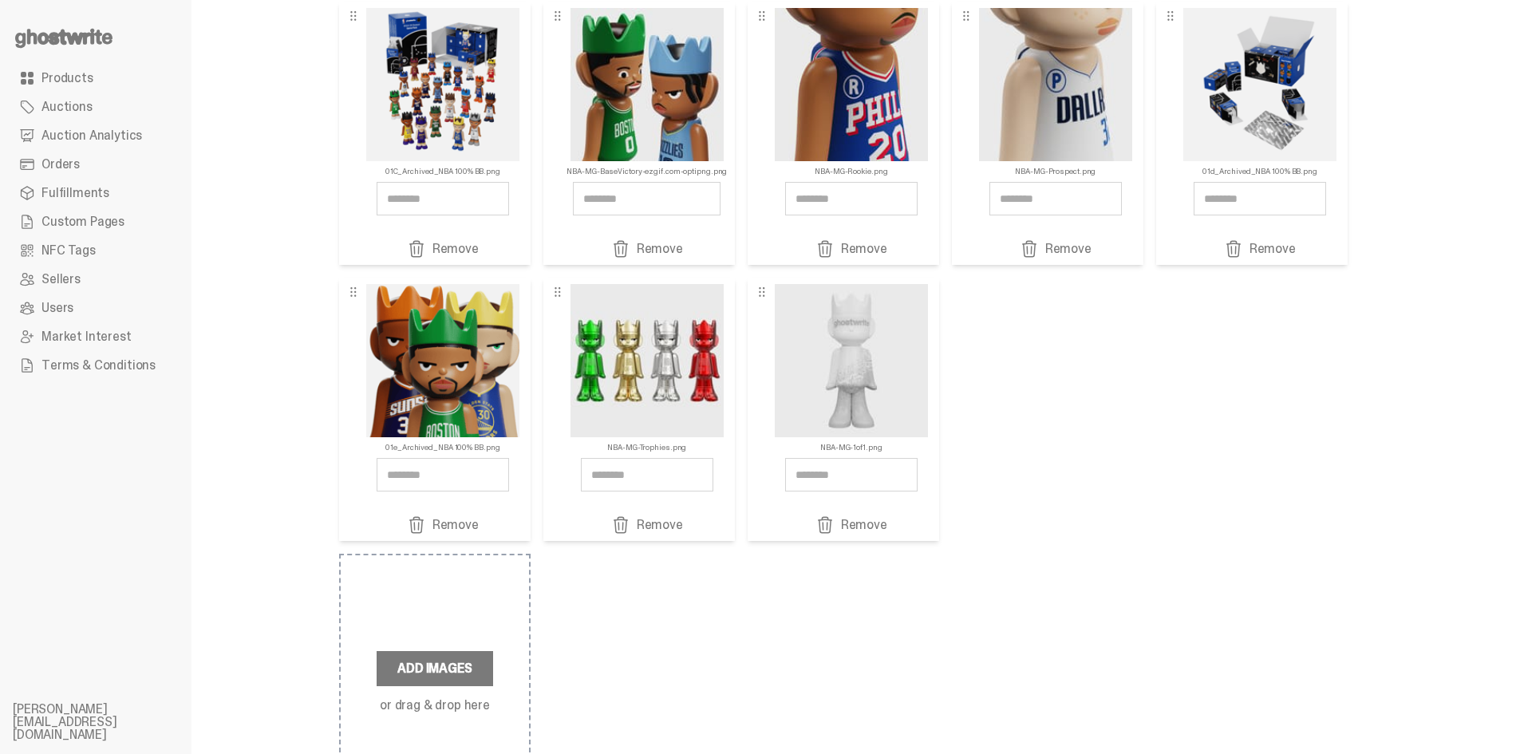
scroll to position [239, 0]
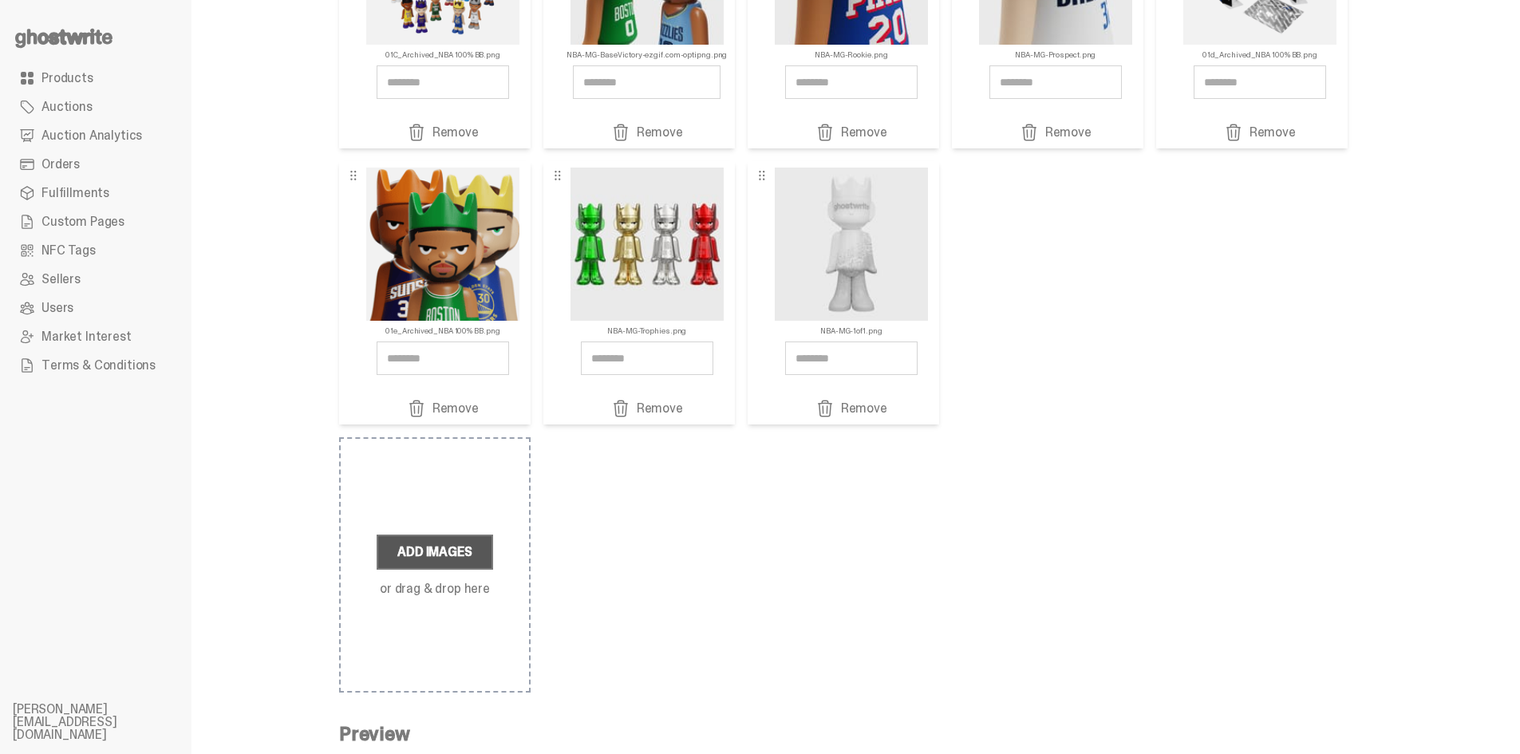
click at [454, 543] on label "Add Images" at bounding box center [435, 551] width 116 height 35
click at [0, 0] on input "Add Images or drag & drop here" at bounding box center [0, 0] width 0 height 0
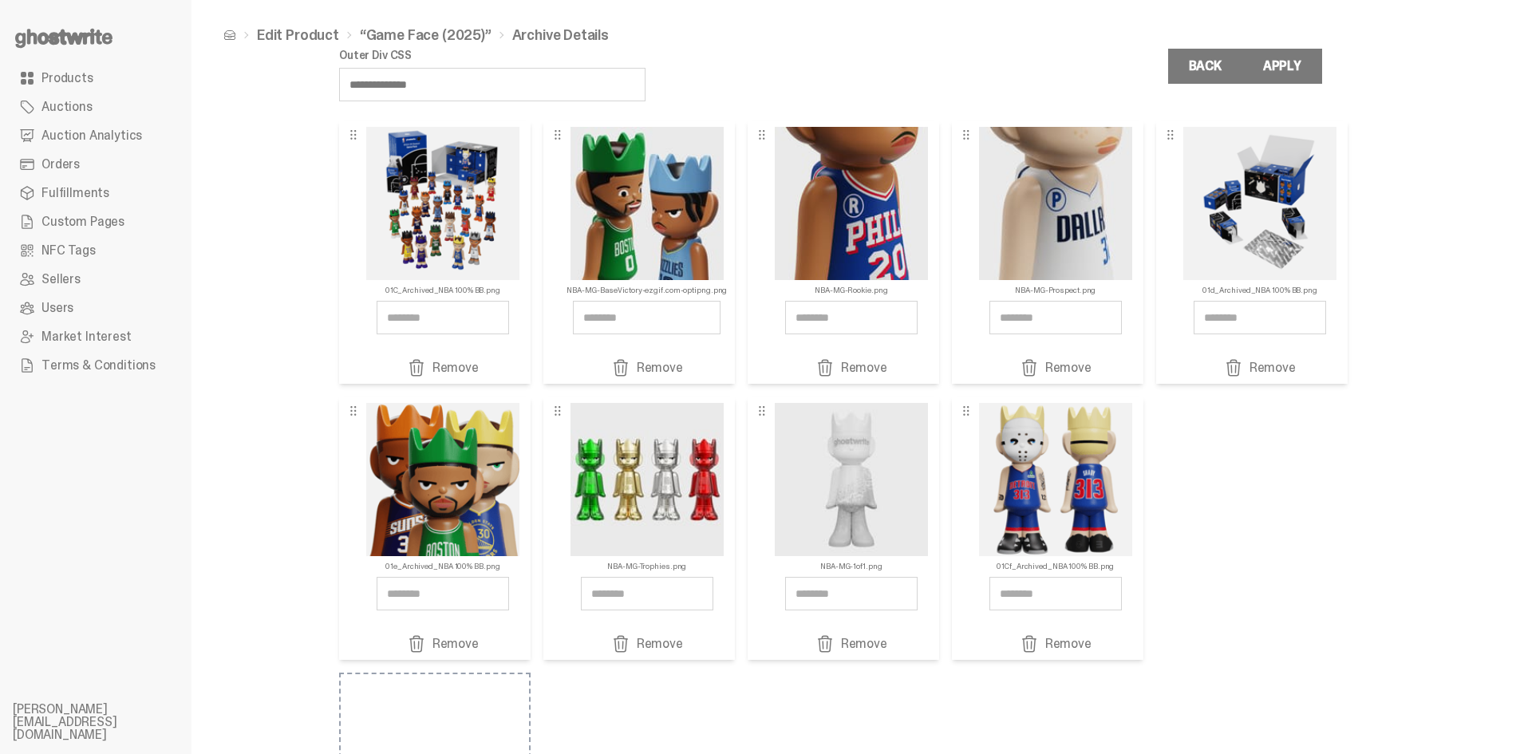
scroll to position [0, 0]
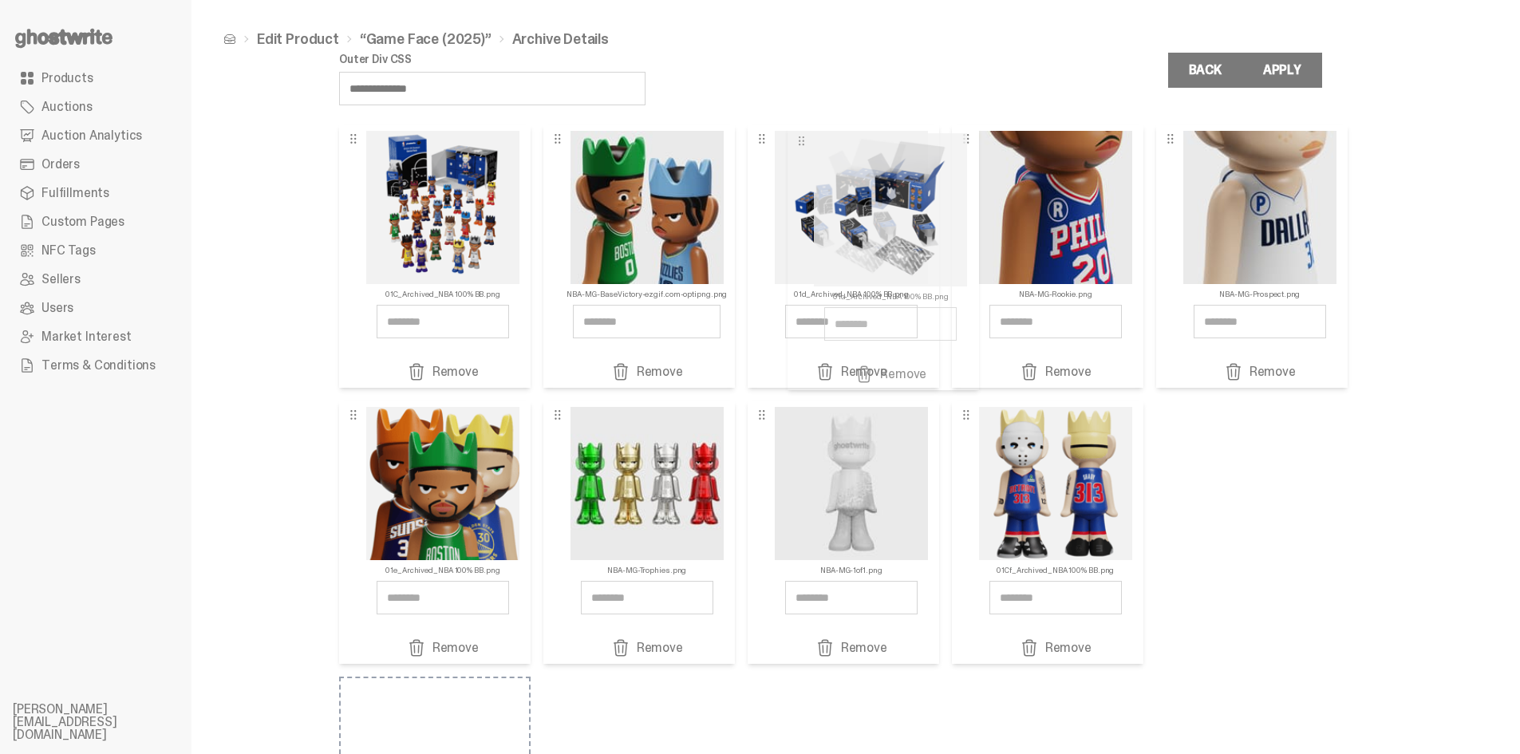
drag, startPoint x: 1240, startPoint y: 261, endPoint x: 865, endPoint y: 263, distance: 374.9
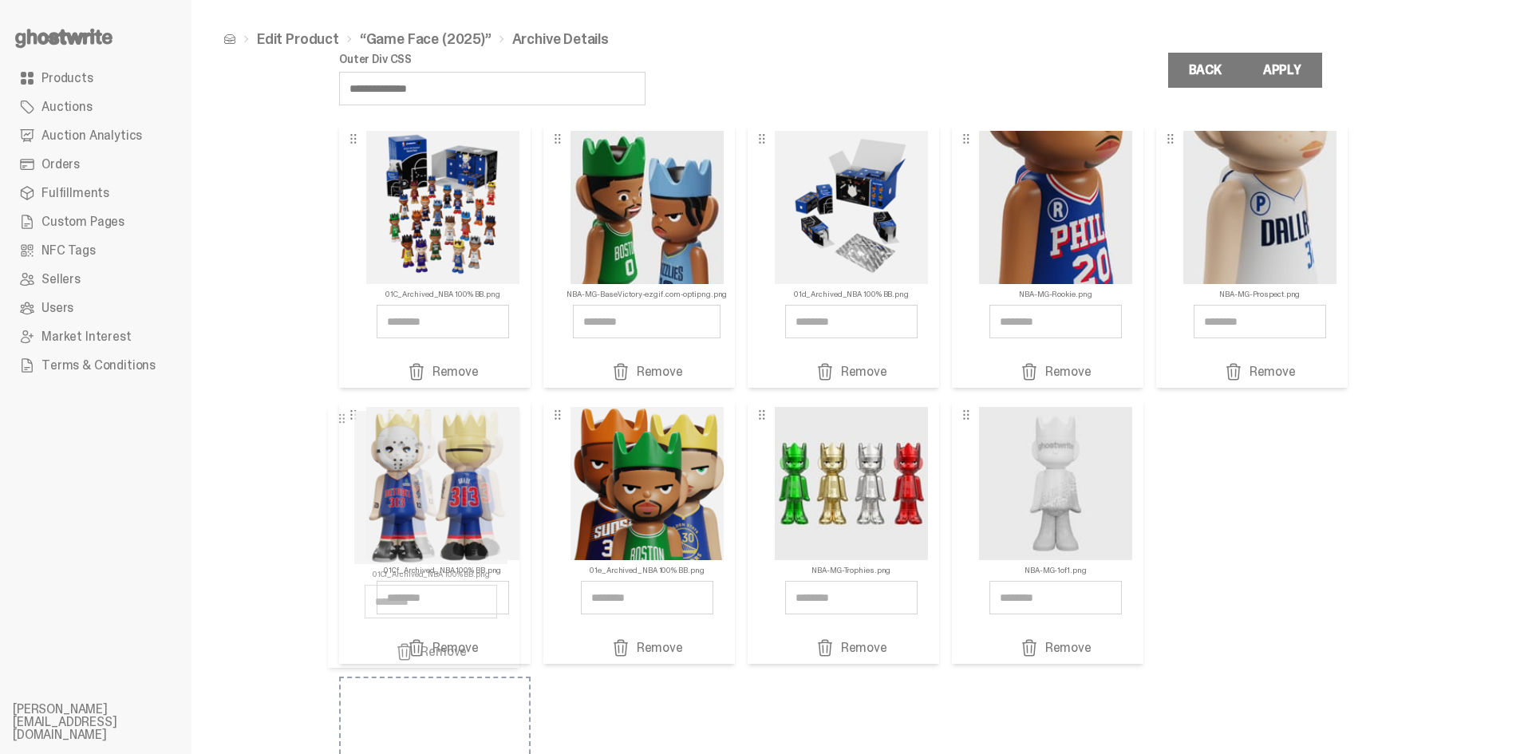
drag, startPoint x: 1075, startPoint y: 515, endPoint x: 445, endPoint y: 519, distance: 630.2
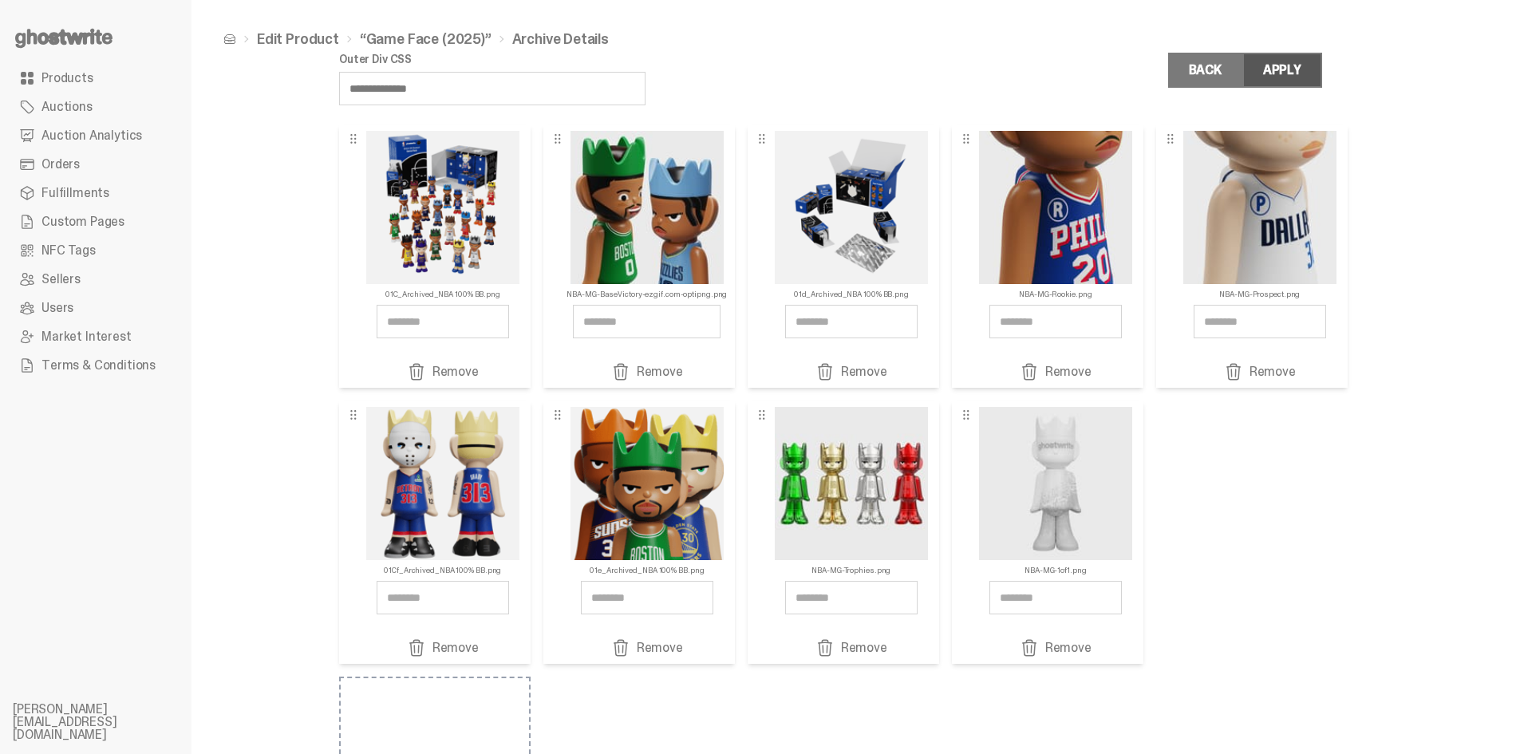
click at [1294, 71] on div "Apply" at bounding box center [1282, 70] width 38 height 13
click at [1231, 65] on link "Back" at bounding box center [1205, 70] width 74 height 35
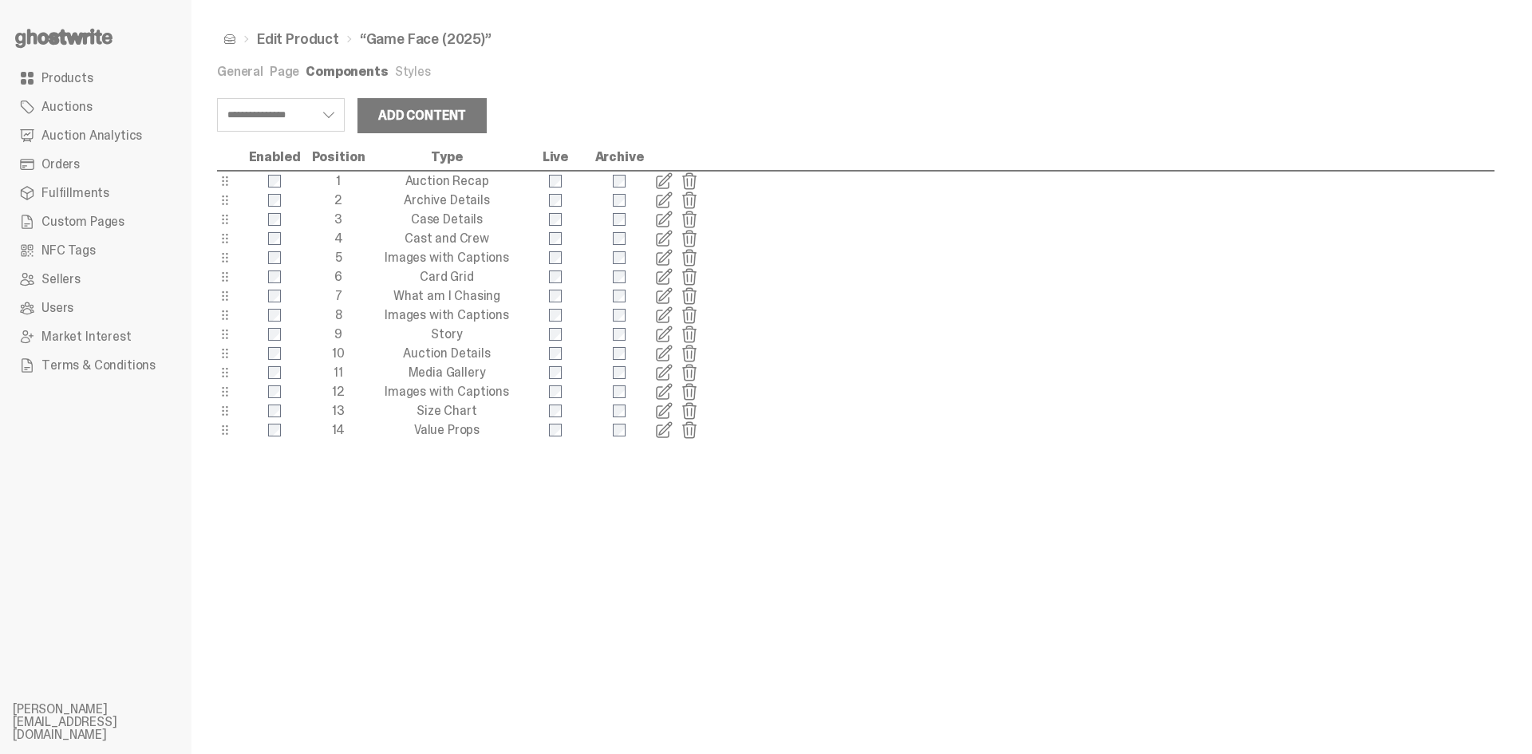
click at [997, 309] on div "8 Images with Captions" at bounding box center [855, 315] width 1277 height 19
select select "**********"
click at [281, 71] on link "Page" at bounding box center [285, 71] width 30 height 17
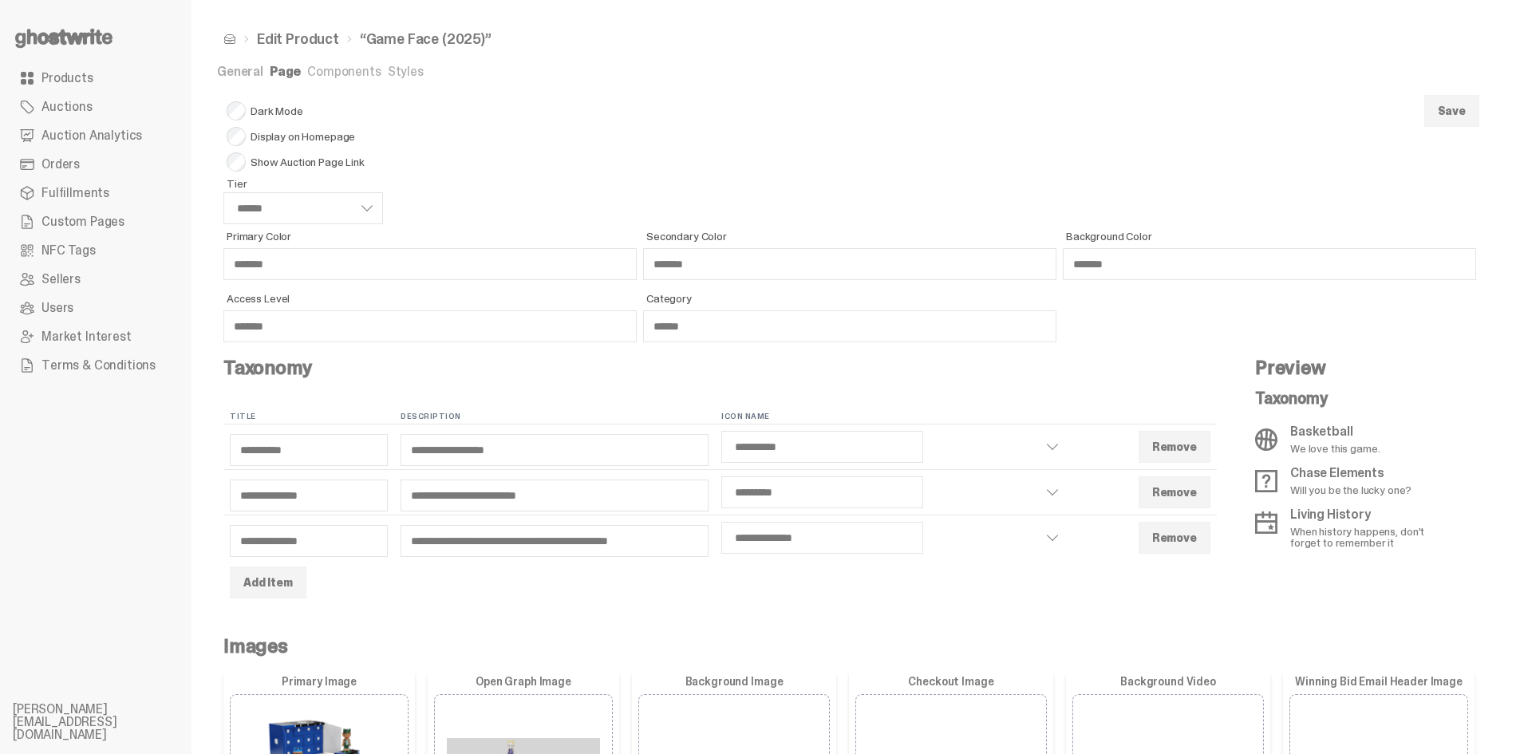
click at [333, 74] on link "Components" at bounding box center [343, 71] width 73 height 17
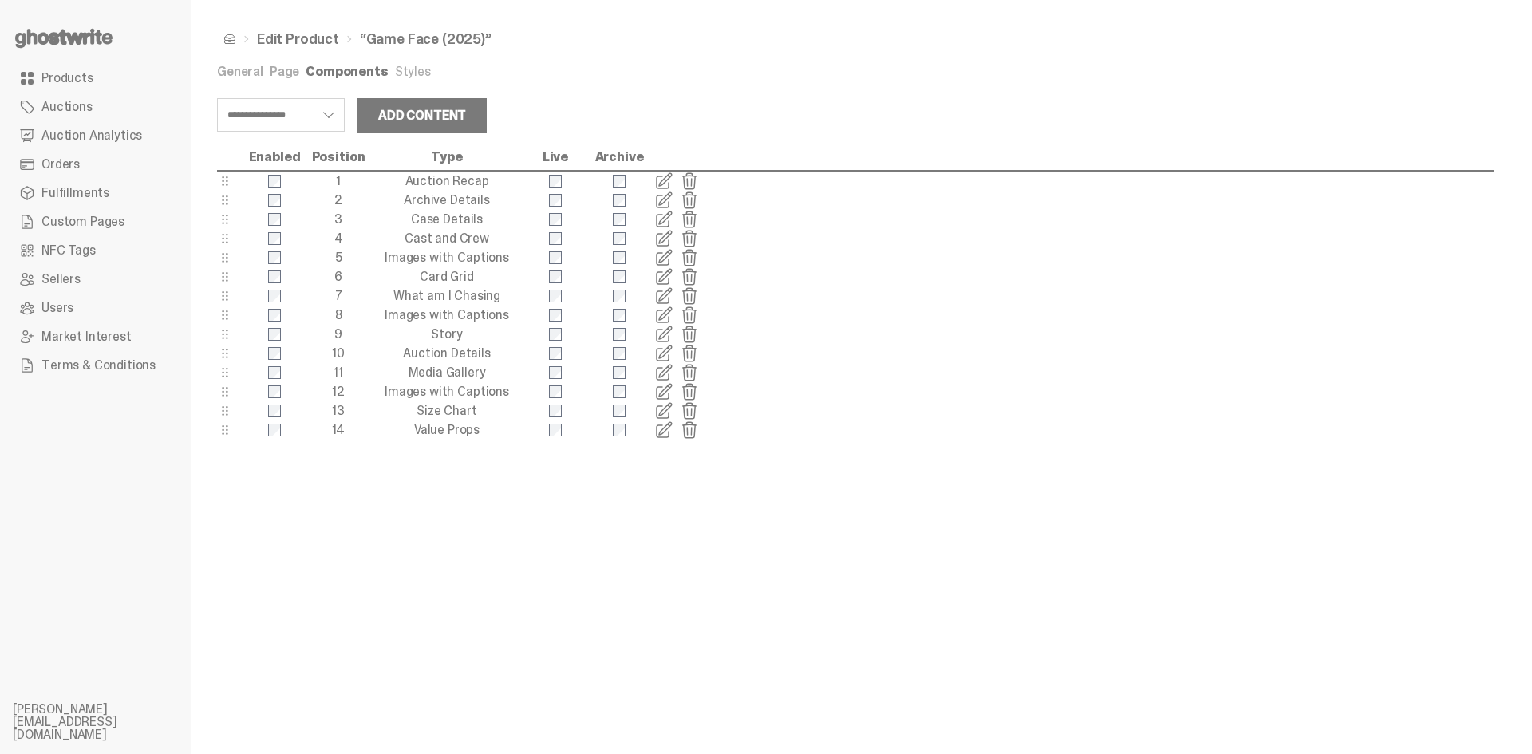
click at [659, 202] on span at bounding box center [663, 200] width 19 height 19
click at [282, 69] on link "Page" at bounding box center [285, 71] width 30 height 17
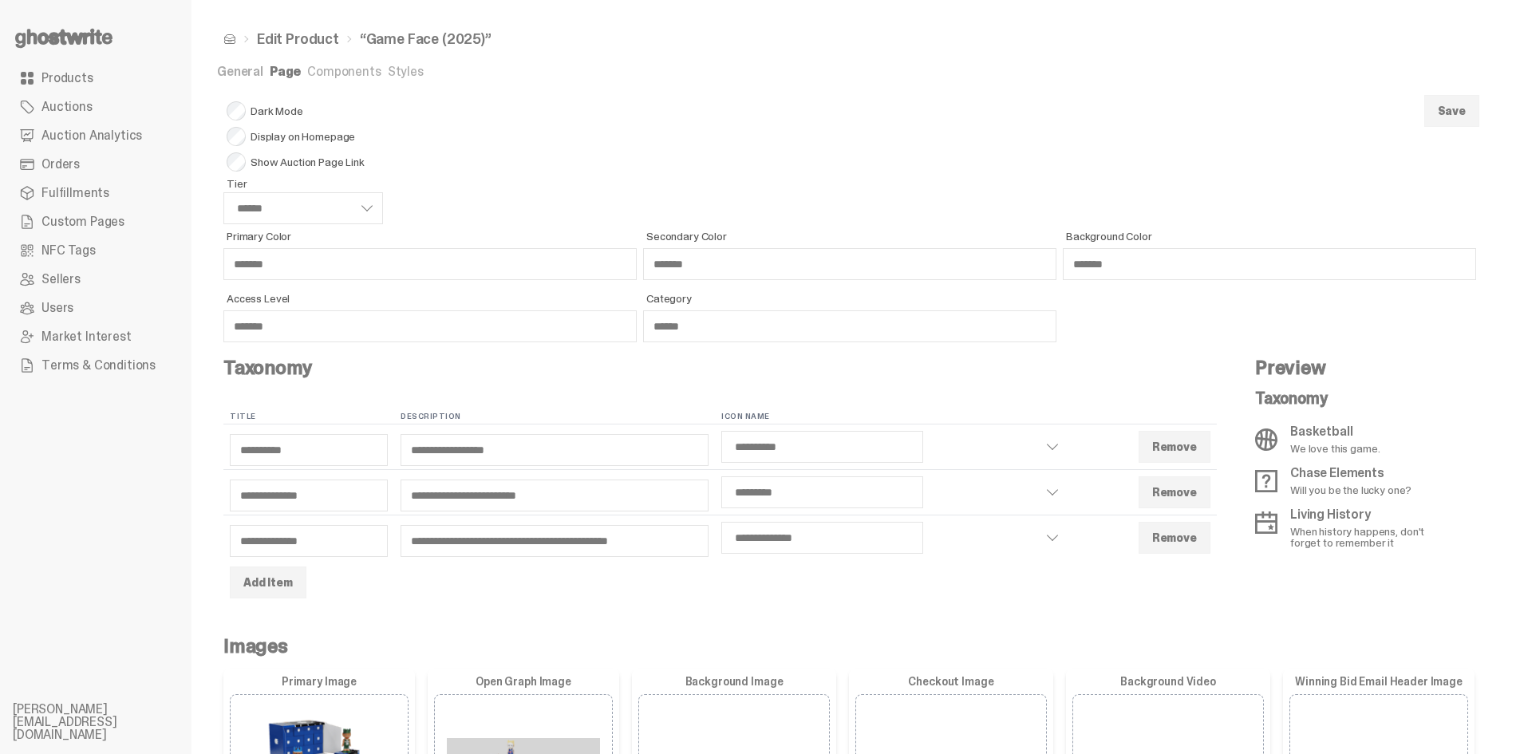
click at [1478, 124] on button "Save" at bounding box center [1451, 111] width 55 height 32
click at [346, 71] on link "Components" at bounding box center [343, 71] width 73 height 17
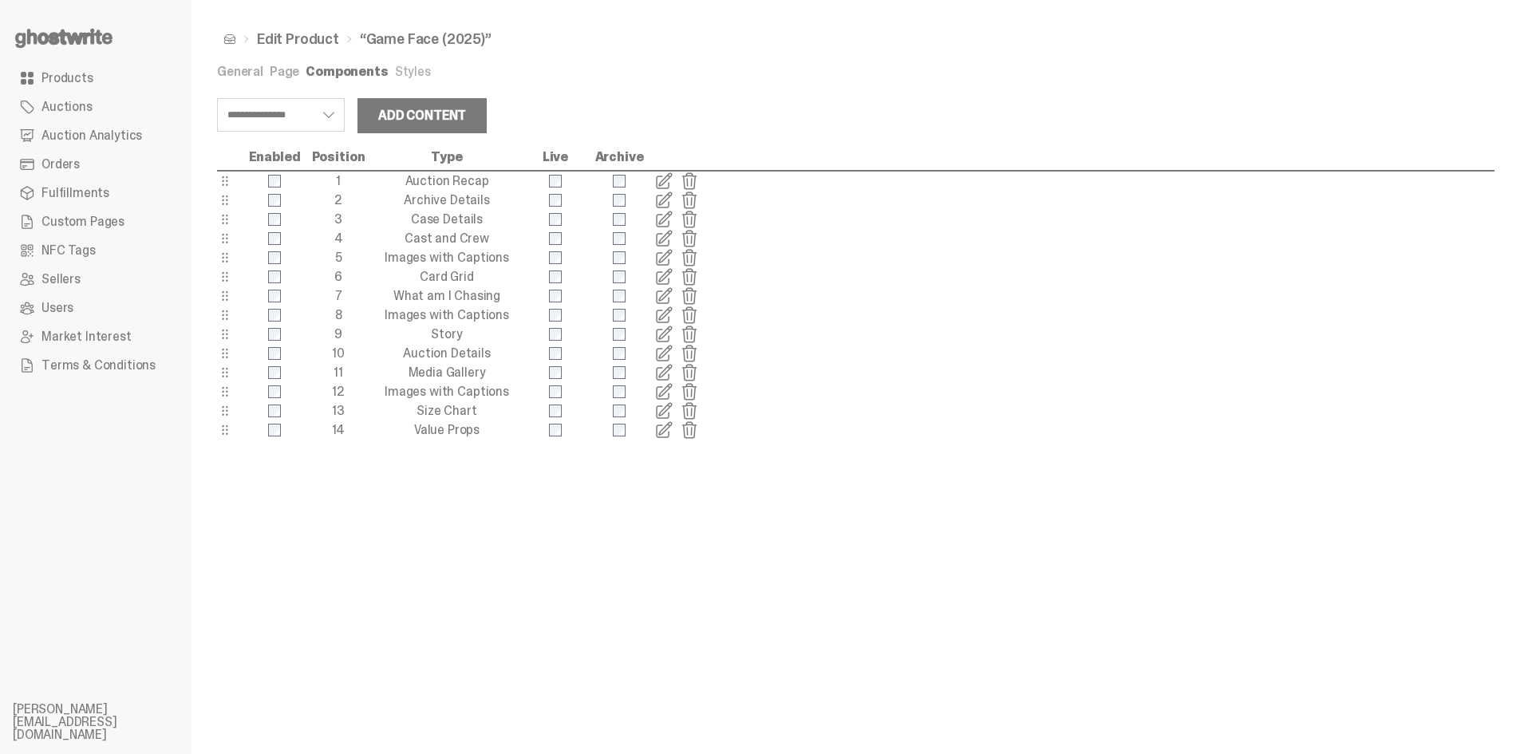
select select "**********"
click at [283, 76] on link "Page" at bounding box center [285, 71] width 30 height 17
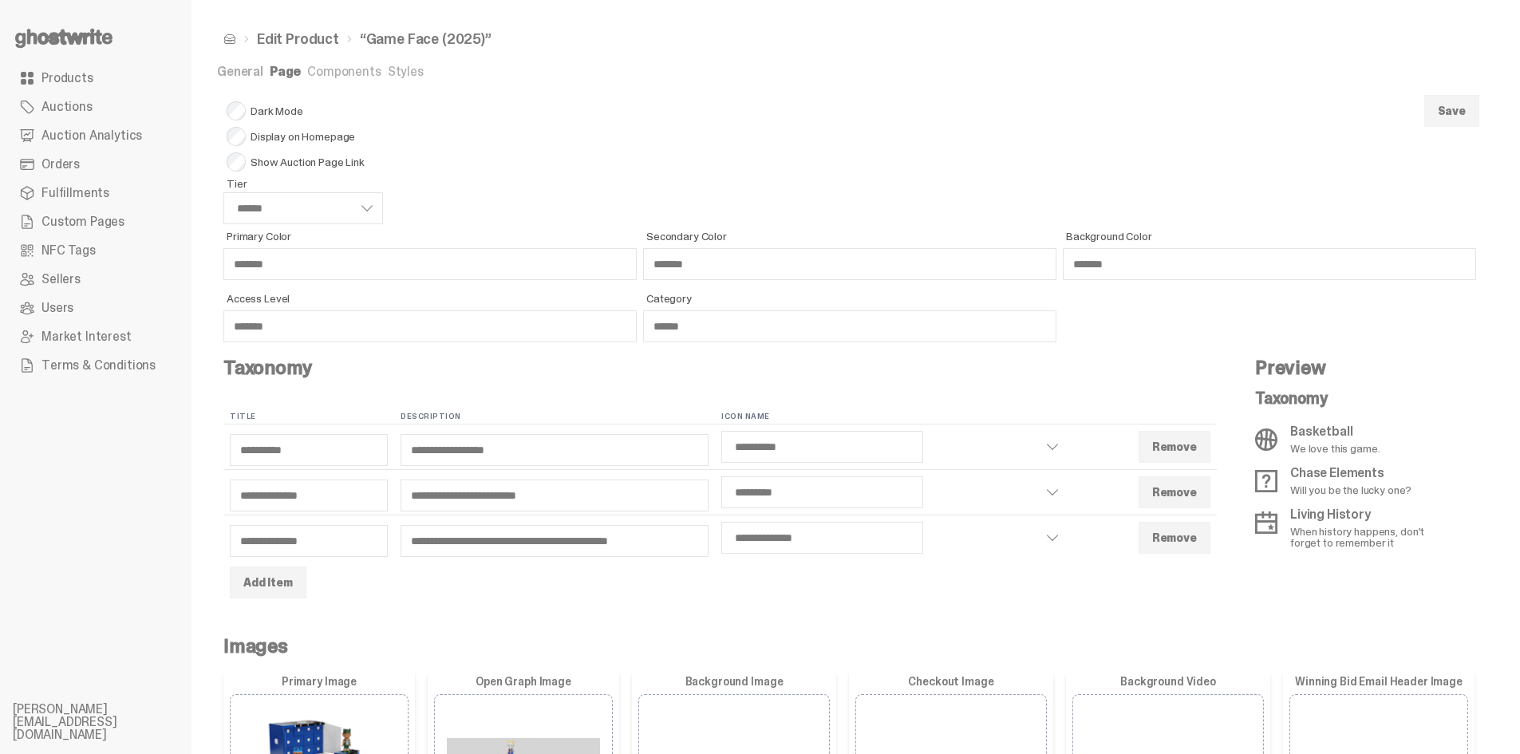
click at [1453, 109] on button "Save" at bounding box center [1451, 111] width 55 height 32
click at [368, 68] on link "Components" at bounding box center [343, 71] width 73 height 17
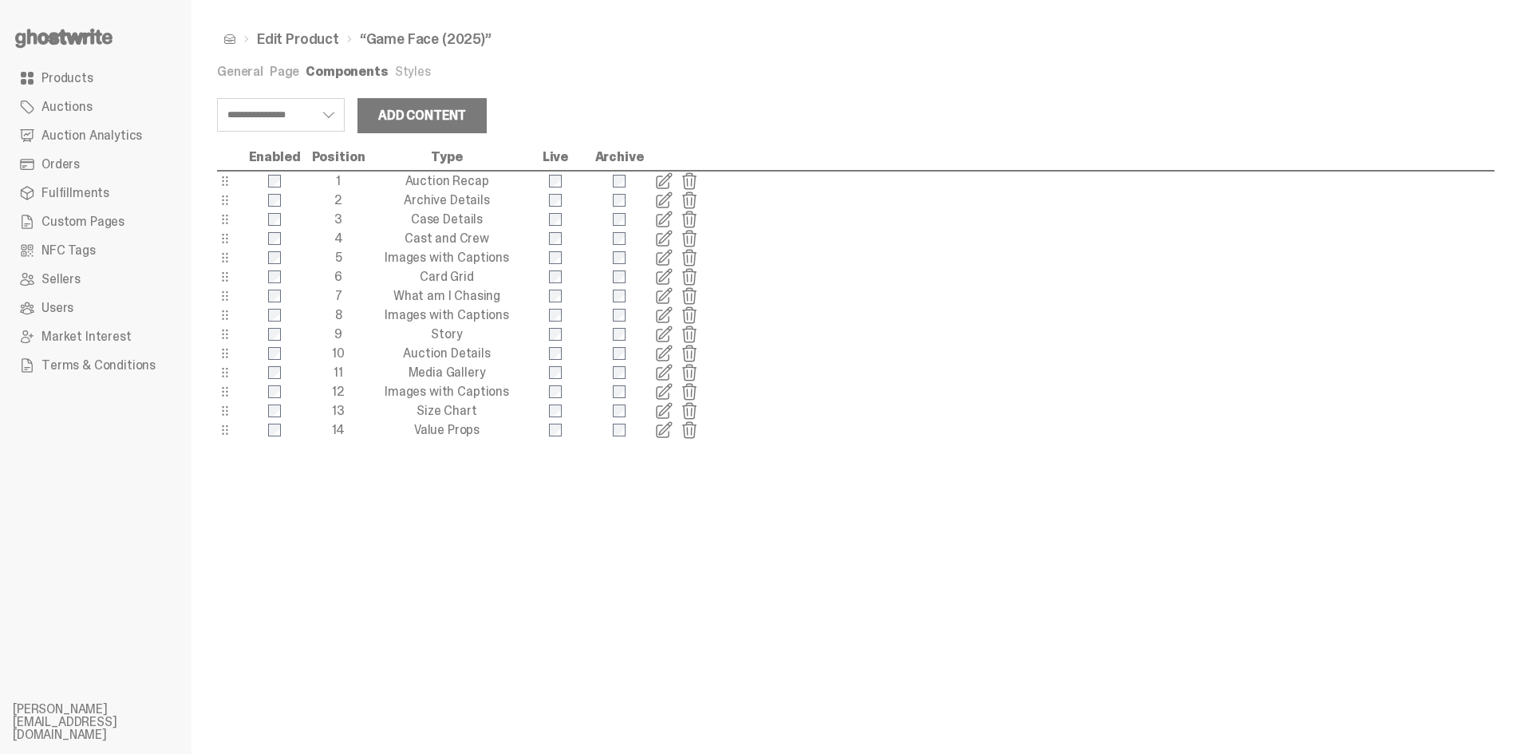
click at [664, 175] on span at bounding box center [663, 180] width 19 height 19
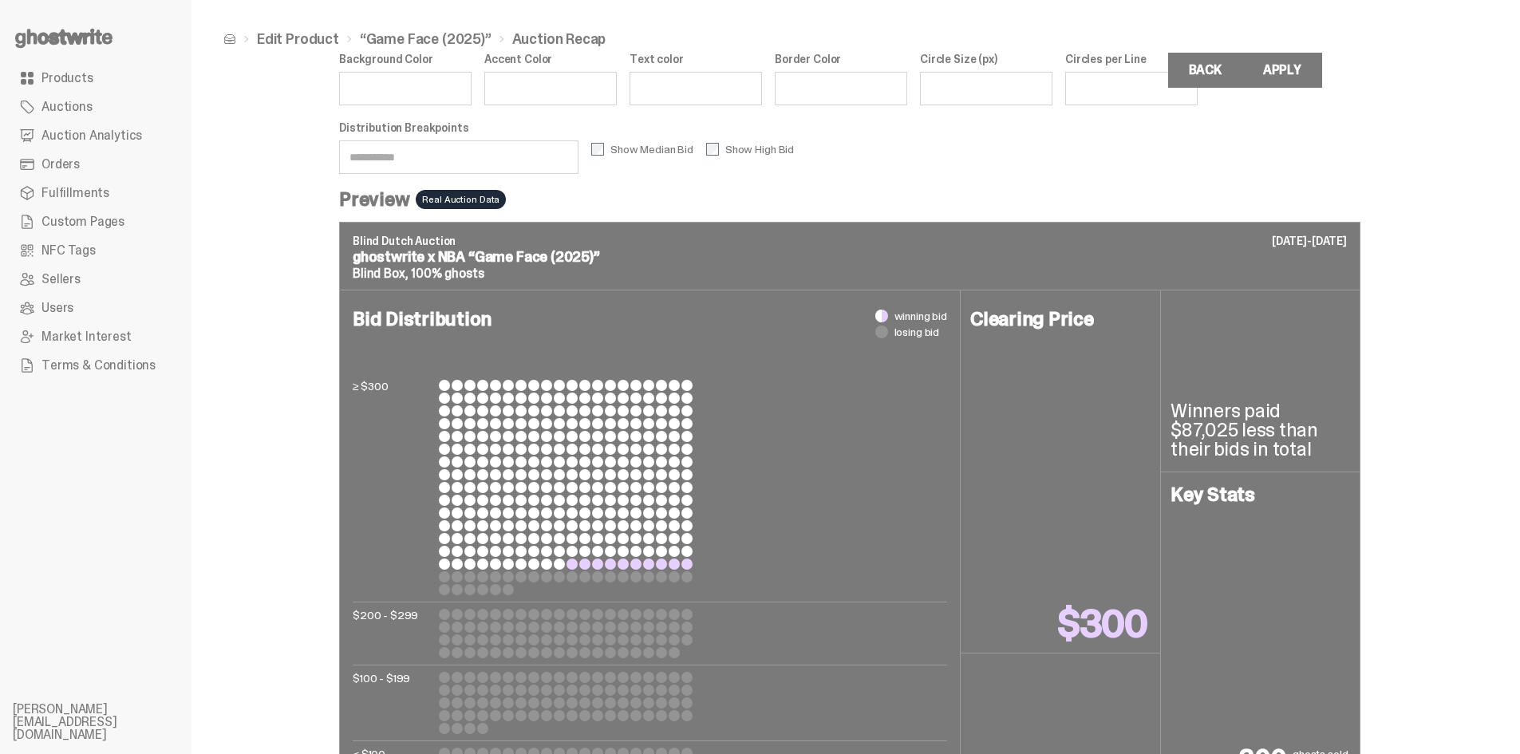
click at [532, 75] on input "Accent Color" at bounding box center [550, 89] width 132 height 34
paste input "******"
type input "******"
click at [762, 82] on input "Text color" at bounding box center [695, 89] width 132 height 34
click at [445, 97] on input "Background Color" at bounding box center [405, 89] width 132 height 34
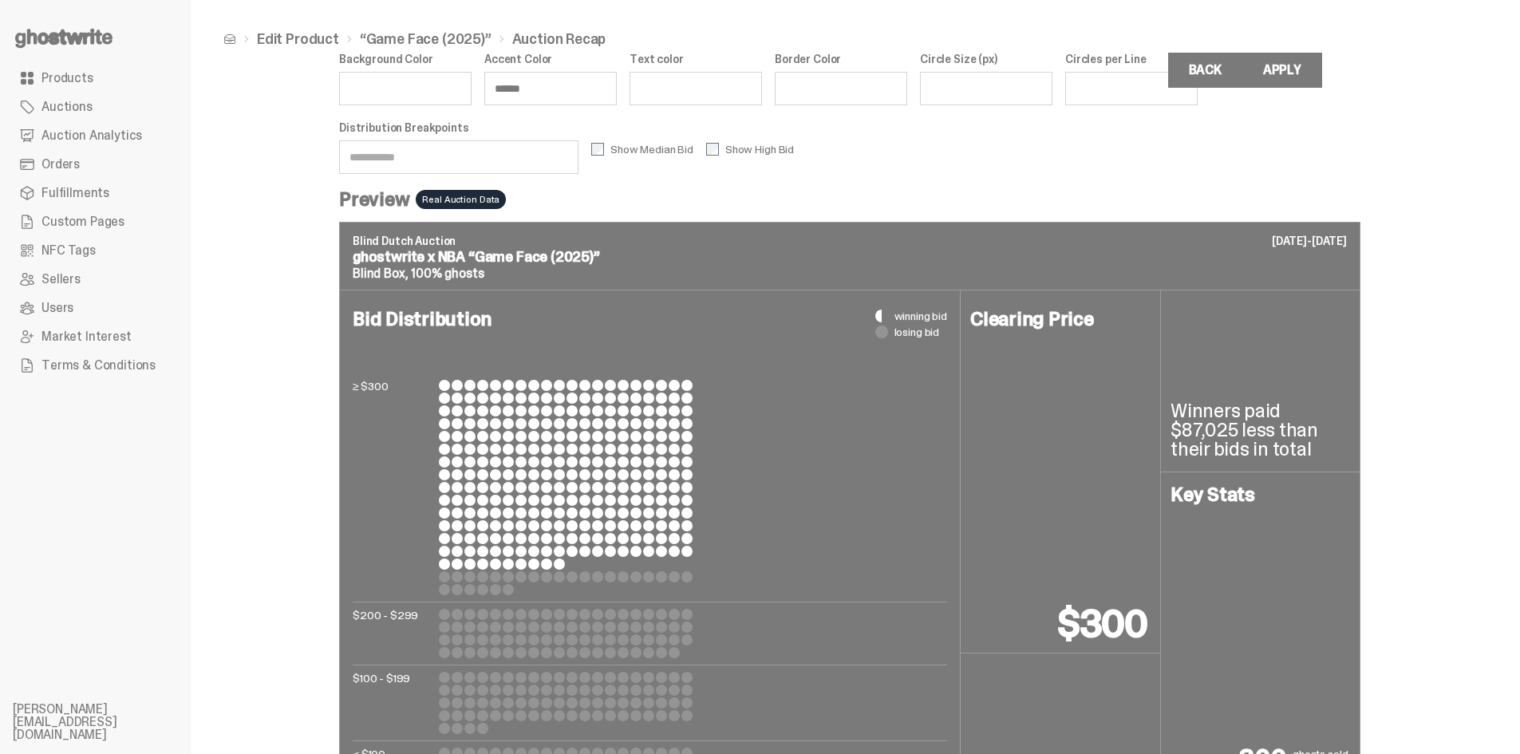
paste input "*******"
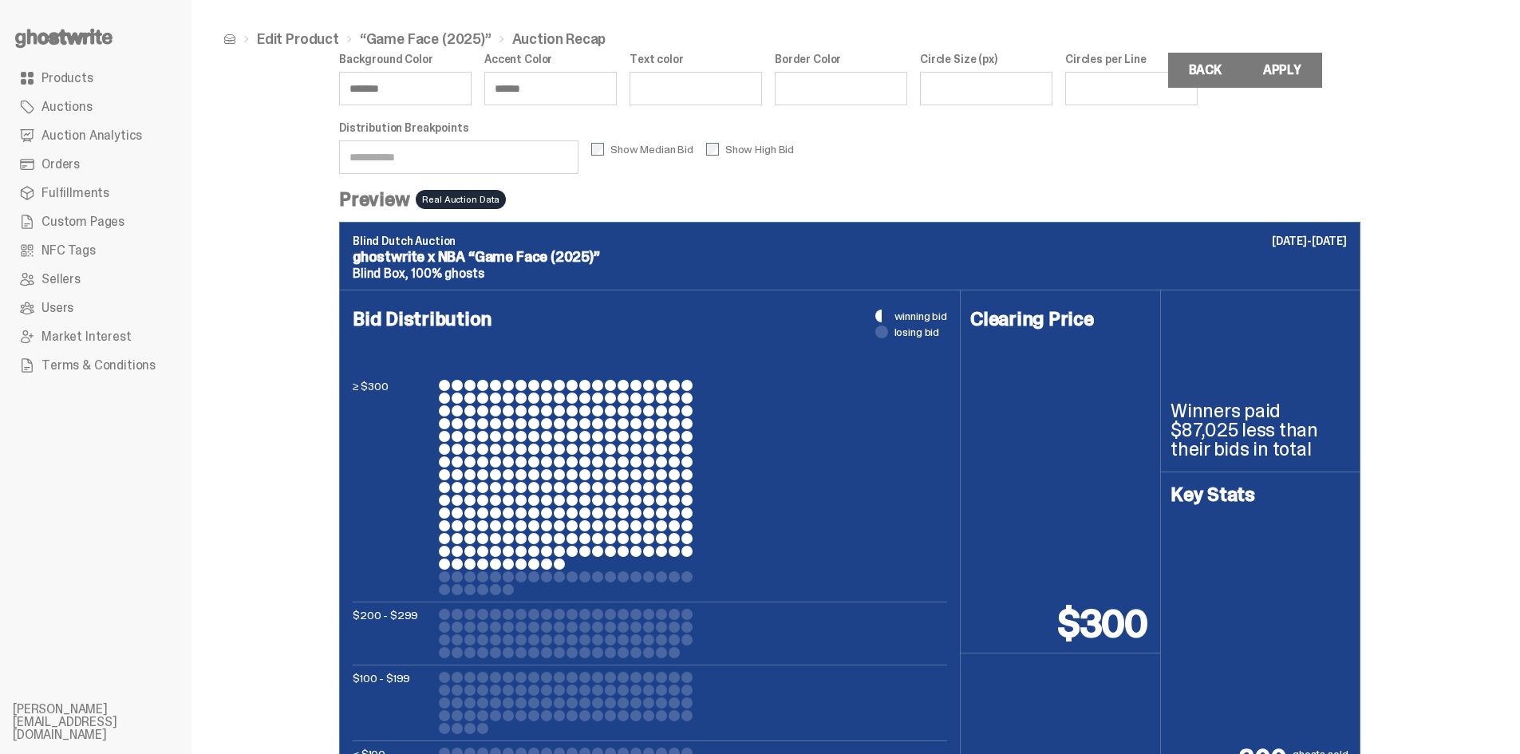
type input "*******"
click at [514, 92] on input "******" at bounding box center [550, 89] width 132 height 34
type input "*******"
click at [1411, 296] on div "Edit Product “Game Face (2025)” Auction Recap Background Color ******* Accent C…" at bounding box center [849, 430] width 1316 height 861
click at [992, 160] on div "Background Color ******* Accent Color ******* Text color Border Color Circle Si…" at bounding box center [849, 121] width 1021 height 137
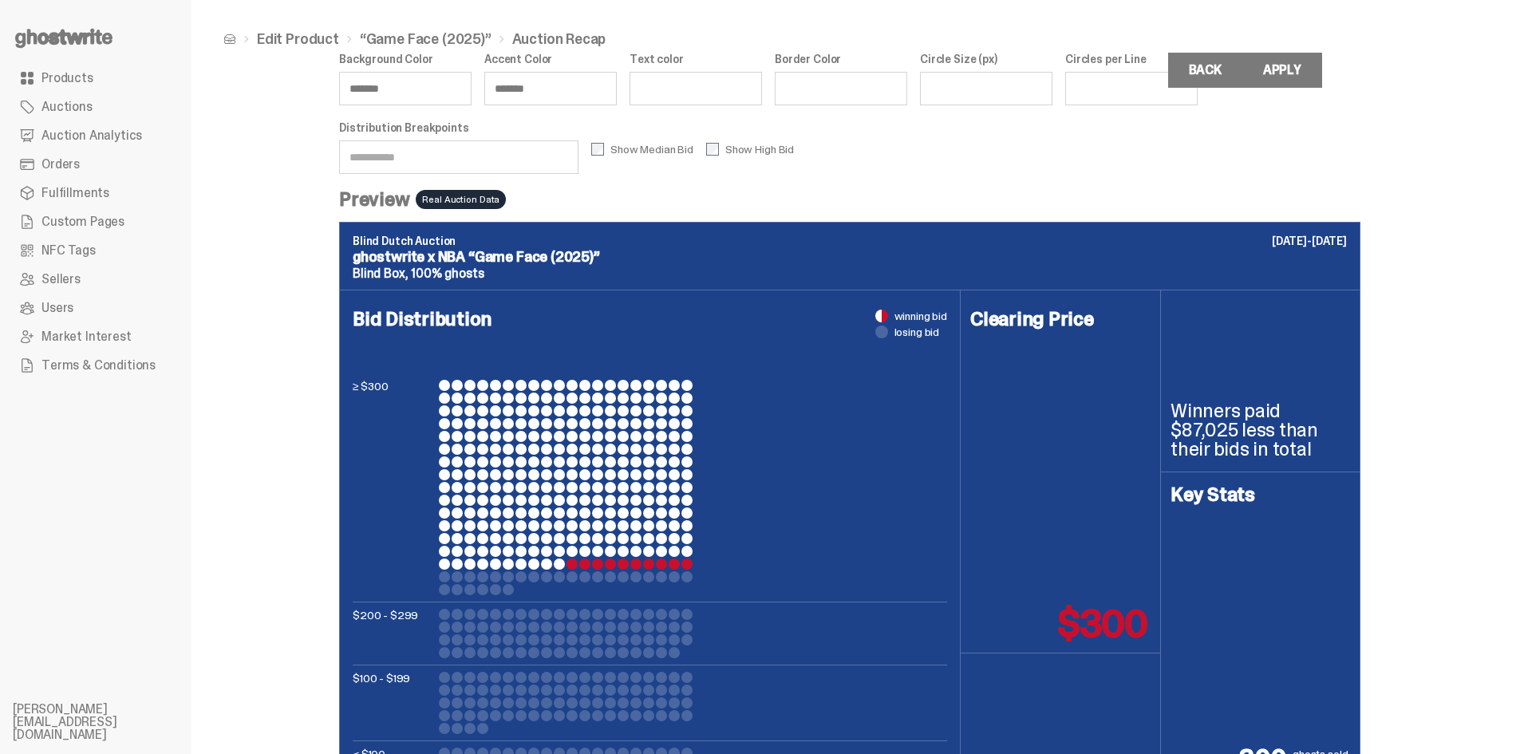
click at [1295, 62] on button "Apply" at bounding box center [1282, 70] width 80 height 35
click at [1204, 78] on link "Back" at bounding box center [1205, 70] width 74 height 35
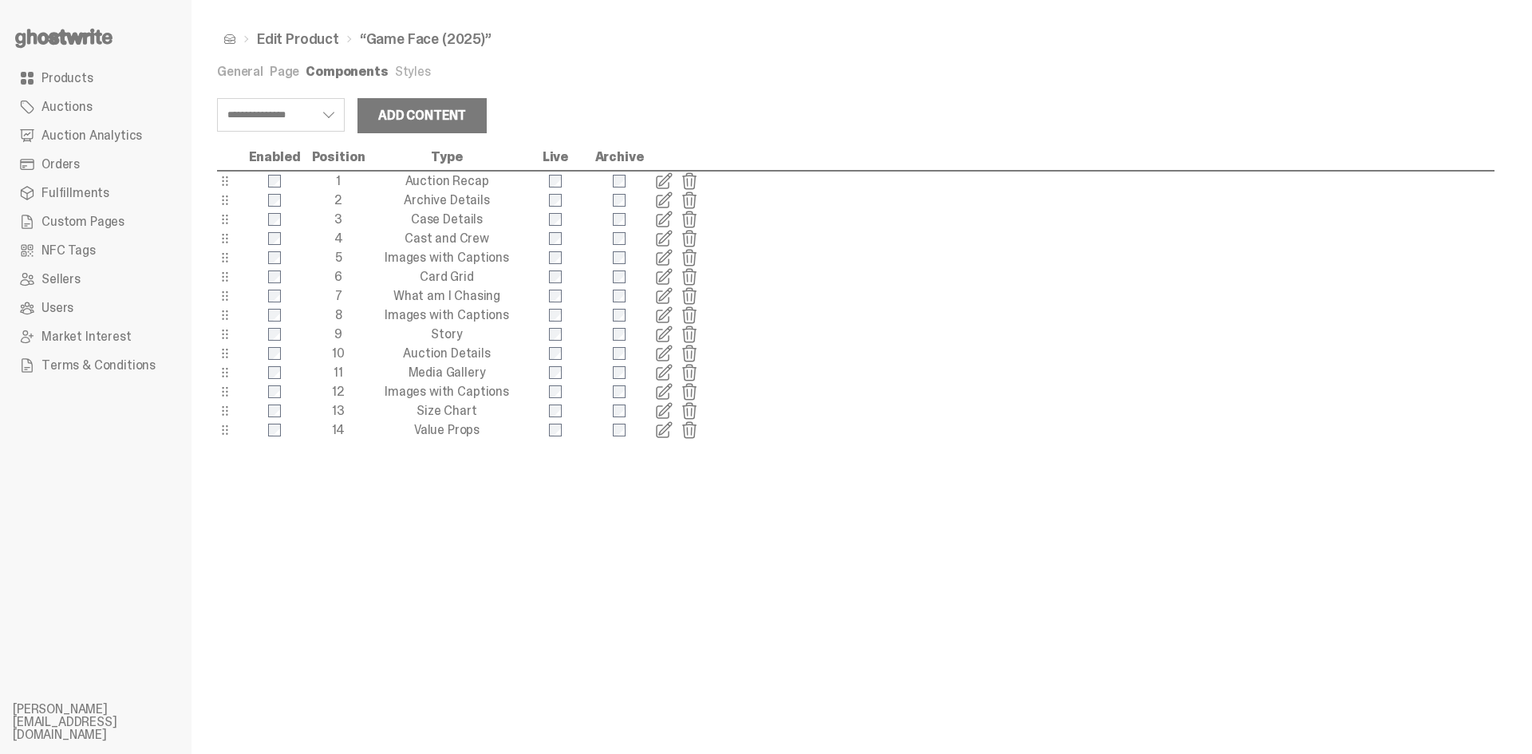
click at [90, 30] on icon at bounding box center [64, 39] width 102 height 26
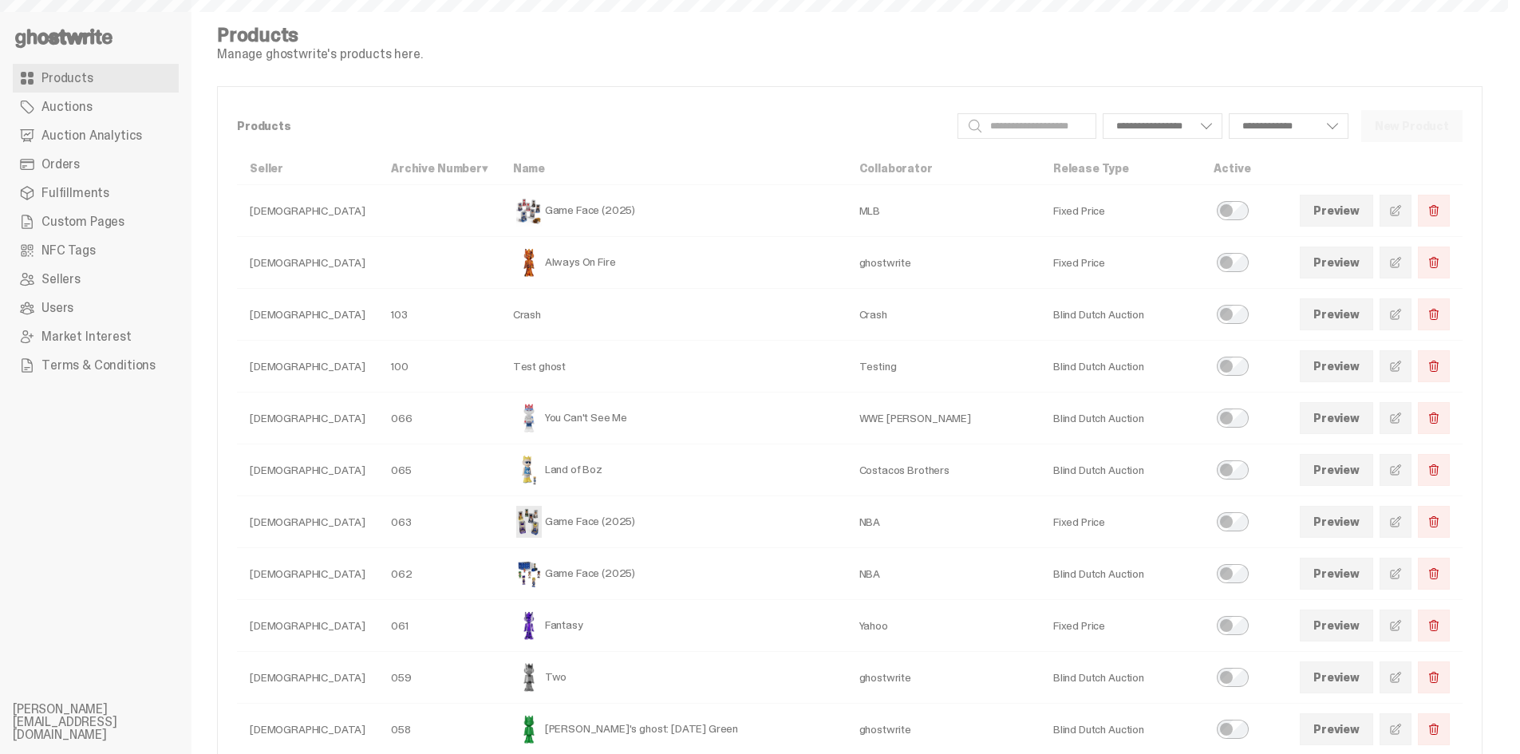
select select
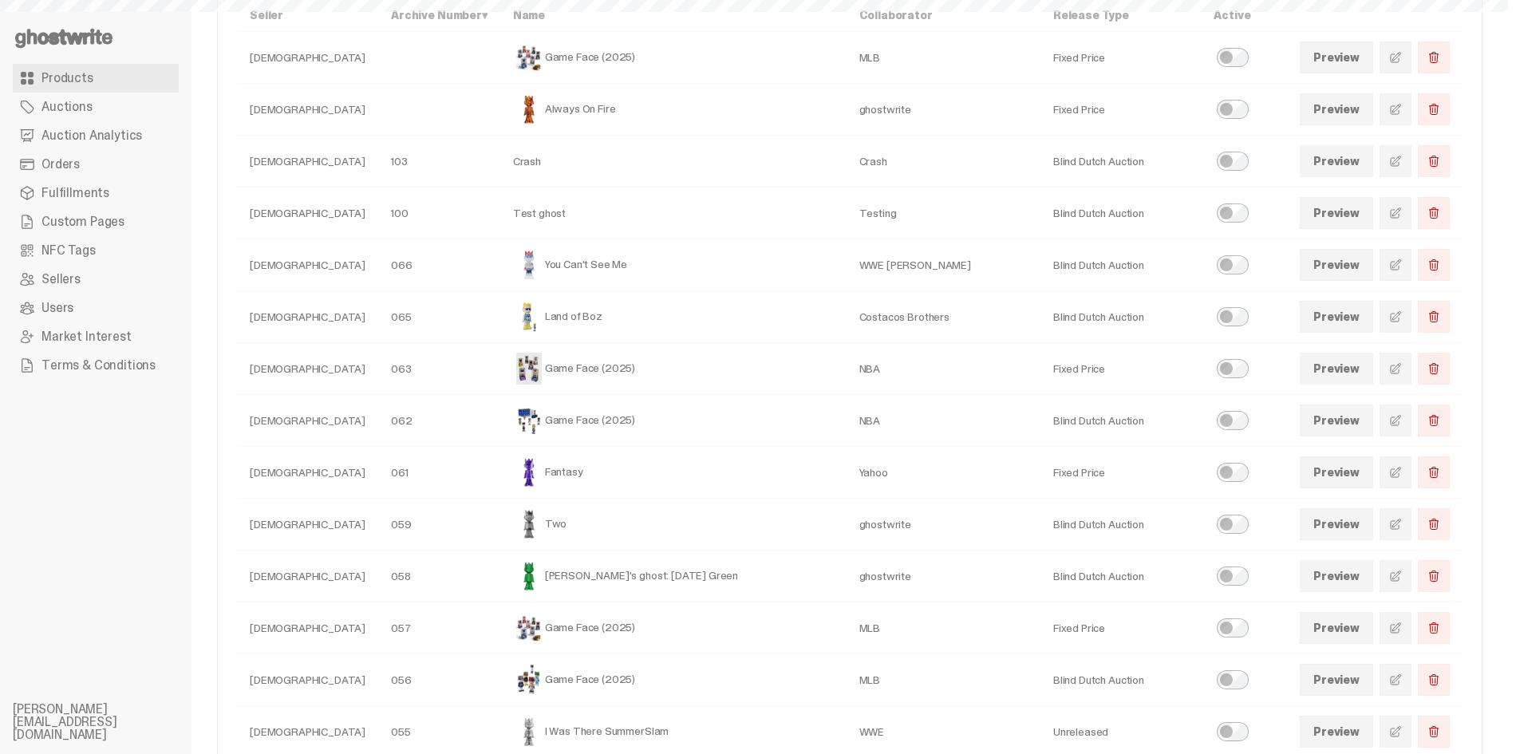
scroll to position [160, 0]
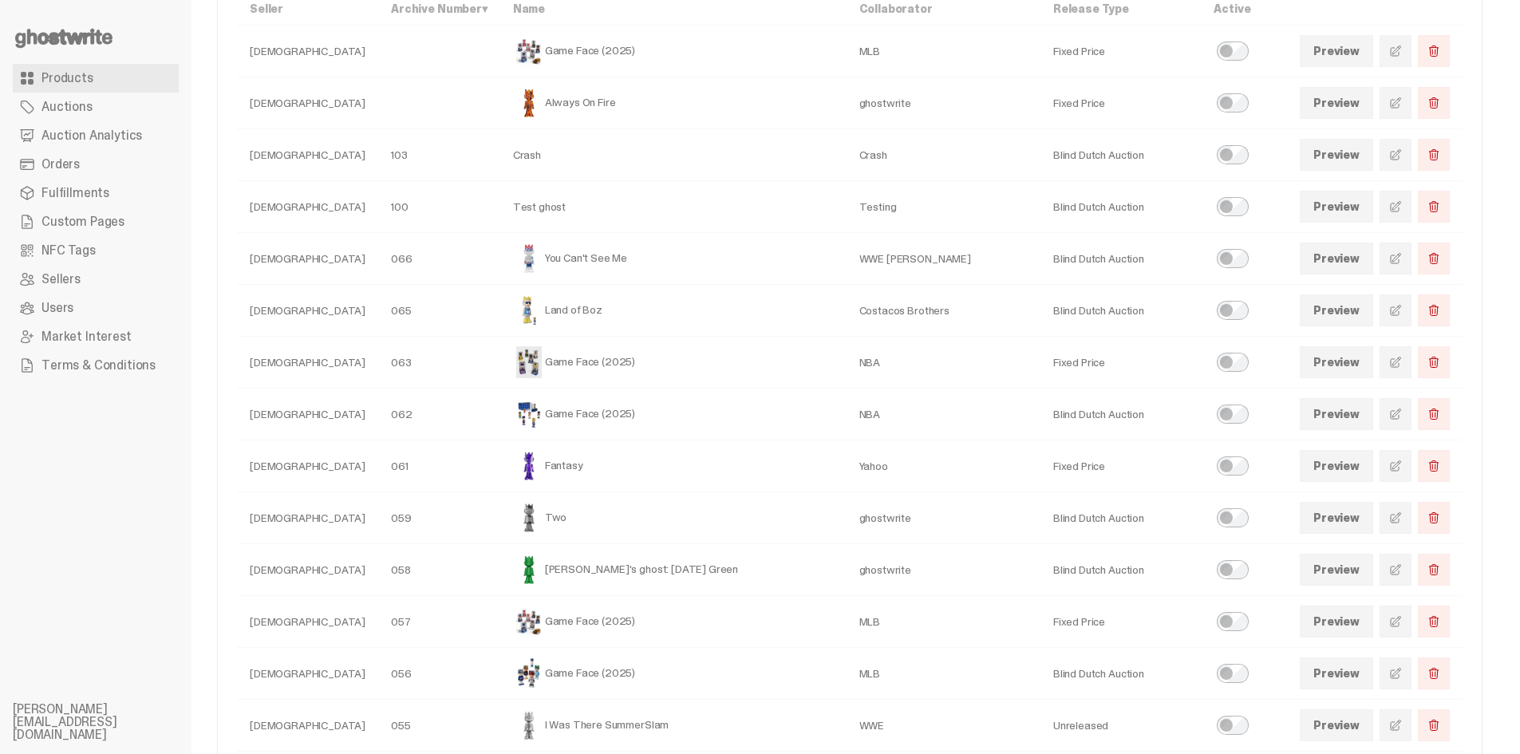
click at [1411, 414] on link at bounding box center [1395, 414] width 32 height 32
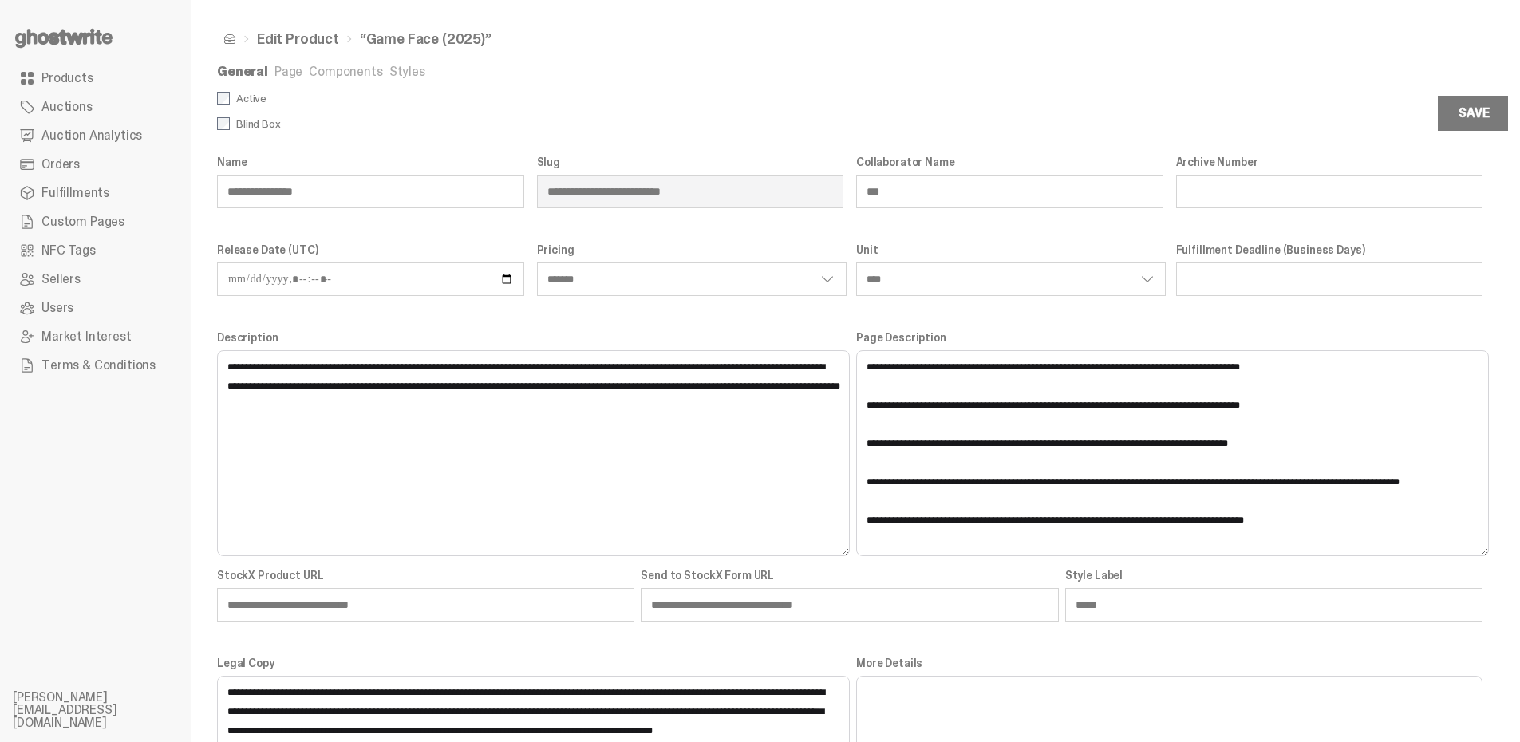
click at [274, 67] on link "Page" at bounding box center [288, 71] width 28 height 17
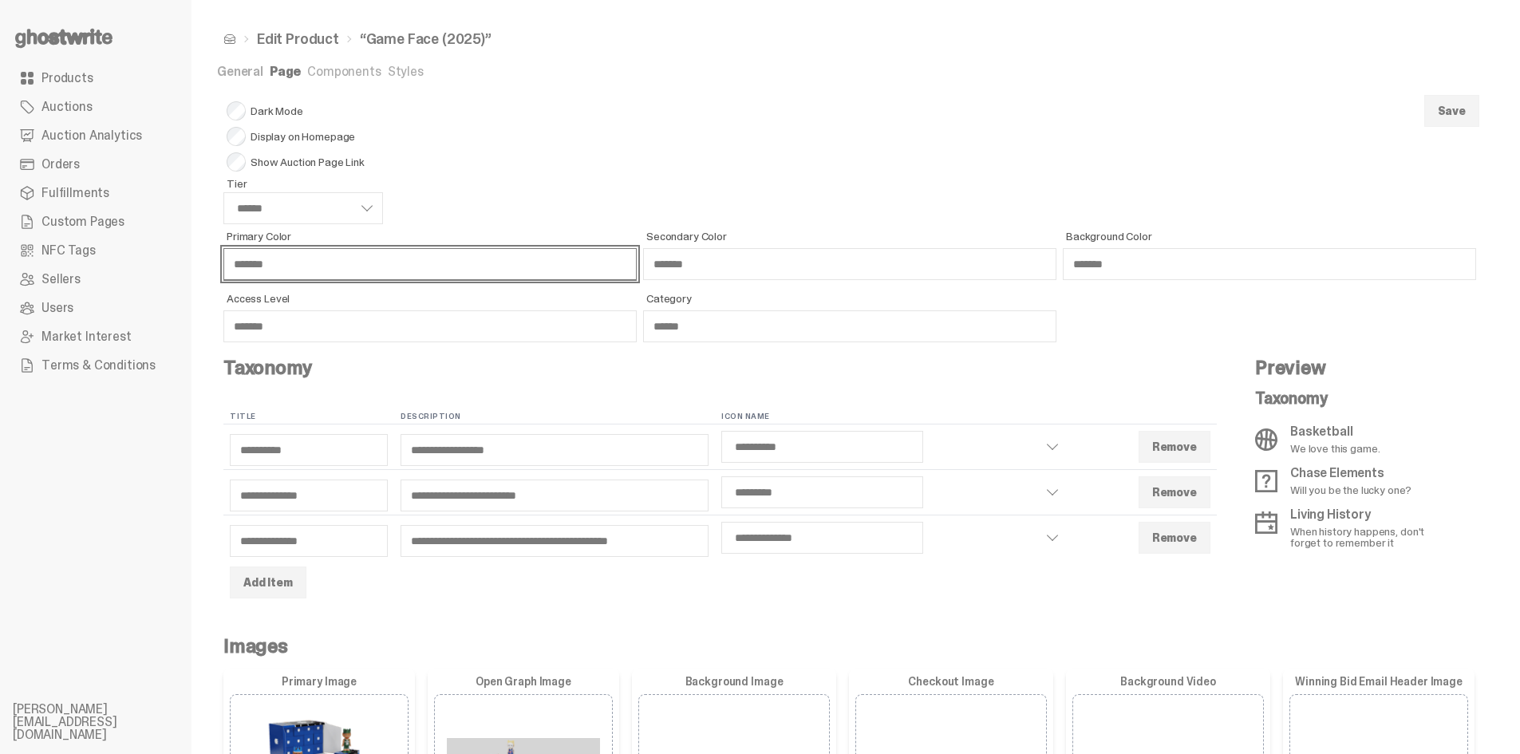
click at [280, 259] on input "*******" at bounding box center [429, 264] width 413 height 32
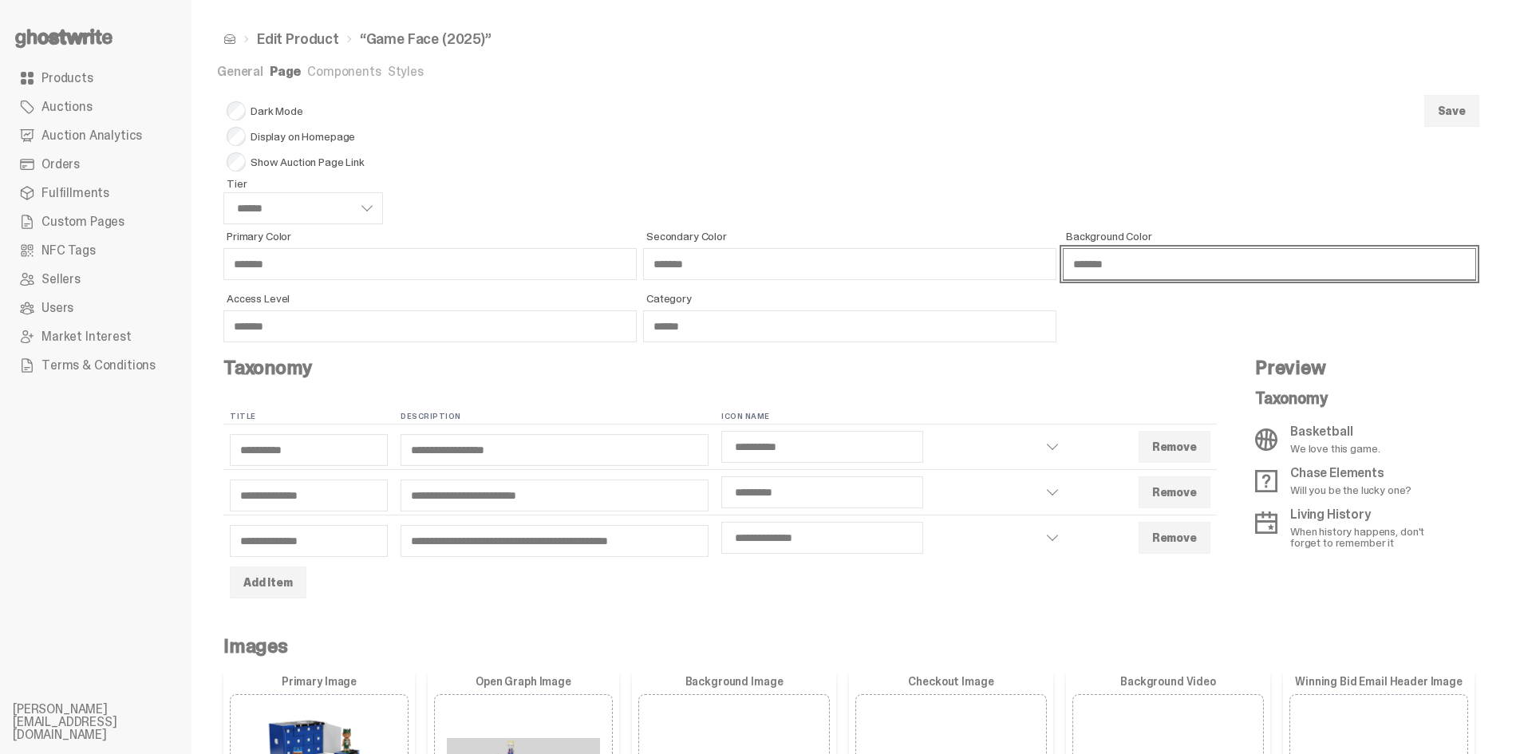
click at [1123, 262] on input "*******" at bounding box center [1269, 264] width 413 height 32
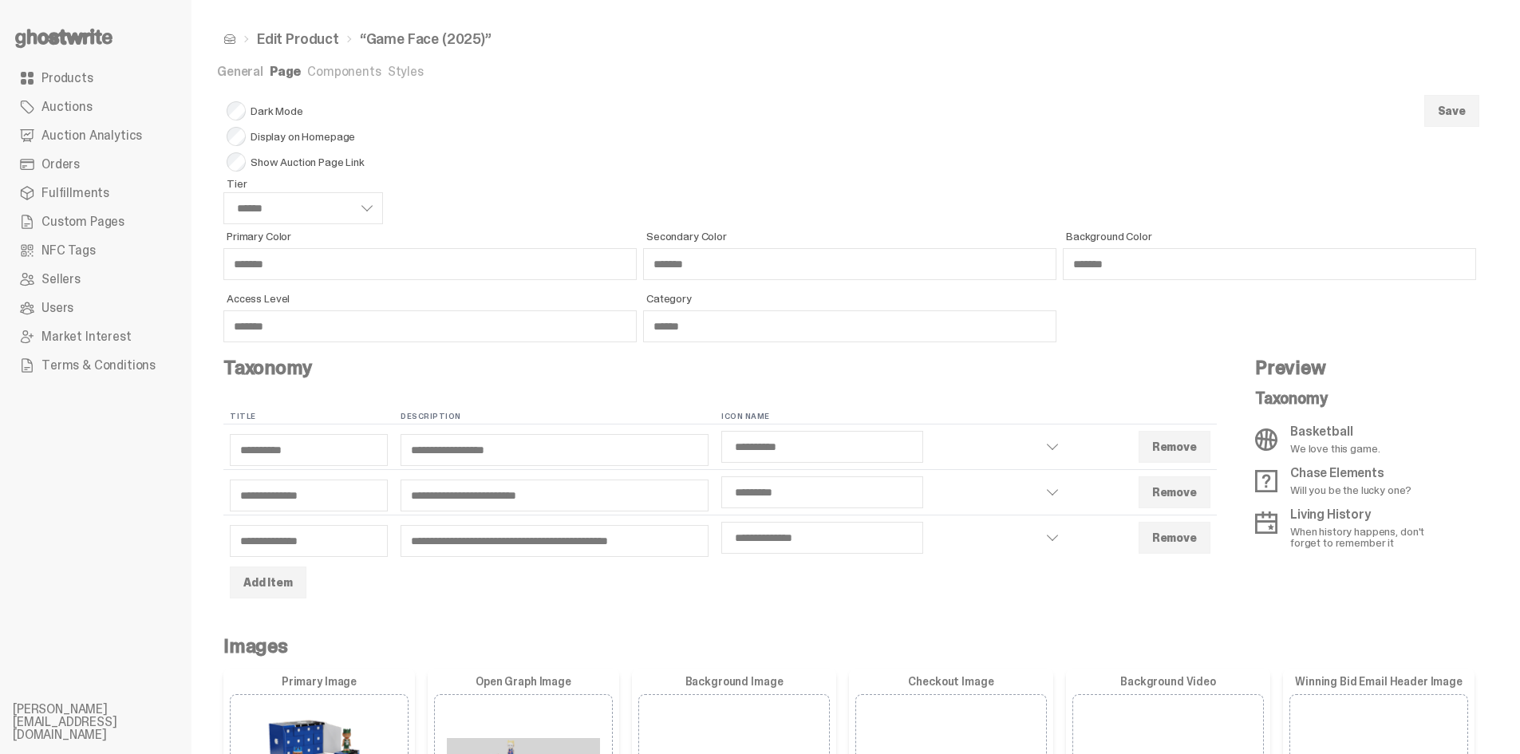
click at [414, 64] on link "Styles" at bounding box center [406, 71] width 36 height 17
select select "**********"
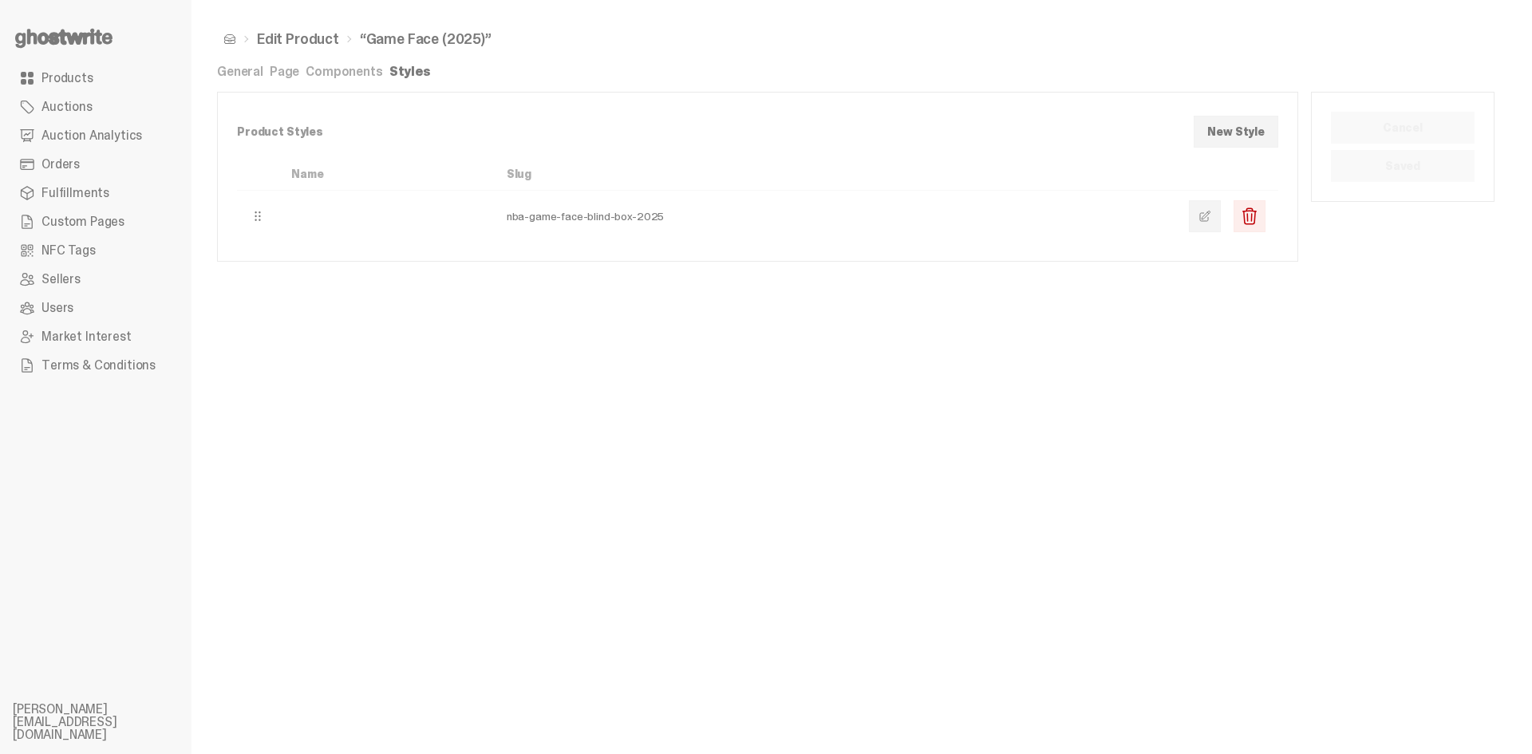
click at [338, 67] on link "Components" at bounding box center [344, 71] width 77 height 17
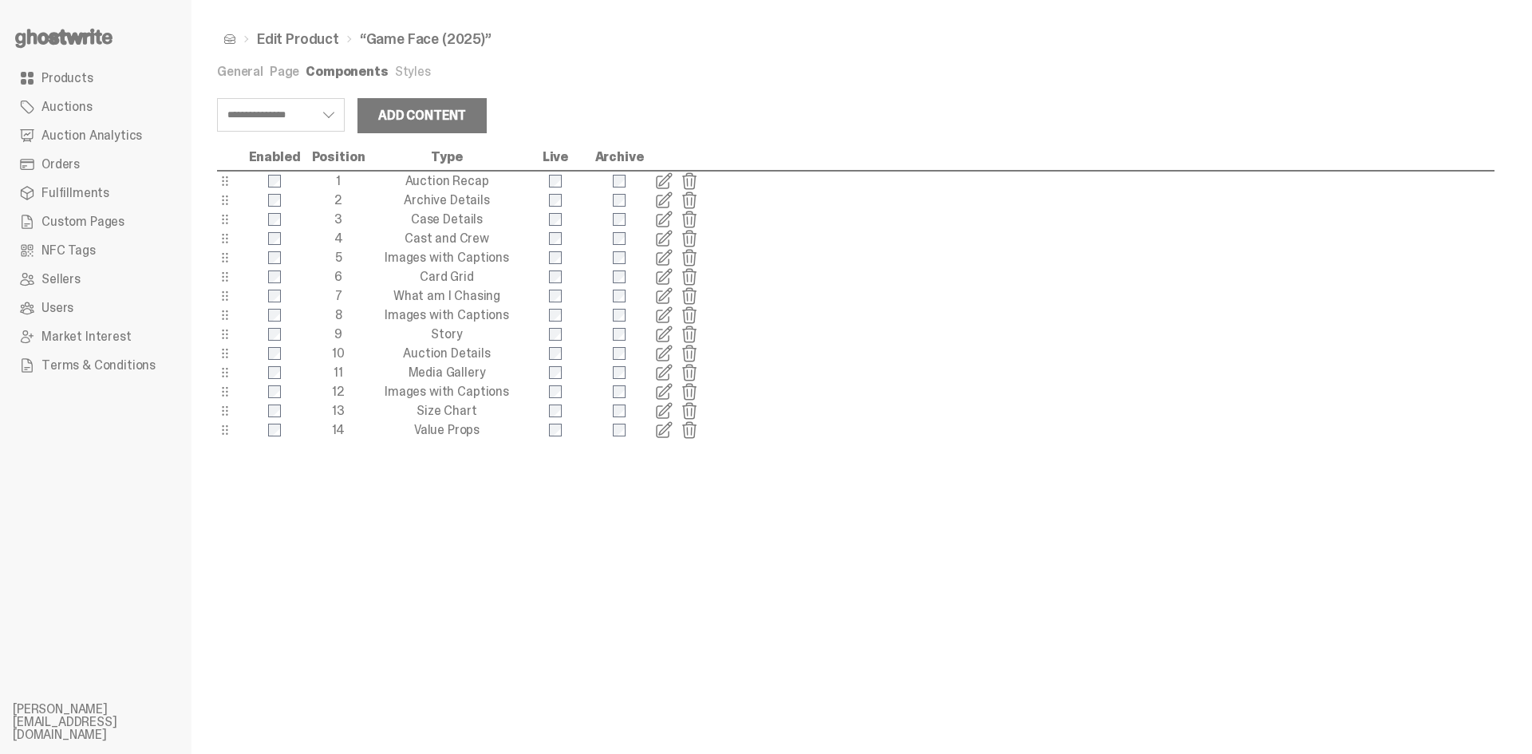
click at [663, 179] on span at bounding box center [663, 180] width 19 height 19
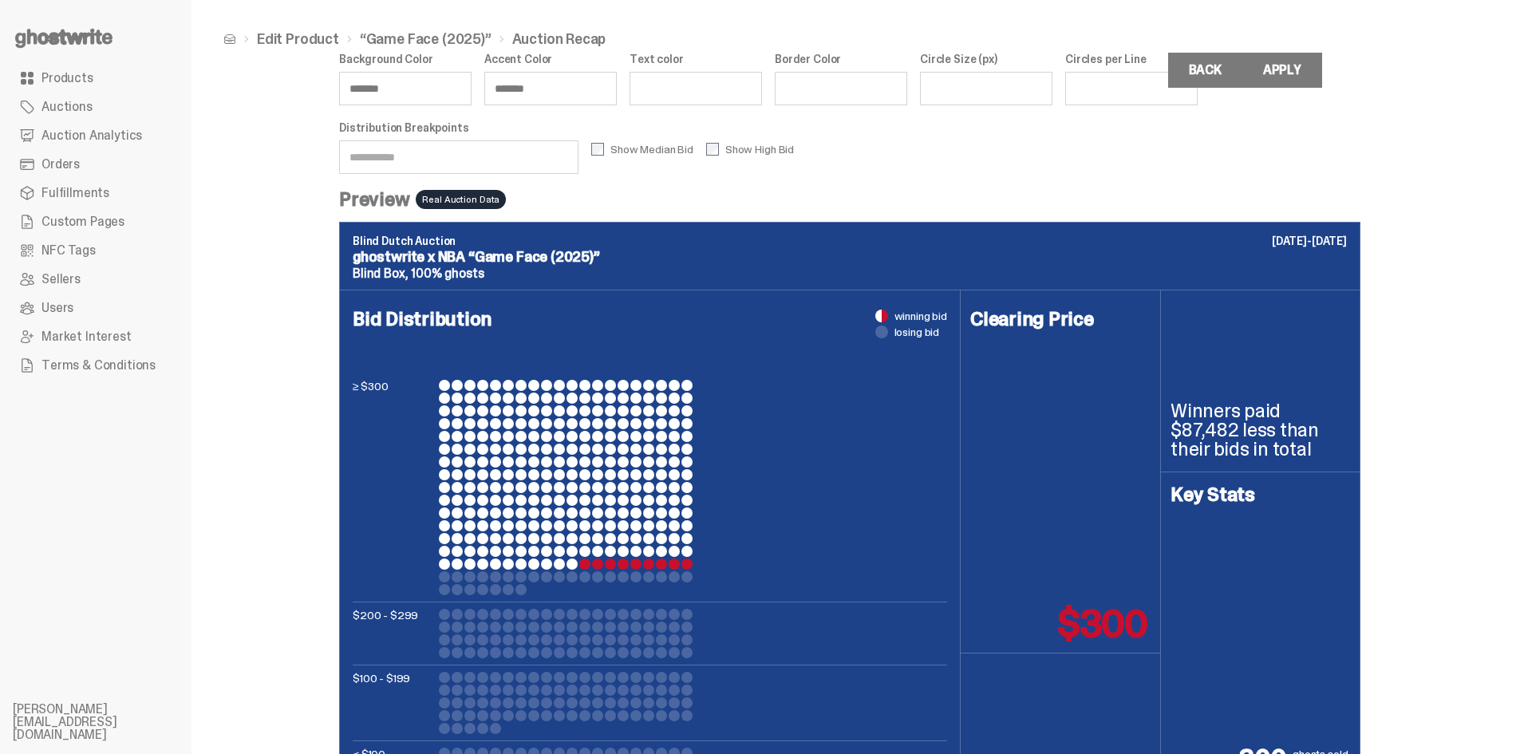
click at [1153, 77] on input "Circles per Line" at bounding box center [1131, 89] width 132 height 34
type input "**"
click at [1197, 93] on input "**" at bounding box center [1131, 89] width 132 height 34
click at [1052, 69] on div "Circle Size (px)" at bounding box center [986, 81] width 132 height 56
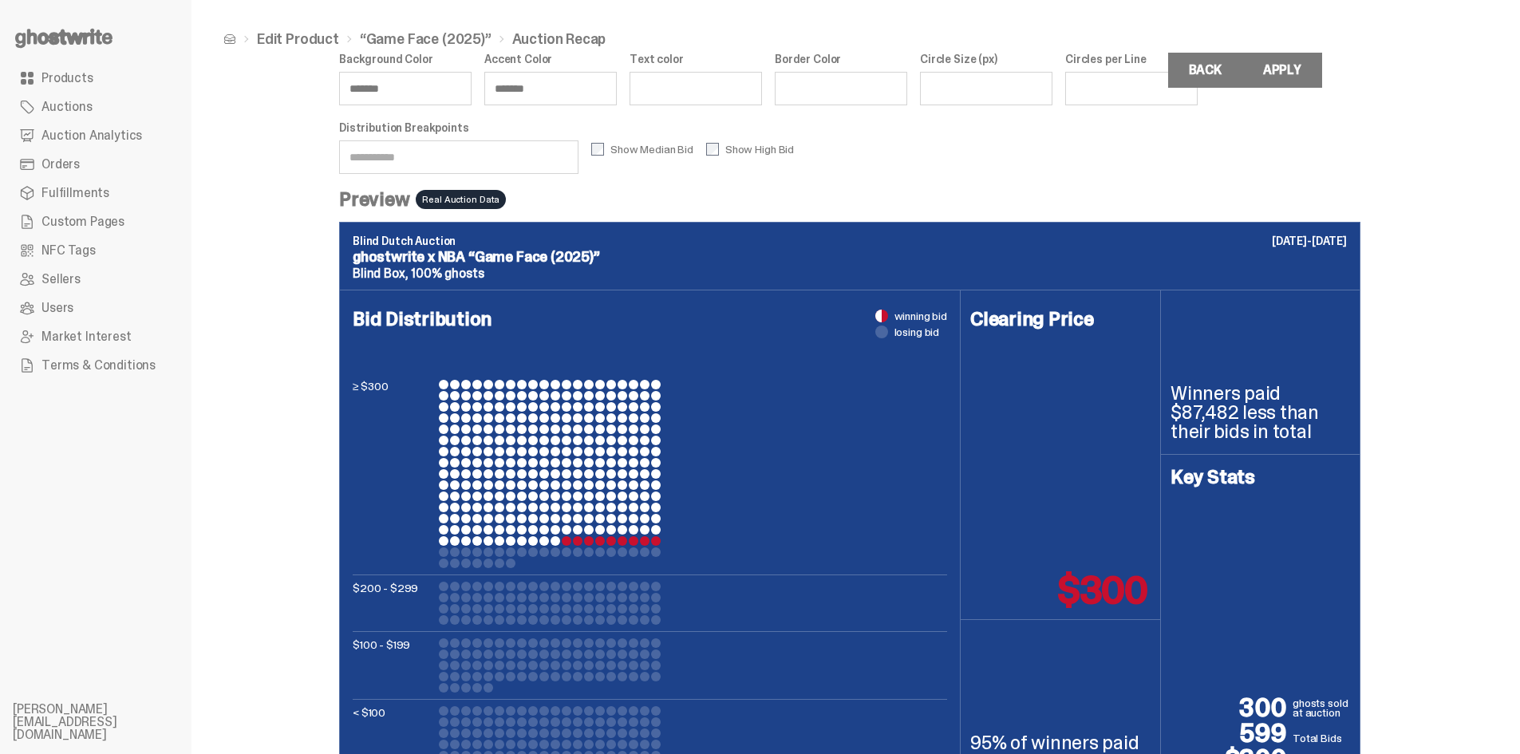
type input "**"
click at [905, 89] on input "Border Color" at bounding box center [841, 89] width 132 height 34
click at [1157, 57] on label "Circles per Line" at bounding box center [1131, 59] width 132 height 13
click at [1157, 72] on input "Circles per Line" at bounding box center [1131, 89] width 132 height 34
click at [1157, 57] on label "Circles per Line" at bounding box center [1131, 59] width 132 height 13
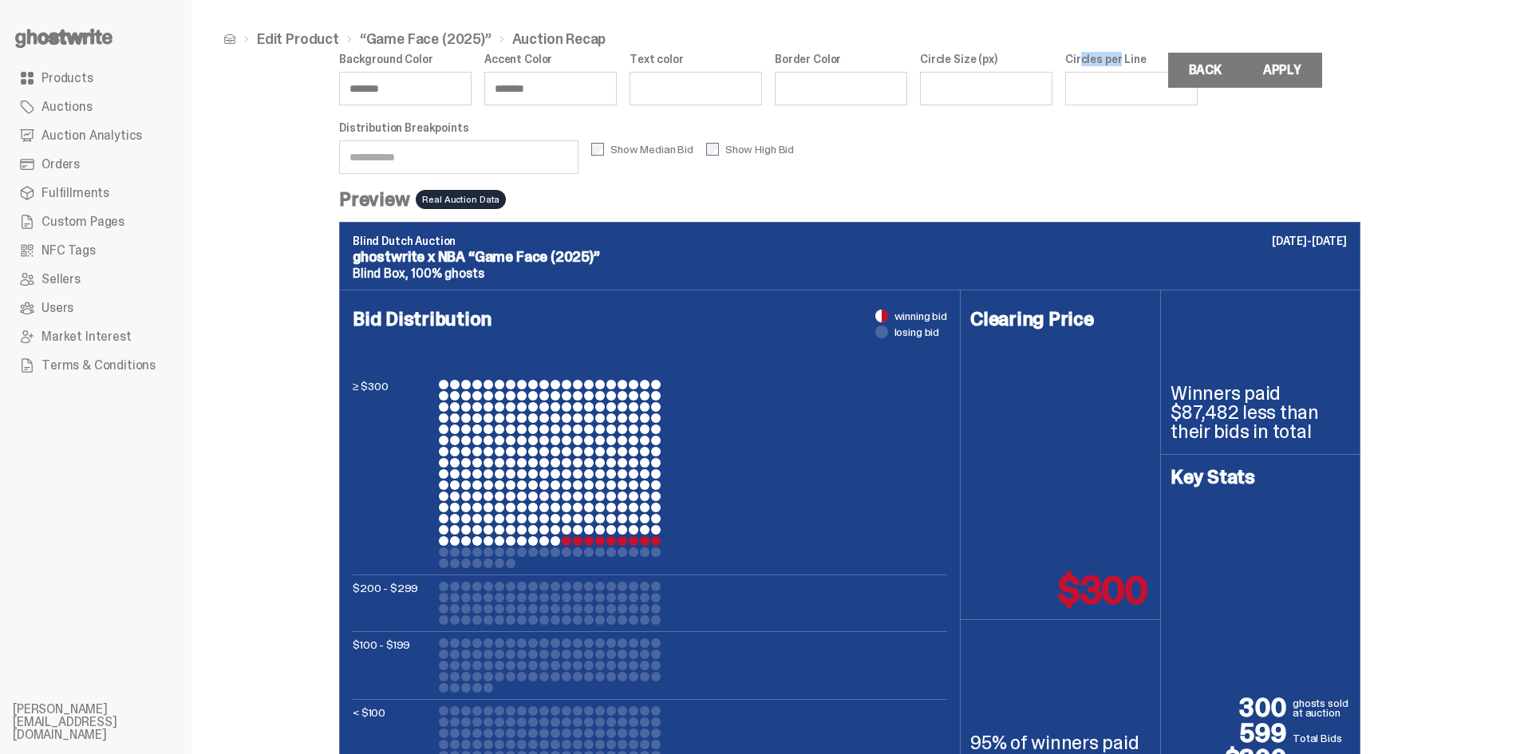
click at [1157, 72] on input "Circles per Line" at bounding box center [1131, 89] width 132 height 34
click at [1157, 57] on label "Circles per Line" at bounding box center [1131, 59] width 132 height 13
click at [1157, 72] on input "Circles per Line" at bounding box center [1131, 89] width 132 height 34
copy div "Circles per Line"
click at [1158, 86] on input "Circles per Line" at bounding box center [1131, 89] width 132 height 34
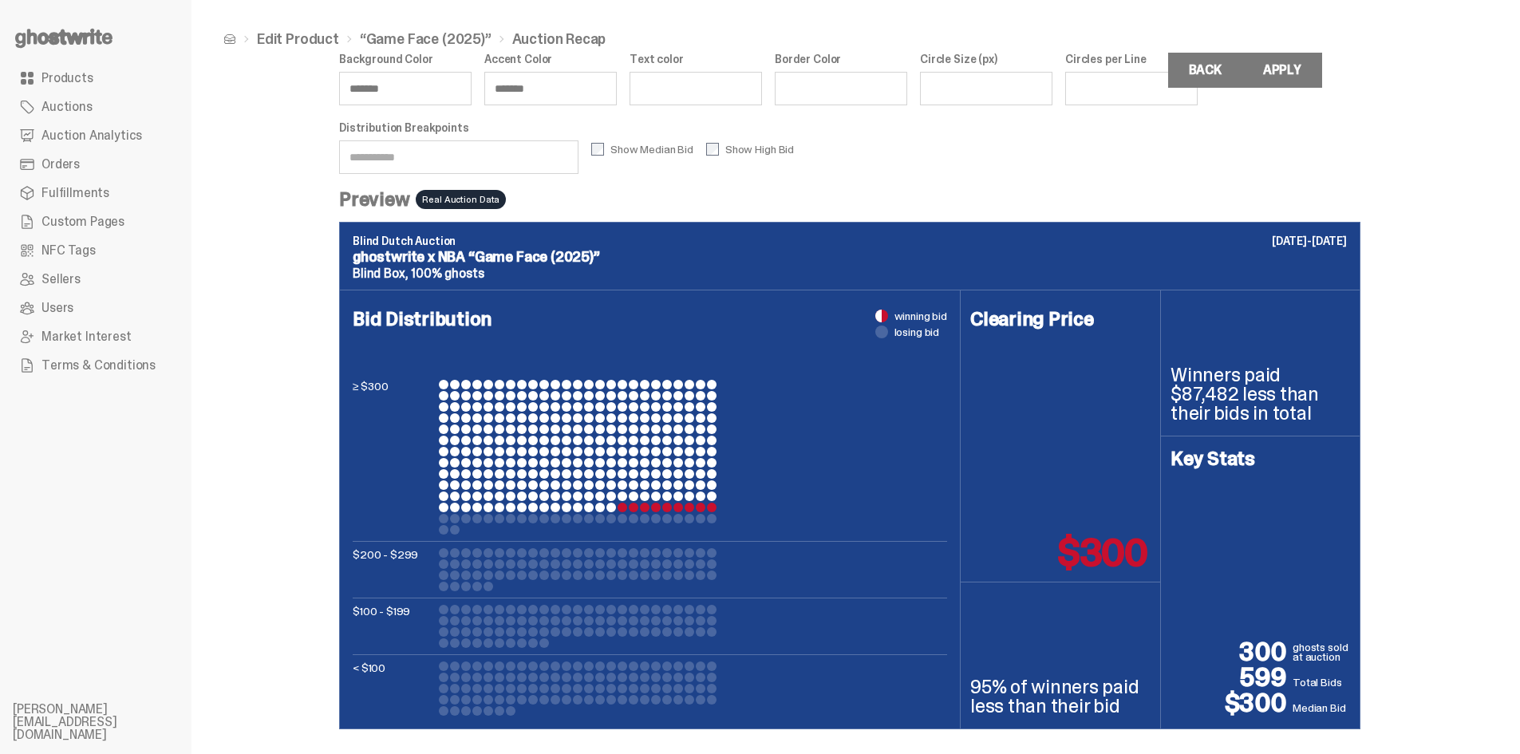
click at [1157, 143] on div "Background Color ******* Accent Color ******* Text color Border Color Circle Si…" at bounding box center [849, 121] width 1021 height 137
click at [1163, 89] on input "**" at bounding box center [1131, 89] width 132 height 34
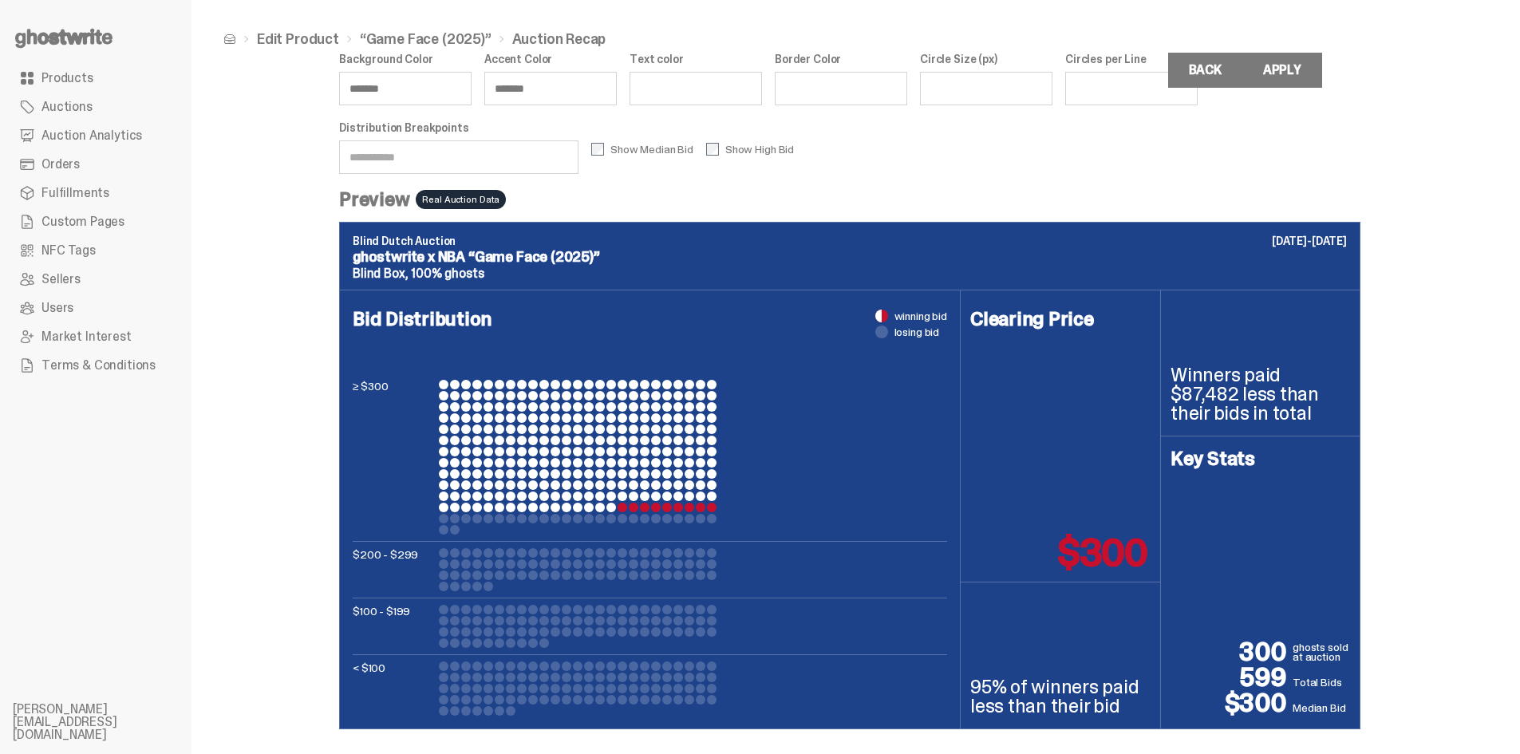
type input "*"
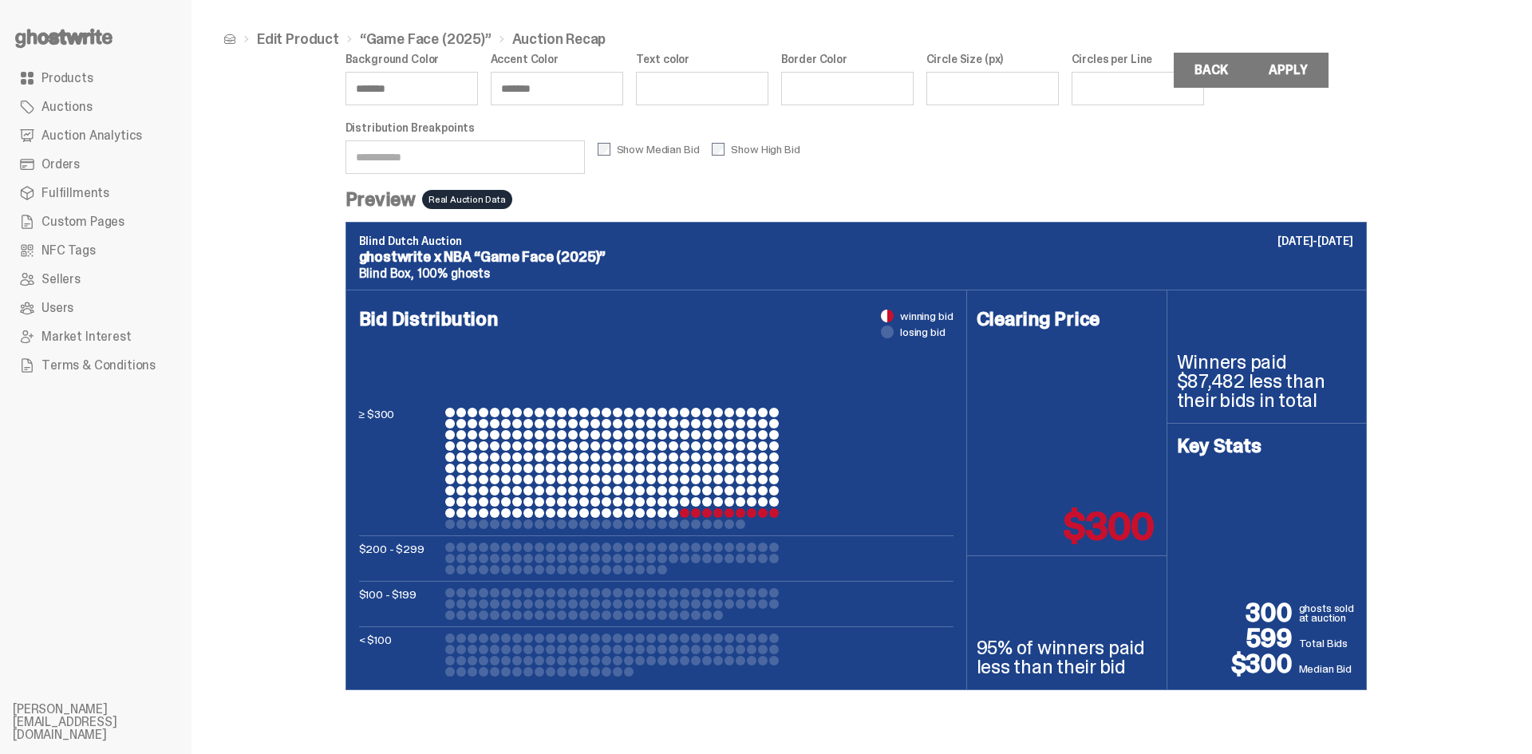
type input "*"
type input "**"
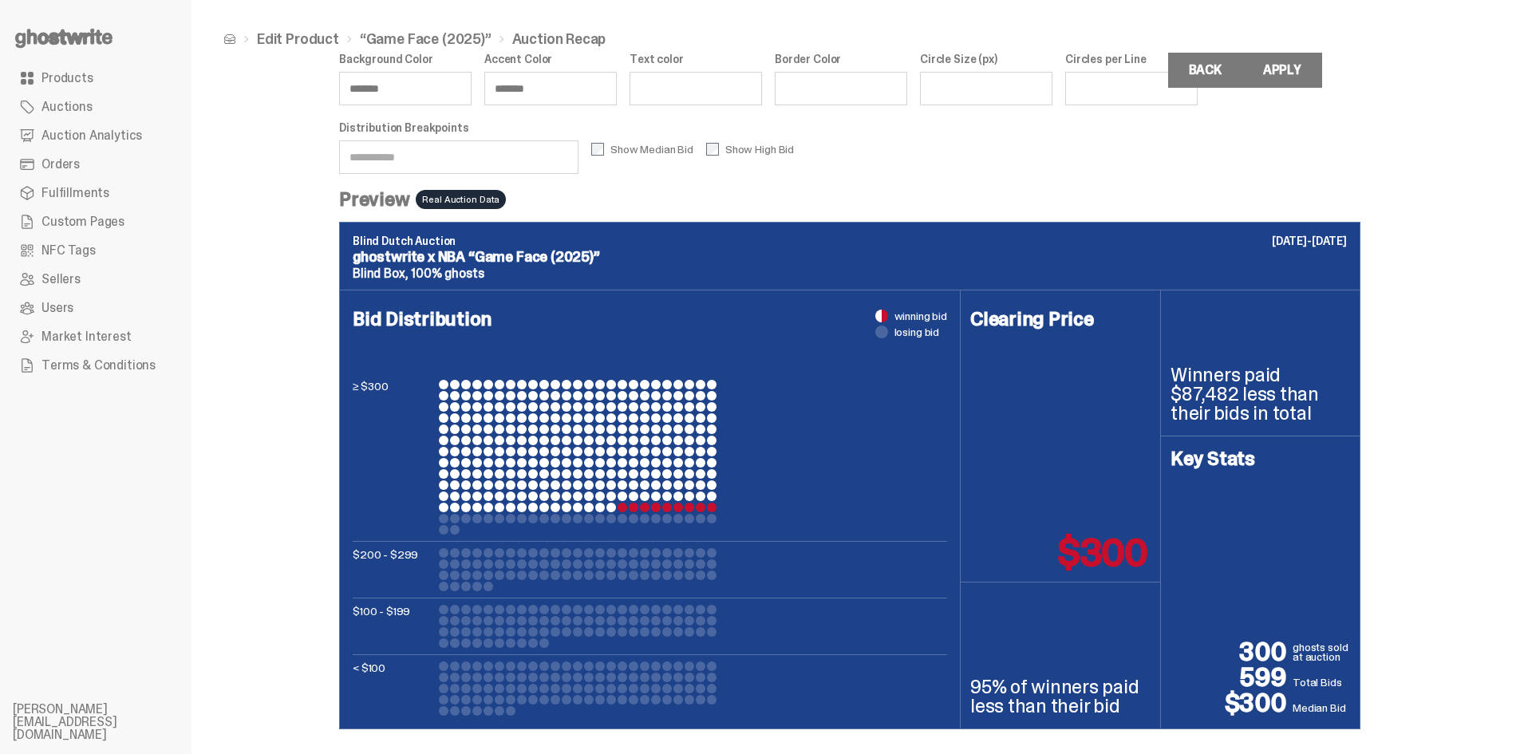
click at [1102, 145] on div "Background Color ******* Accent Color ******* Text color Border Color Circle Si…" at bounding box center [849, 121] width 1021 height 137
click at [447, 161] on input "Distribution Breakpoints" at bounding box center [458, 157] width 239 height 34
type input "**********"
click at [556, 182] on div "**********" at bounding box center [849, 121] width 1021 height 137
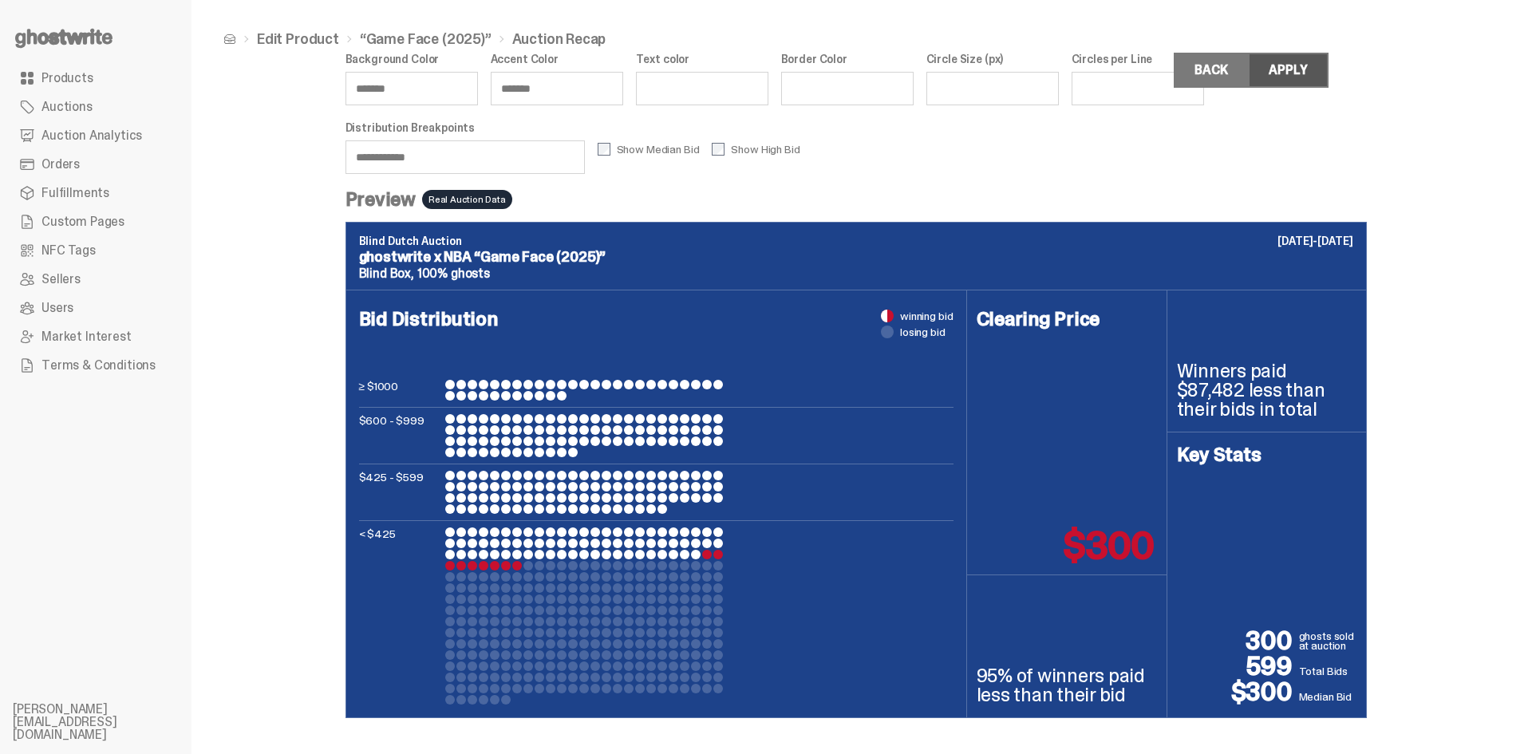
click at [1317, 75] on button "Apply" at bounding box center [1288, 70] width 80 height 35
click at [1202, 79] on link "Back" at bounding box center [1210, 70] width 74 height 35
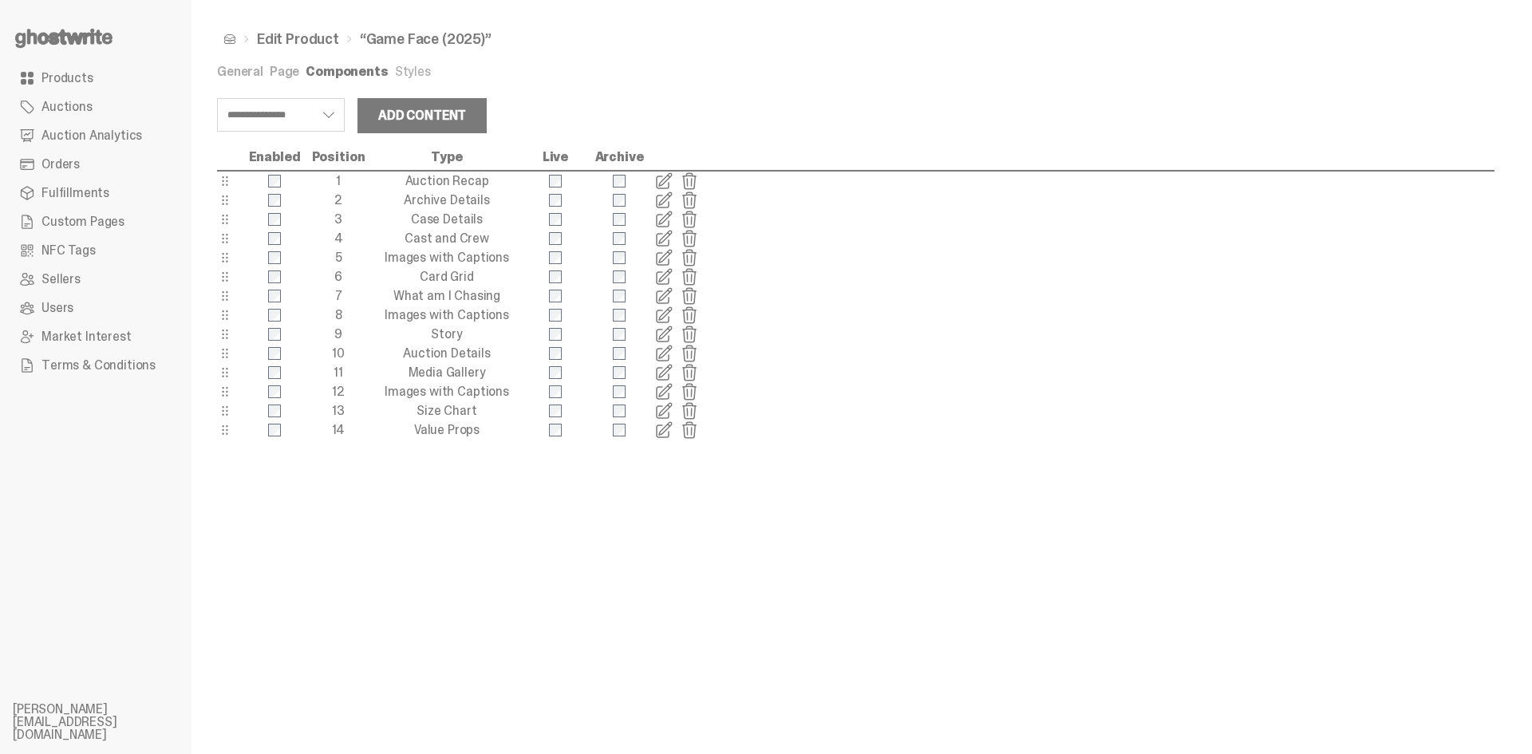
click at [132, 81] on link "Products" at bounding box center [96, 78] width 166 height 29
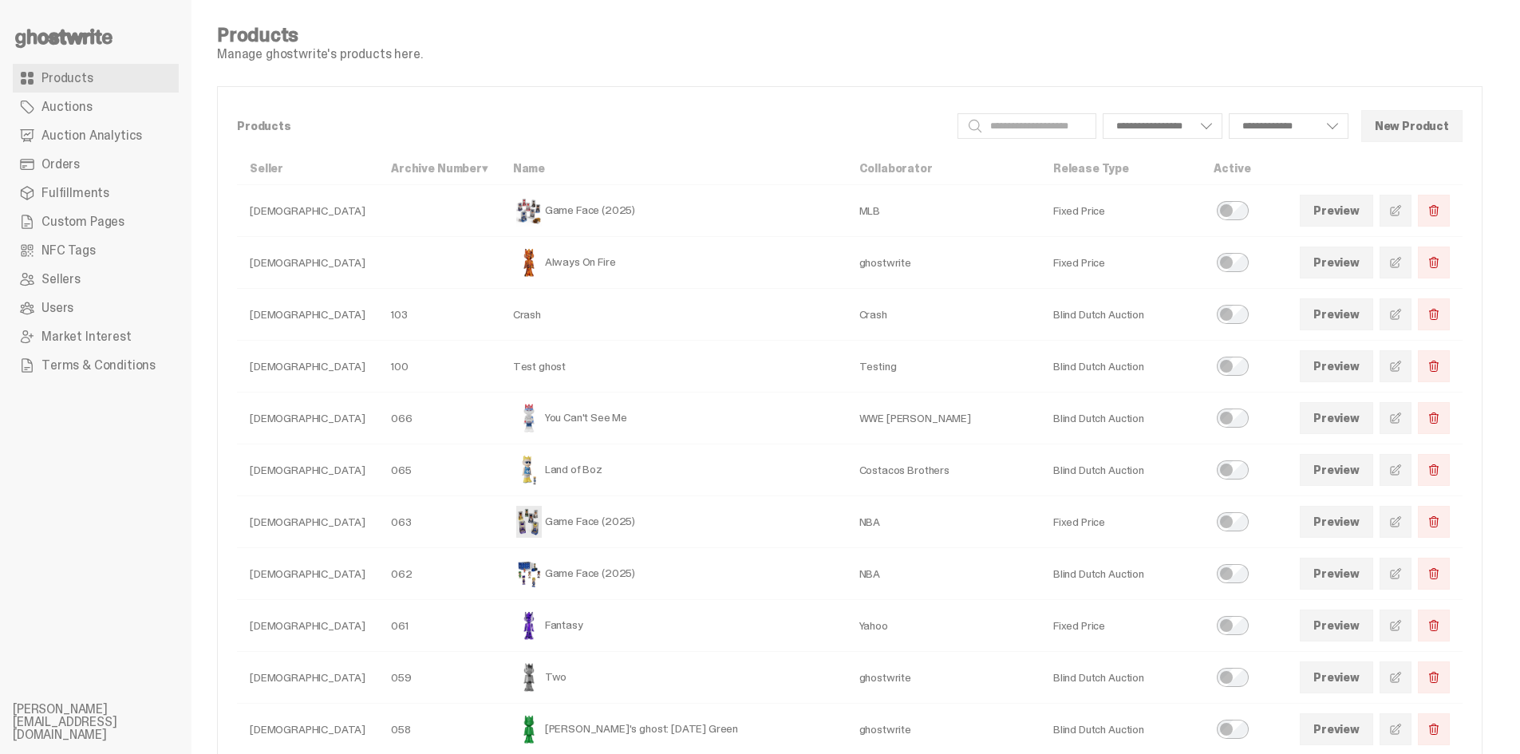
select select
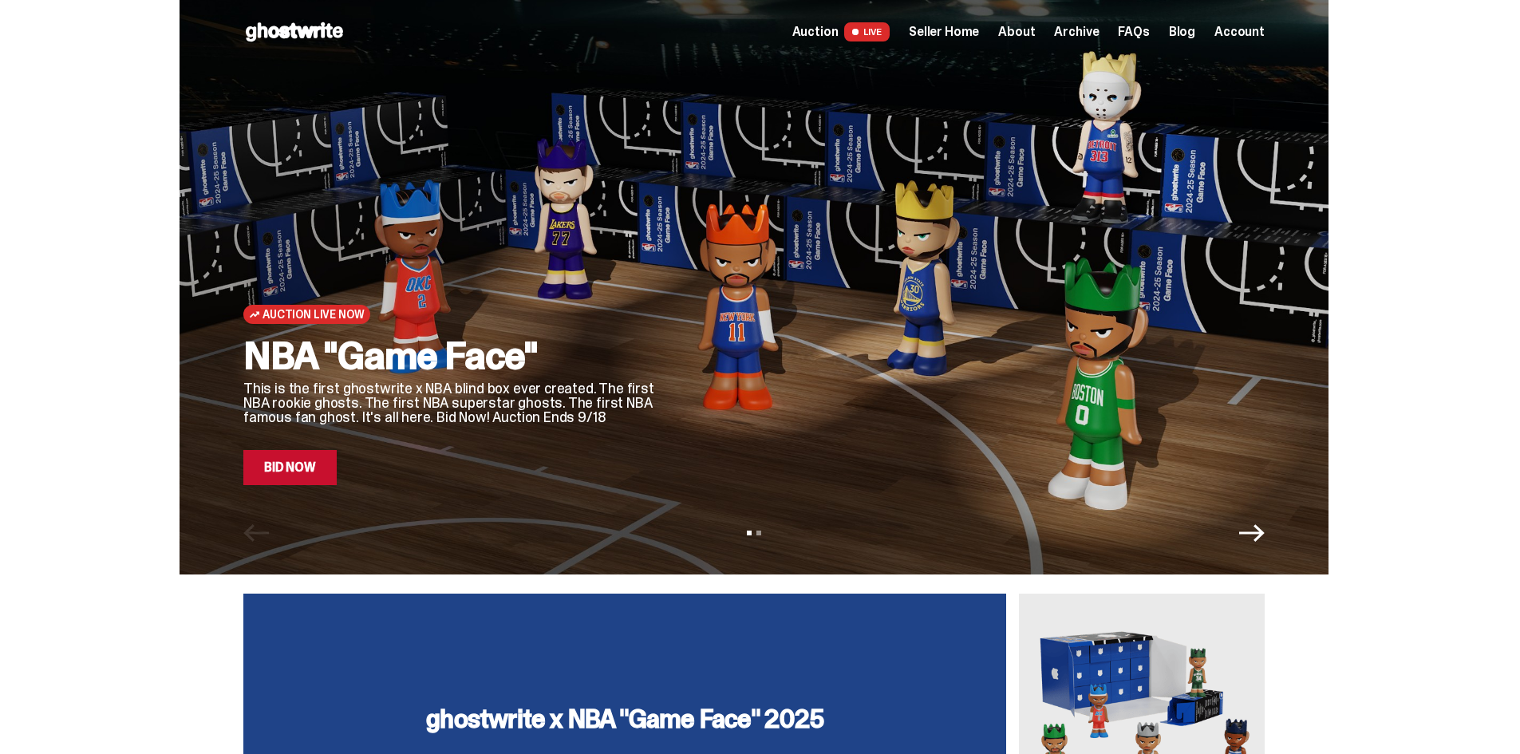
click at [314, 486] on div "Auction Live Now NBA "Game Face" This is the first ghostwrite x NBA blind box e…" at bounding box center [753, 287] width 1149 height 574
click at [316, 476] on link "Bid Now" at bounding box center [289, 467] width 93 height 35
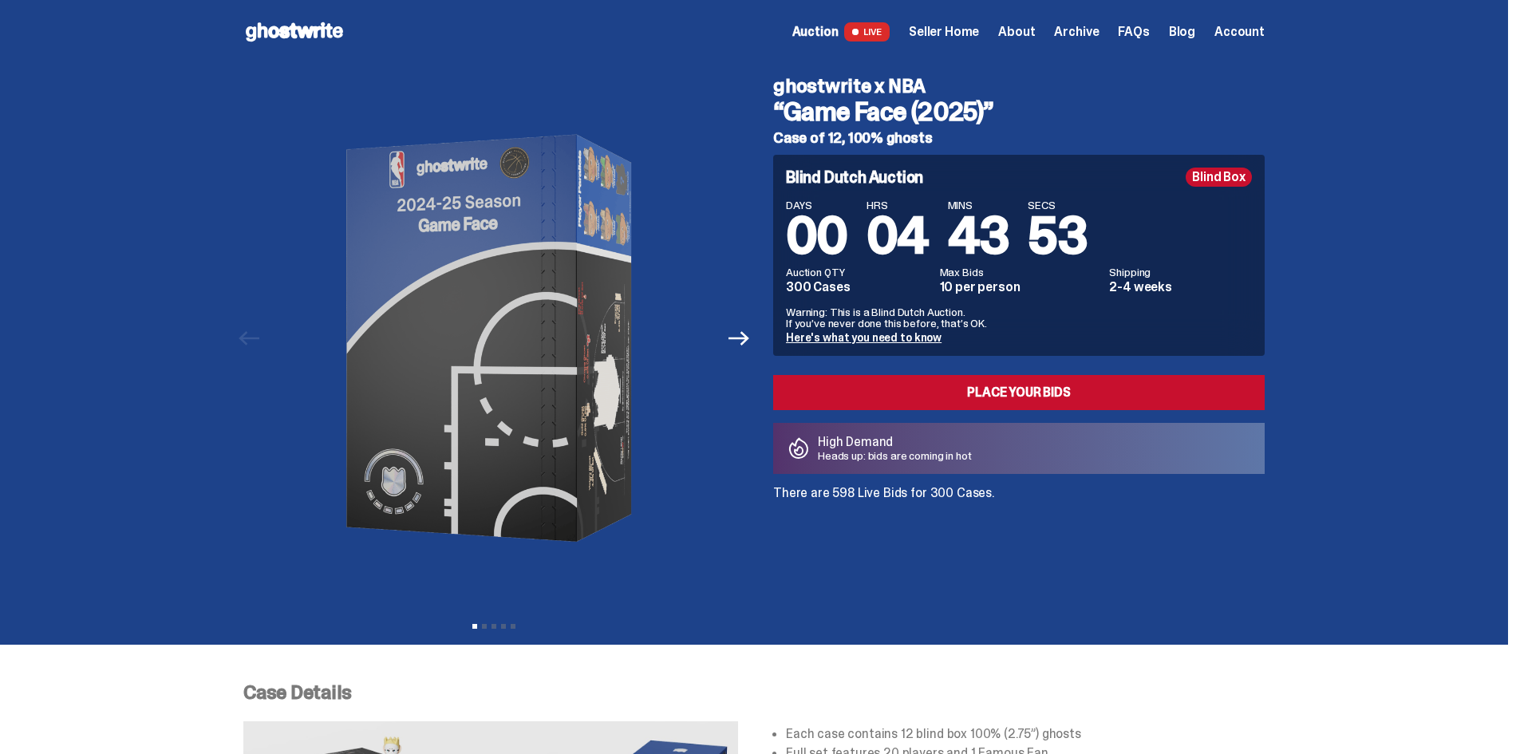
click at [1073, 28] on span "Archive" at bounding box center [1076, 32] width 45 height 13
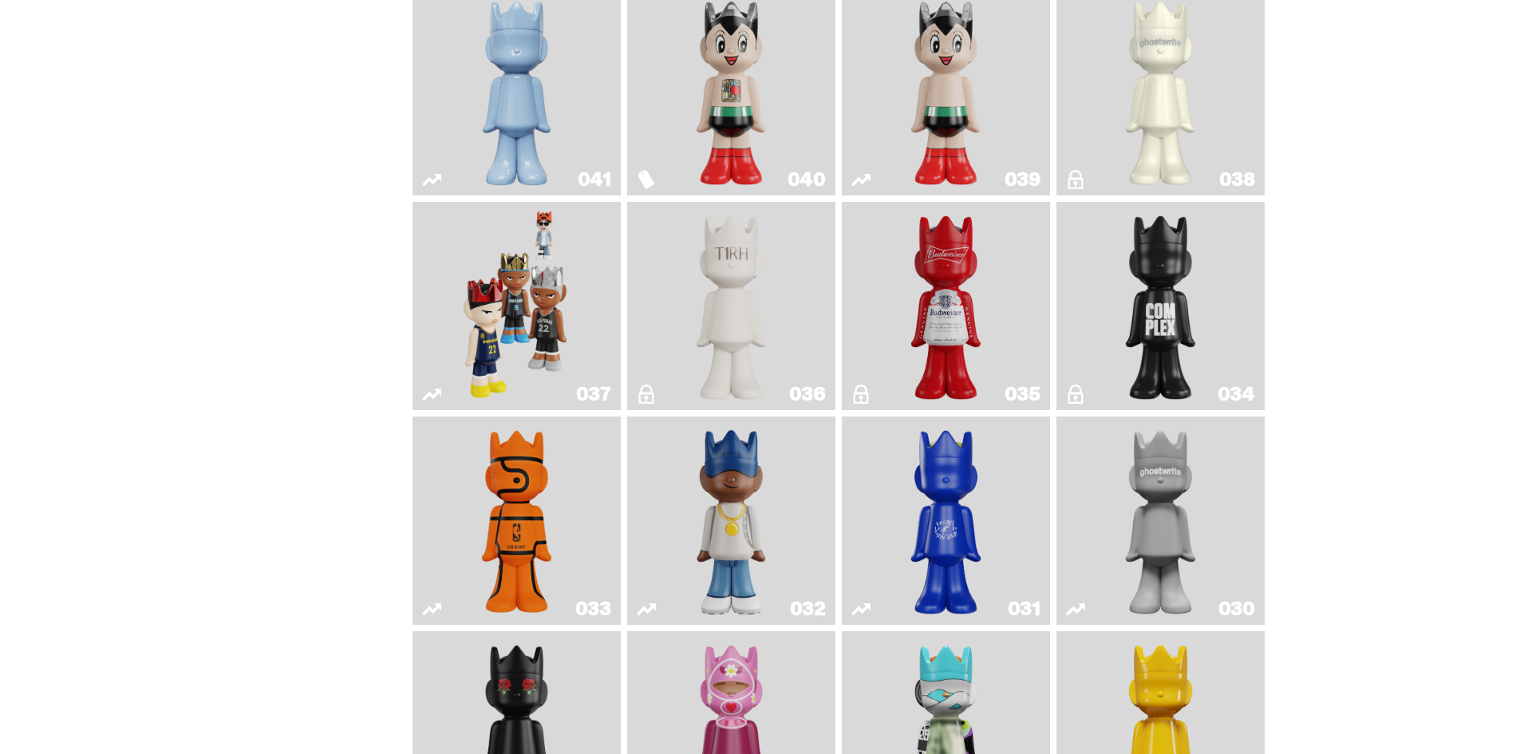
scroll to position [1436, 0]
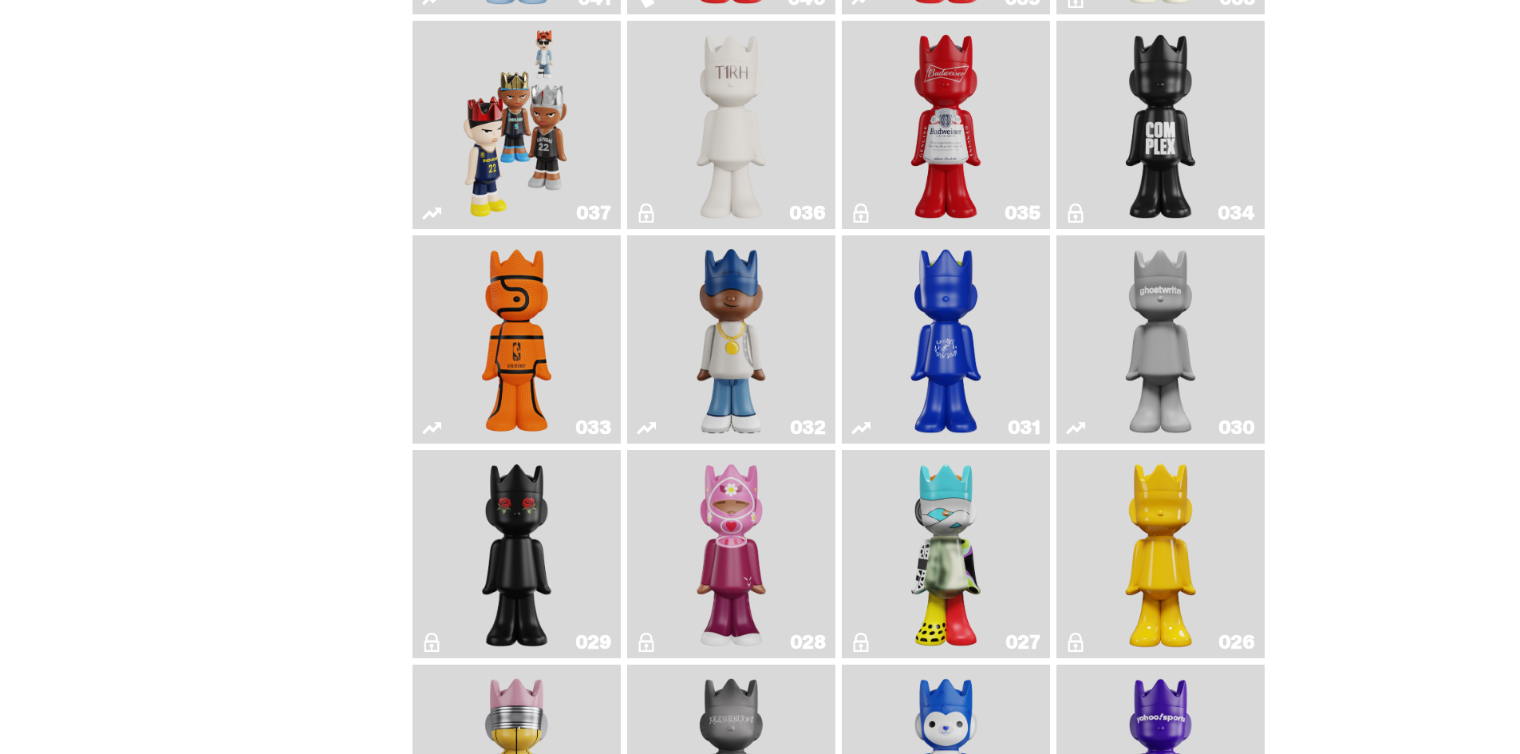
click at [578, 175] on link "037" at bounding box center [516, 124] width 189 height 195
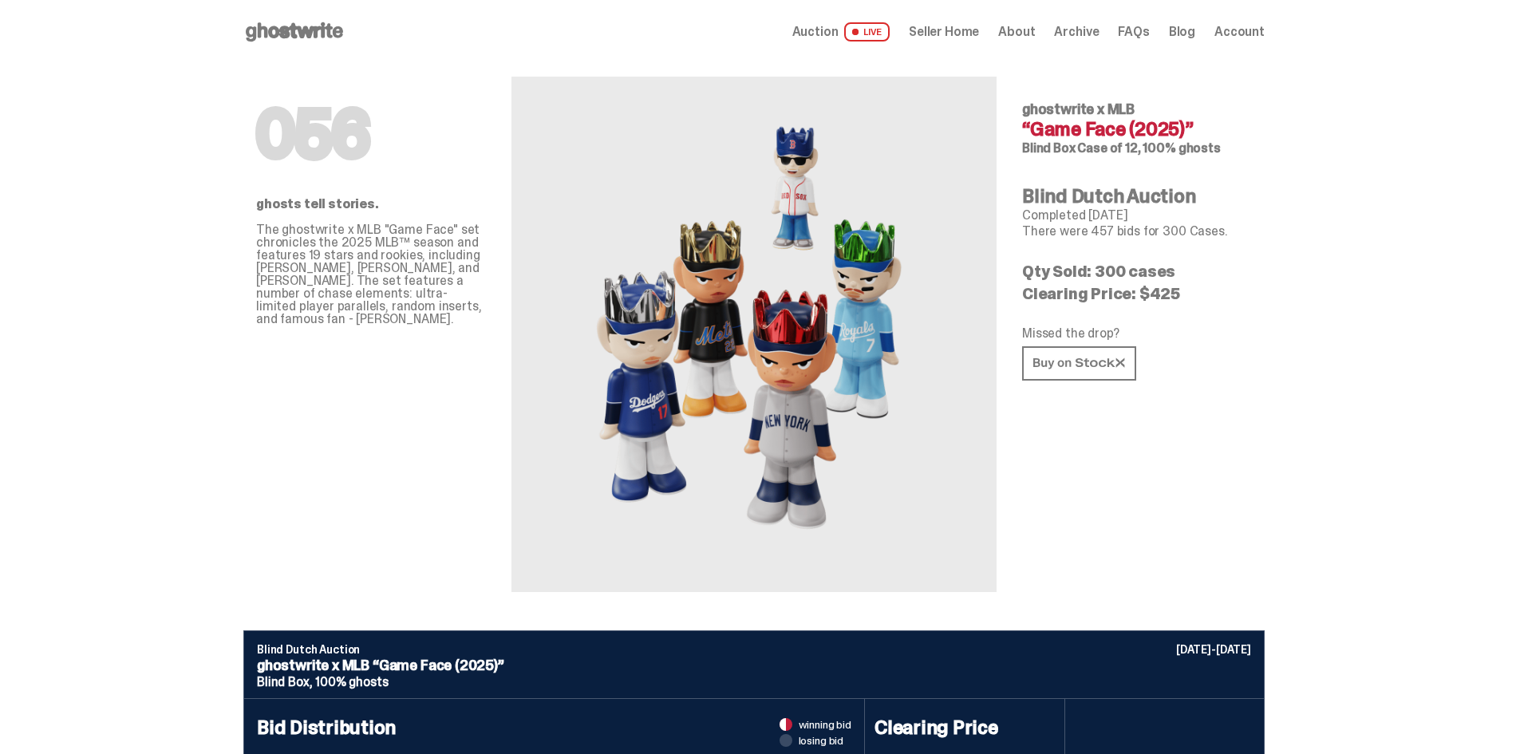
click at [936, 38] on span "Seller Home" at bounding box center [944, 32] width 70 height 13
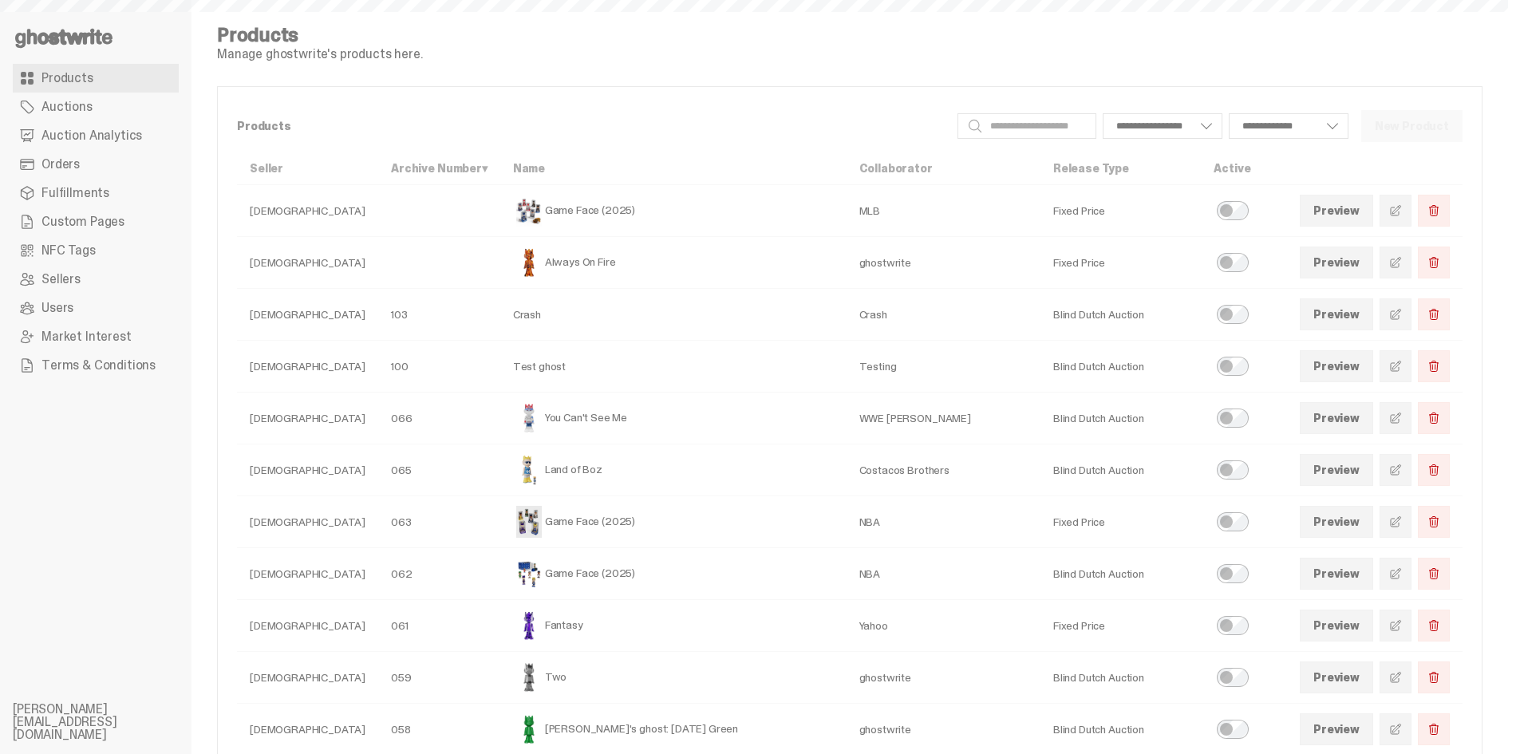
select select
click at [1402, 412] on span at bounding box center [1395, 418] width 13 height 13
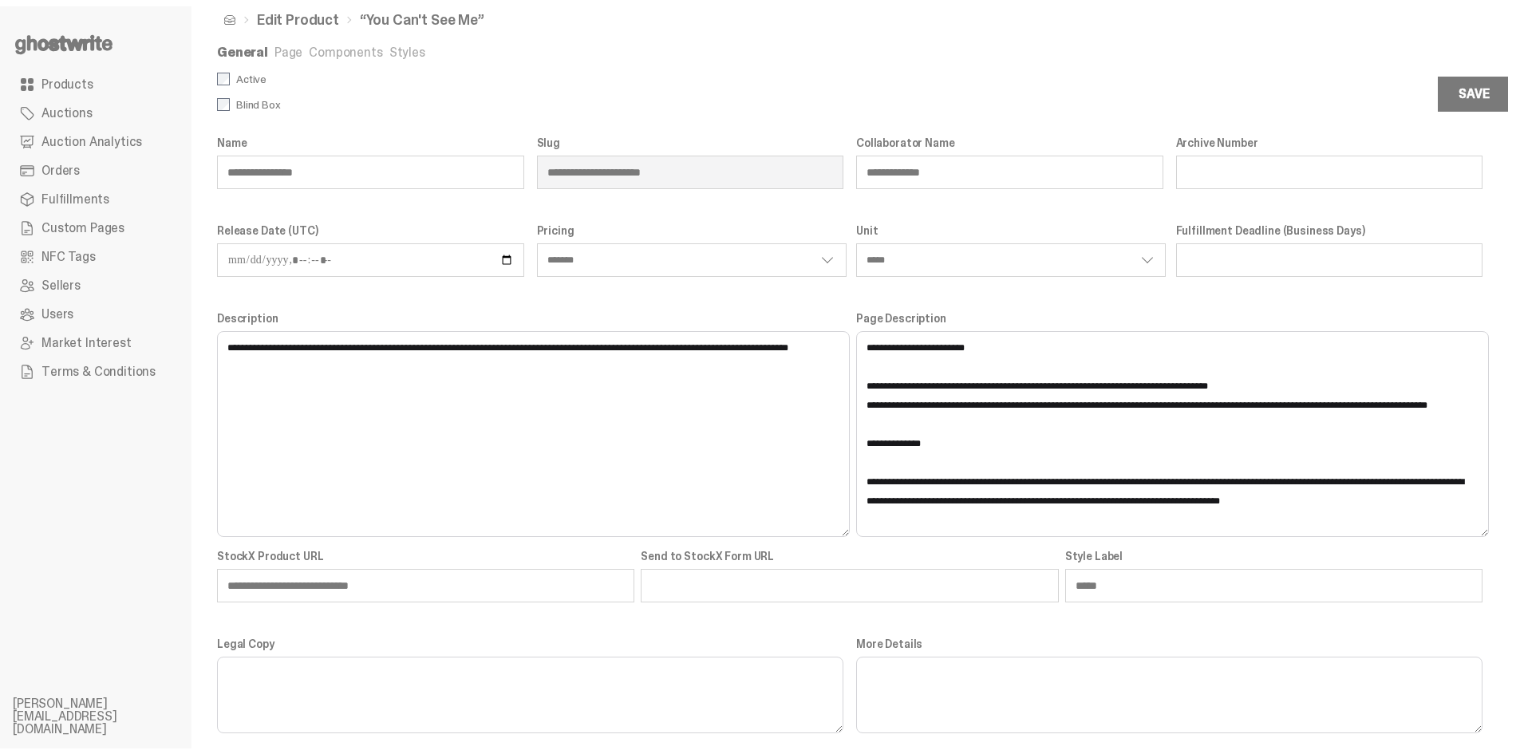
scroll to position [36, 0]
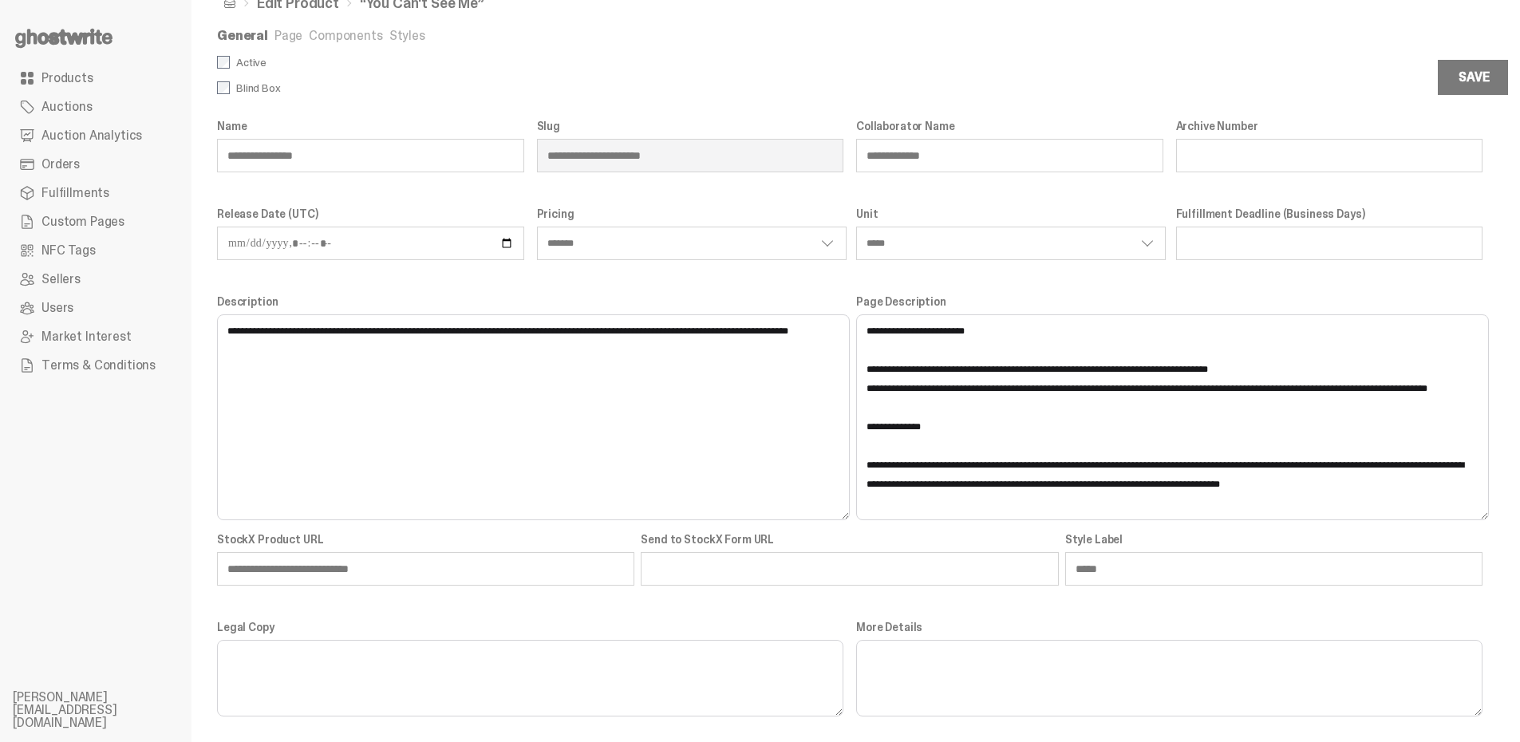
click at [327, 695] on textarea "Legal Copy" at bounding box center [530, 678] width 626 height 77
paste textarea "**********"
type textarea "**********"
select select "*******"
select select "*****"
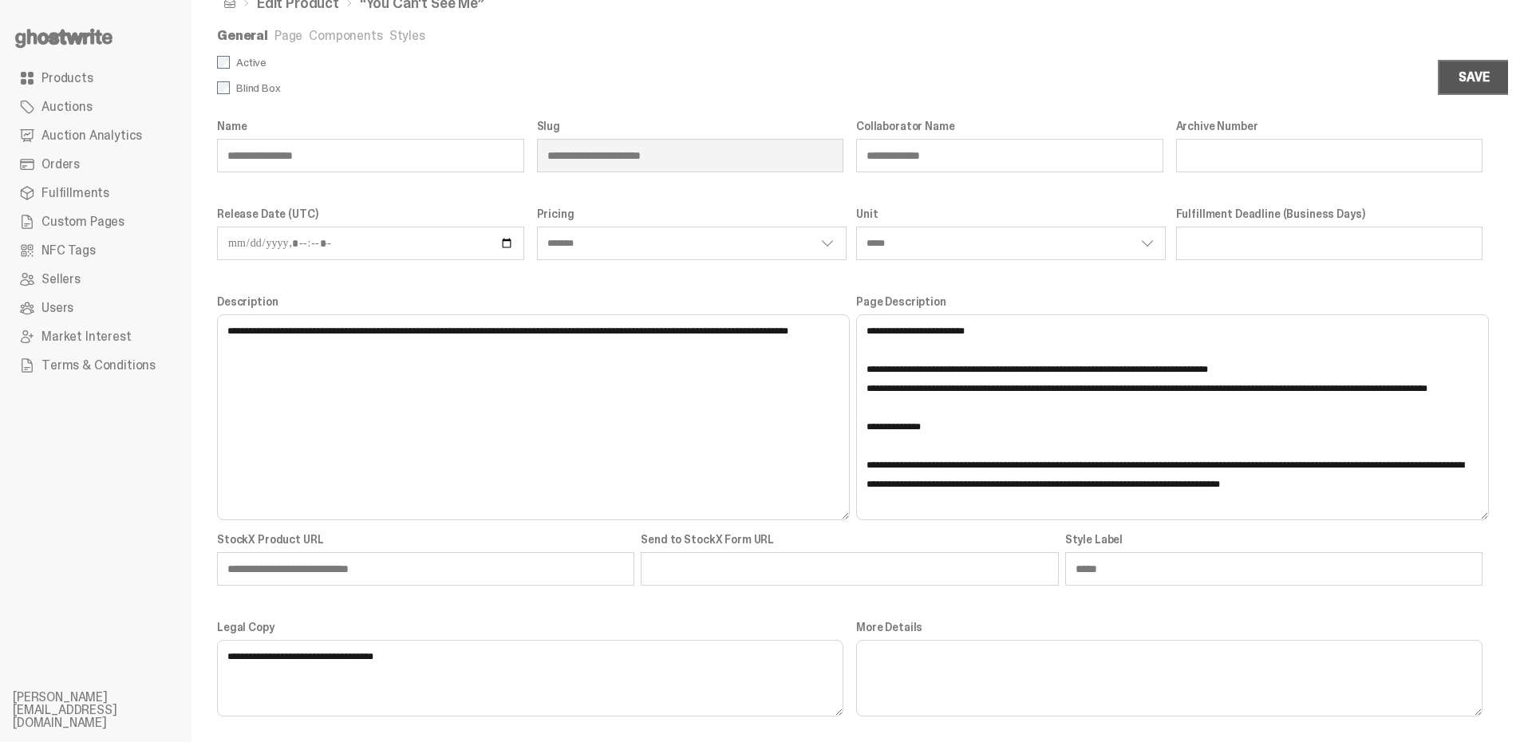
type textarea "**********"
click at [1508, 82] on button "Save" at bounding box center [1473, 77] width 72 height 35
select select "*******"
select select "*****"
click at [289, 34] on link "Page" at bounding box center [288, 35] width 28 height 17
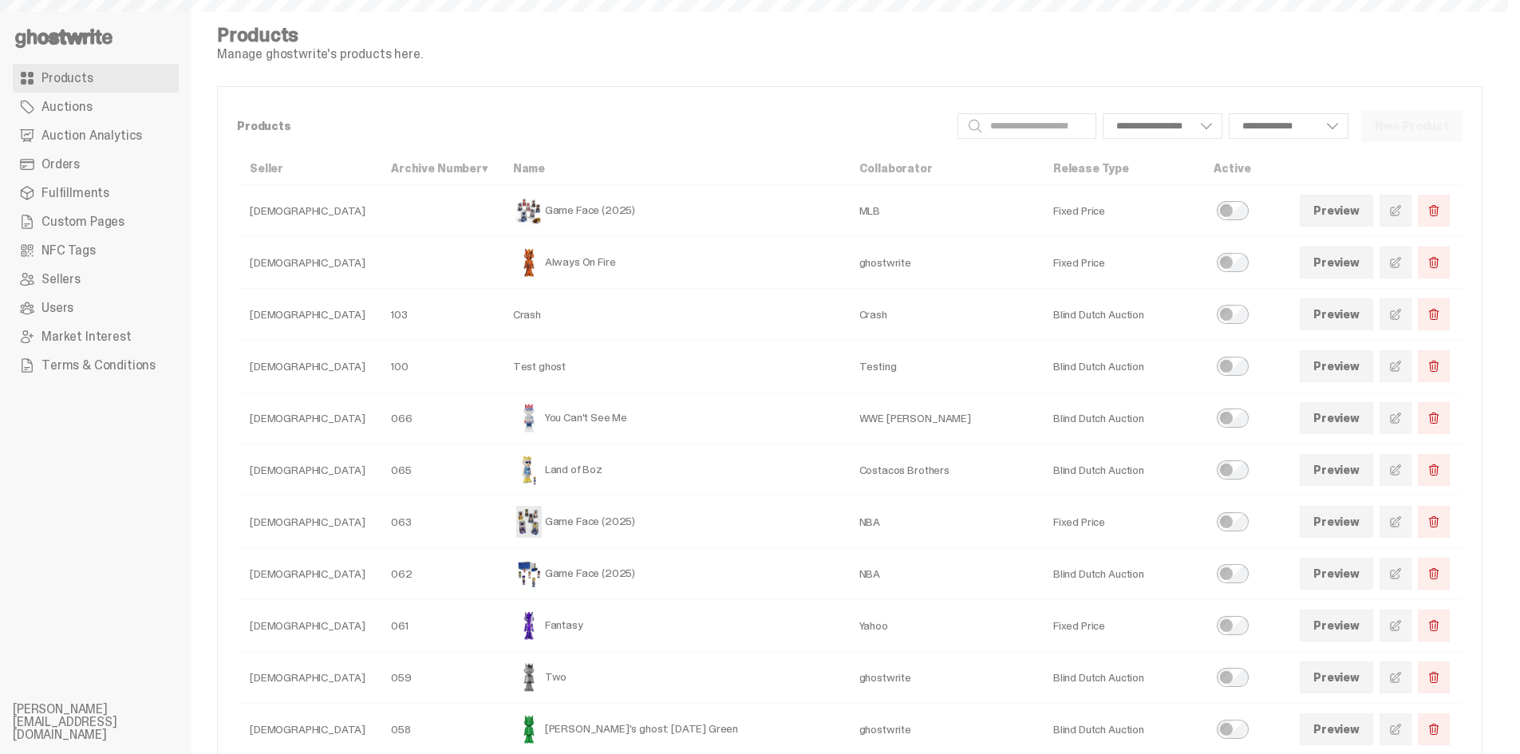
select select
click at [1402, 412] on span at bounding box center [1395, 418] width 13 height 13
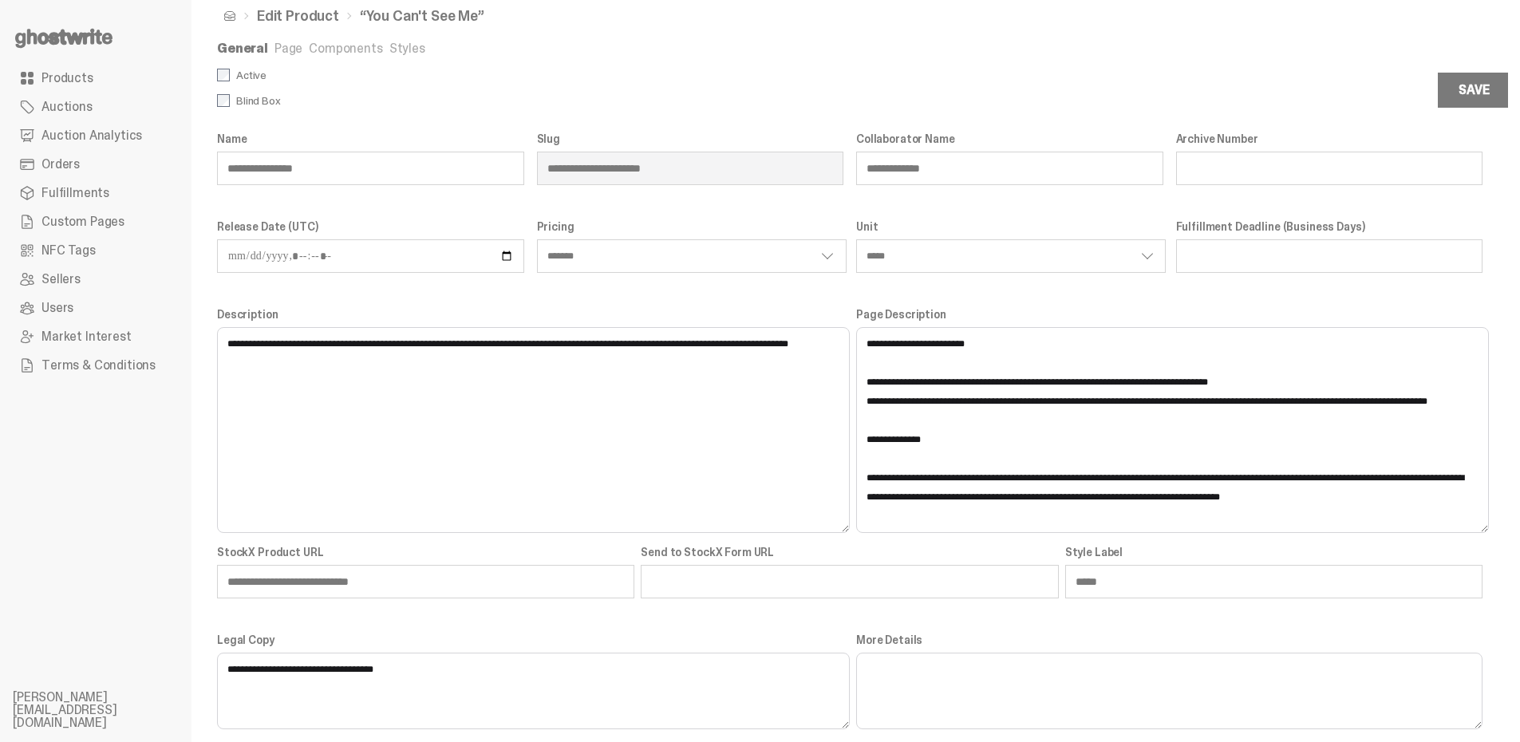
scroll to position [36, 0]
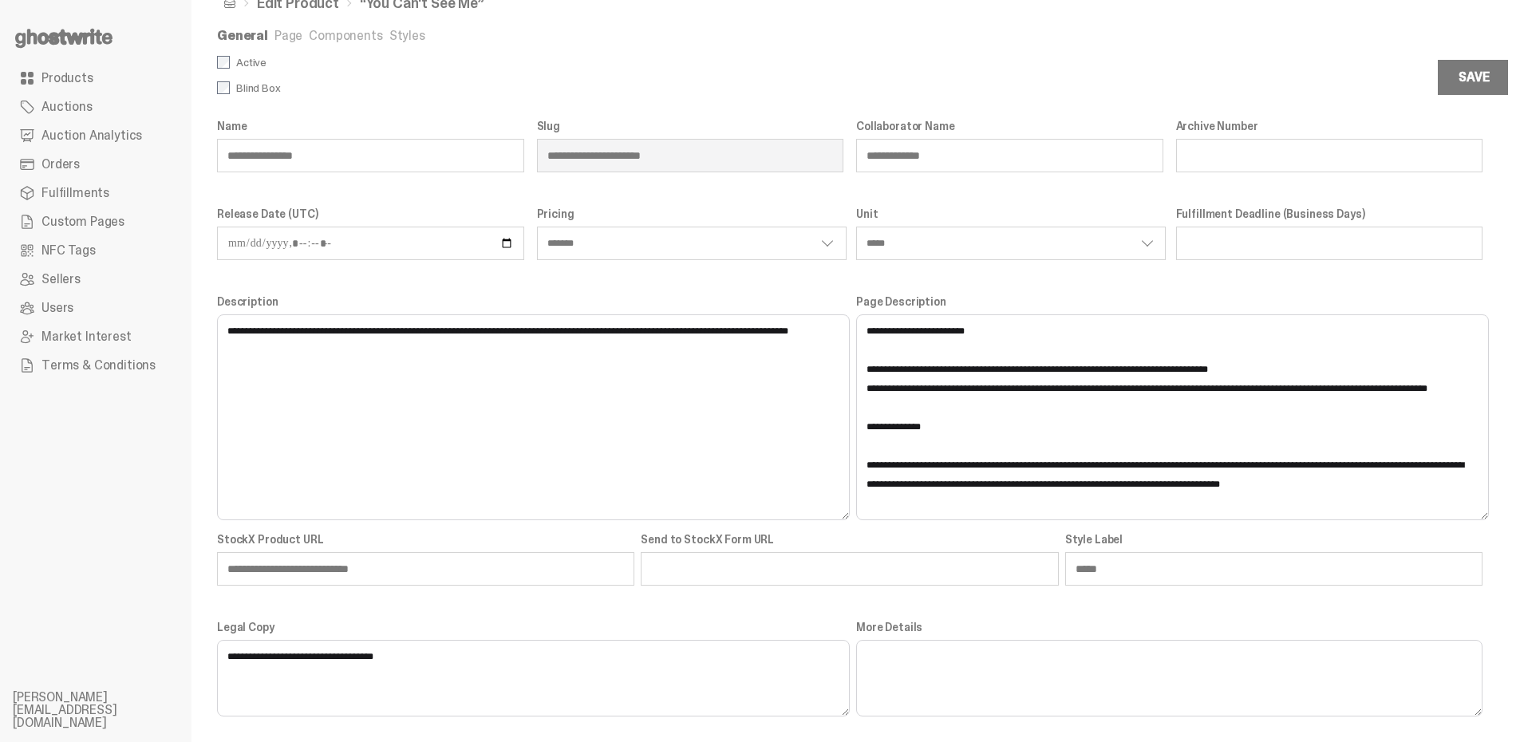
click at [341, 35] on link "Components" at bounding box center [345, 35] width 73 height 17
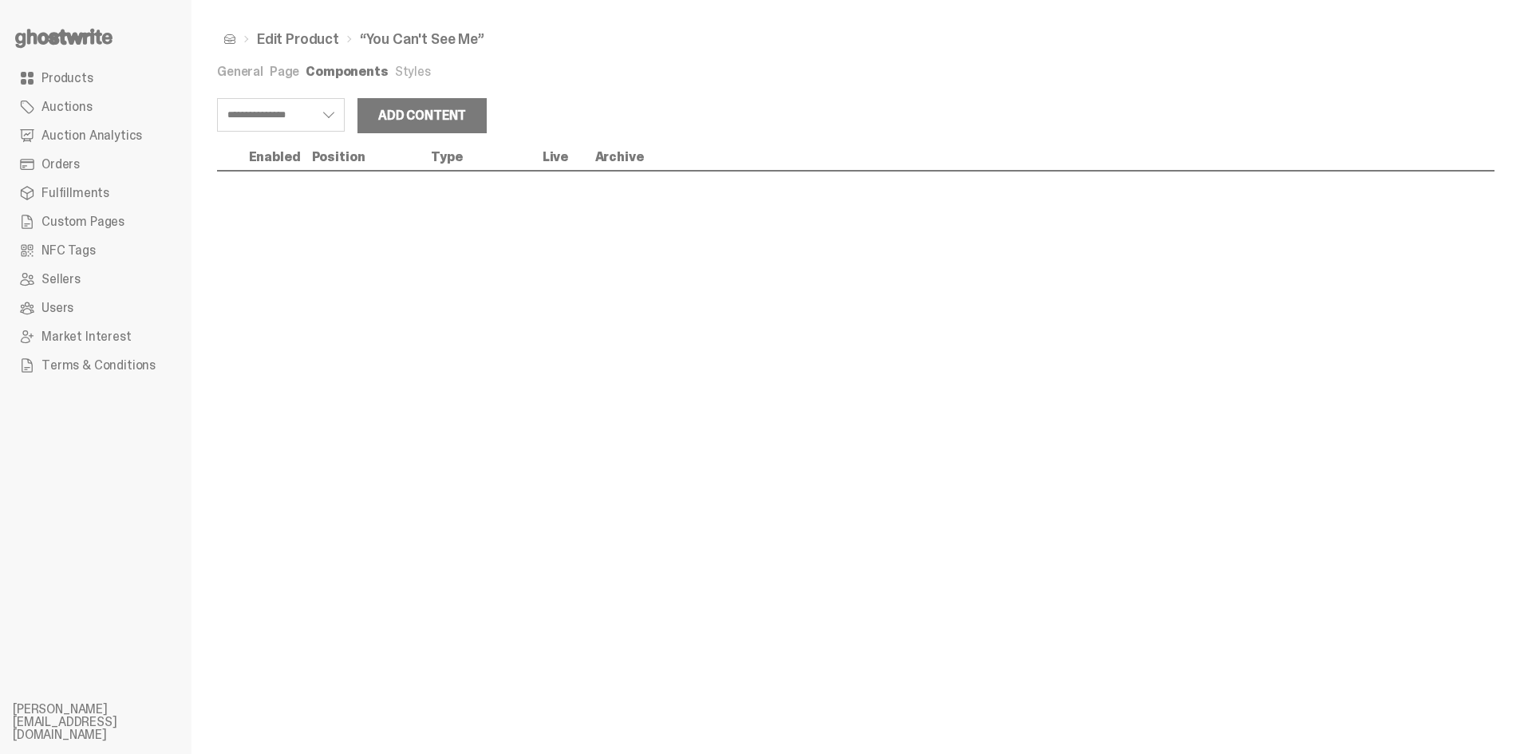
click at [270, 69] on link "Page" at bounding box center [285, 71] width 30 height 17
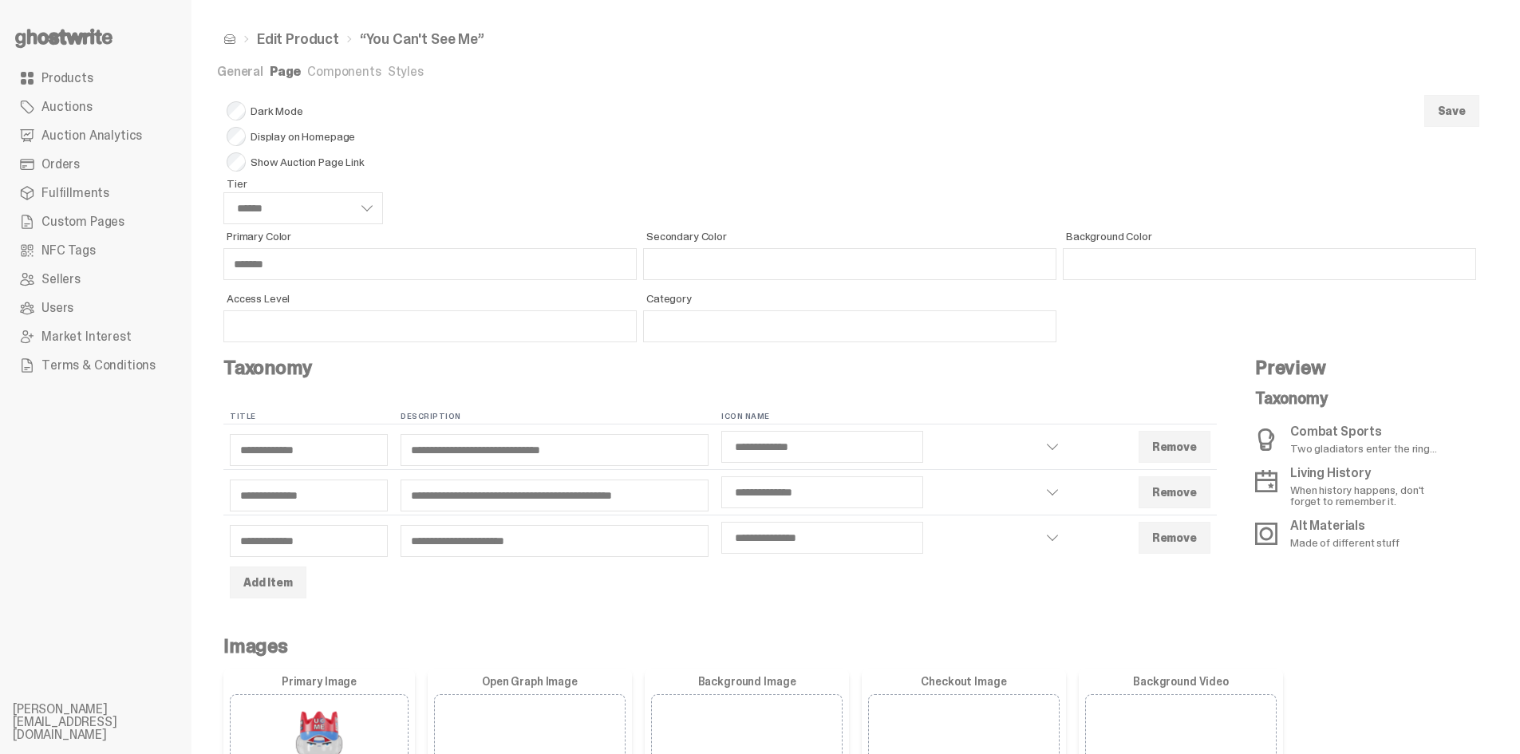
click at [240, 73] on link "General" at bounding box center [240, 71] width 46 height 17
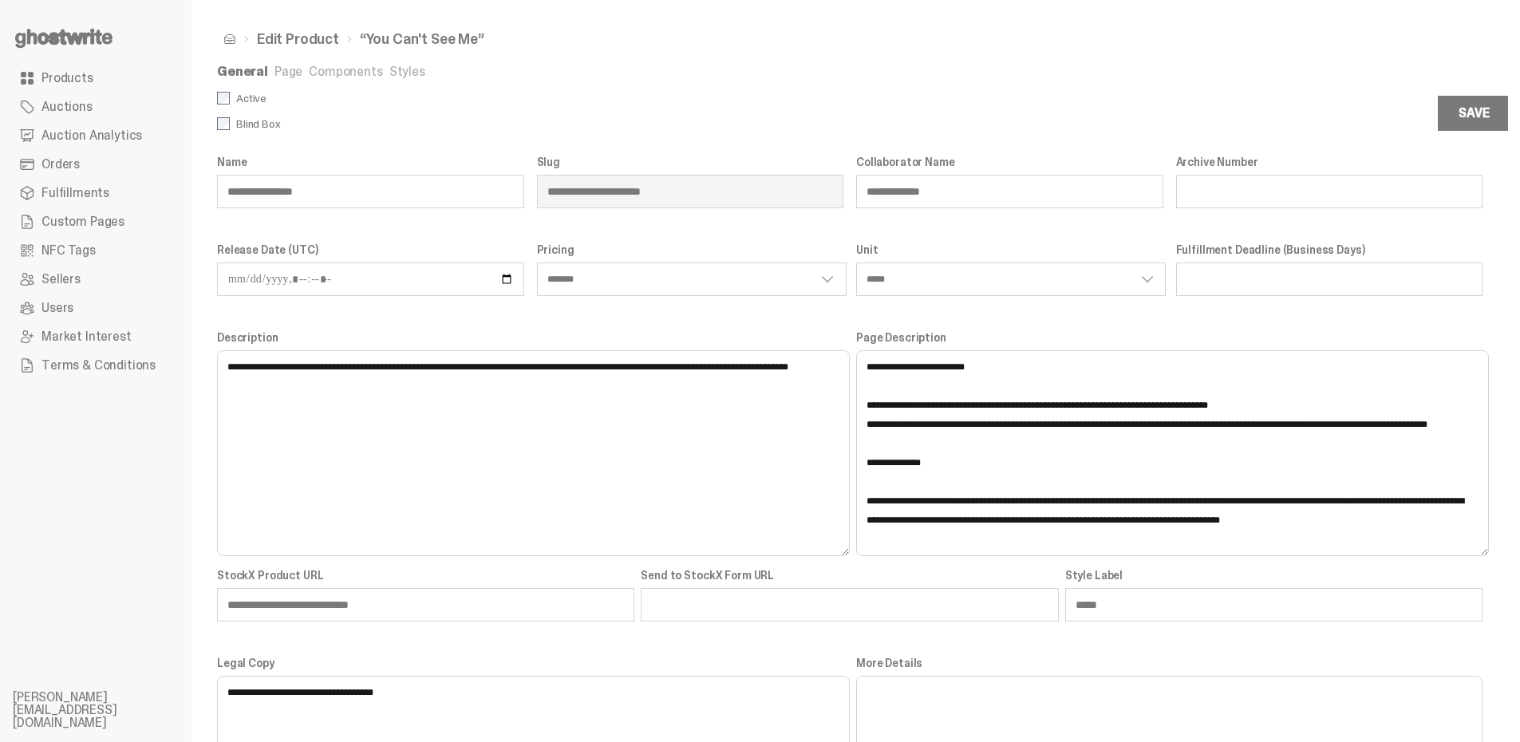
click at [360, 66] on link "Components" at bounding box center [345, 71] width 73 height 17
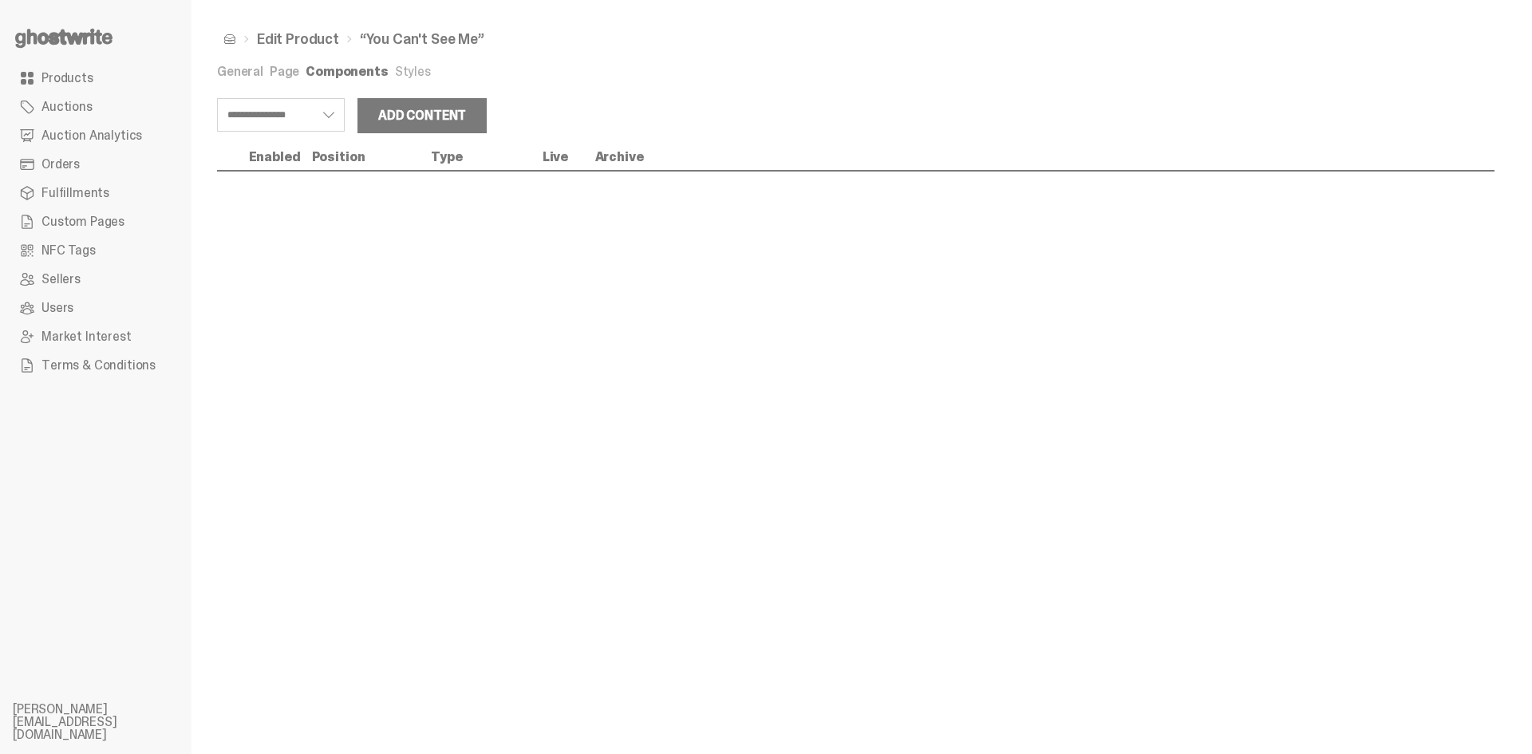
click at [288, 75] on link "Page" at bounding box center [285, 71] width 30 height 17
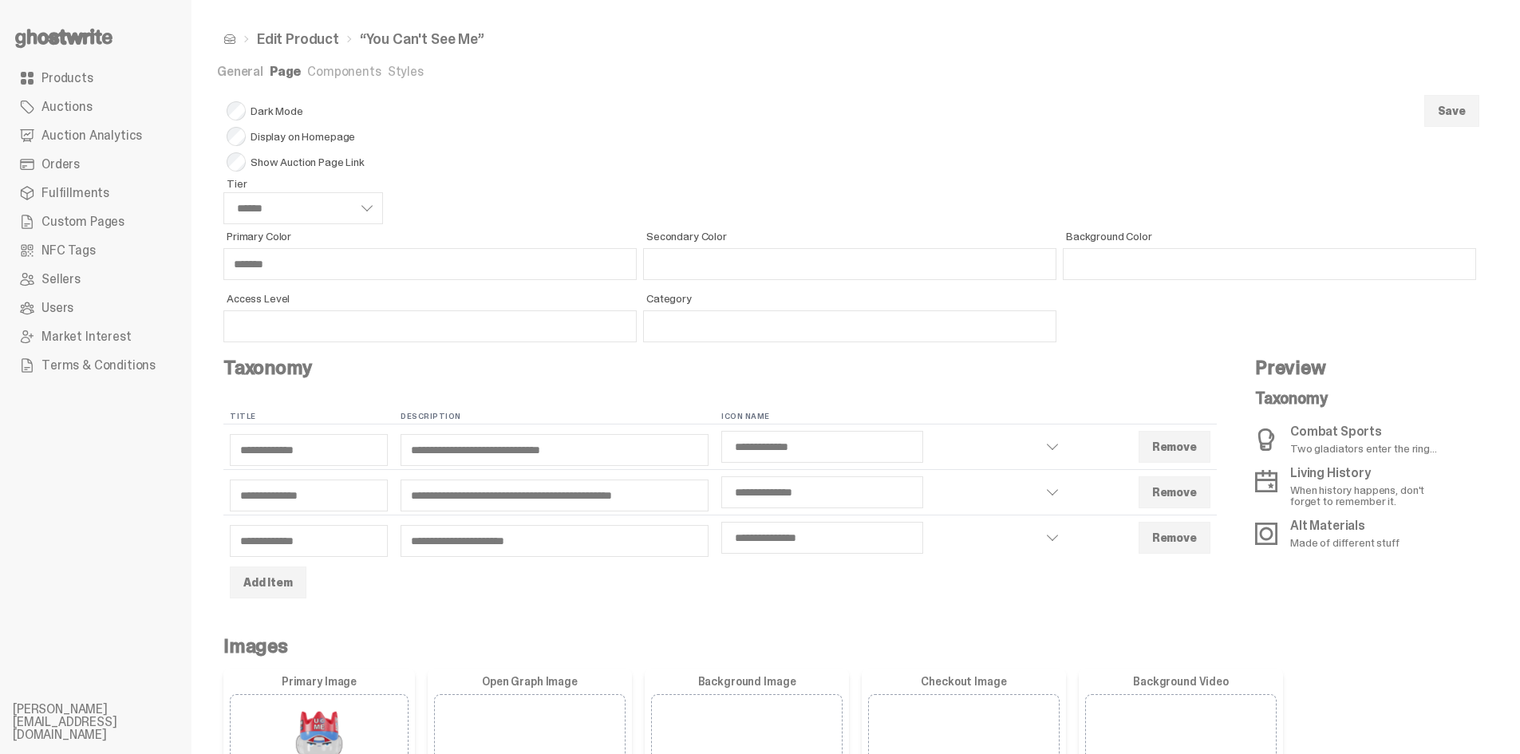
click at [253, 73] on link "General" at bounding box center [240, 71] width 46 height 17
